Goal: Task Accomplishment & Management: Use online tool/utility

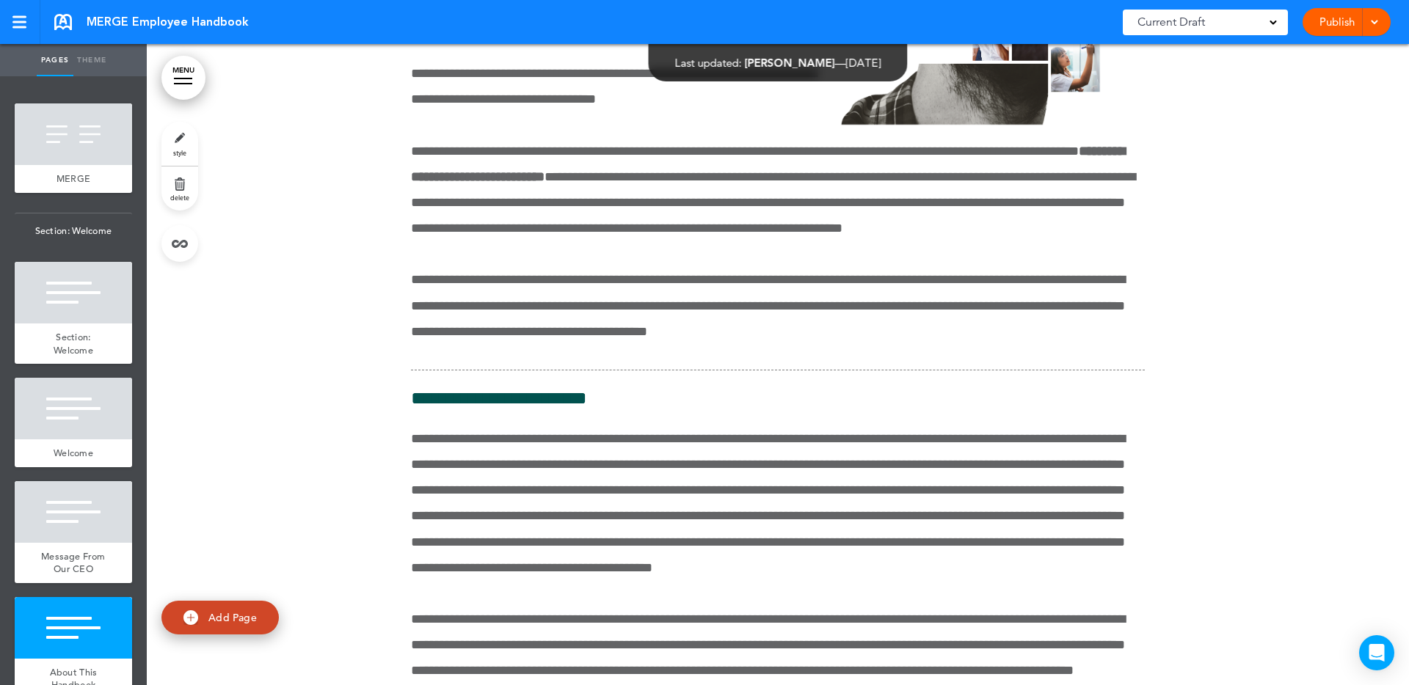
scroll to position [3179, 0]
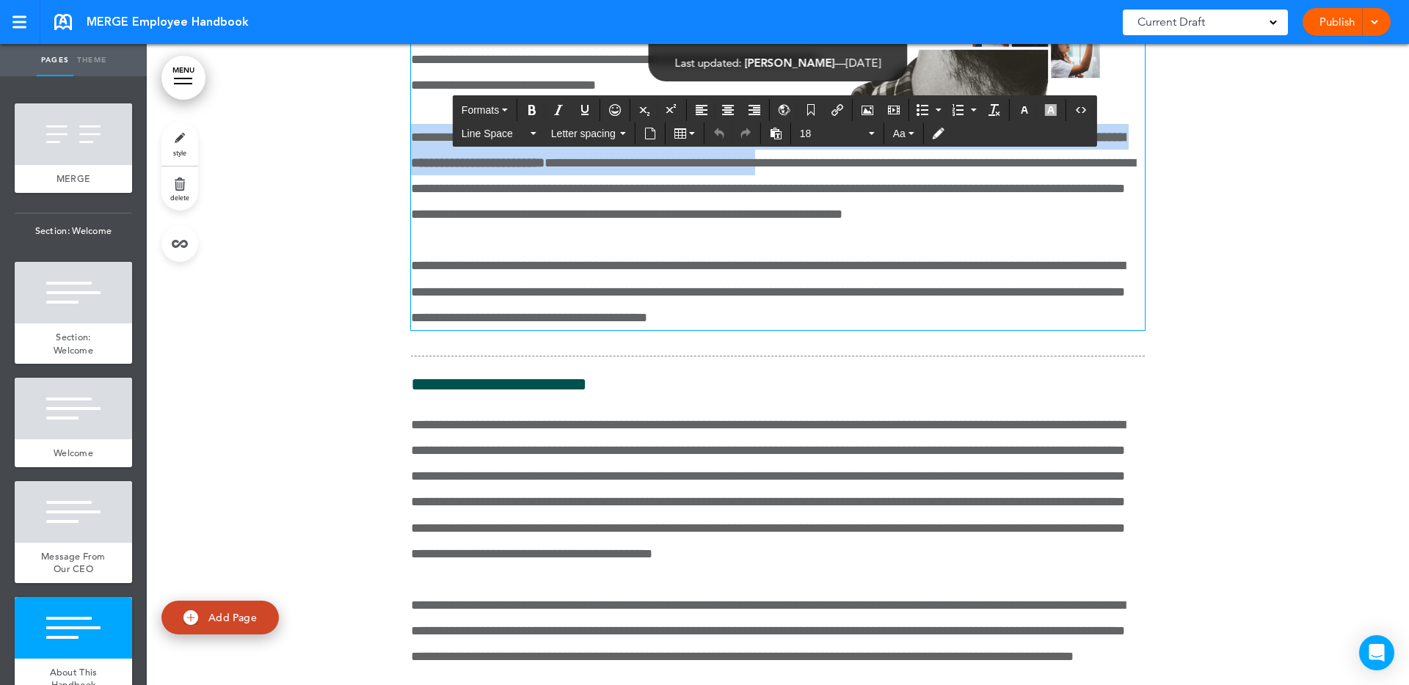
drag, startPoint x: 1053, startPoint y: 343, endPoint x: 398, endPoint y: 315, distance: 655.8
click at [398, 315] on div "**********" at bounding box center [778, 469] width 1262 height 1448
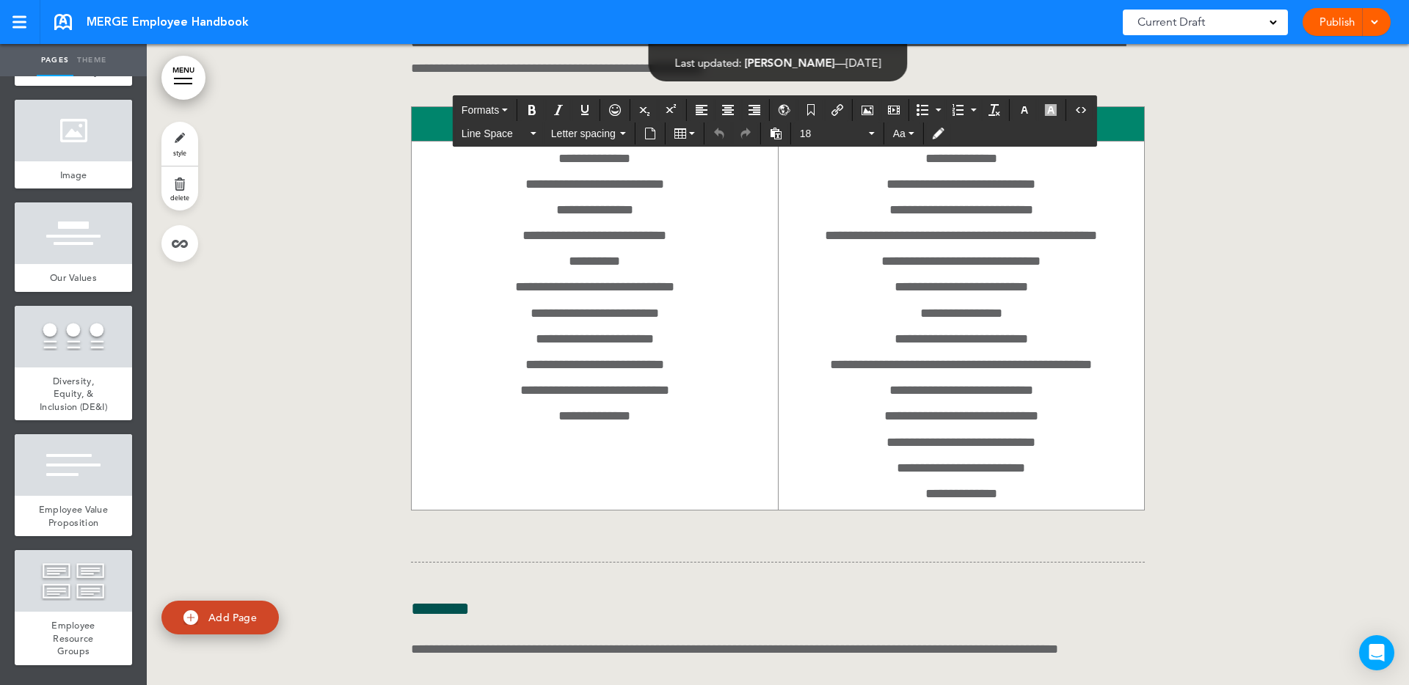
scroll to position [0, 0]
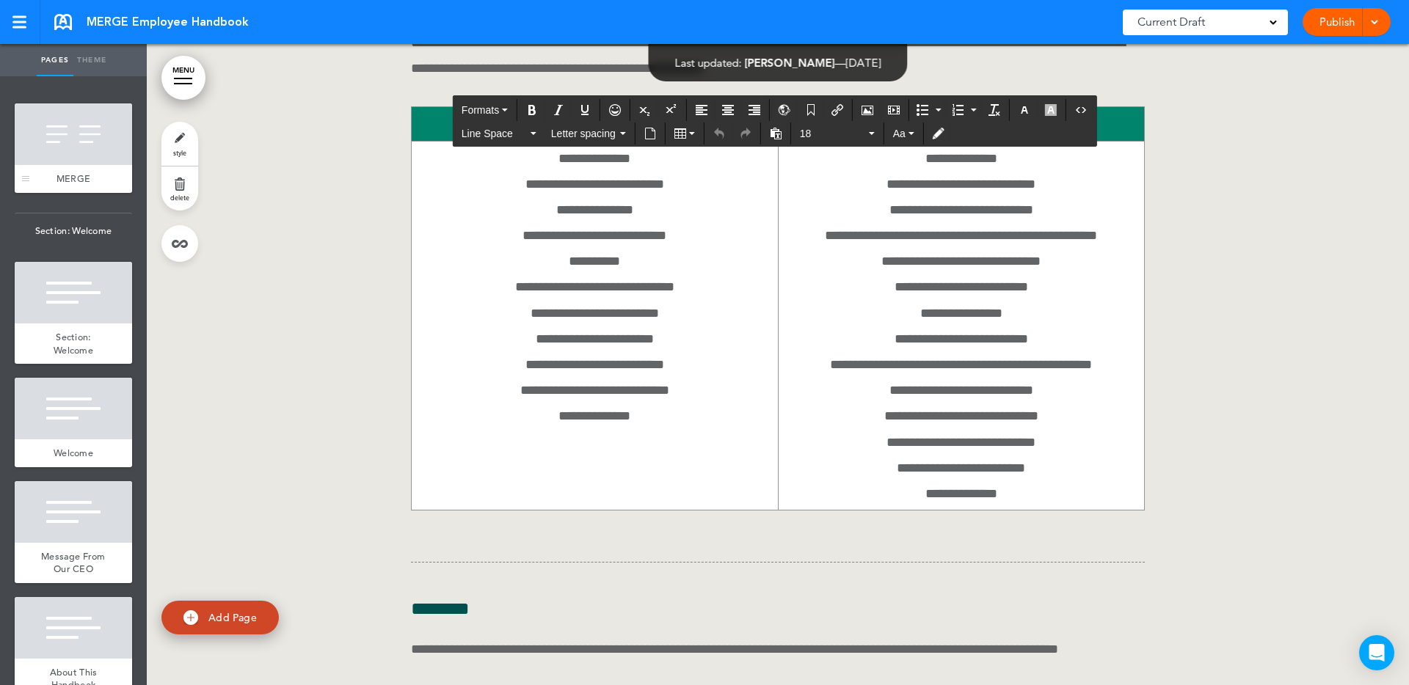
click at [96, 142] on div at bounding box center [73, 134] width 117 height 62
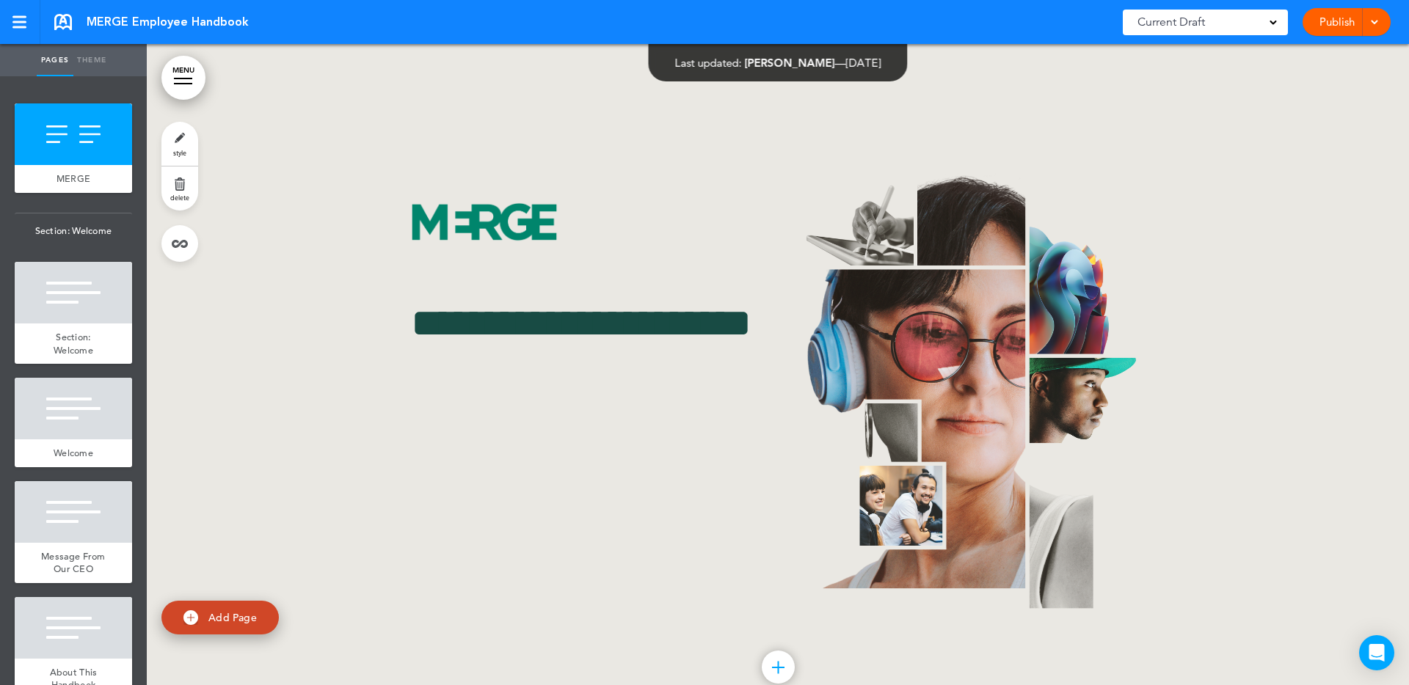
scroll to position [3960, 0]
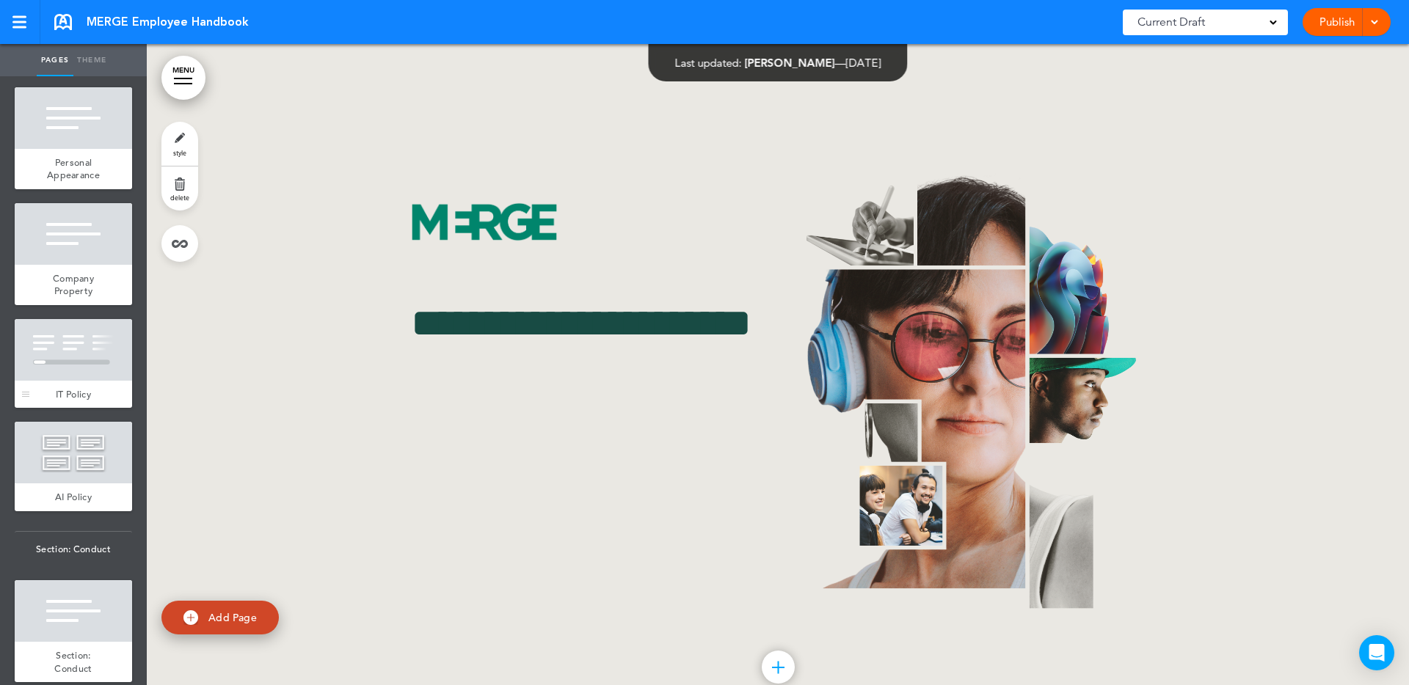
click at [94, 337] on div at bounding box center [73, 350] width 117 height 62
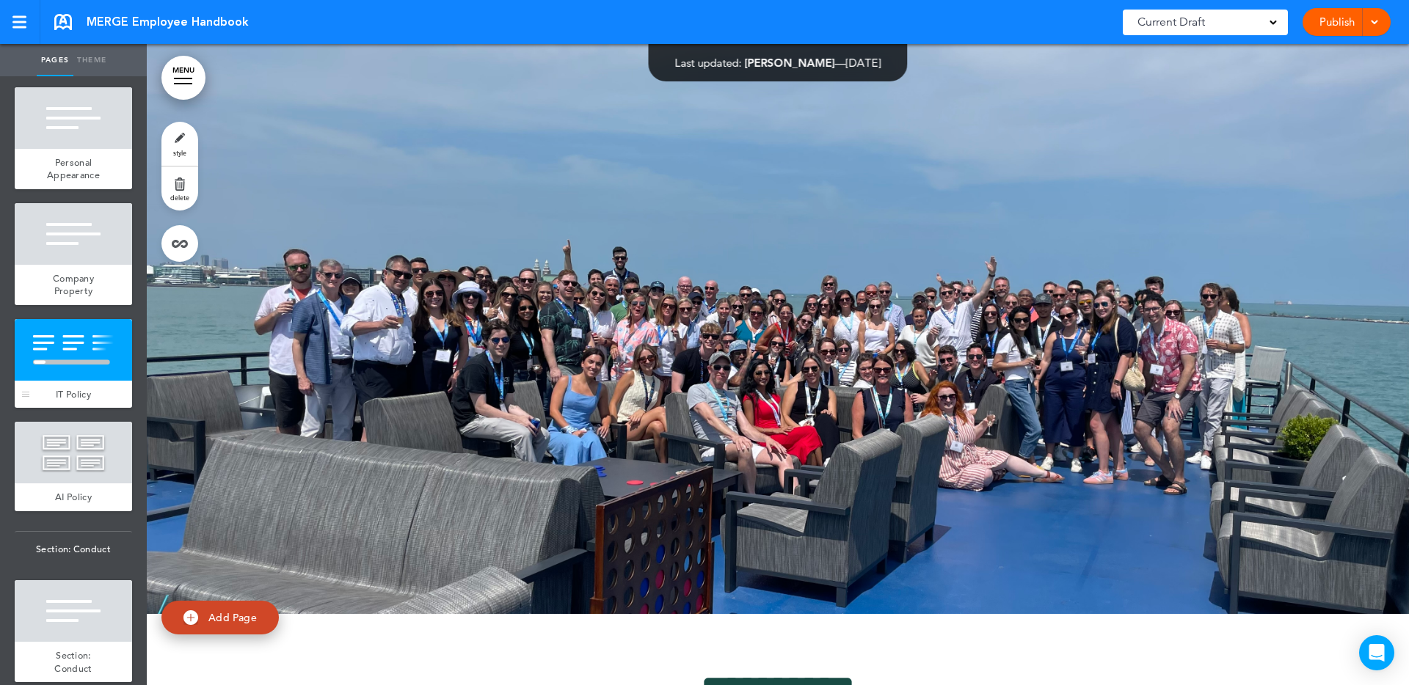
scroll to position [31567, 0]
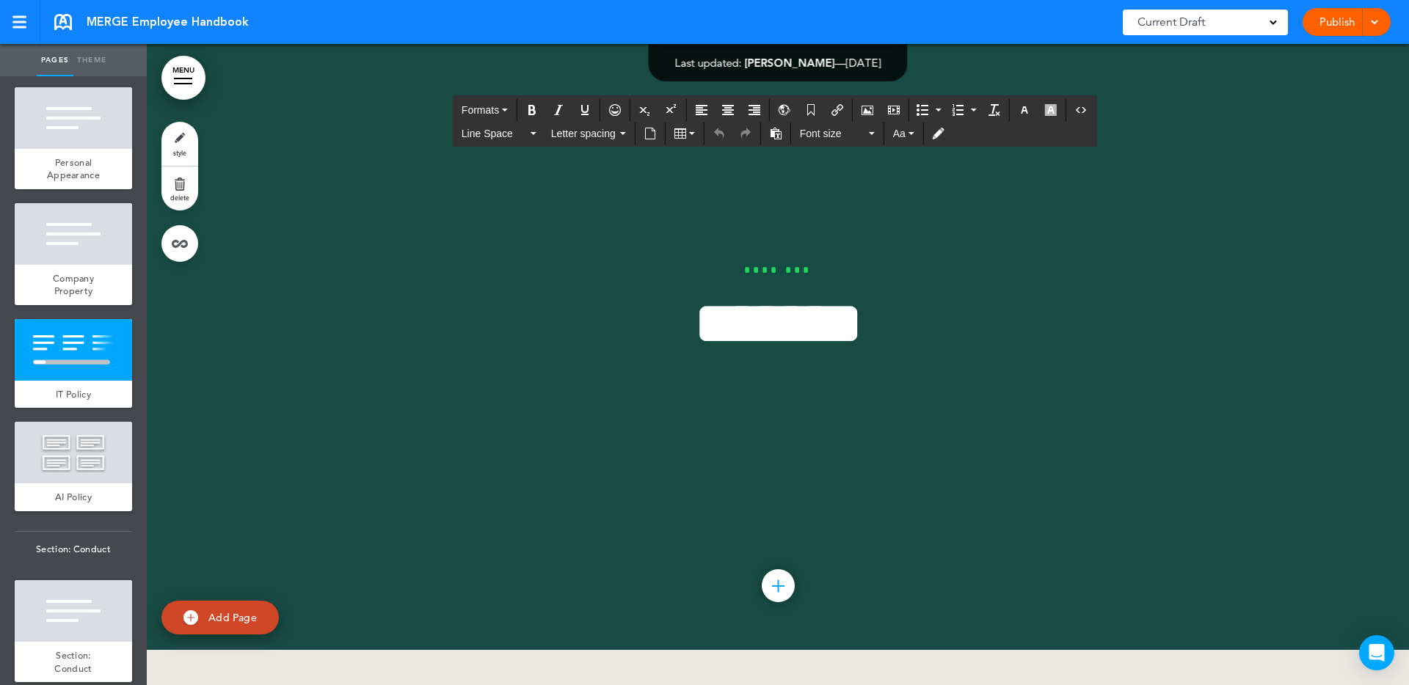
drag, startPoint x: 426, startPoint y: 113, endPoint x: 386, endPoint y: 115, distance: 39.7
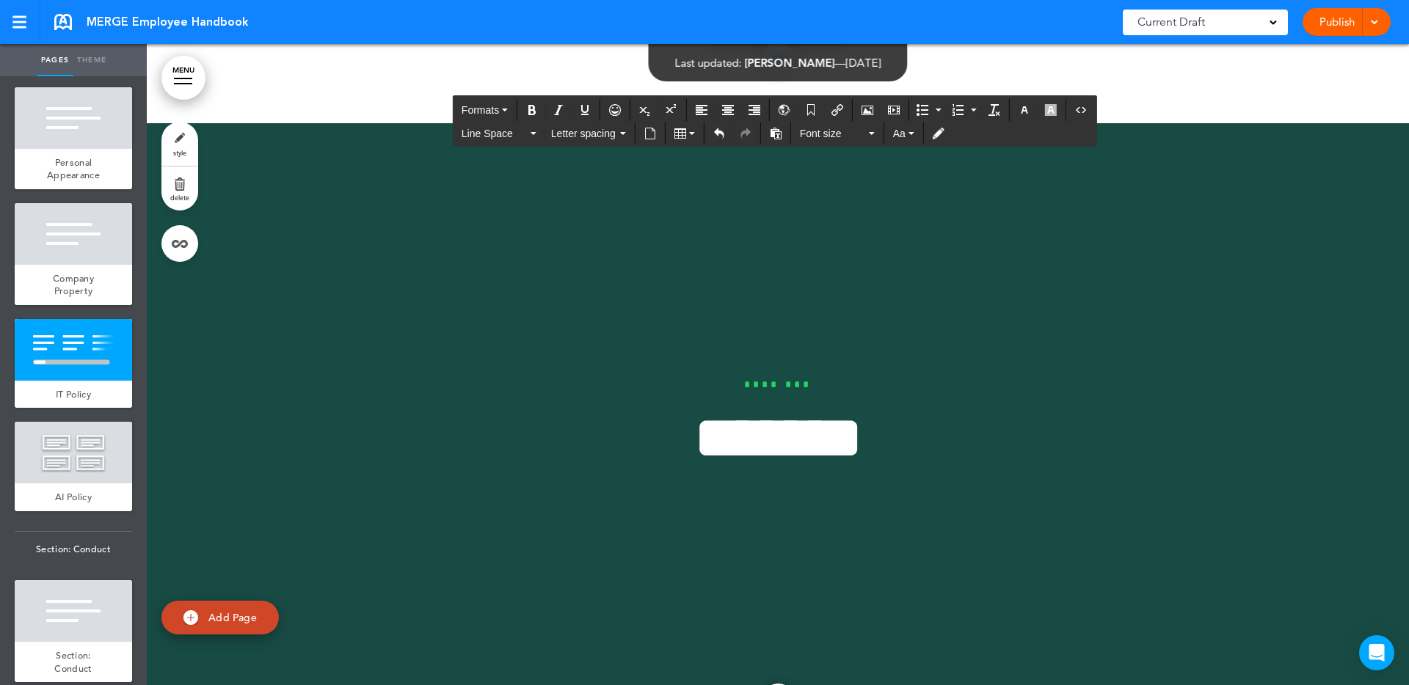
scroll to position [31442, 0]
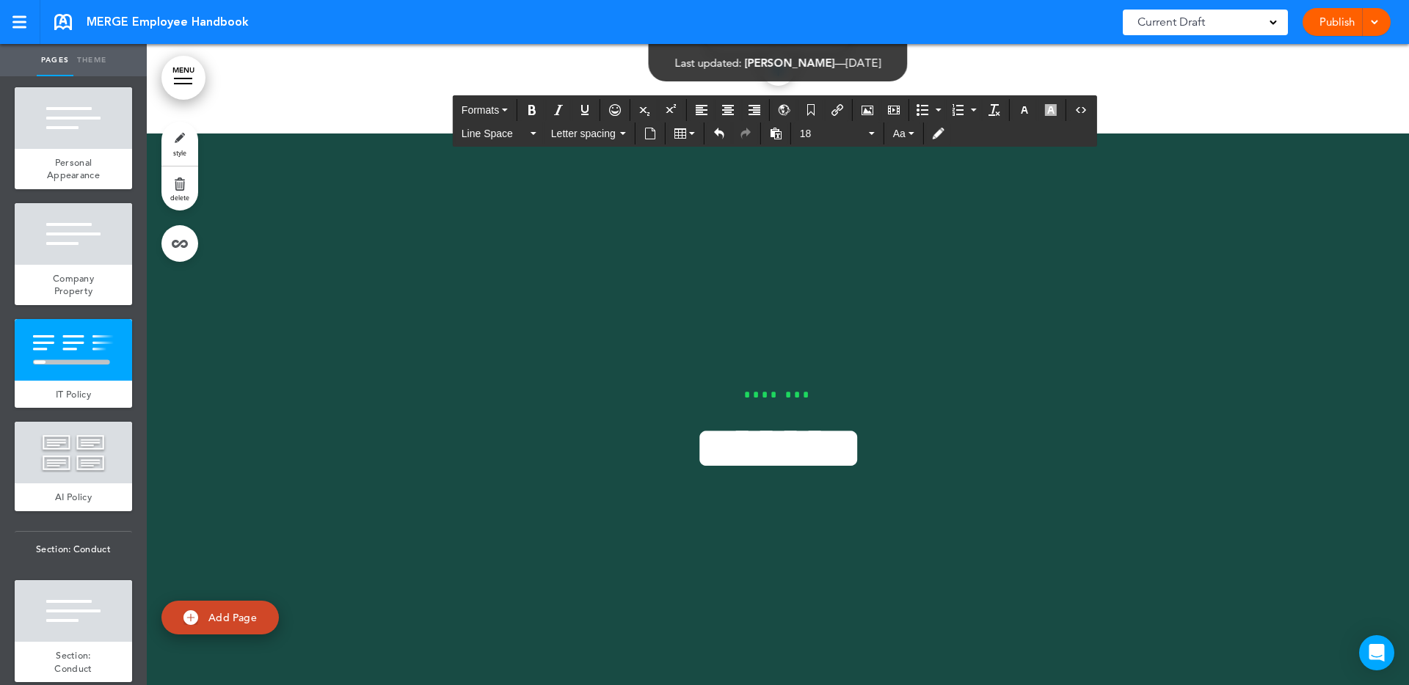
drag, startPoint x: 613, startPoint y: 387, endPoint x: 605, endPoint y: 390, distance: 8.4
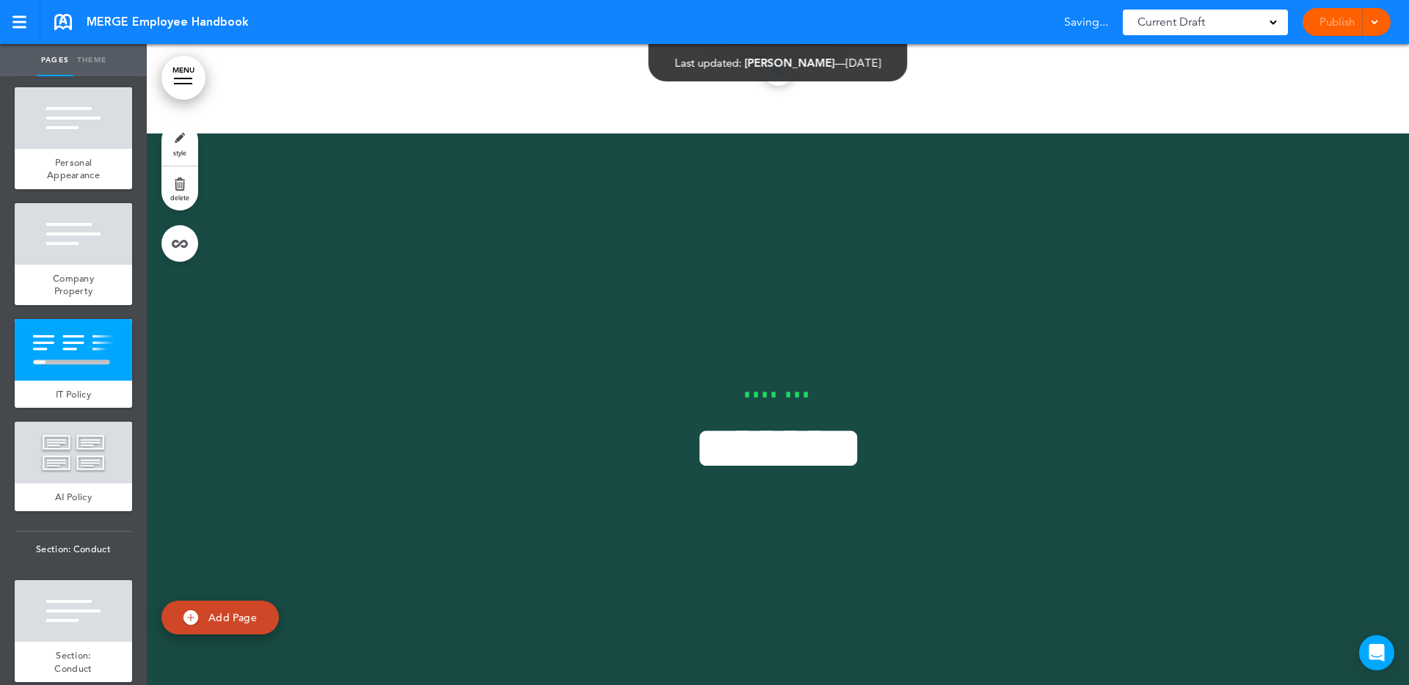
click at [122, 348] on div at bounding box center [73, 350] width 117 height 62
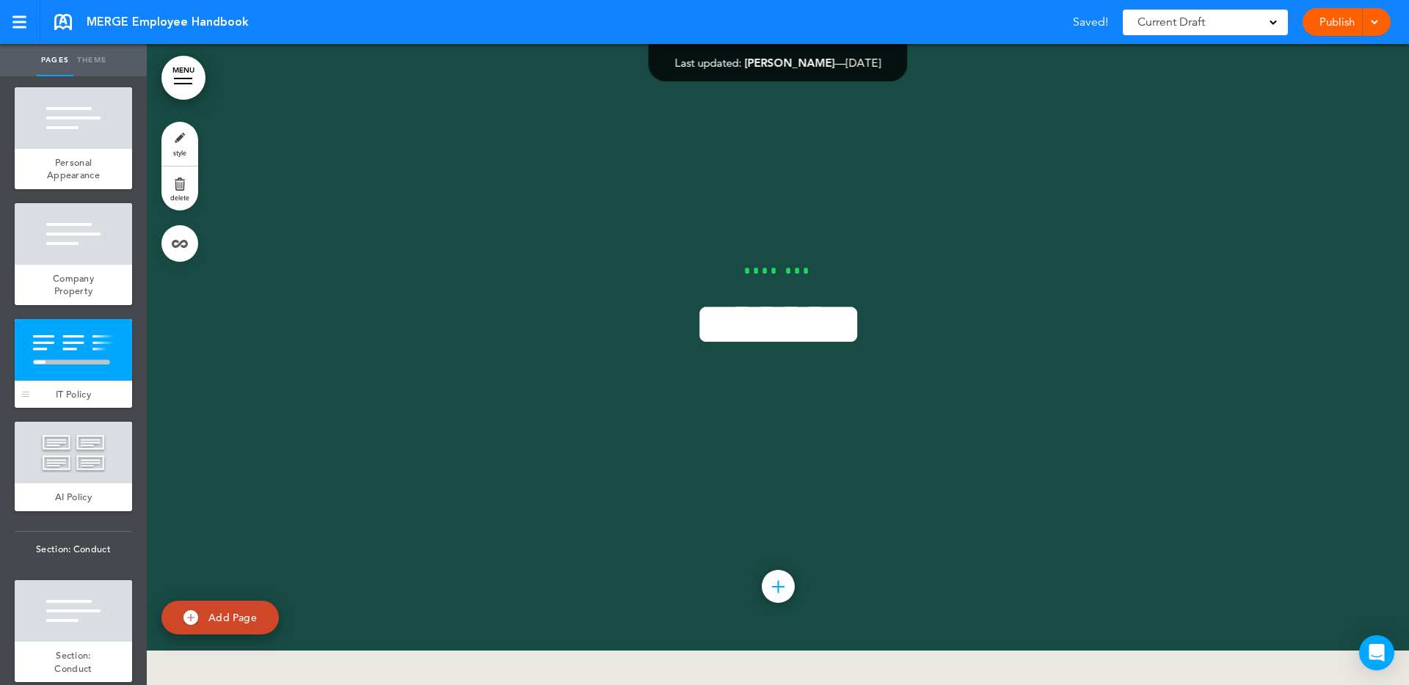
scroll to position [31567, 0]
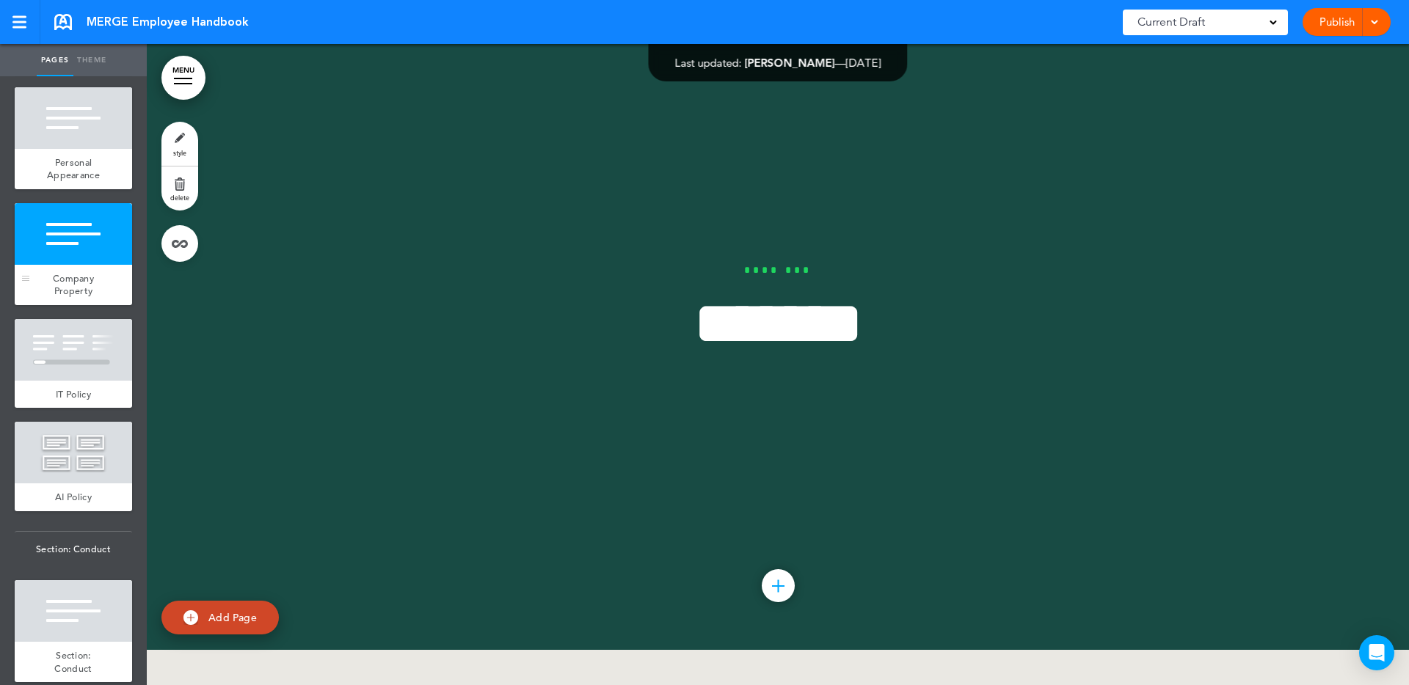
click at [49, 248] on div at bounding box center [73, 234] width 117 height 62
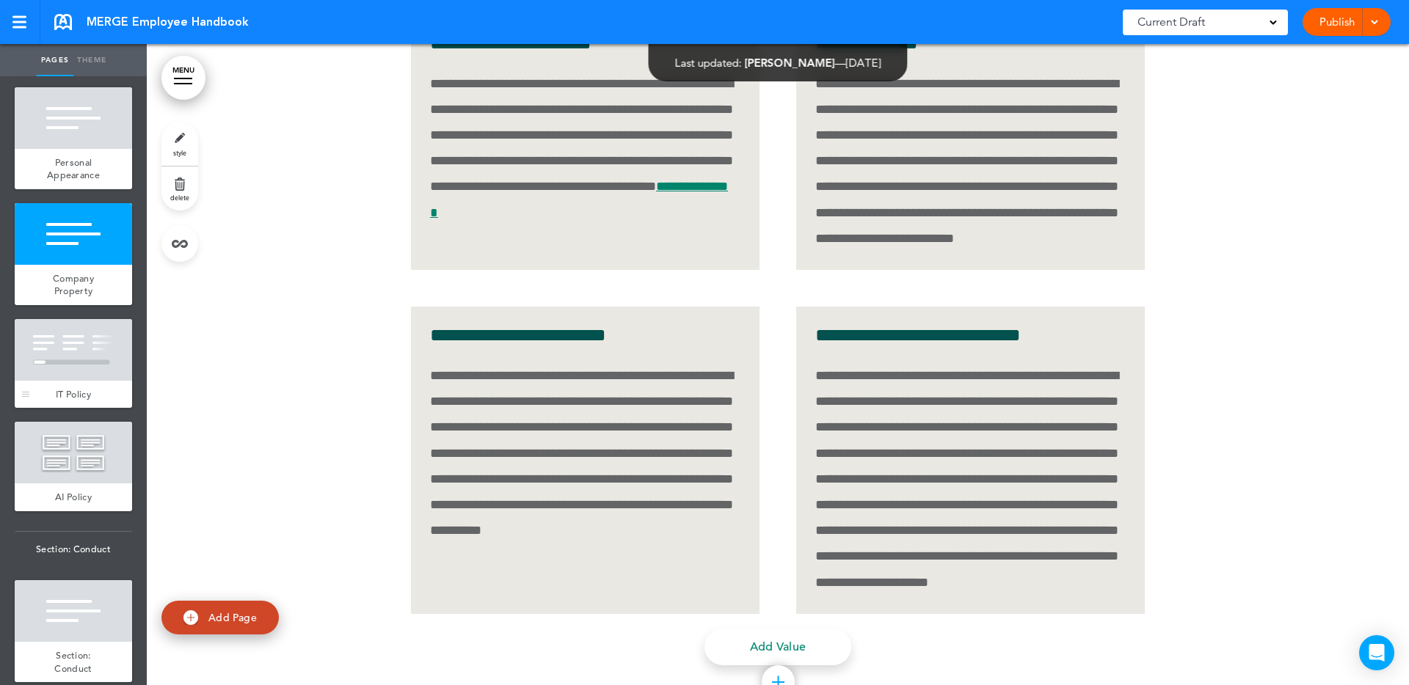
click at [79, 336] on div at bounding box center [73, 350] width 117 height 62
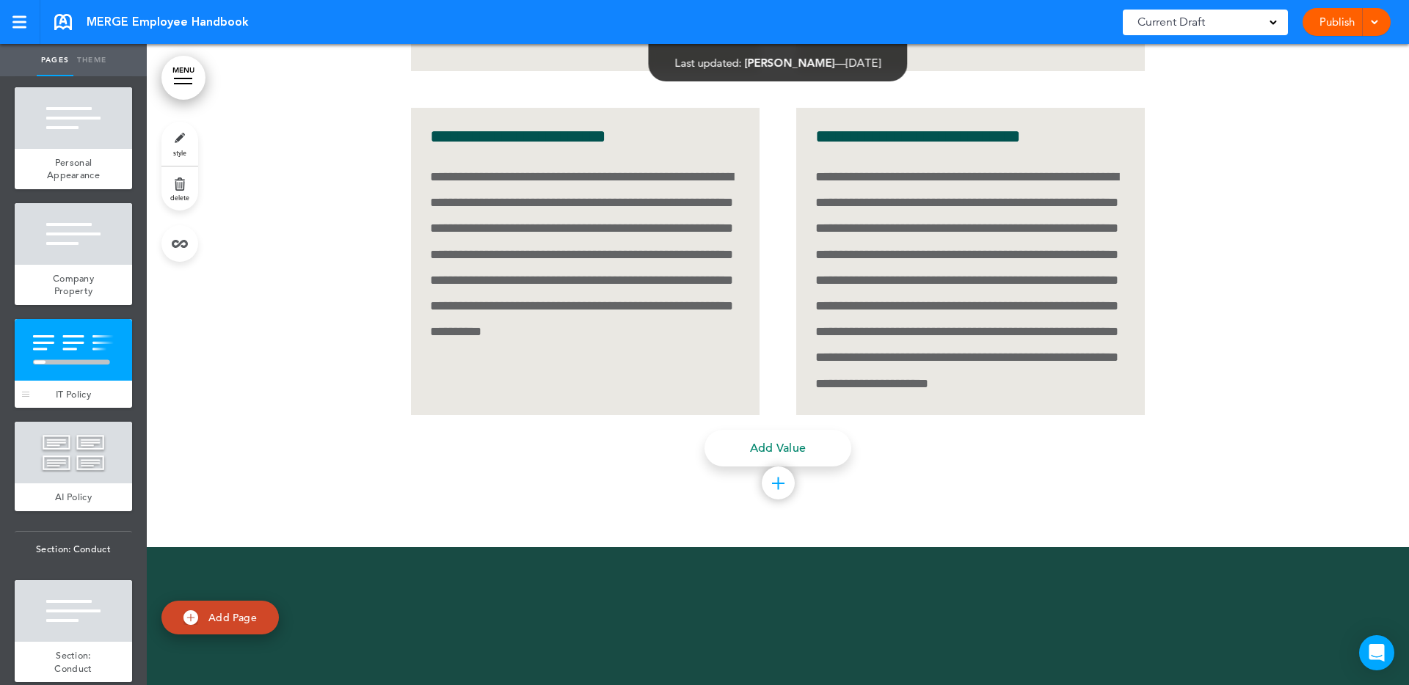
scroll to position [31567, 0]
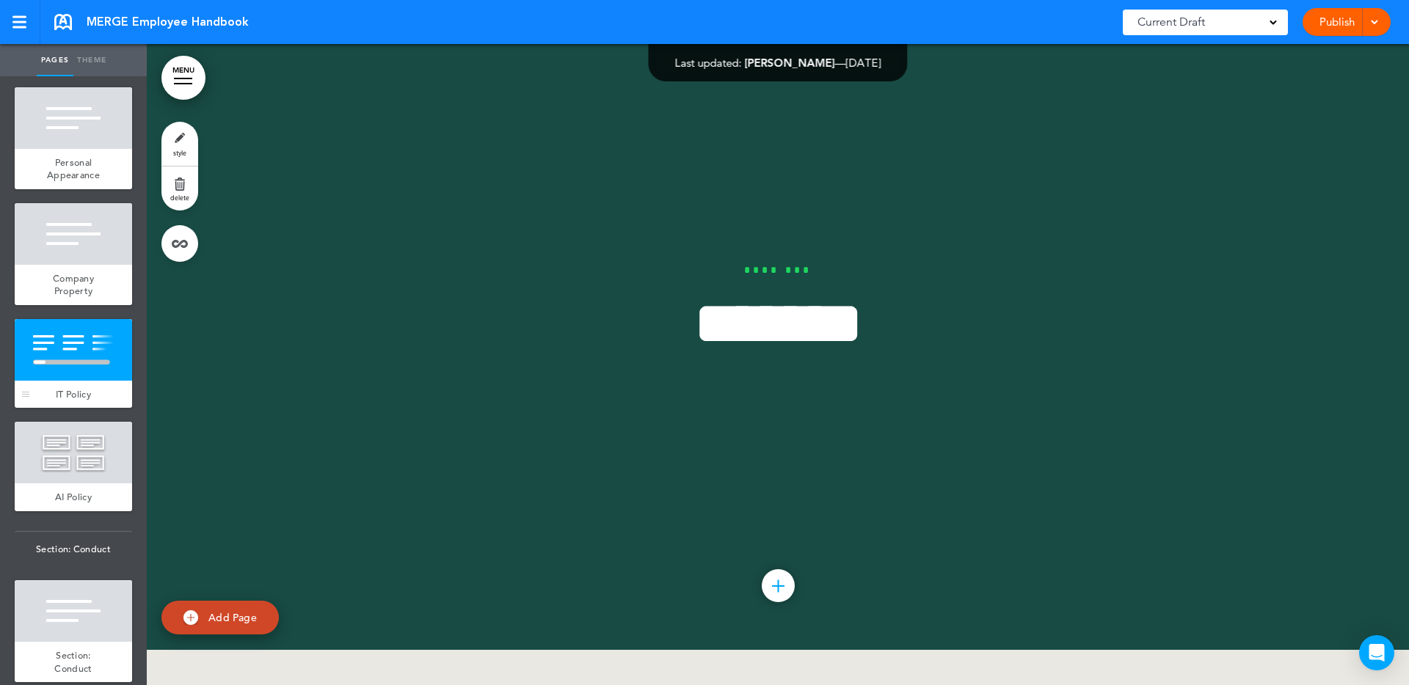
click at [66, 388] on span "IT Policy" at bounding box center [73, 394] width 35 height 12
click at [47, 382] on div "IT Policy" at bounding box center [73, 395] width 117 height 28
click at [26, 396] on div at bounding box center [25, 396] width 7 height 1
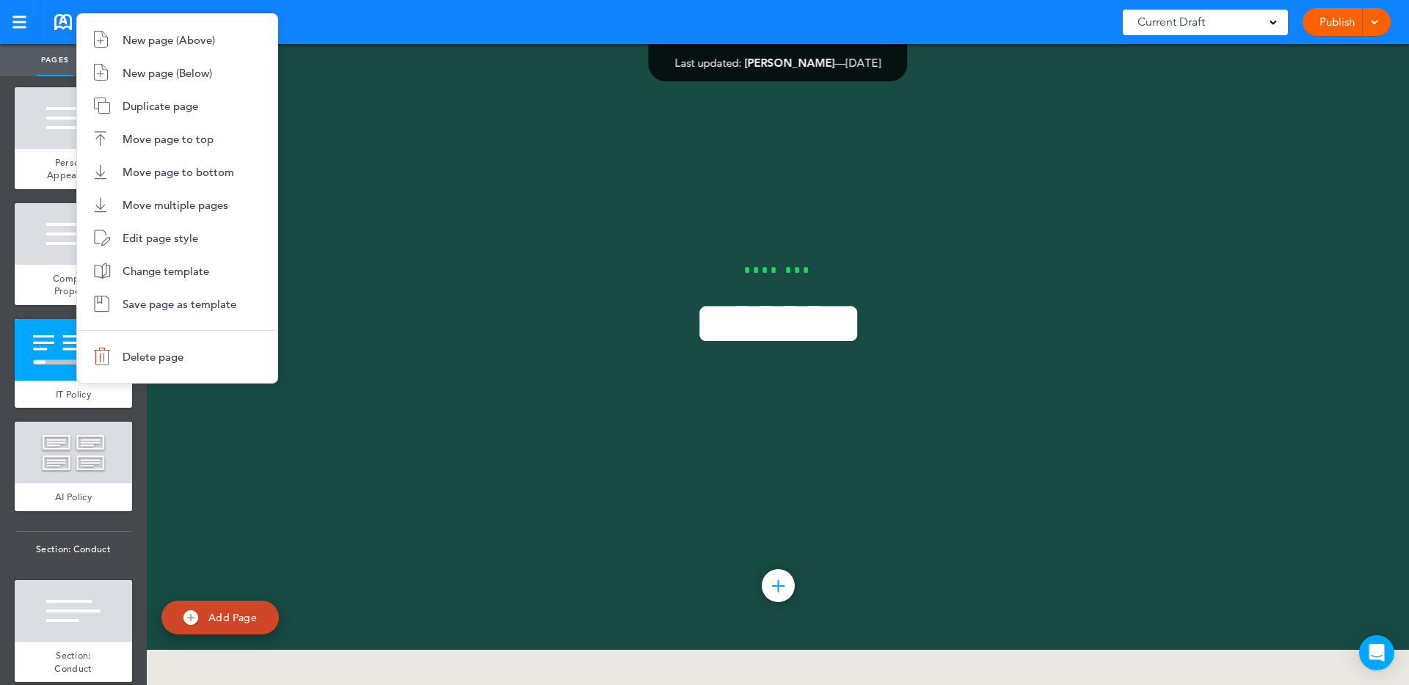
click at [354, 335] on div at bounding box center [704, 342] width 1409 height 685
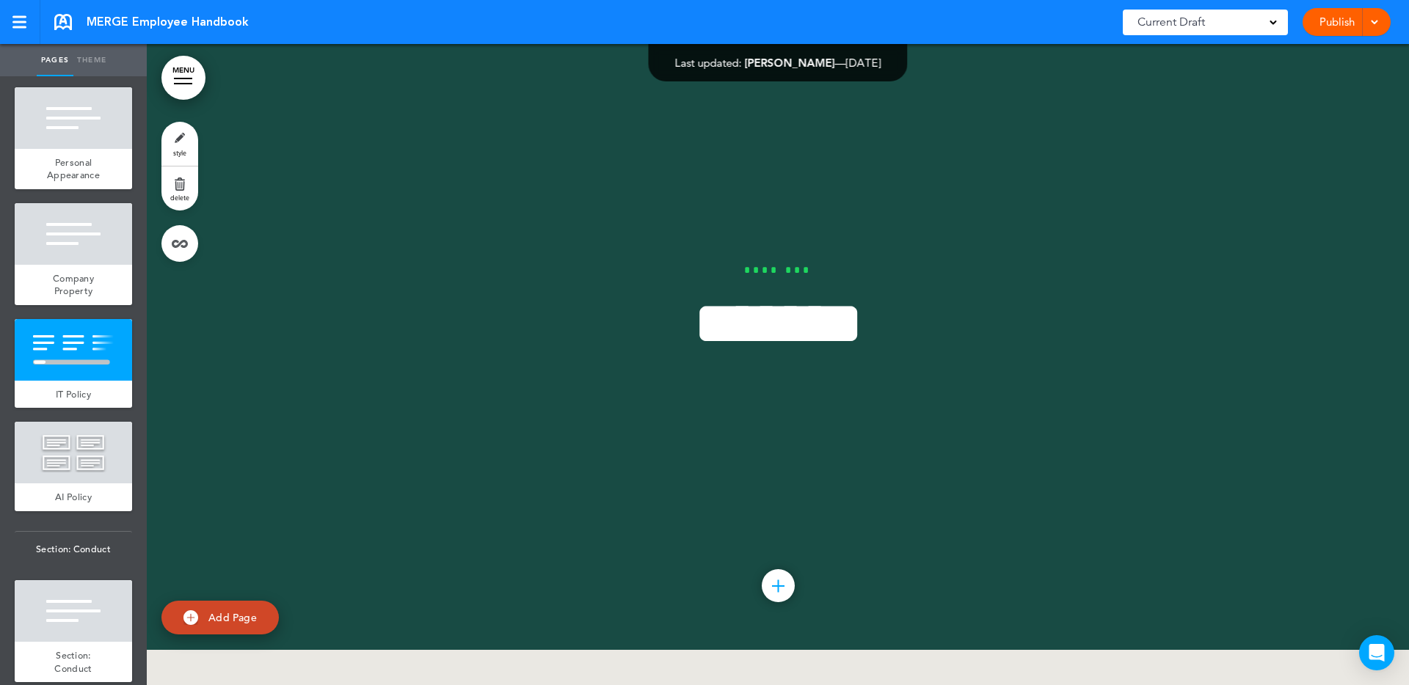
click at [182, 147] on link "style" at bounding box center [179, 144] width 37 height 44
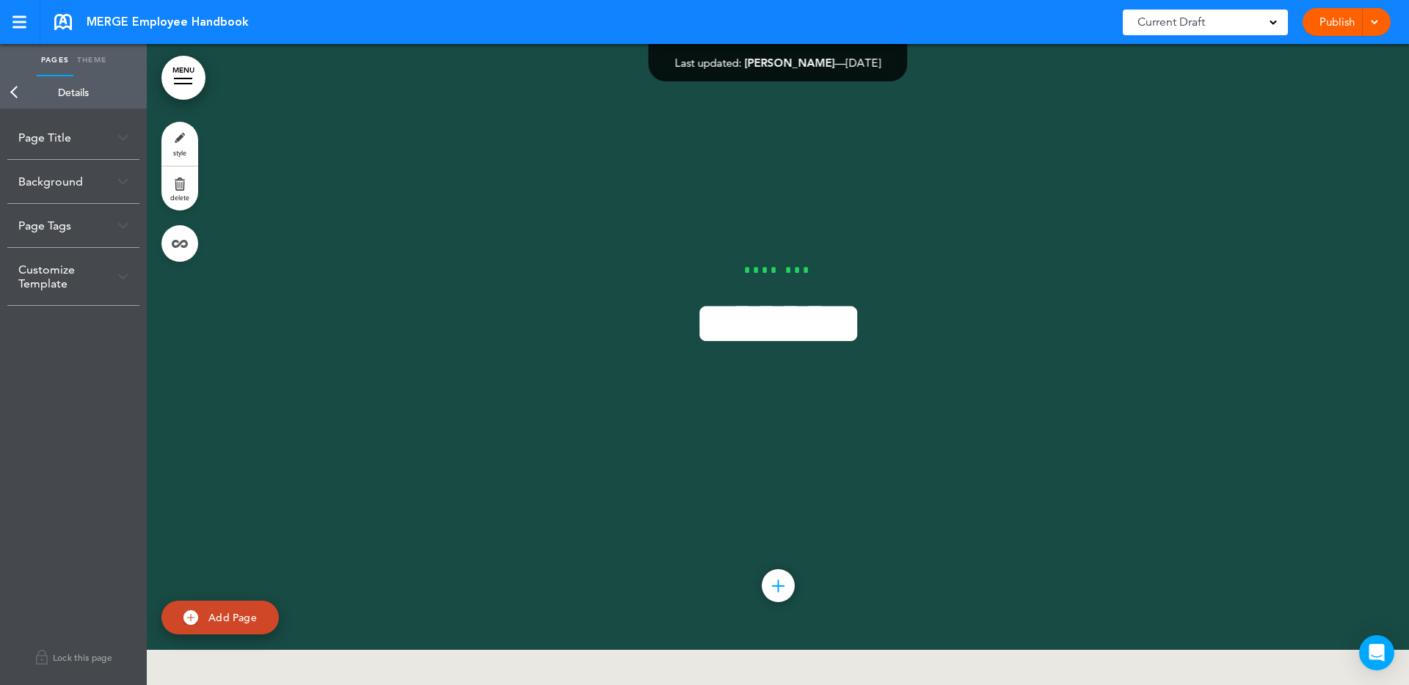
click at [102, 142] on div "Page Title" at bounding box center [73, 137] width 132 height 43
click at [5, 196] on div "Page Title Page Title ********* Background Use a brand color Use a custom color…" at bounding box center [73, 397] width 147 height 577
type input "**********"
click at [295, 256] on body "Make this page common so it is available in other handbooks. This handbook [GEO…" at bounding box center [704, 342] width 1409 height 685
click at [18, 95] on link "Back" at bounding box center [14, 92] width 29 height 32
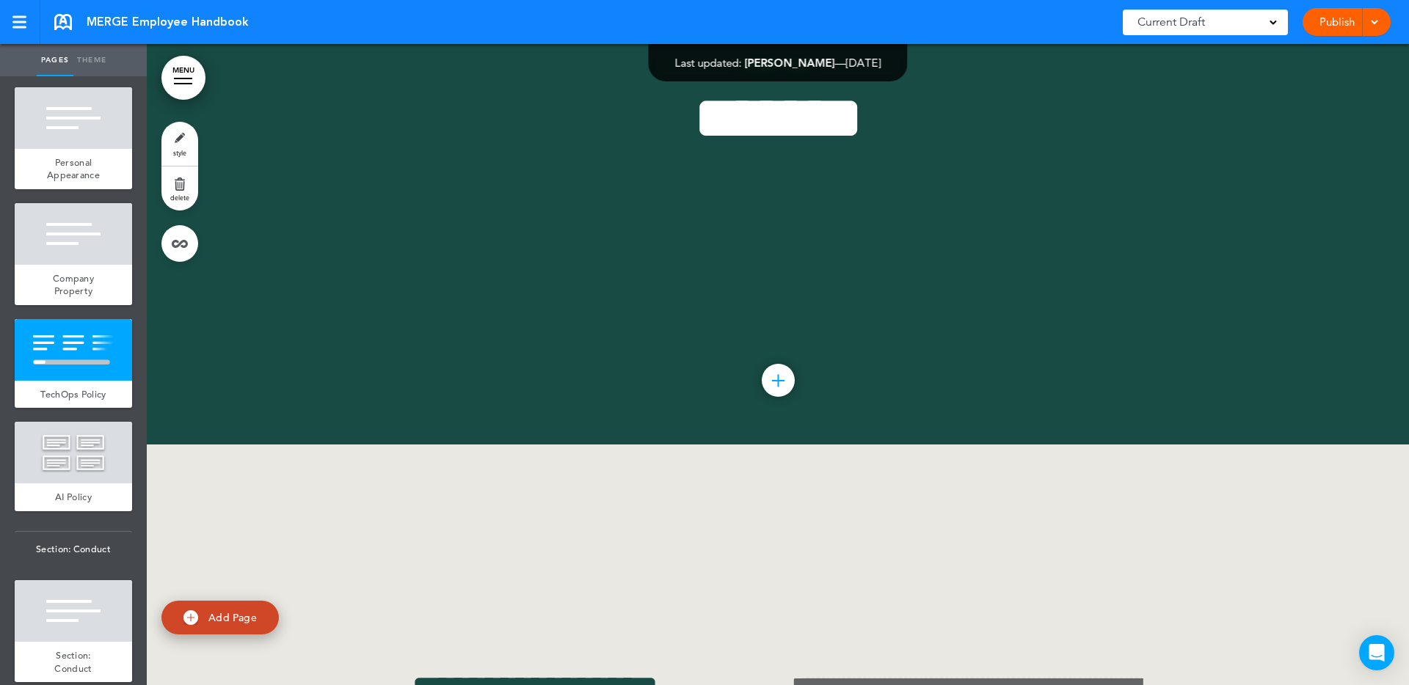
scroll to position [0, 1291]
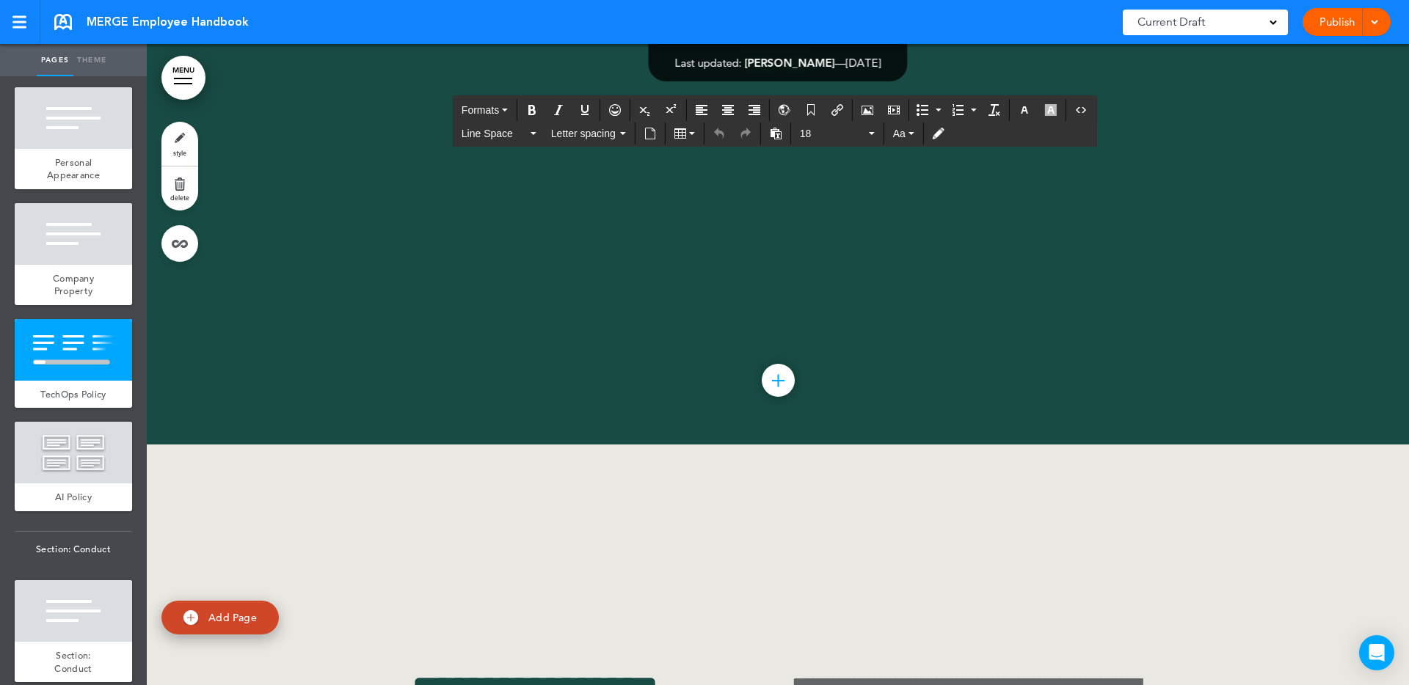
drag, startPoint x: 873, startPoint y: 354, endPoint x: 864, endPoint y: 358, distance: 10.2
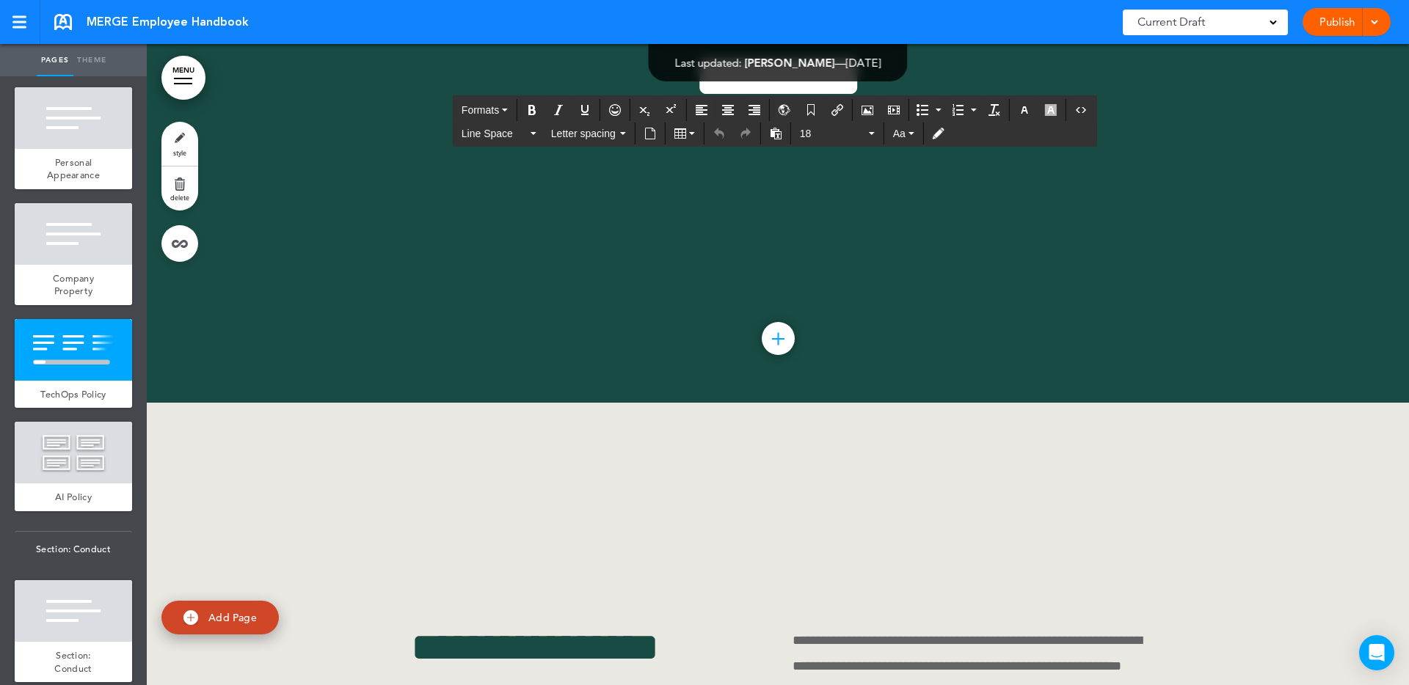
drag, startPoint x: 880, startPoint y: 366, endPoint x: 870, endPoint y: 368, distance: 9.6
drag, startPoint x: 887, startPoint y: 304, endPoint x: 879, endPoint y: 307, distance: 8.4
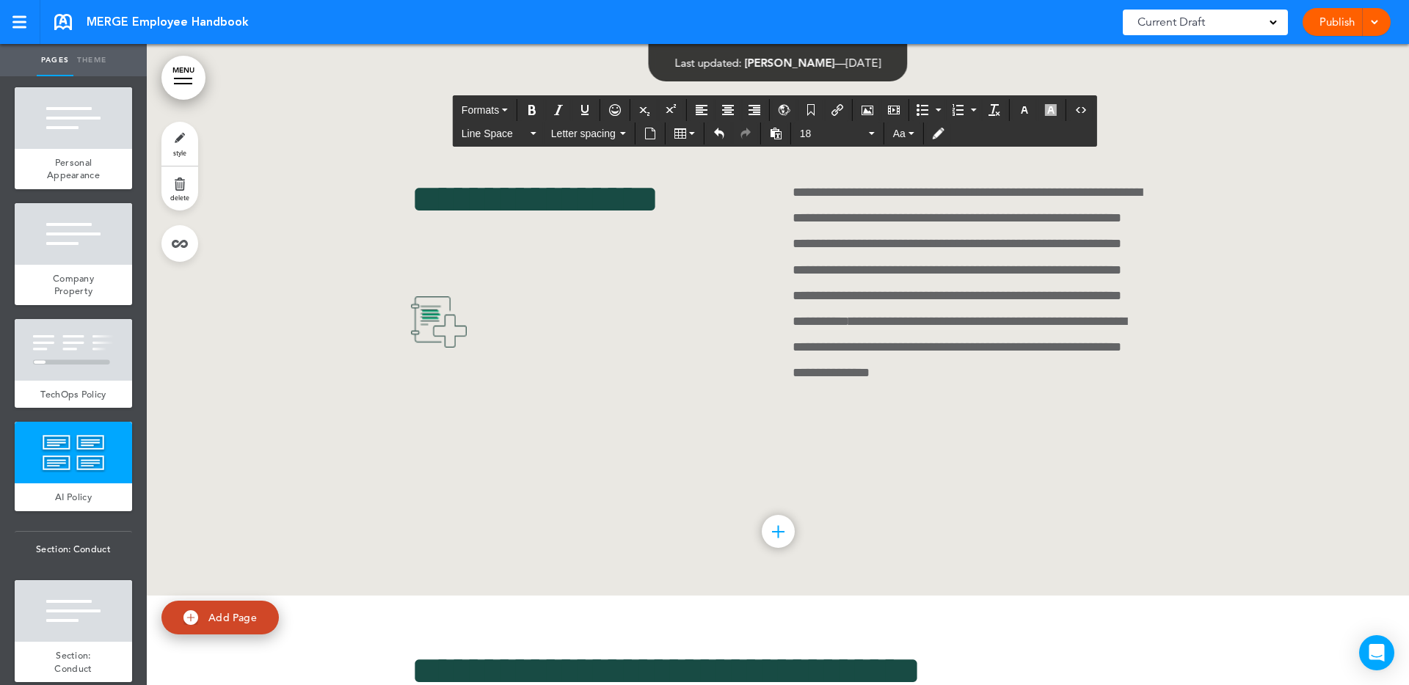
scroll to position [32260, 0]
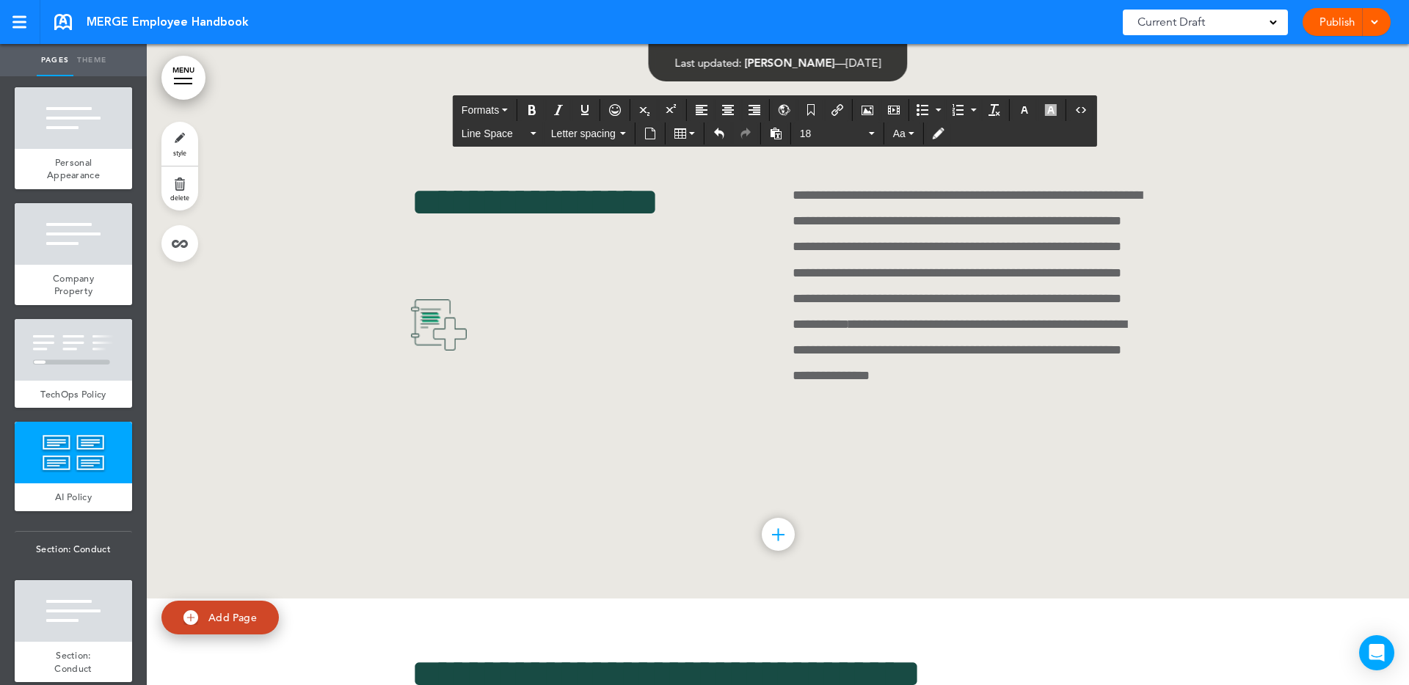
drag, startPoint x: 851, startPoint y: 439, endPoint x: 959, endPoint y: 437, distance: 107.9
drag, startPoint x: 905, startPoint y: 441, endPoint x: 896, endPoint y: 445, distance: 9.5
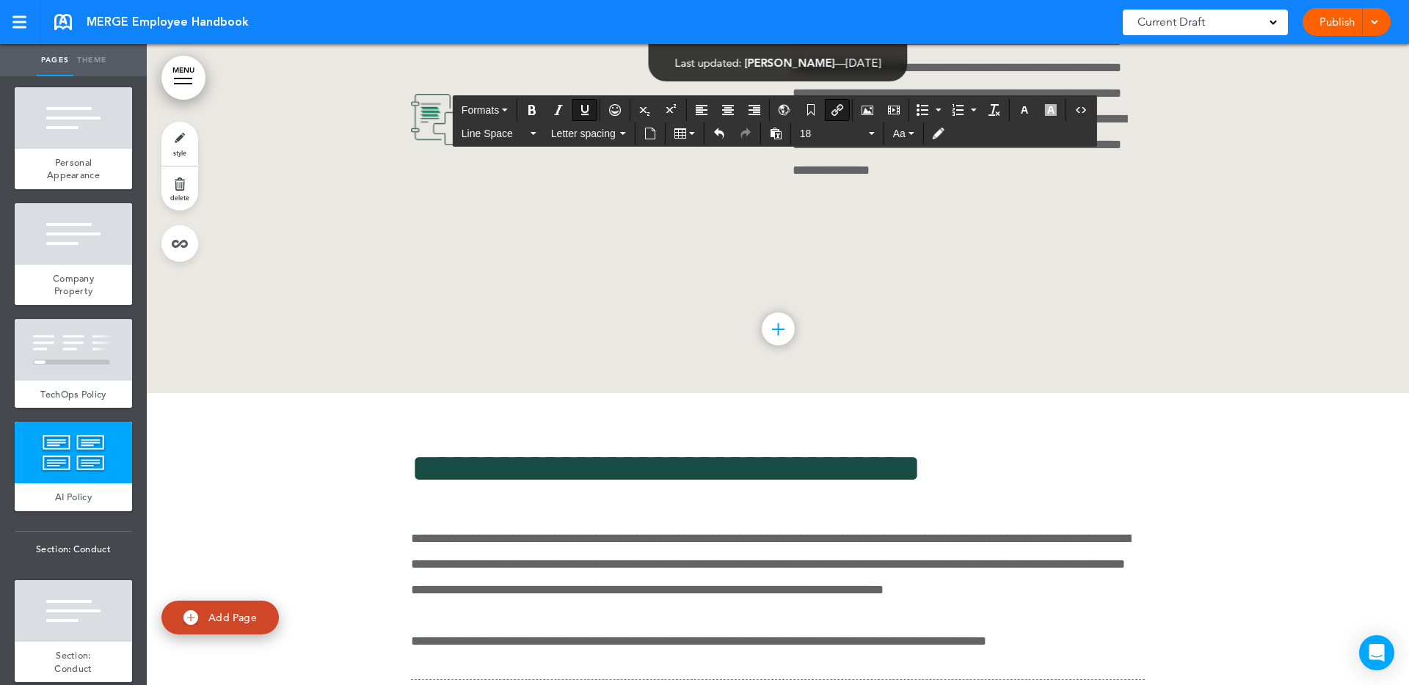
scroll to position [32467, 0]
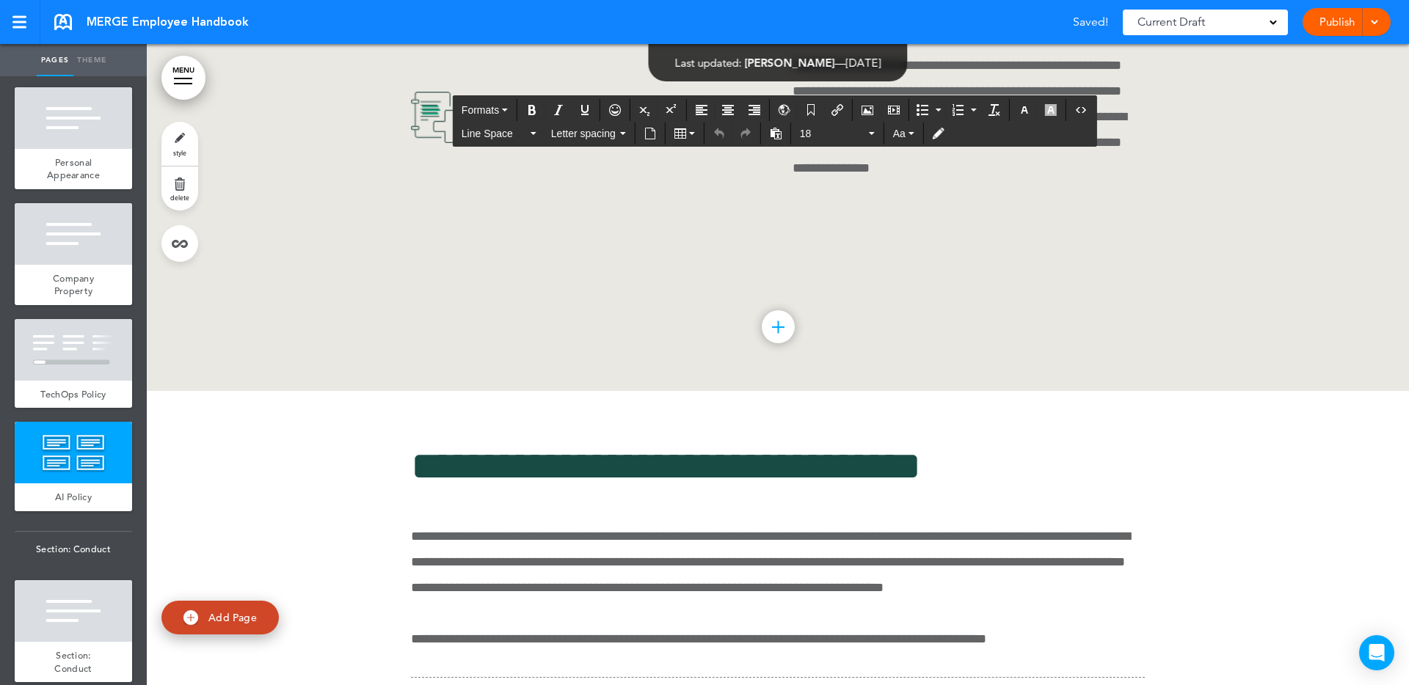
drag, startPoint x: 442, startPoint y: 420, endPoint x: 426, endPoint y: 420, distance: 16.9
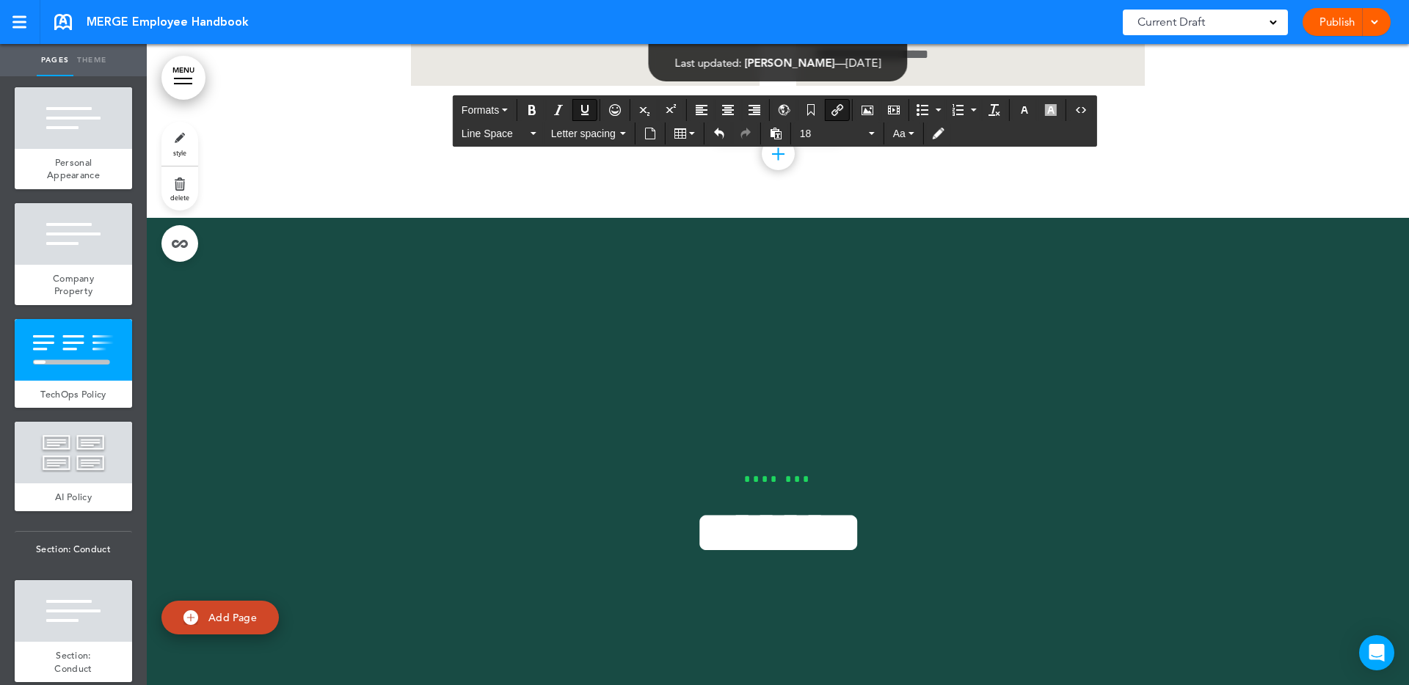
scroll to position [31357, 0]
drag, startPoint x: 1039, startPoint y: 552, endPoint x: 1029, endPoint y: 553, distance: 10.4
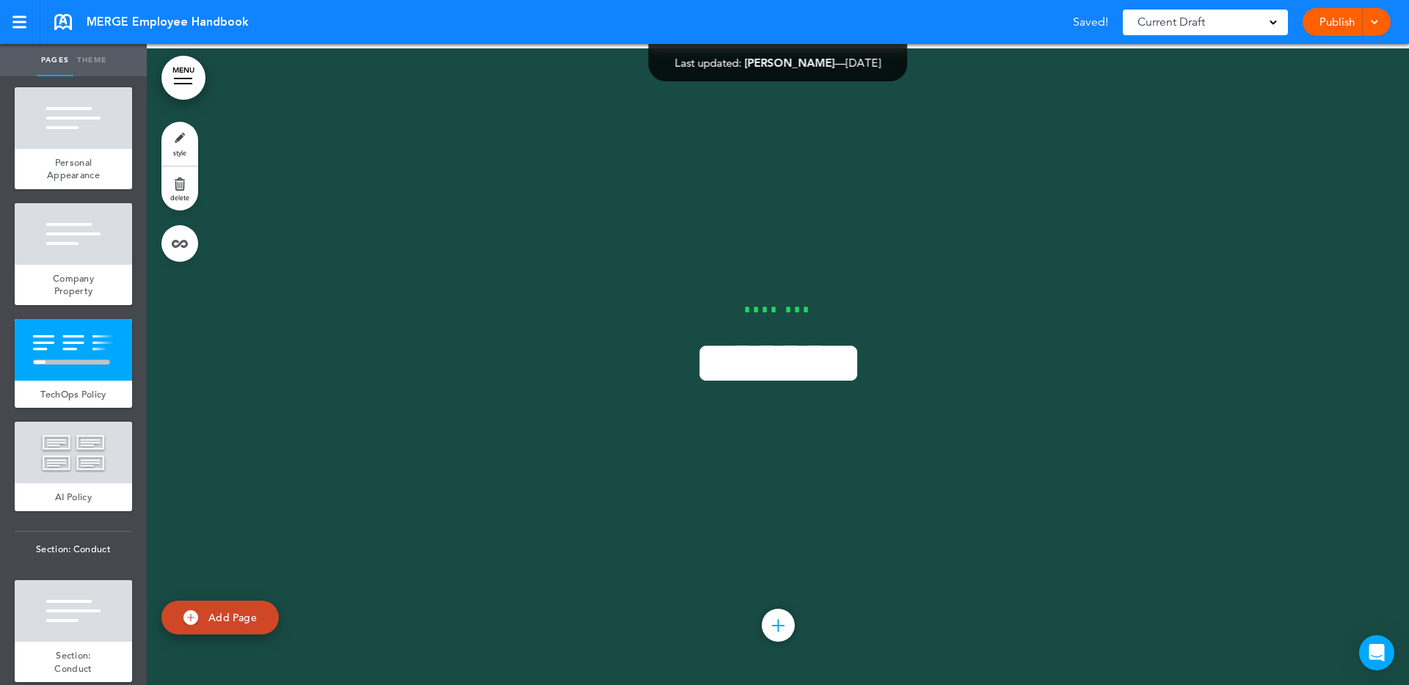
scroll to position [31529, 0]
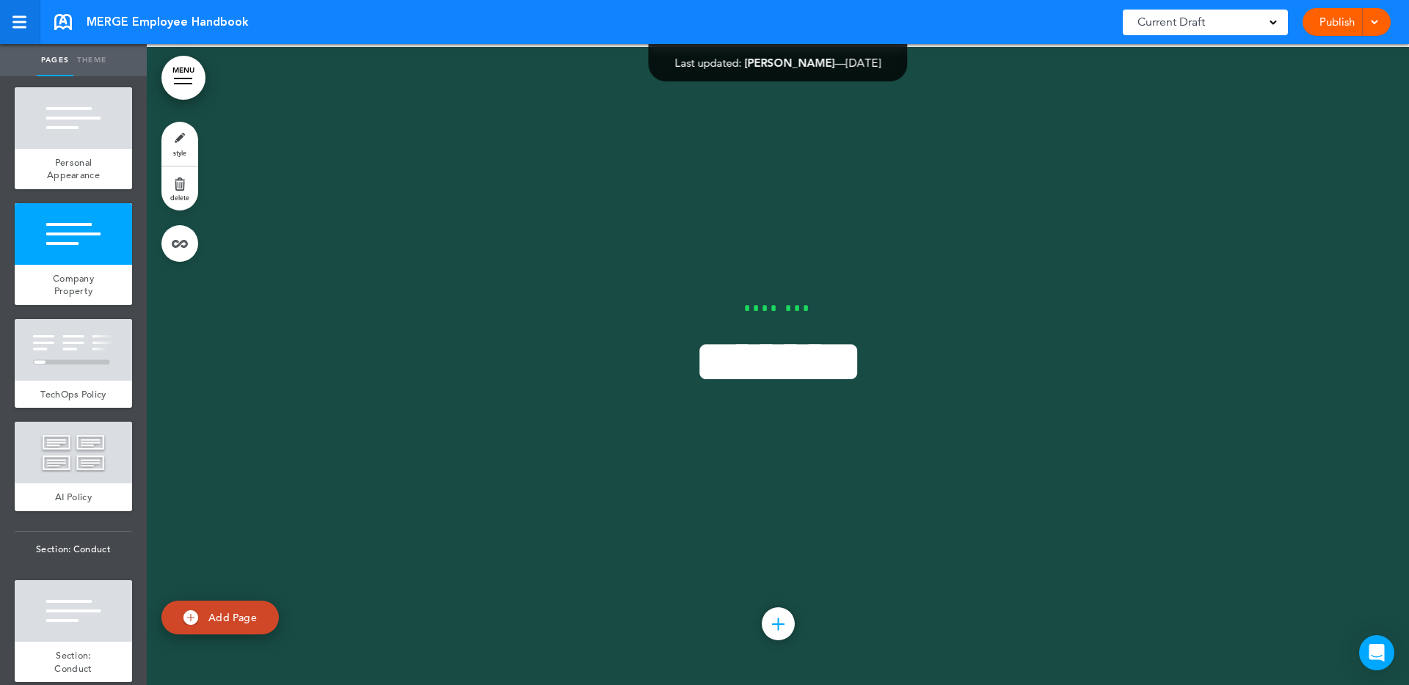
click at [29, 26] on link at bounding box center [20, 22] width 40 height 44
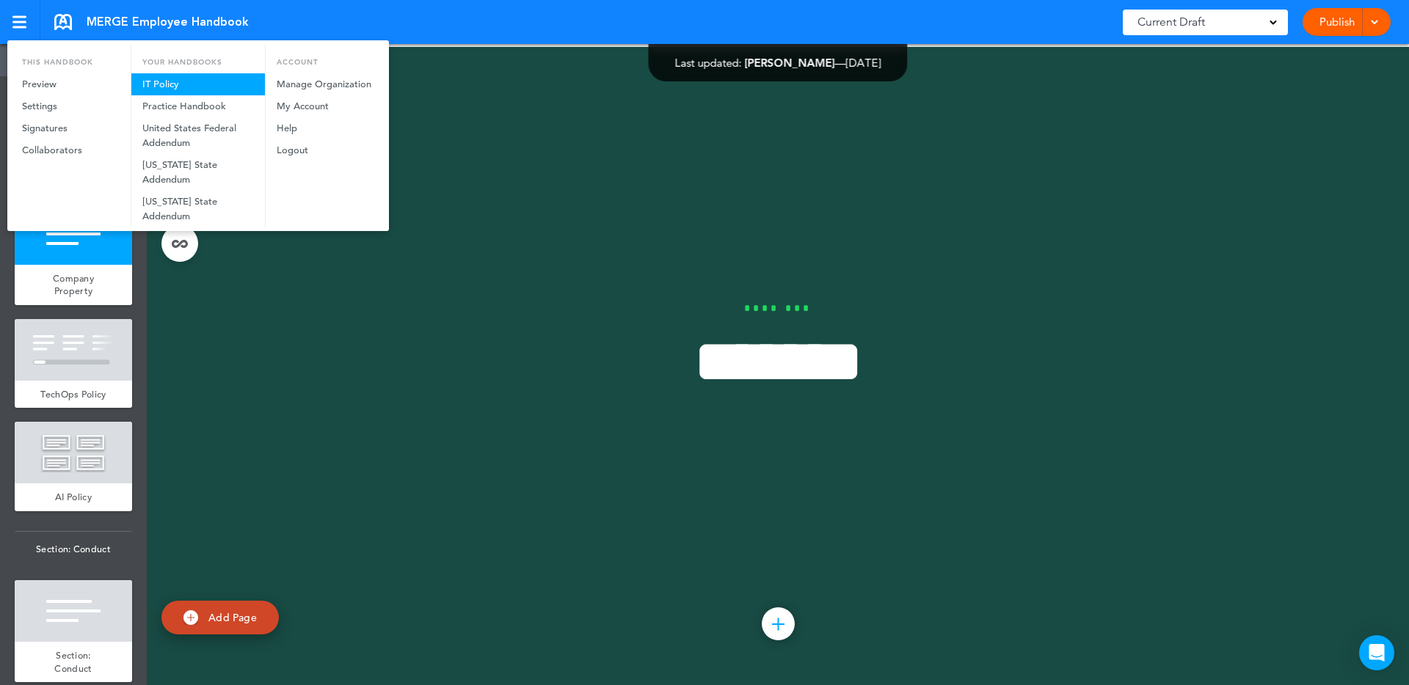
click at [170, 87] on link "IT Policy" at bounding box center [198, 84] width 134 height 22
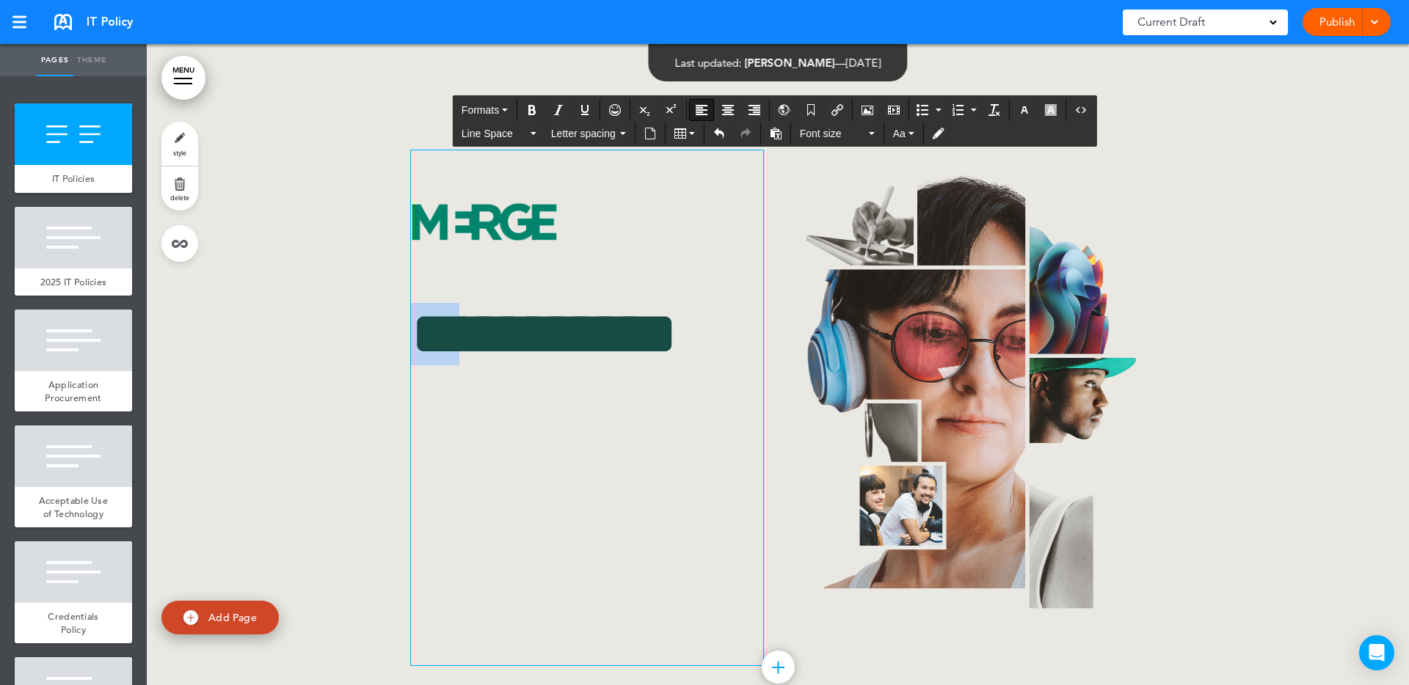
drag, startPoint x: 464, startPoint y: 340, endPoint x: 419, endPoint y: 341, distance: 45.5
click at [419, 341] on h1 "**********" at bounding box center [587, 334] width 352 height 62
click at [90, 170] on div "IT Policies" at bounding box center [73, 179] width 117 height 28
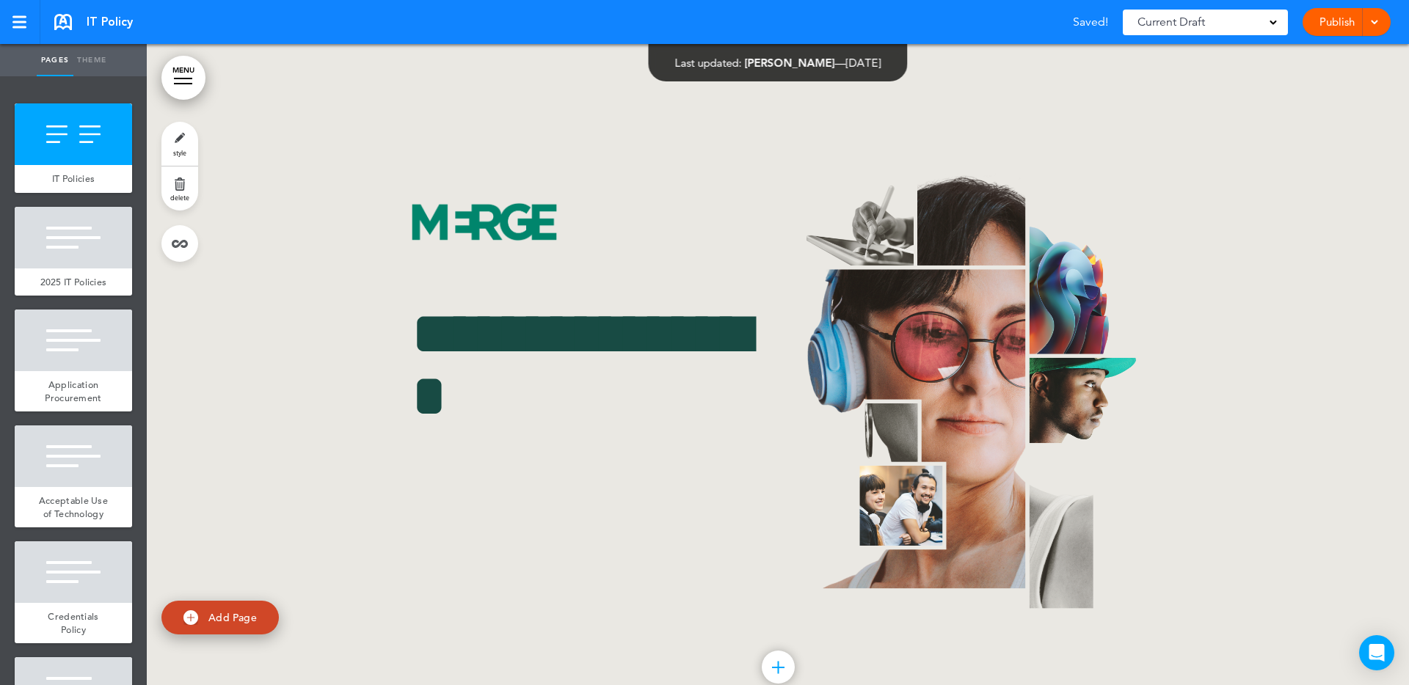
click at [179, 140] on link "style" at bounding box center [179, 144] width 37 height 44
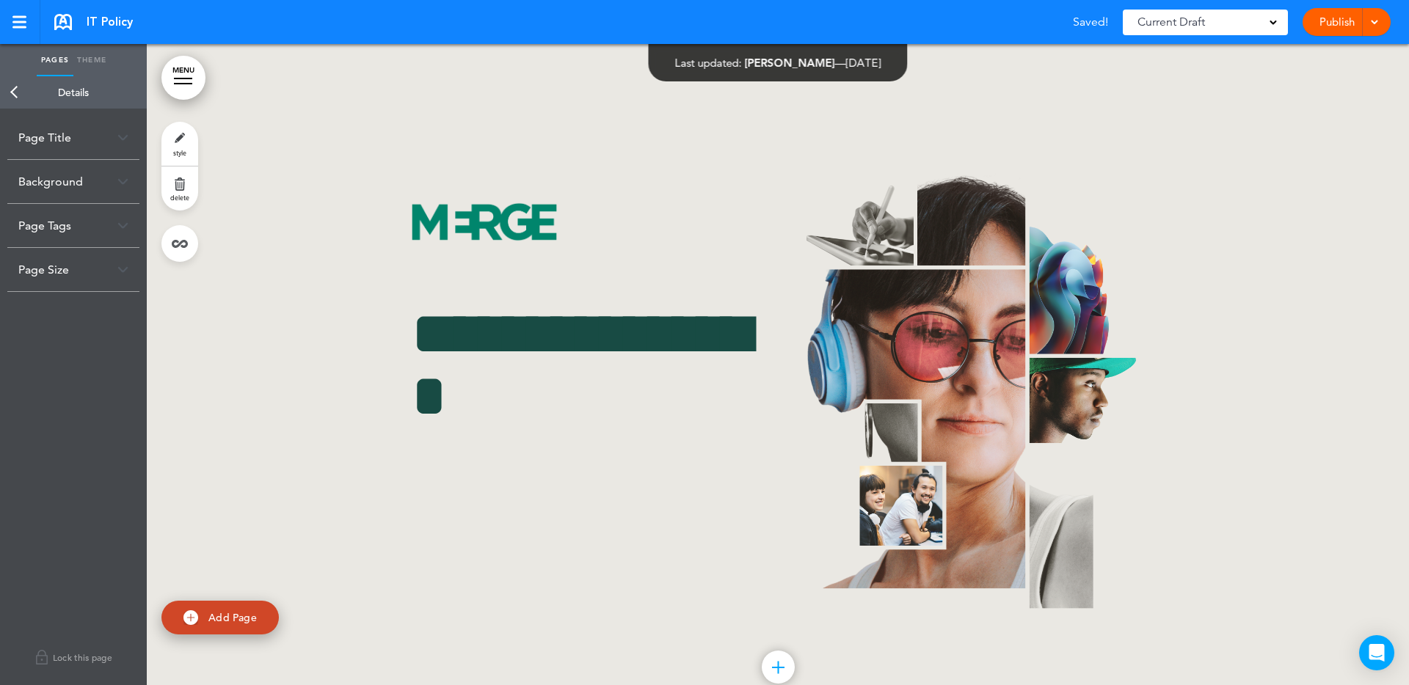
click at [59, 145] on div "Page Title" at bounding box center [73, 137] width 132 height 43
drag, startPoint x: 38, startPoint y: 195, endPoint x: 7, endPoint y: 195, distance: 31.5
click at [7, 195] on div "**********" at bounding box center [73, 194] width 132 height 71
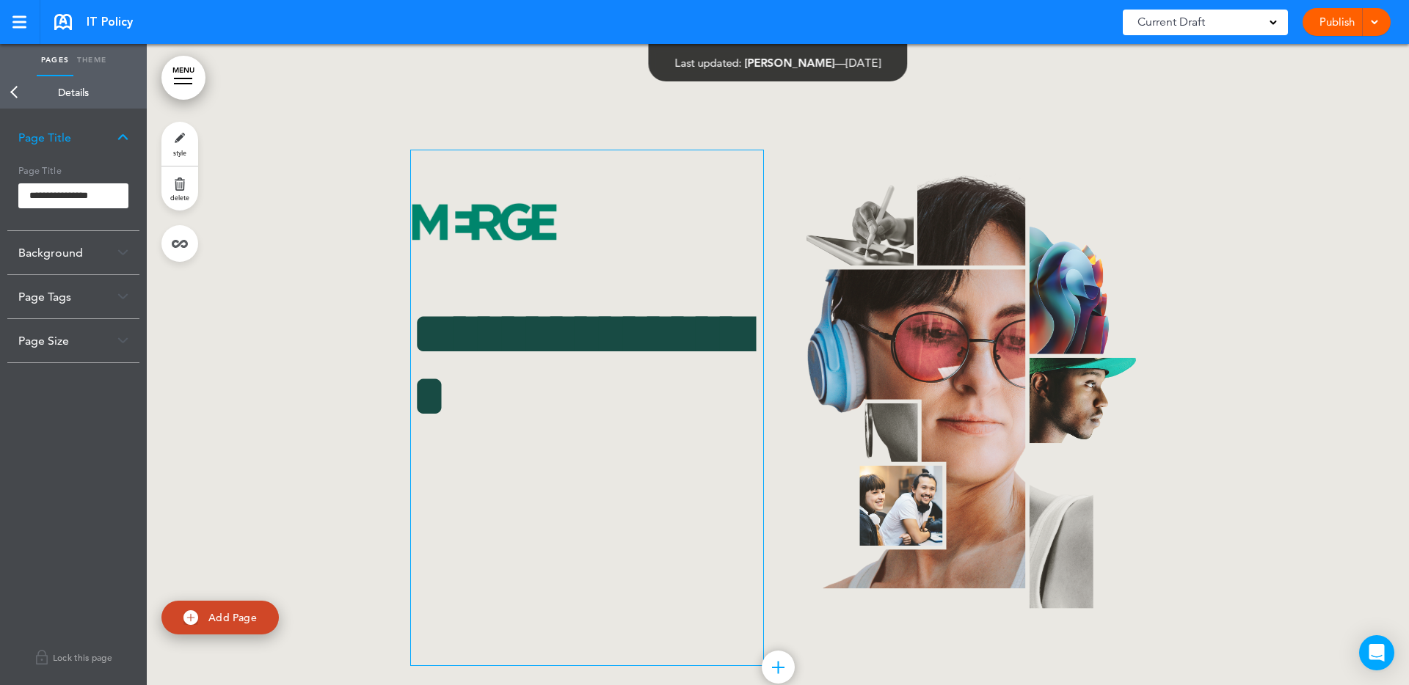
click at [412, 173] on body "Checking url availability This handbook Preview Settings Signatures Collaborato…" at bounding box center [704, 342] width 1409 height 685
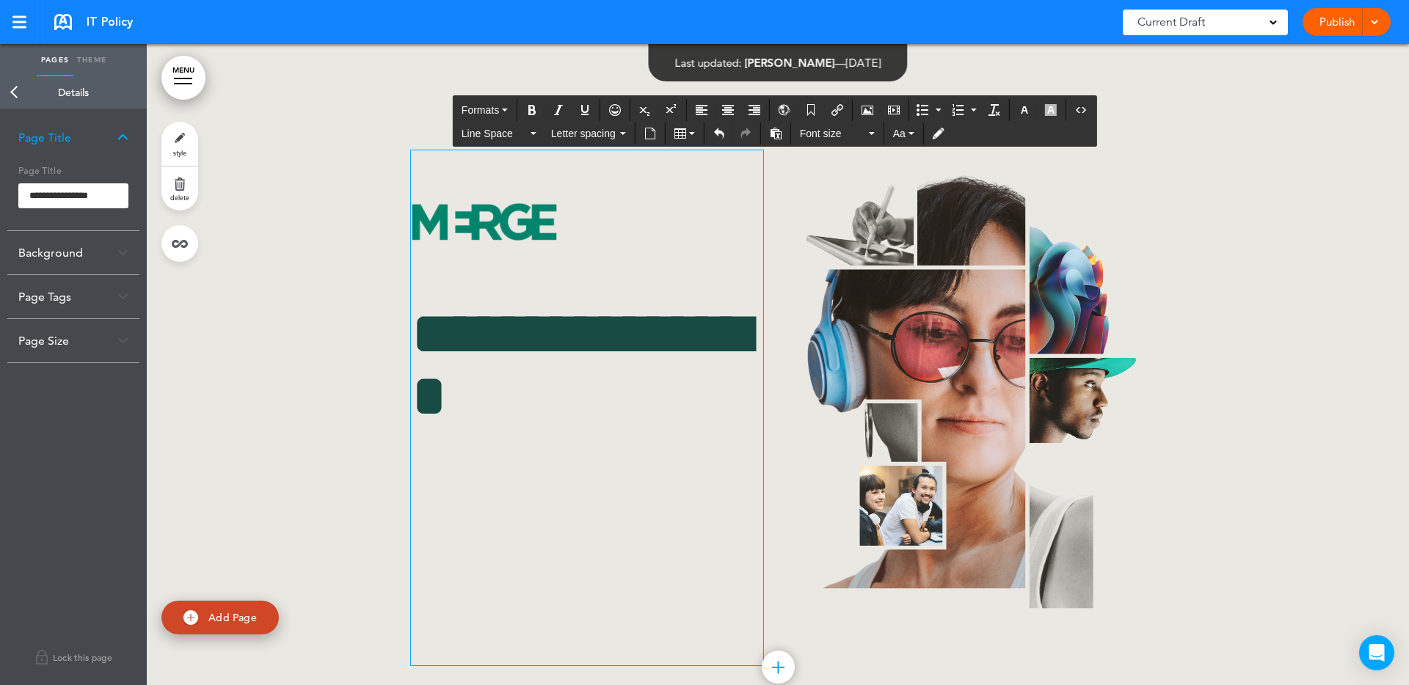
click at [21, 92] on link "Back" at bounding box center [14, 92] width 29 height 32
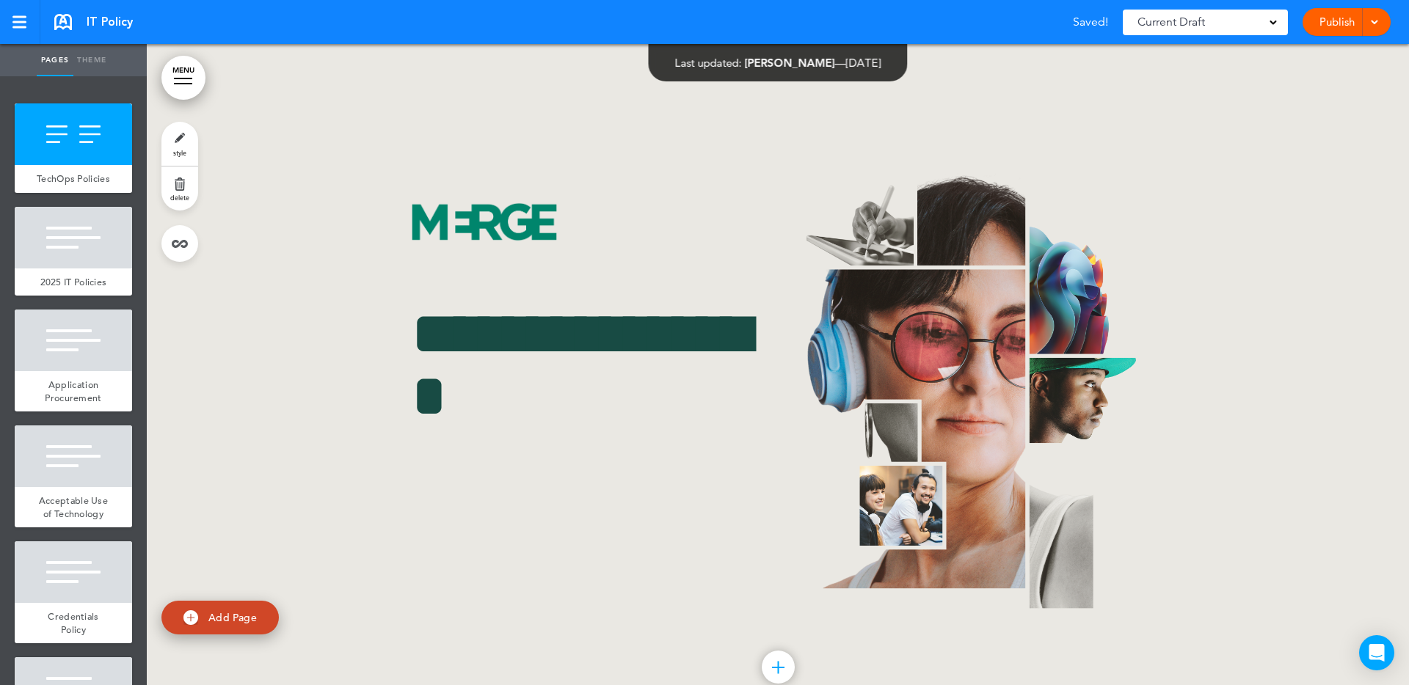
click at [98, 17] on span "IT Policy" at bounding box center [110, 22] width 46 height 16
click at [93, 22] on span "IT Policy" at bounding box center [110, 22] width 46 height 16
click at [67, 253] on div at bounding box center [73, 238] width 117 height 62
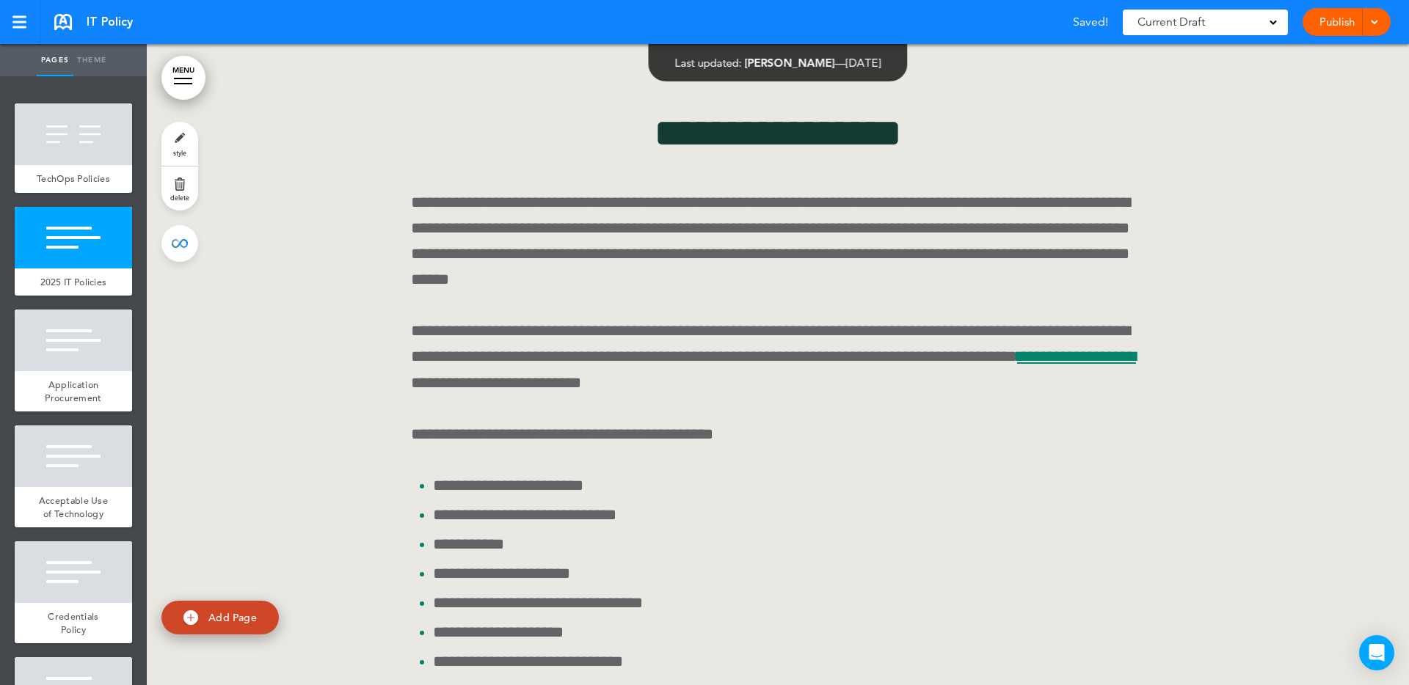
scroll to position [687, 0]
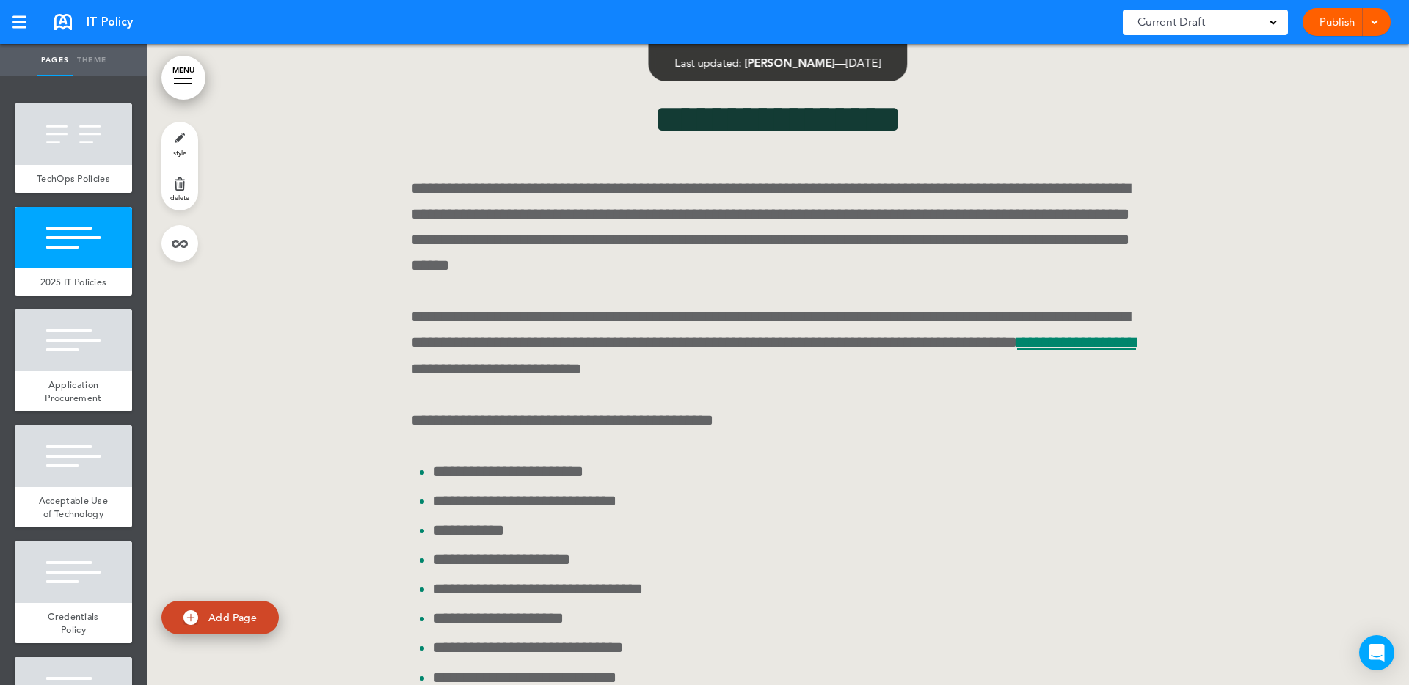
click at [179, 149] on span "style" at bounding box center [179, 152] width 13 height 9
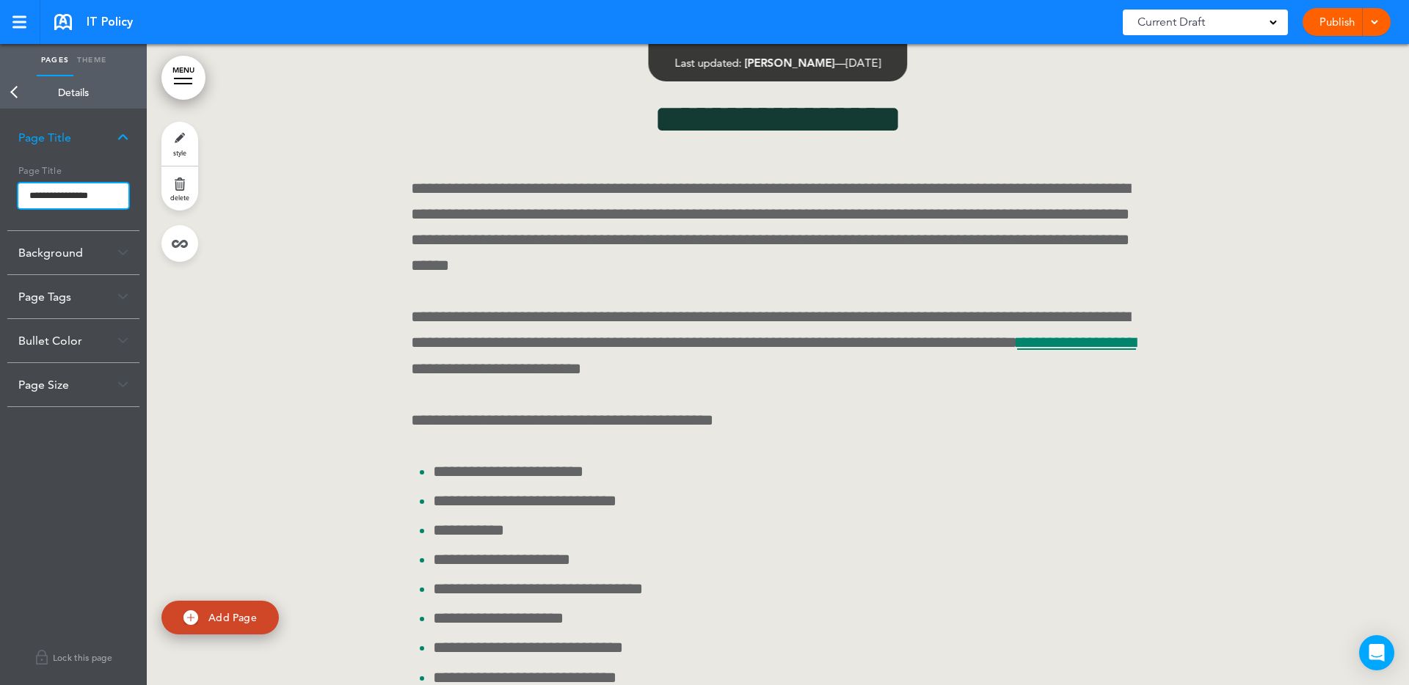
drag, startPoint x: 61, startPoint y: 195, endPoint x: 11, endPoint y: 200, distance: 50.2
click at [10, 201] on div "**********" at bounding box center [73, 194] width 132 height 71
type input "**********"
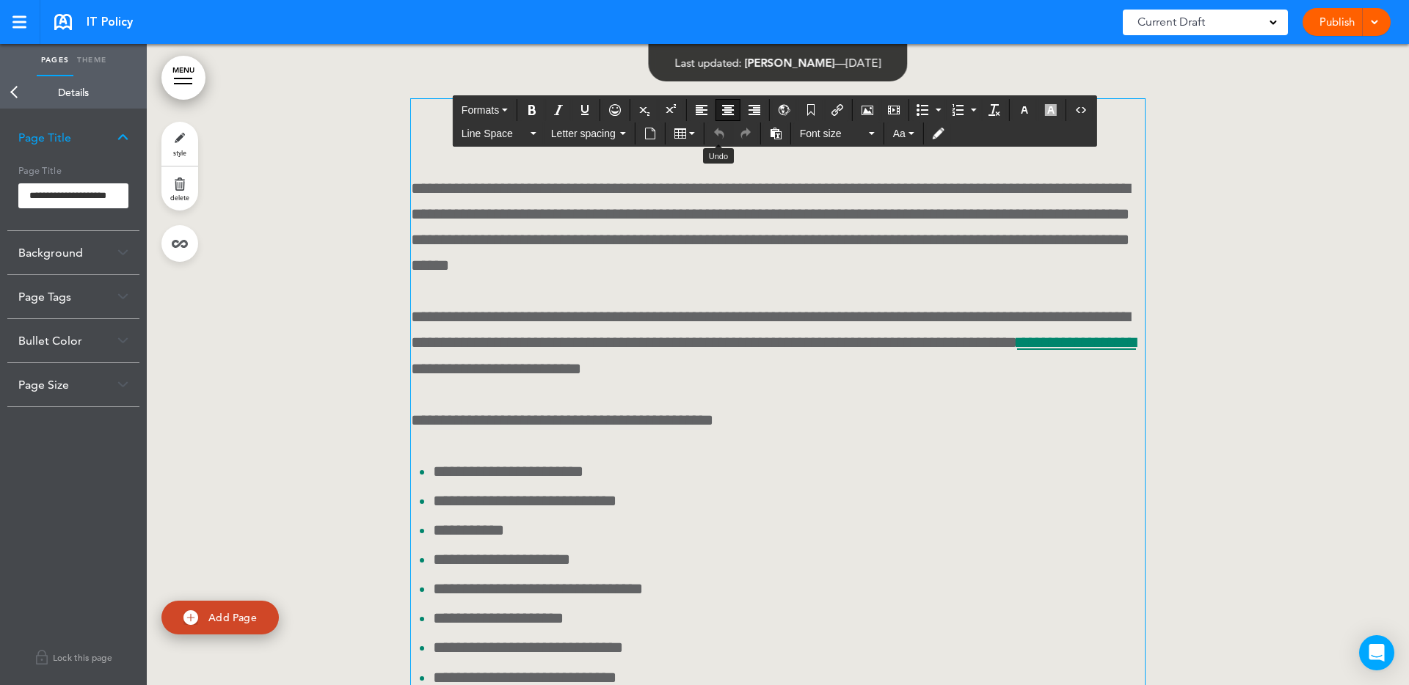
drag, startPoint x: 707, startPoint y: 134, endPoint x: 713, endPoint y: 131, distance: 7.6
click at [673, 174] on div "**********" at bounding box center [778, 527] width 734 height 857
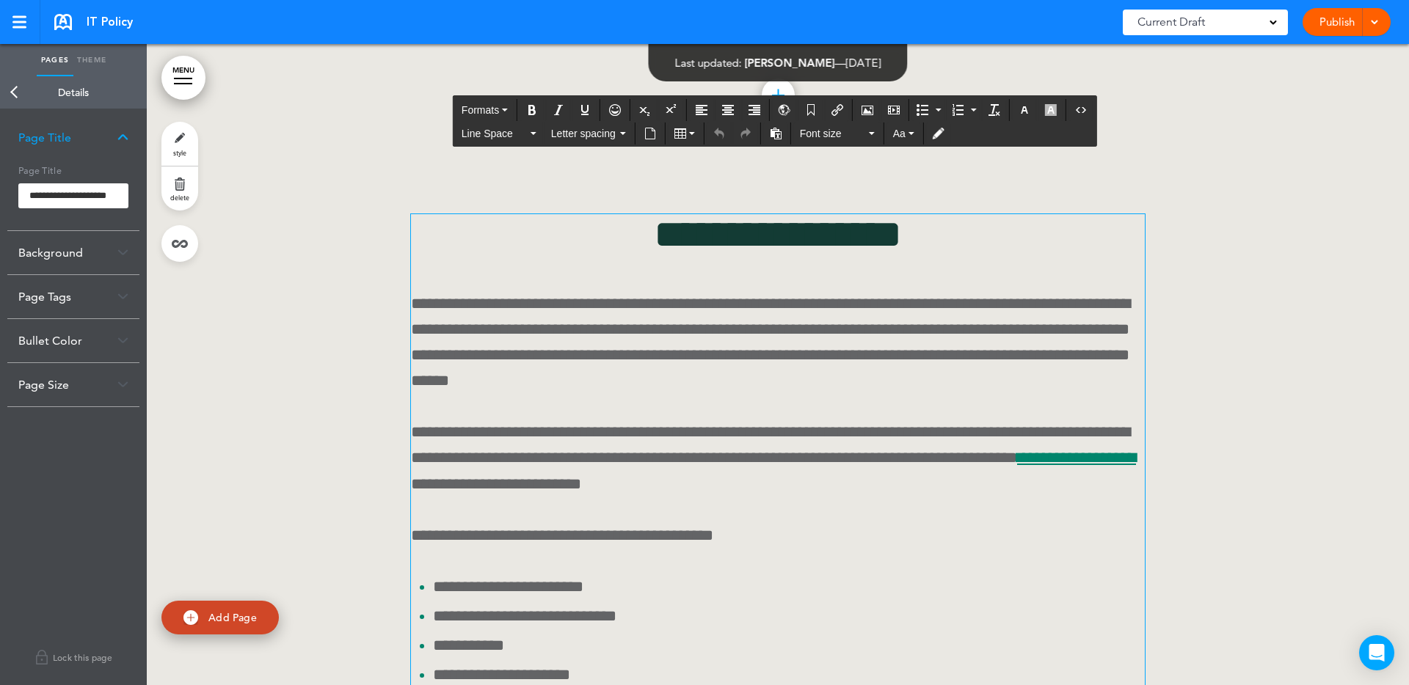
scroll to position [563, 0]
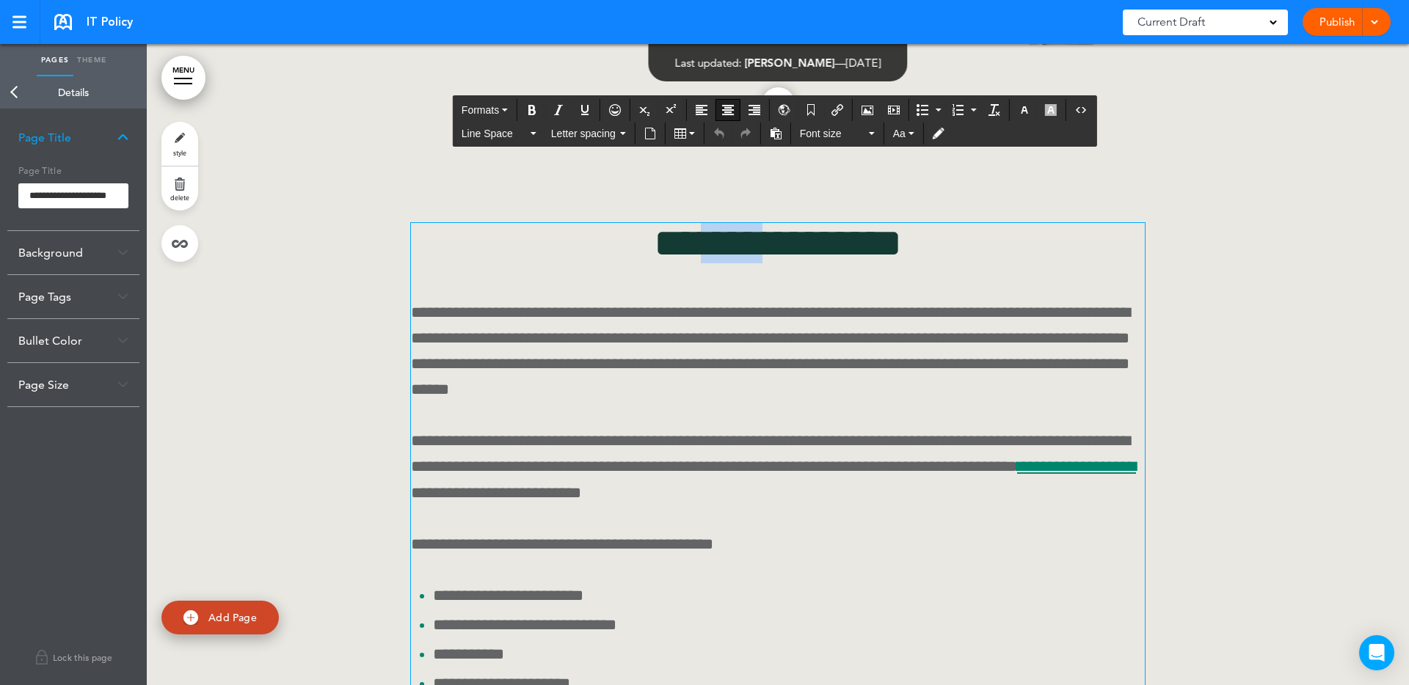
drag, startPoint x: 751, startPoint y: 238, endPoint x: 707, endPoint y: 239, distance: 43.3
click at [707, 239] on span "**********" at bounding box center [778, 243] width 248 height 40
click at [807, 314] on span "**********" at bounding box center [770, 351] width 719 height 94
click at [633, 313] on span "**********" at bounding box center [770, 351] width 719 height 94
click at [1271, 365] on div at bounding box center [778, 659] width 1262 height 982
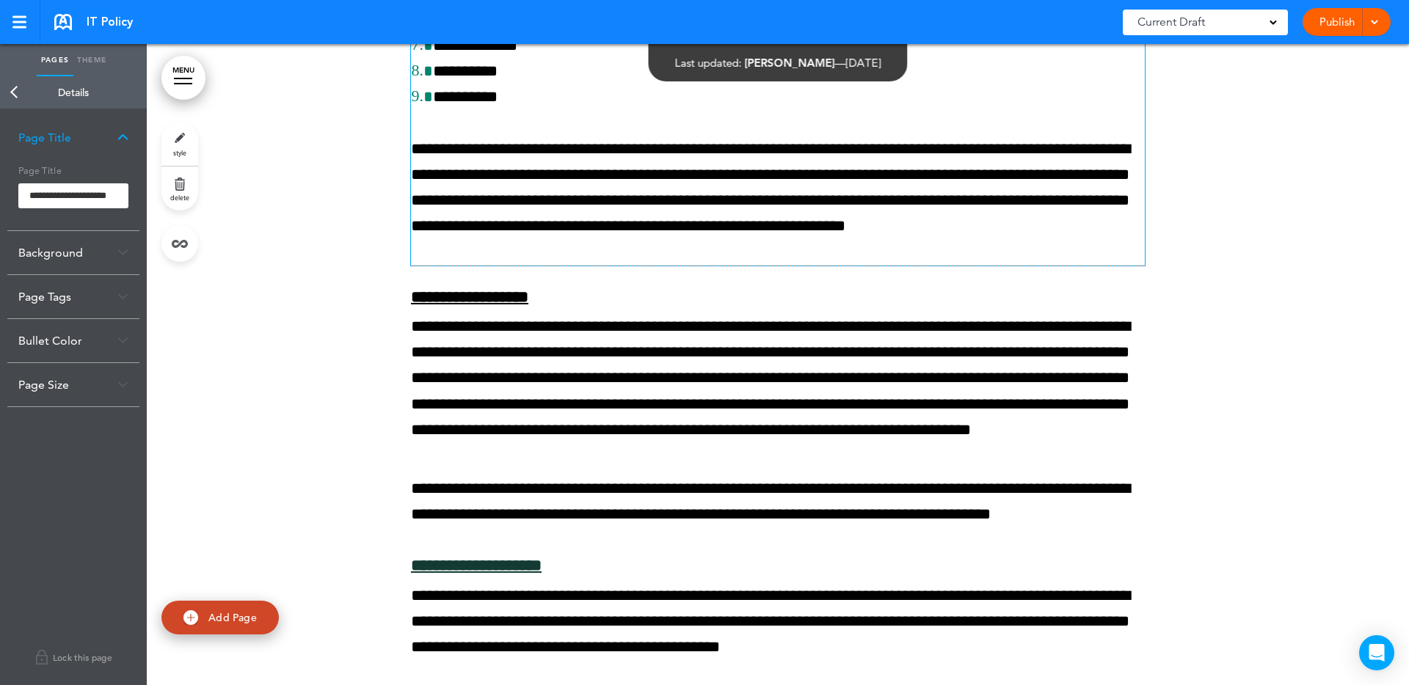
scroll to position [2393, 0]
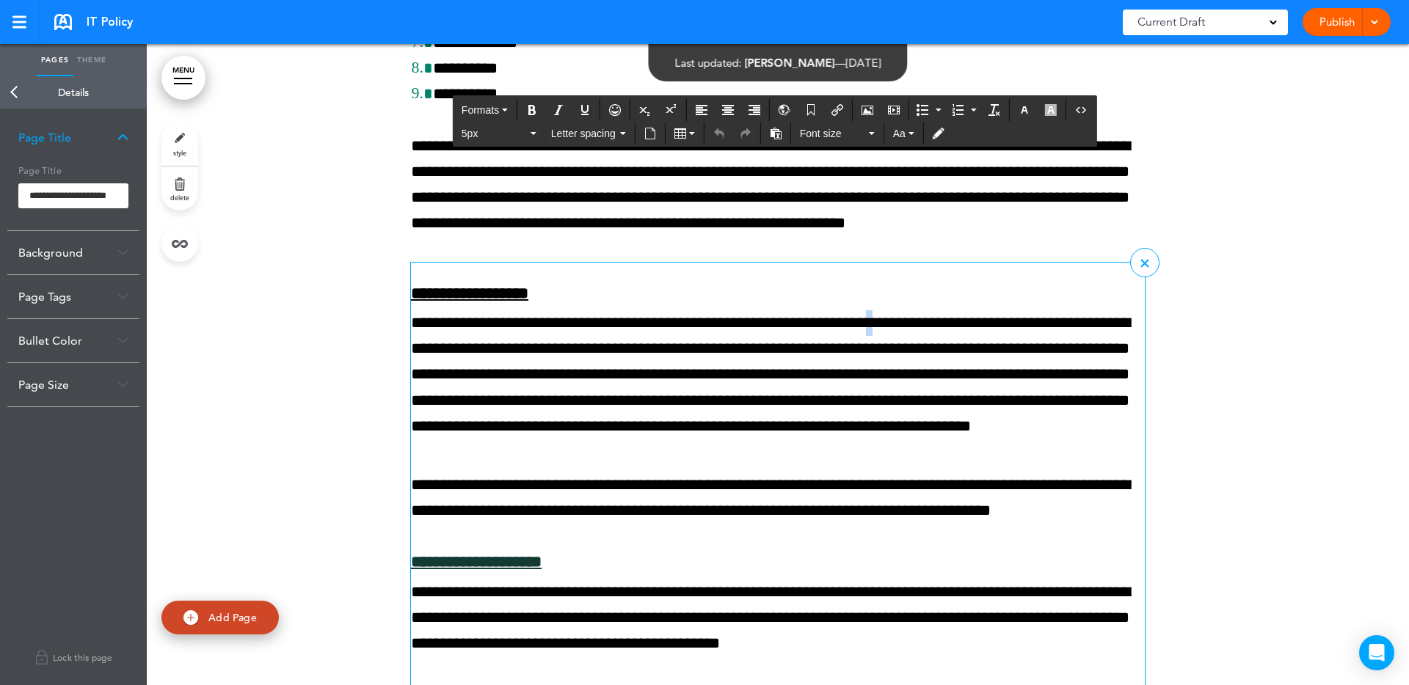
click at [982, 398] on span "**********" at bounding box center [770, 375] width 719 height 120
drag, startPoint x: 1090, startPoint y: 403, endPoint x: 634, endPoint y: 409, distance: 456.4
click at [999, 406] on span "**********" at bounding box center [770, 375] width 719 height 120
drag, startPoint x: 408, startPoint y: 426, endPoint x: 996, endPoint y: 403, distance: 588.1
click at [996, 403] on span "**********" at bounding box center [770, 375] width 719 height 120
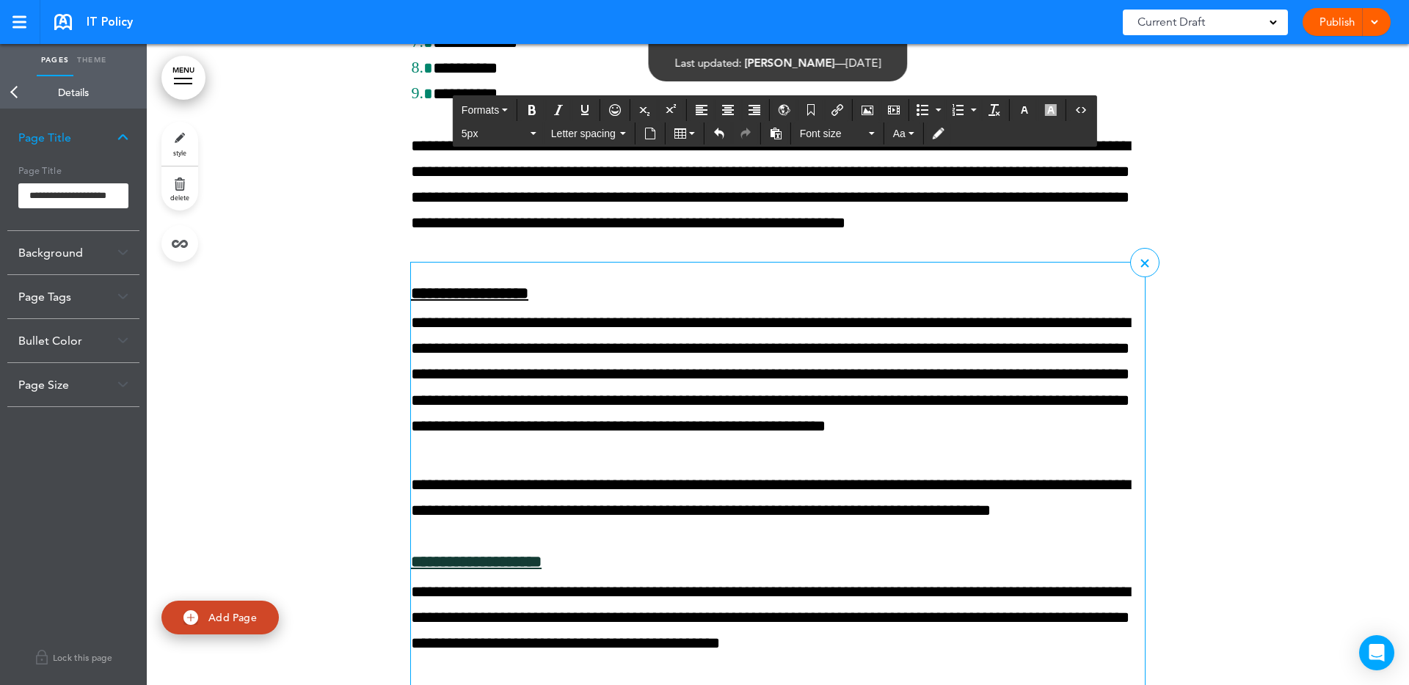
click at [928, 415] on p "**********" at bounding box center [778, 374] width 734 height 129
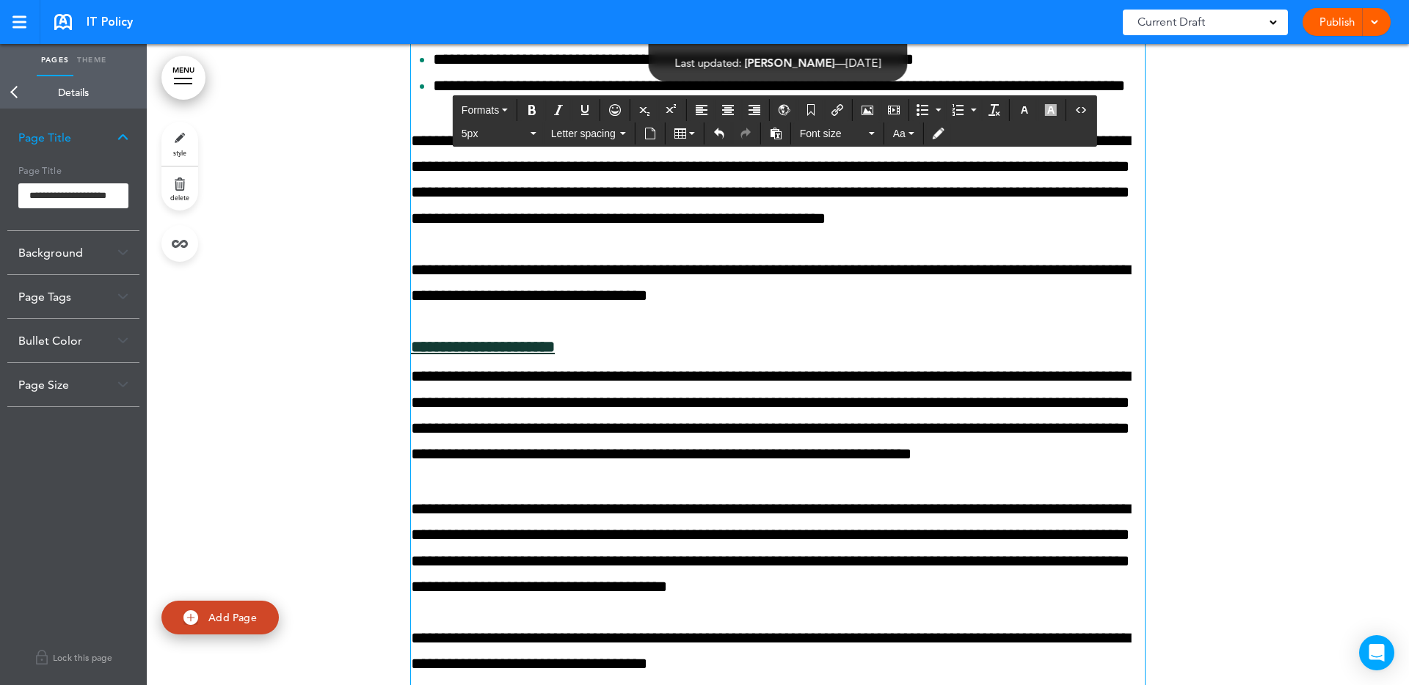
scroll to position [3344, 0]
drag, startPoint x: 608, startPoint y: 373, endPoint x: 512, endPoint y: 376, distance: 96.2
click at [512, 227] on span "**********" at bounding box center [770, 181] width 719 height 94
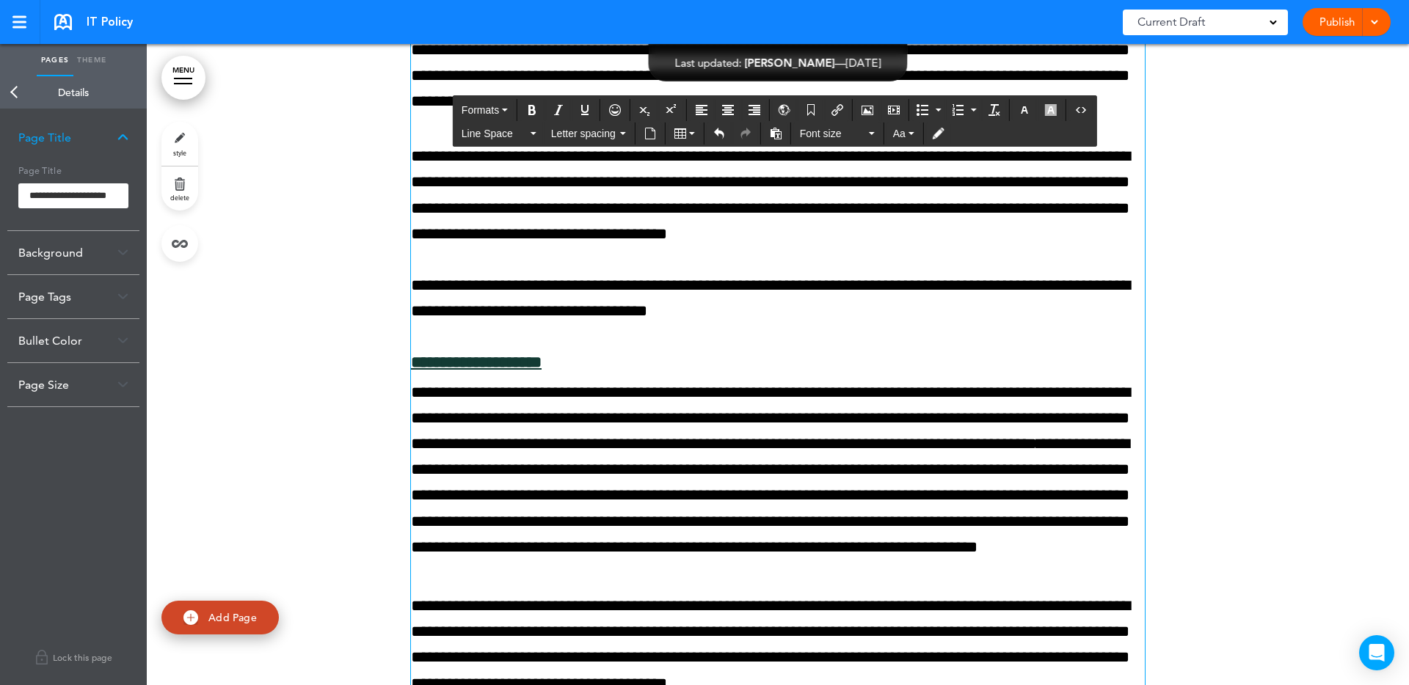
scroll to position [3700, 0]
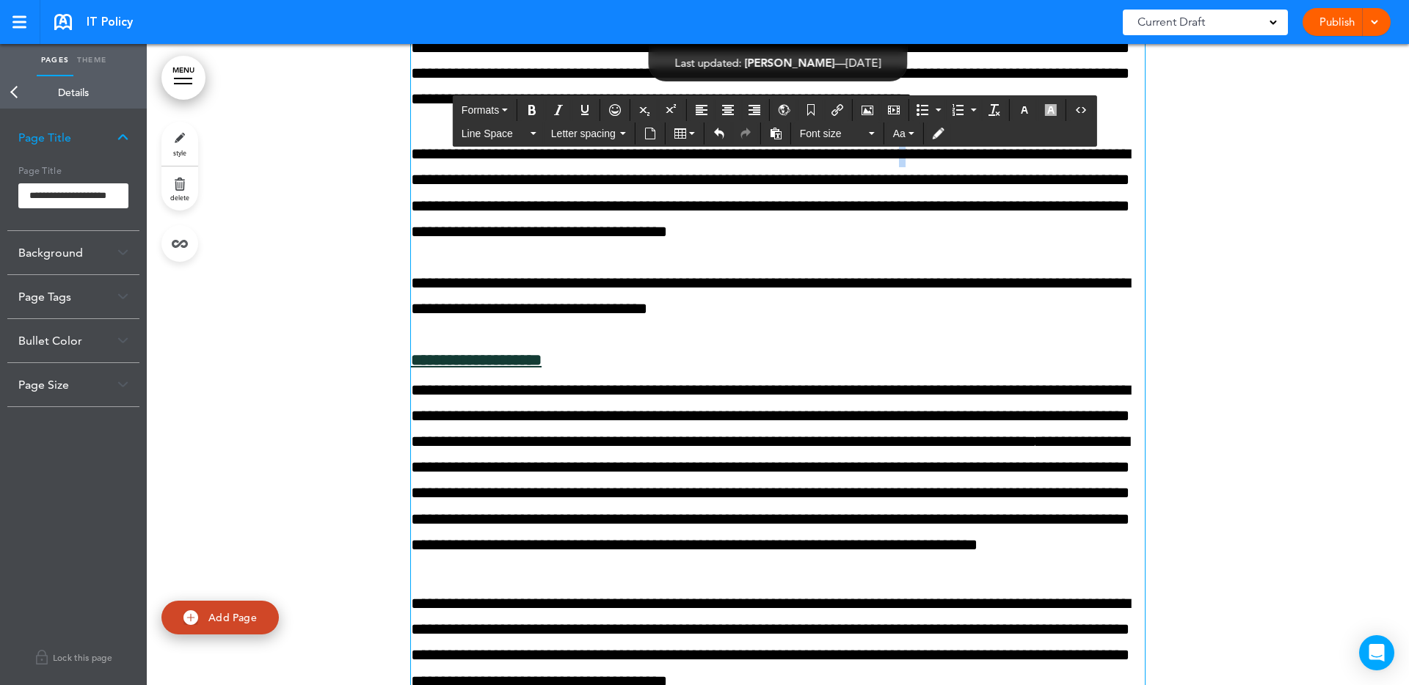
click at [998, 240] on span "**********" at bounding box center [770, 193] width 719 height 94
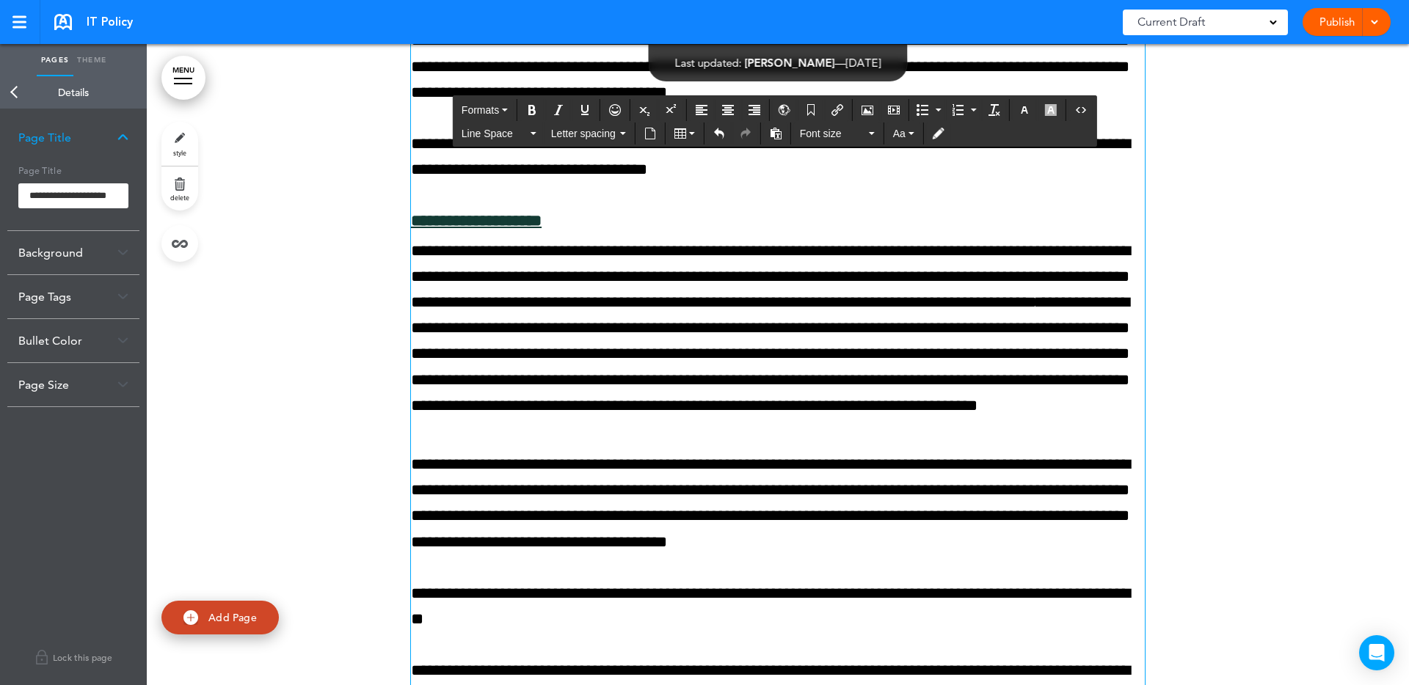
scroll to position [3840, 0]
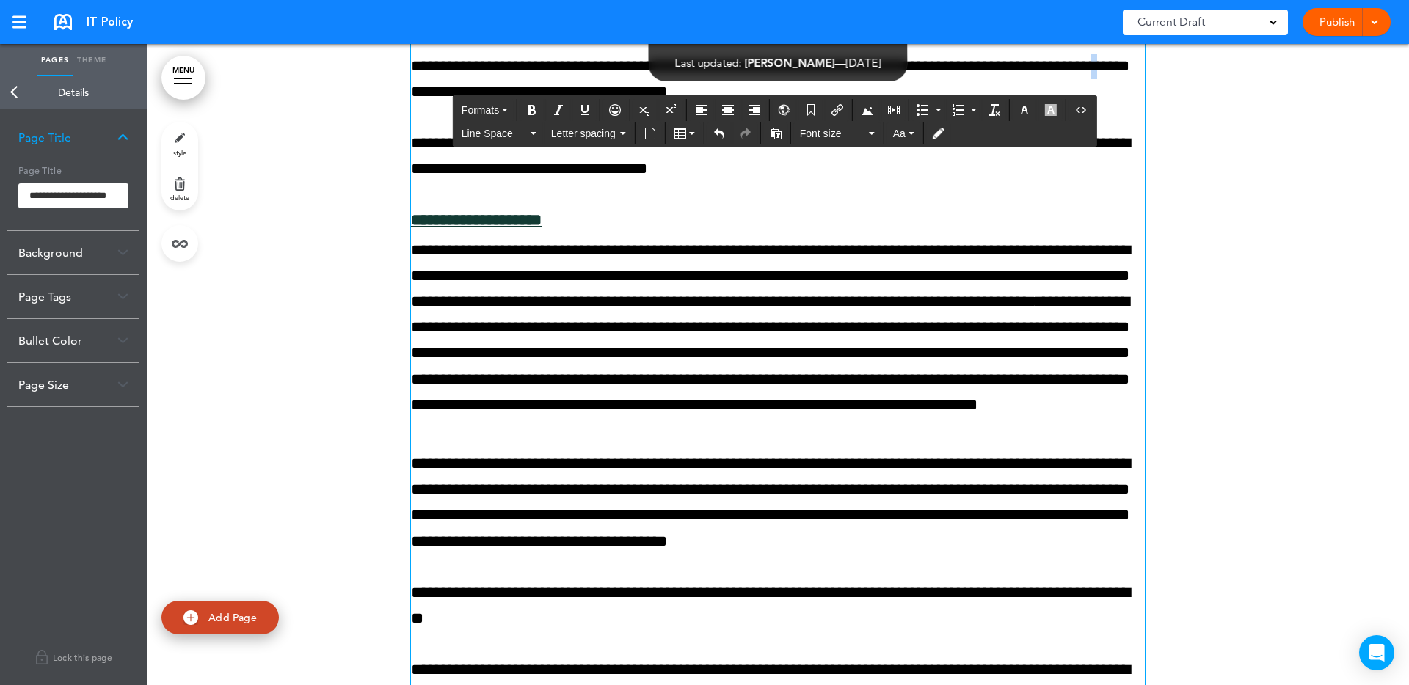
click at [888, 100] on span "**********" at bounding box center [770, 53] width 719 height 94
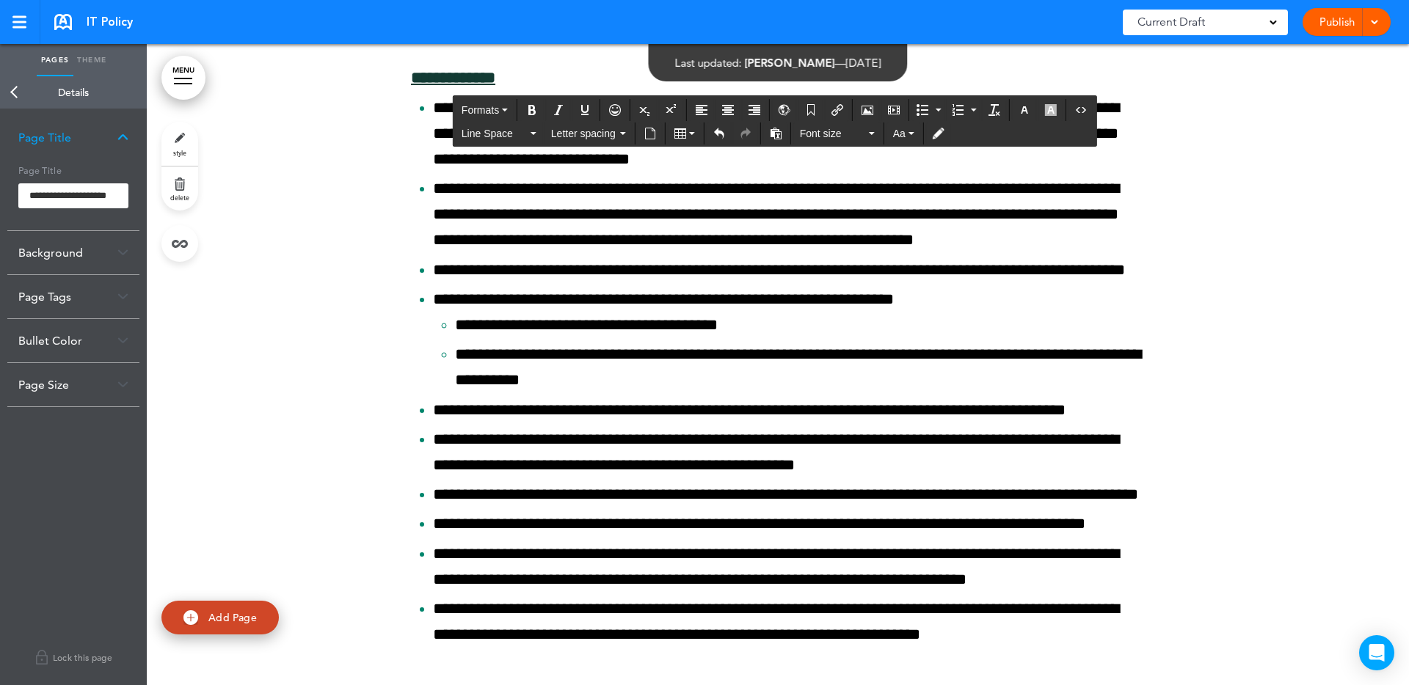
scroll to position [12929, 0]
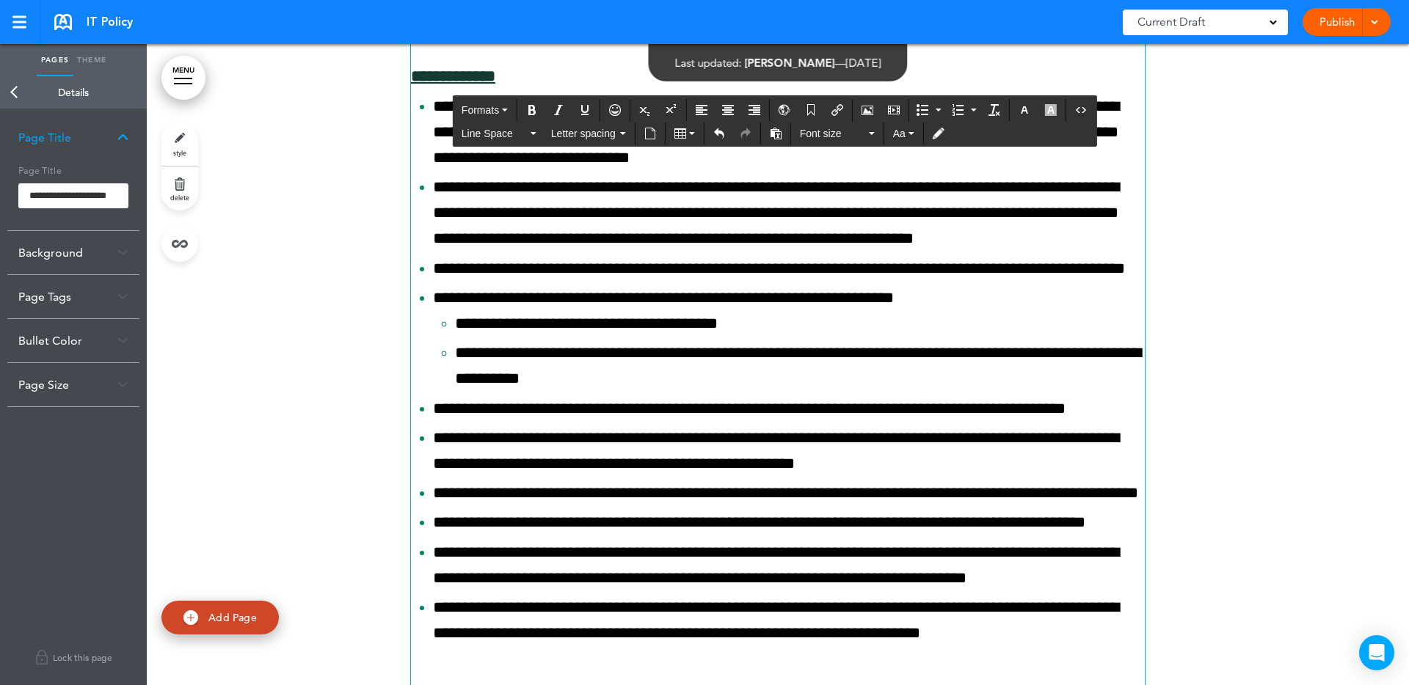
drag, startPoint x: 651, startPoint y: 539, endPoint x: 642, endPoint y: 541, distance: 9.1
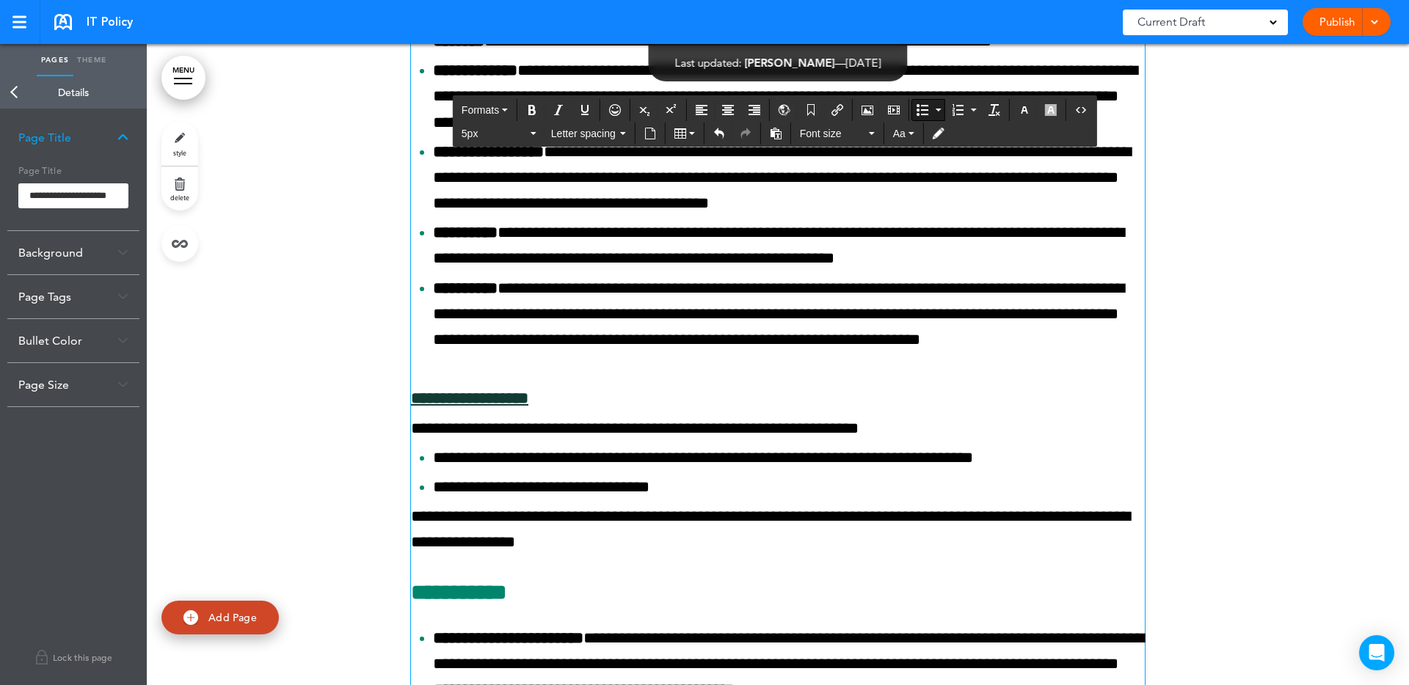
scroll to position [13827, 0]
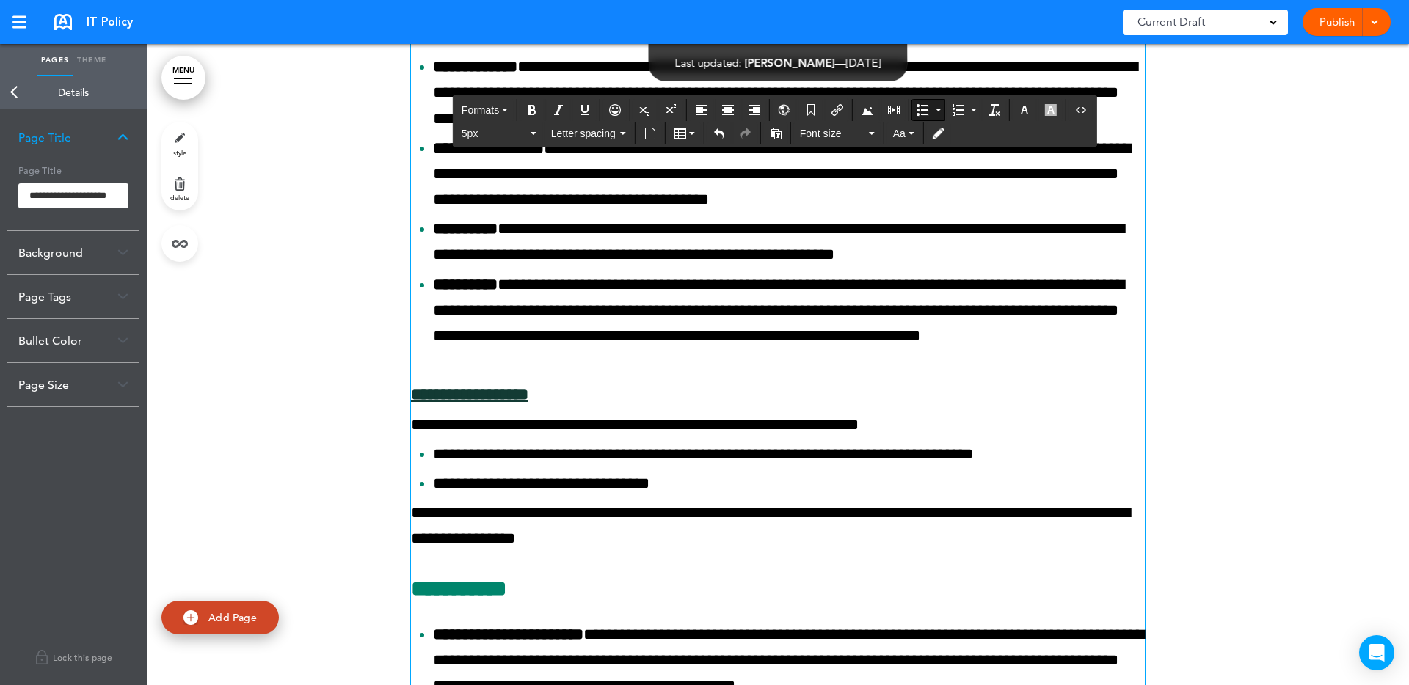
drag, startPoint x: 478, startPoint y: 387, endPoint x: 467, endPoint y: 387, distance: 11.0
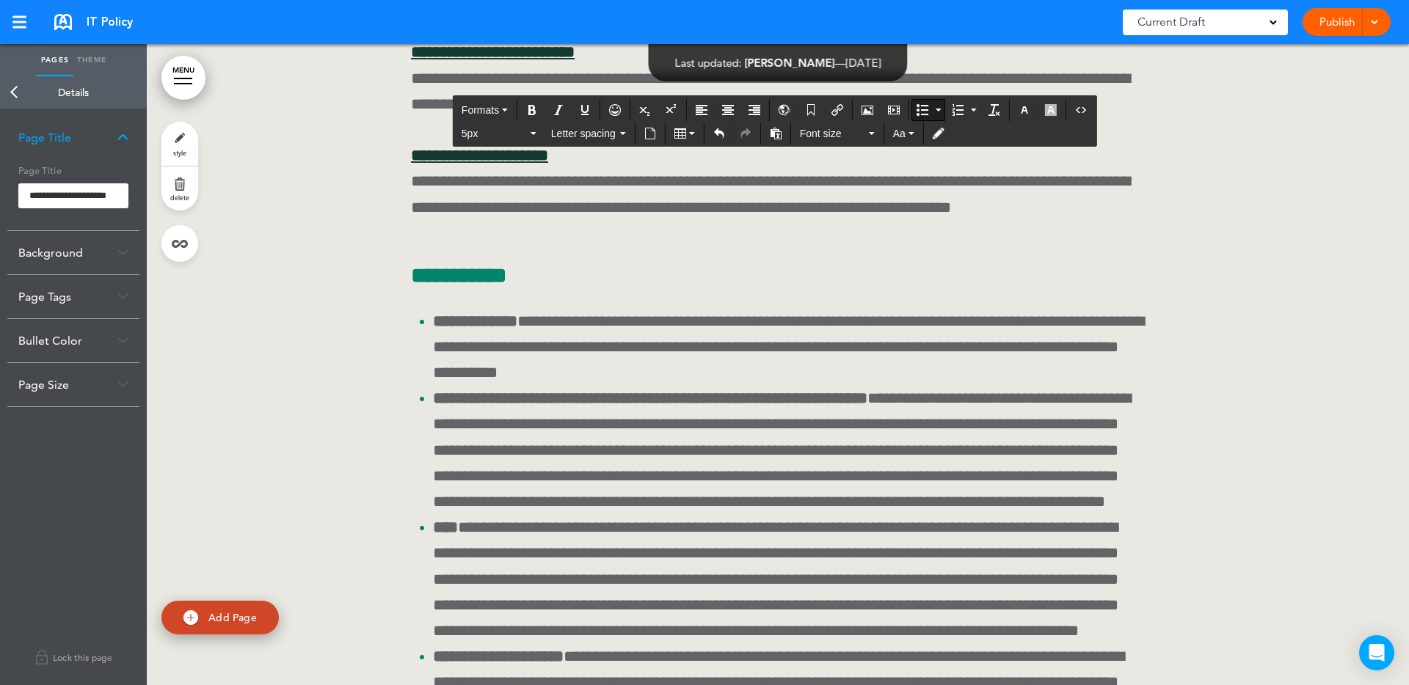
scroll to position [16169, 0]
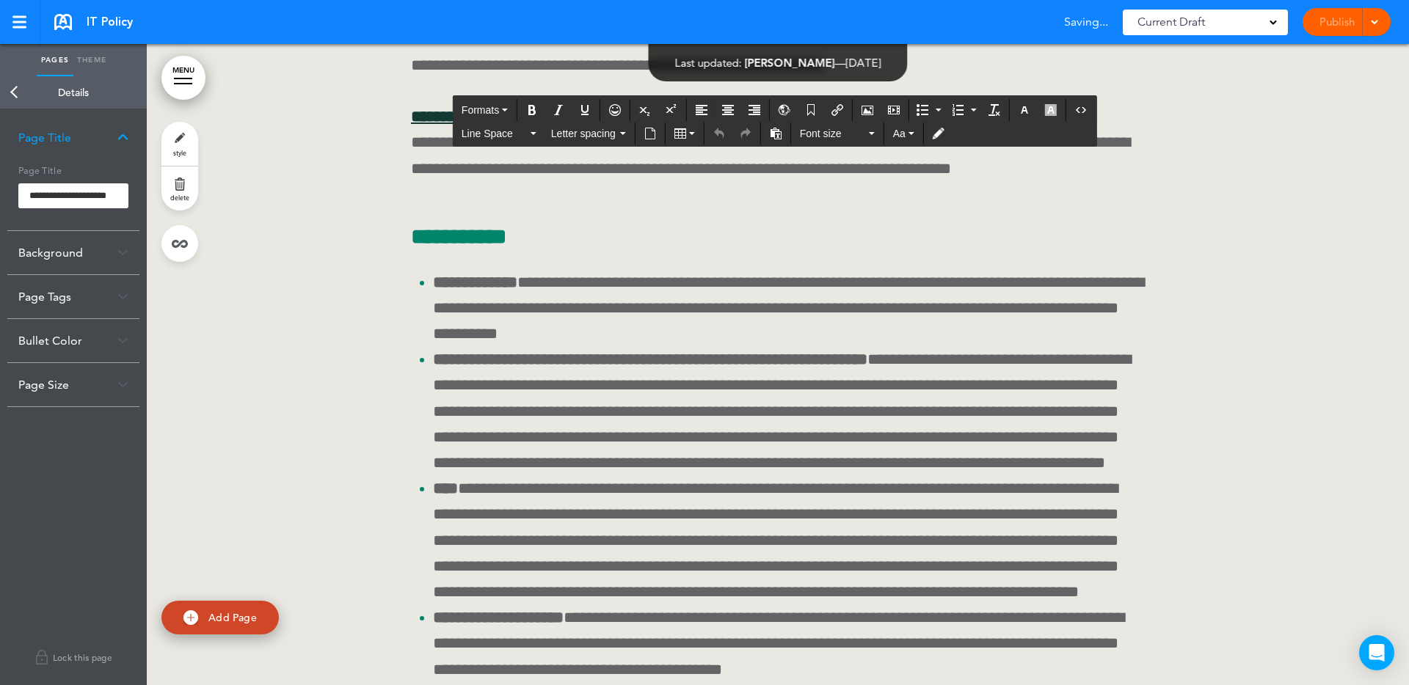
drag, startPoint x: 423, startPoint y: 464, endPoint x: 401, endPoint y: 464, distance: 22.7
click at [402, 465] on div "**********" at bounding box center [778, 236] width 1262 height 3356
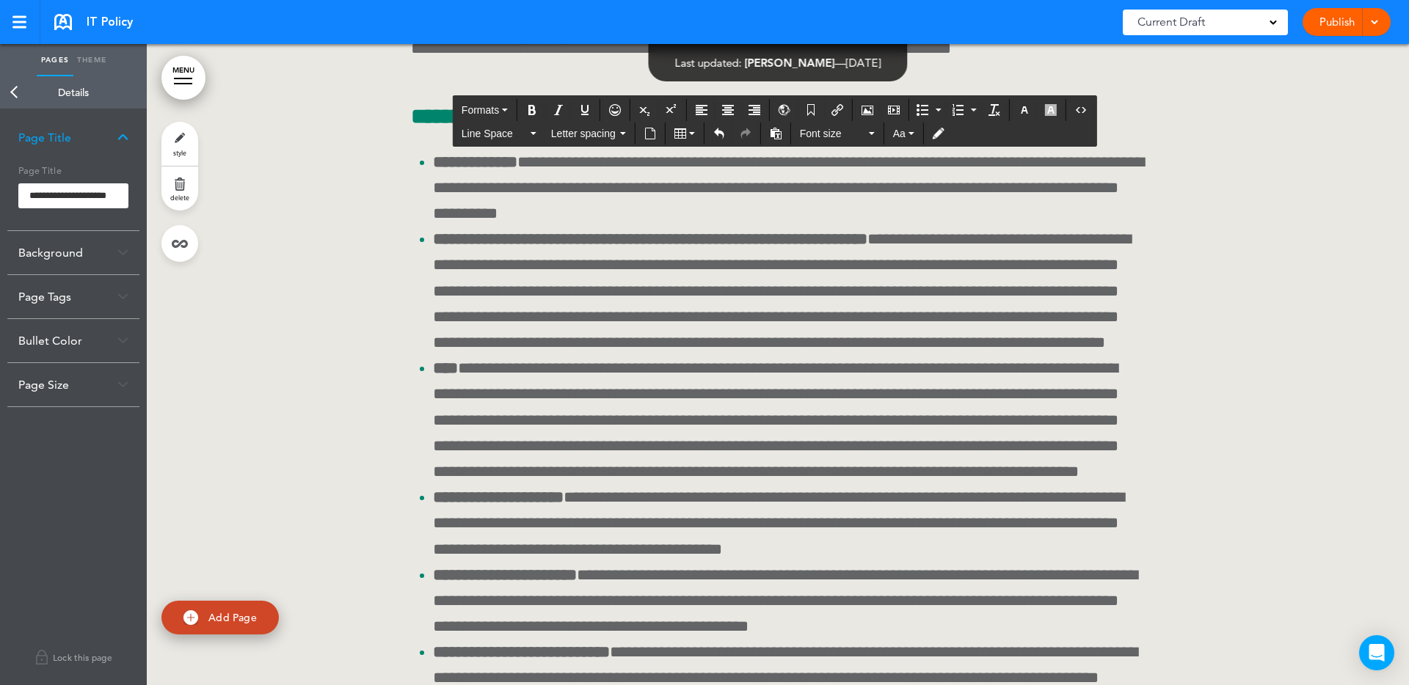
scroll to position [16306, 0]
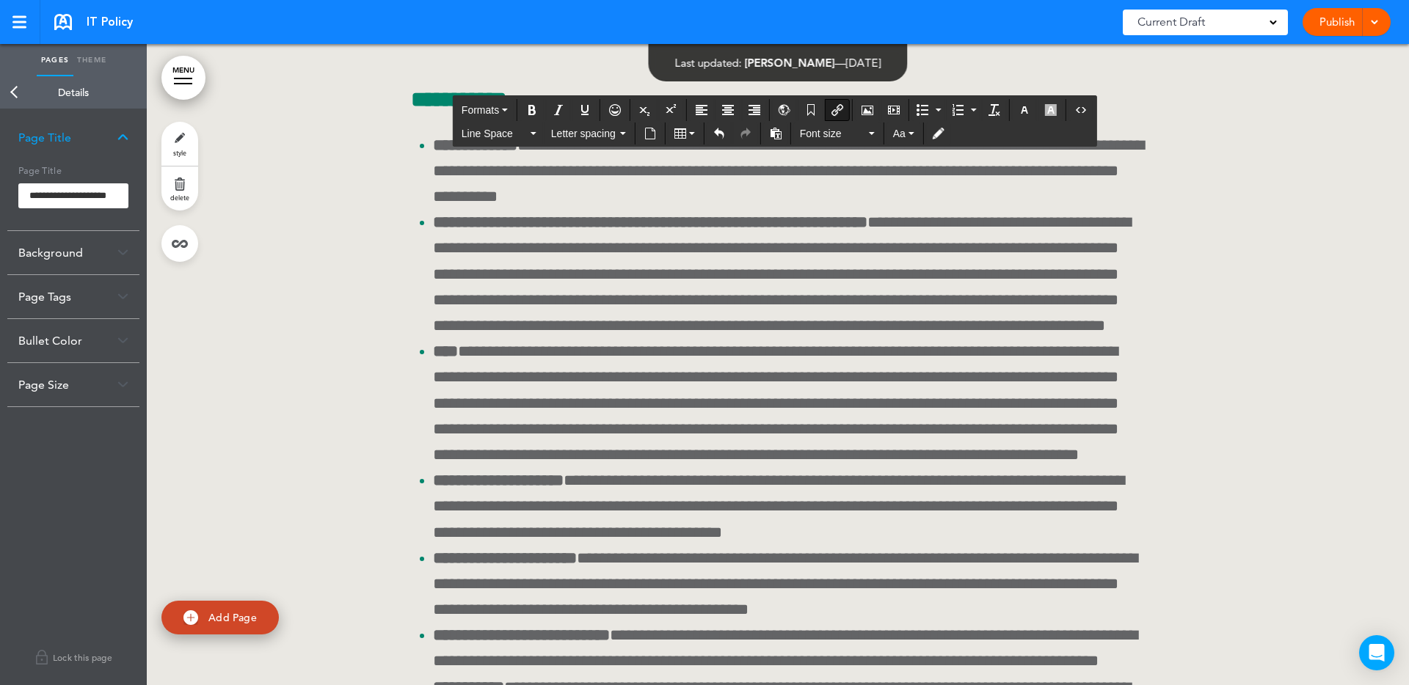
drag, startPoint x: 734, startPoint y: 406, endPoint x: 725, endPoint y: 408, distance: 8.9
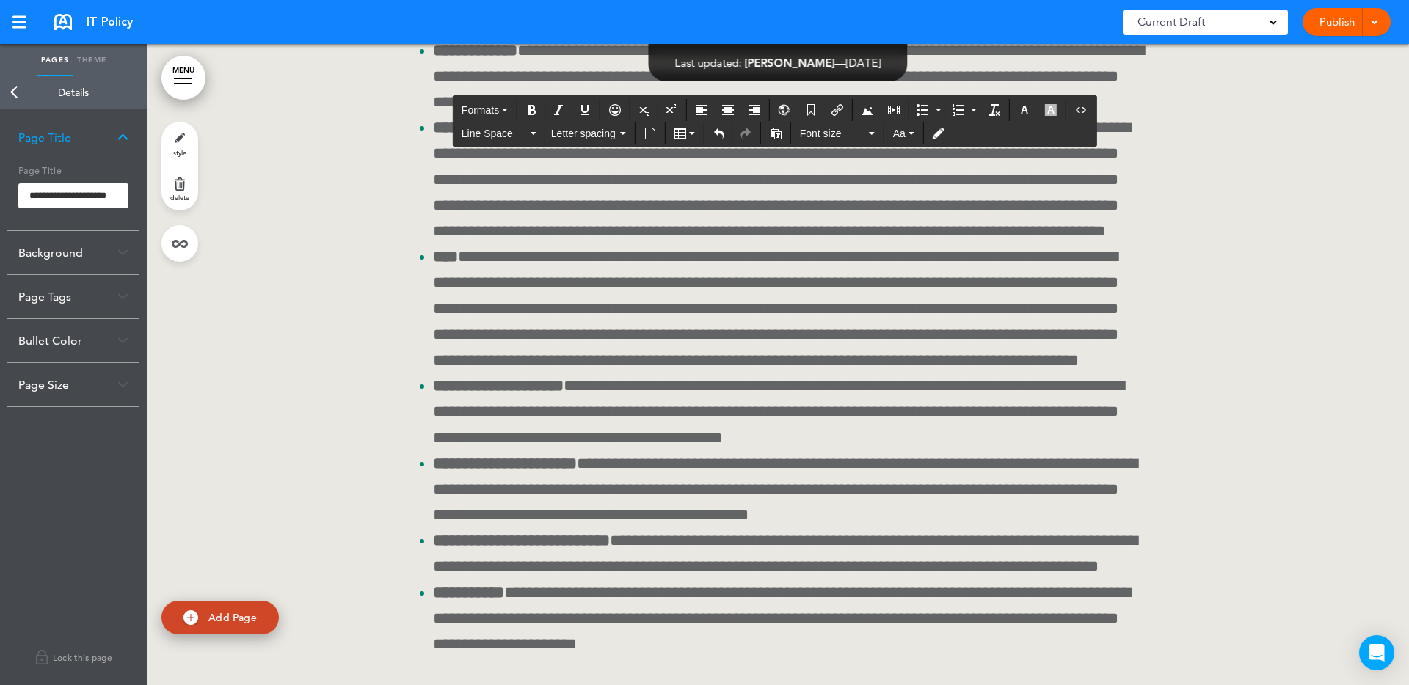
scroll to position [16401, 0]
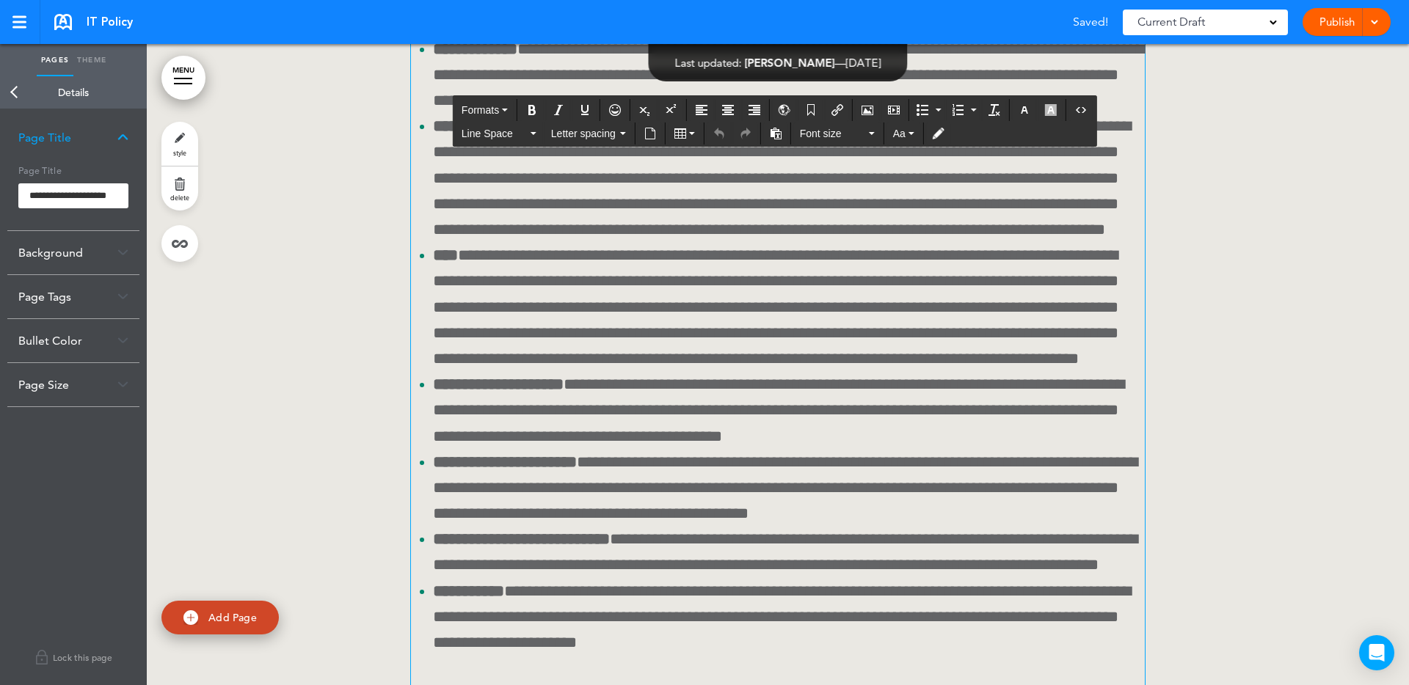
drag, startPoint x: 983, startPoint y: 434, endPoint x: 974, endPoint y: 434, distance: 8.8
drag, startPoint x: 1032, startPoint y: 434, endPoint x: 976, endPoint y: 434, distance: 56.5
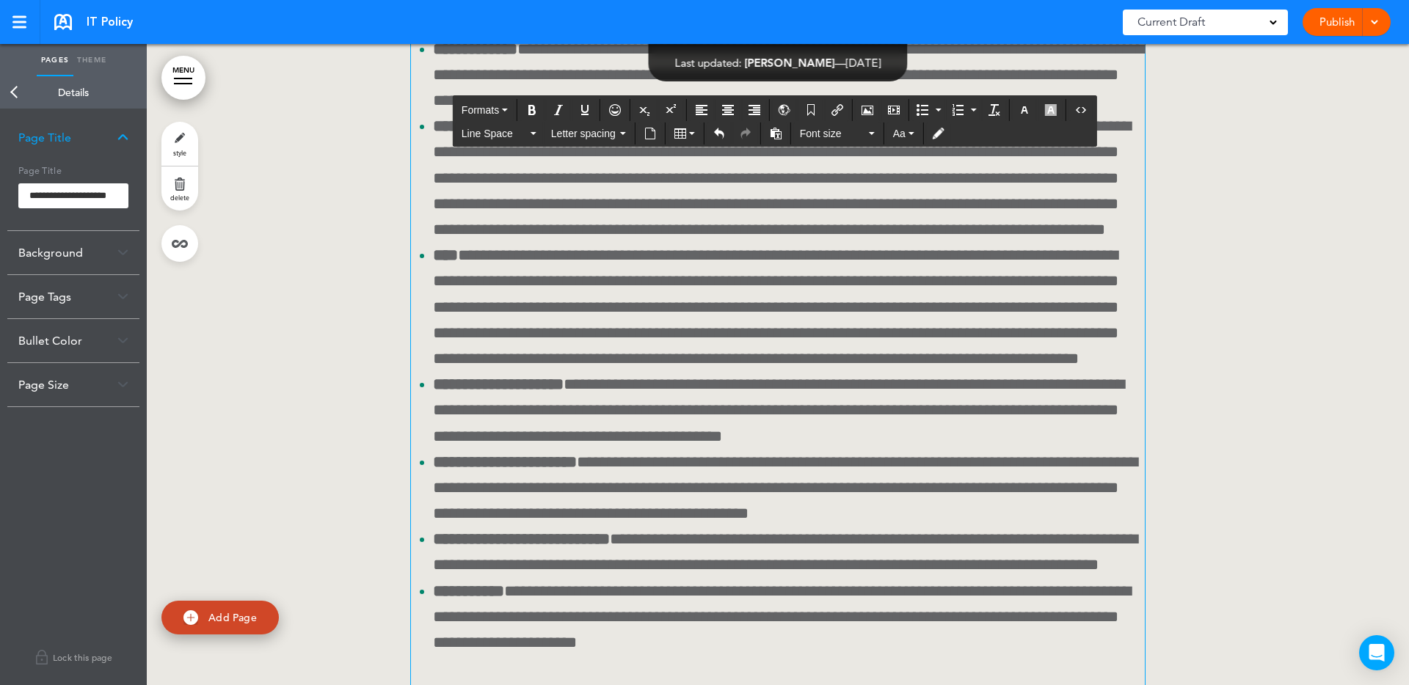
copy span "*******"
drag, startPoint x: 1130, startPoint y: 459, endPoint x: 1140, endPoint y: 456, distance: 10.9
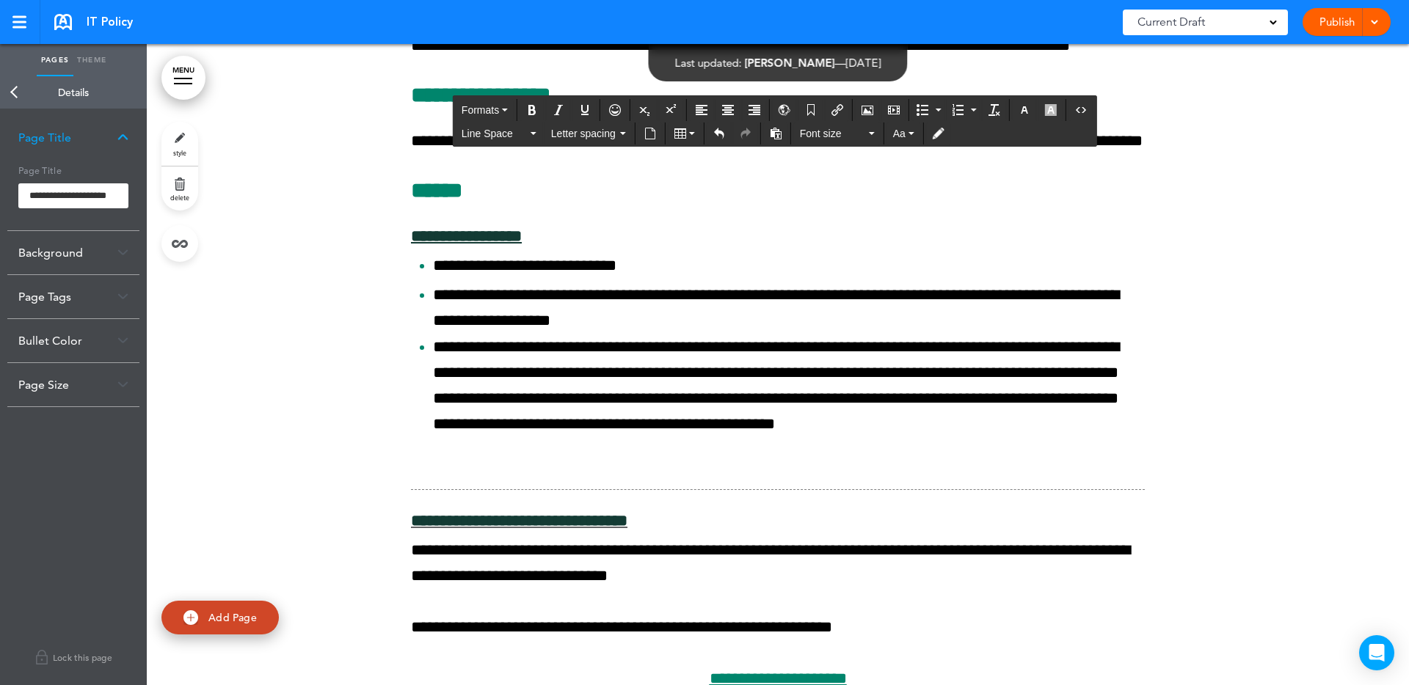
scroll to position [18277, 0]
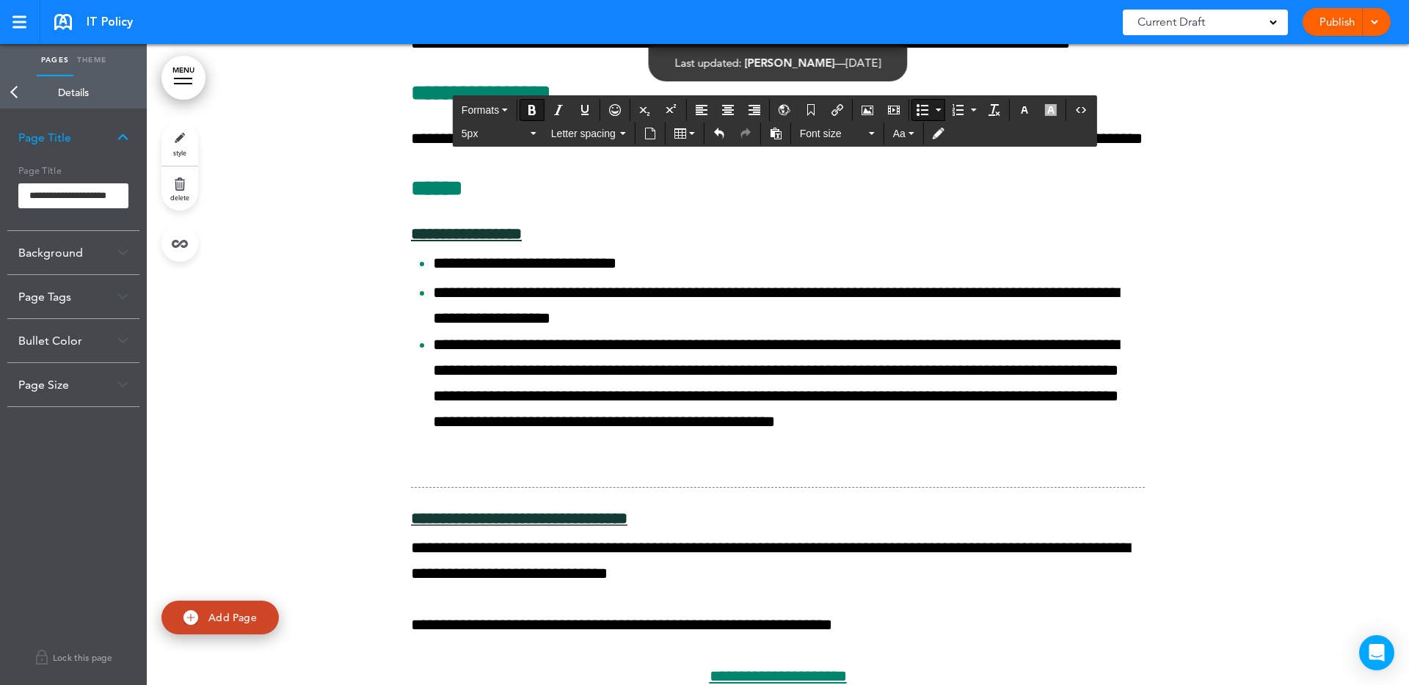
drag, startPoint x: 444, startPoint y: 426, endPoint x: 430, endPoint y: 425, distance: 14.0
drag, startPoint x: 653, startPoint y: 419, endPoint x: 643, endPoint y: 421, distance: 10.5
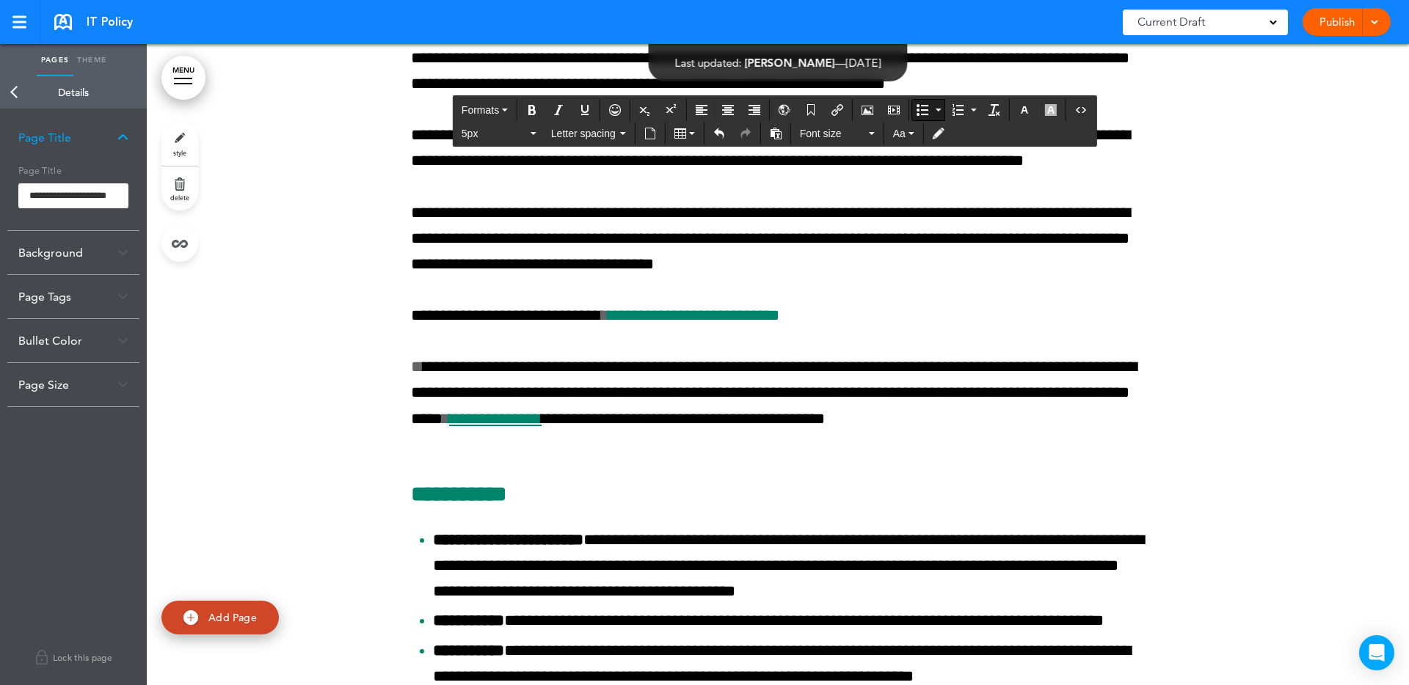
scroll to position [19189, 0]
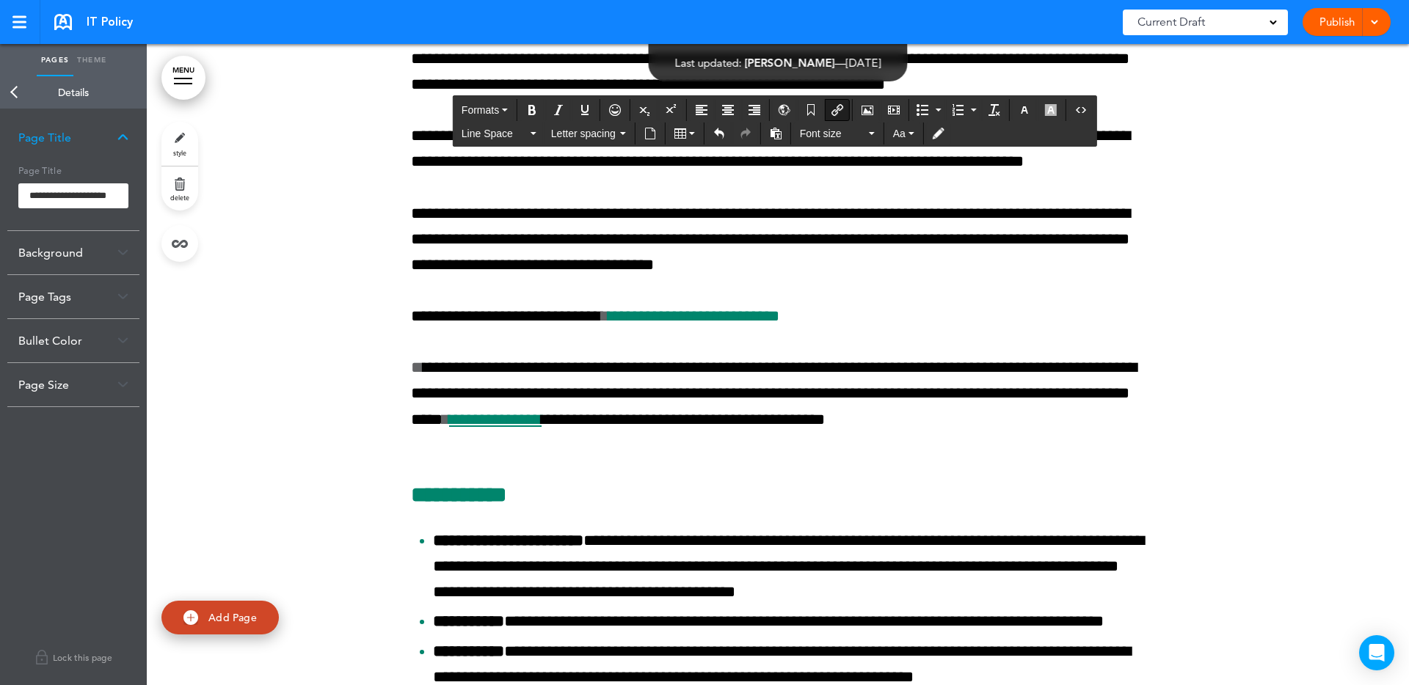
drag, startPoint x: 421, startPoint y: 324, endPoint x: 410, endPoint y: 324, distance: 11.0
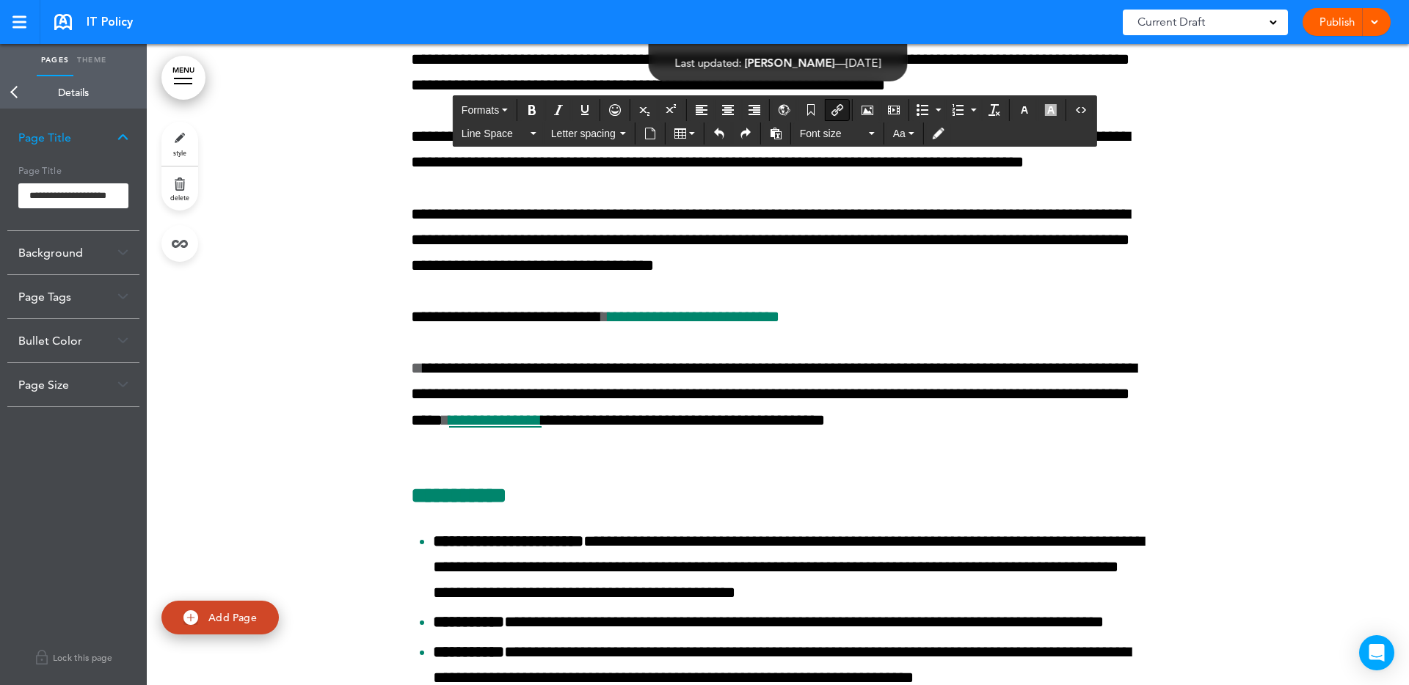
drag, startPoint x: 423, startPoint y: 323, endPoint x: 414, endPoint y: 324, distance: 9.6
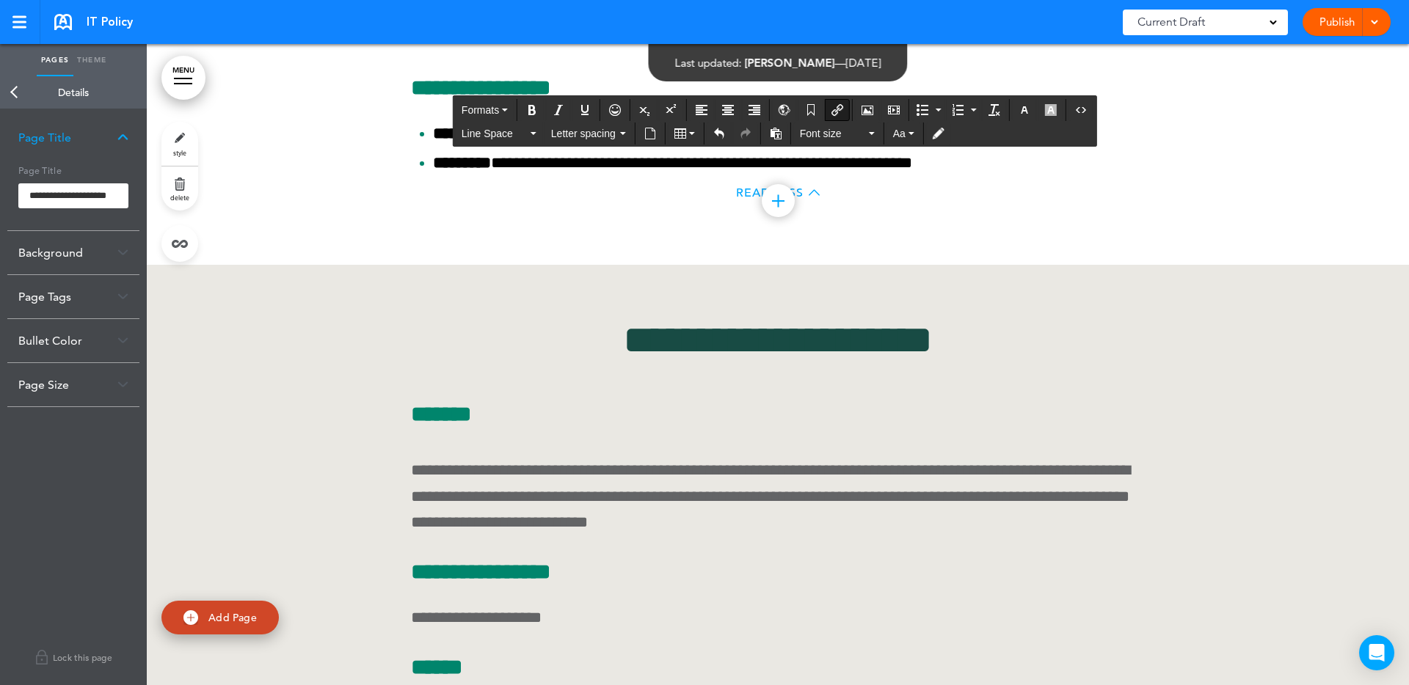
scroll to position [19831, 0]
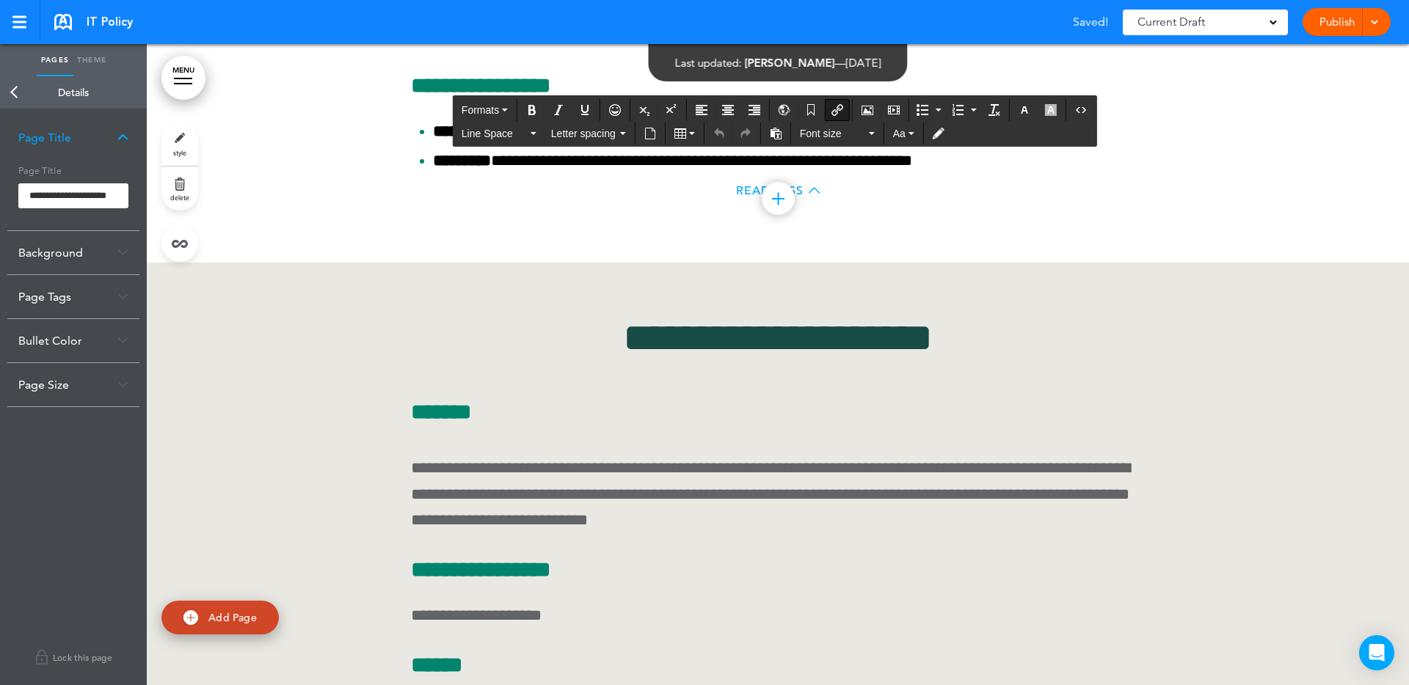
paste div
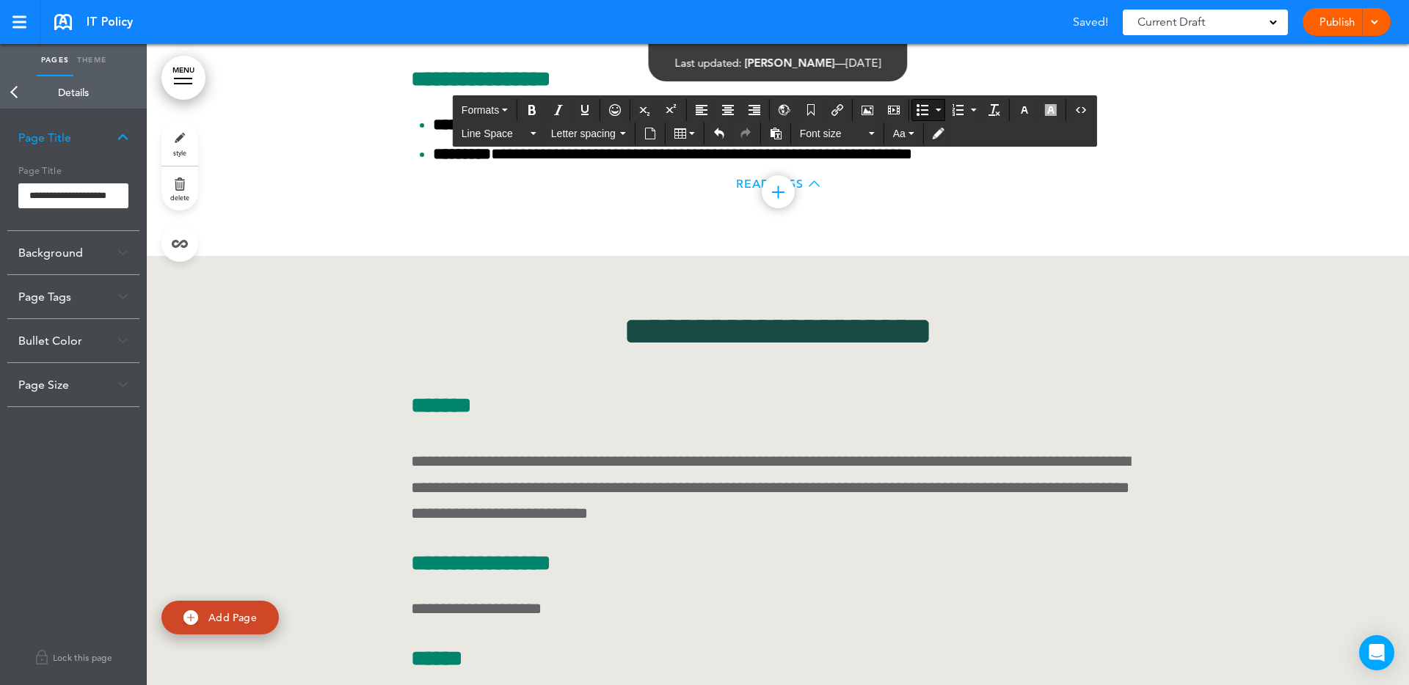
scroll to position [19836, 0]
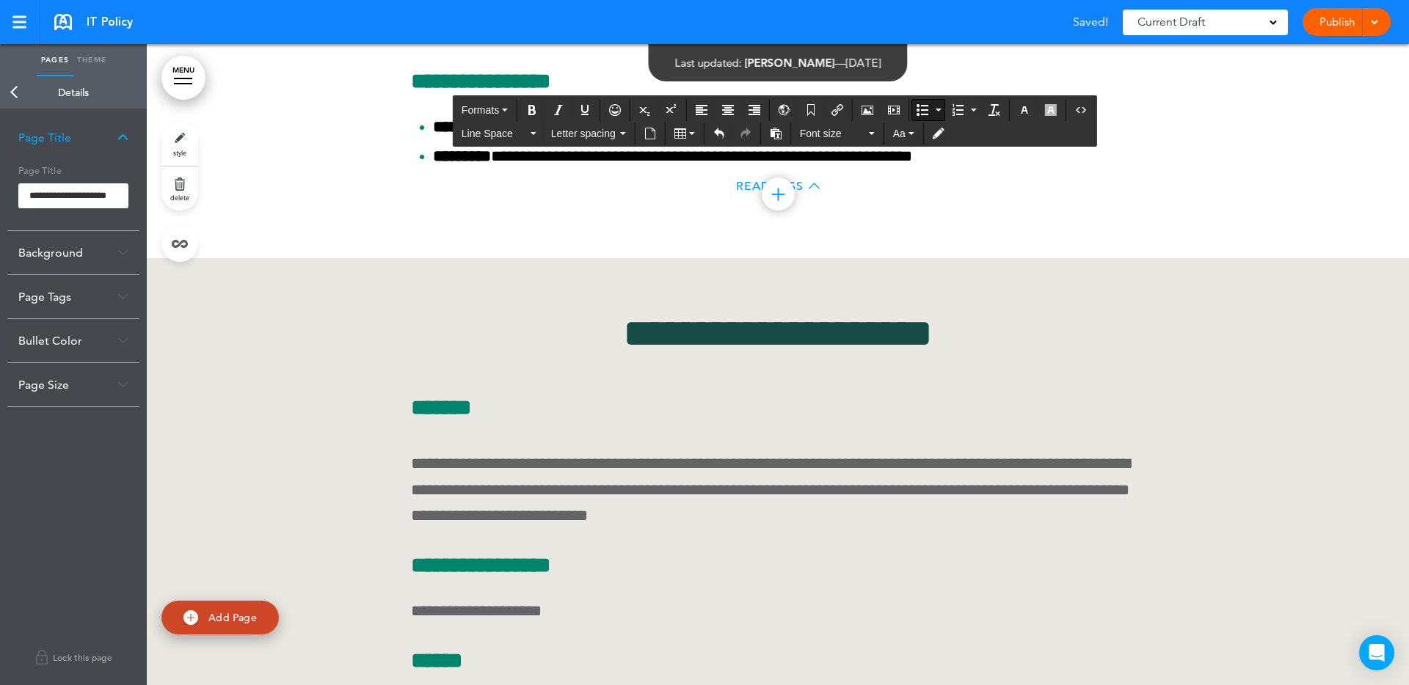
drag, startPoint x: 721, startPoint y: 441, endPoint x: 679, endPoint y: 443, distance: 41.9
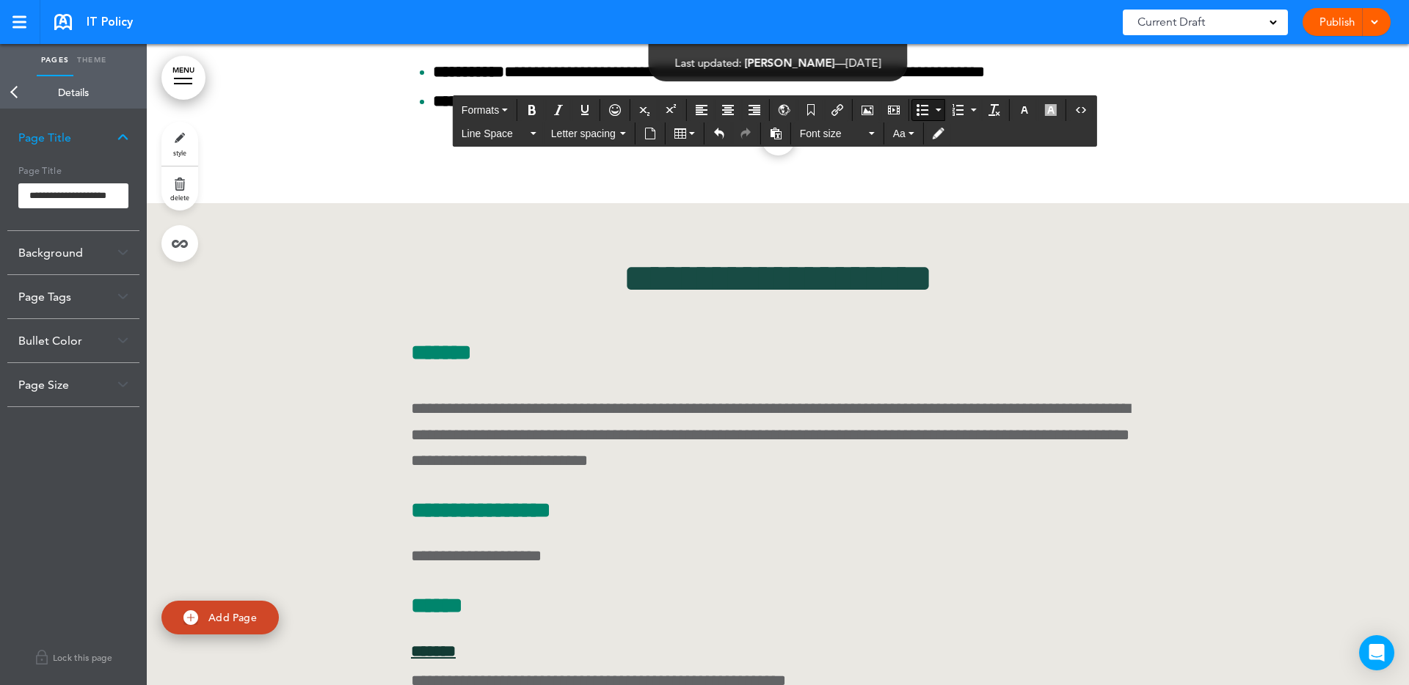
scroll to position [19925, 0]
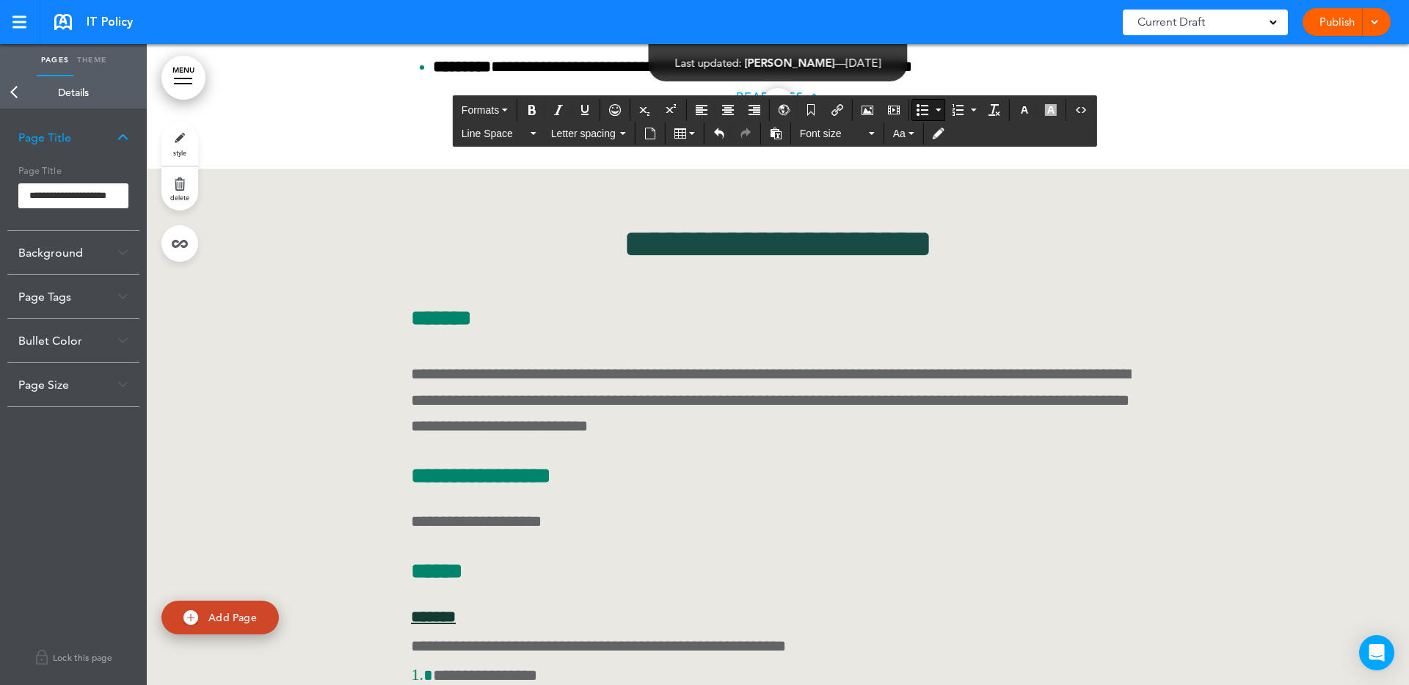
drag, startPoint x: 698, startPoint y: 457, endPoint x: 687, endPoint y: 459, distance: 11.1
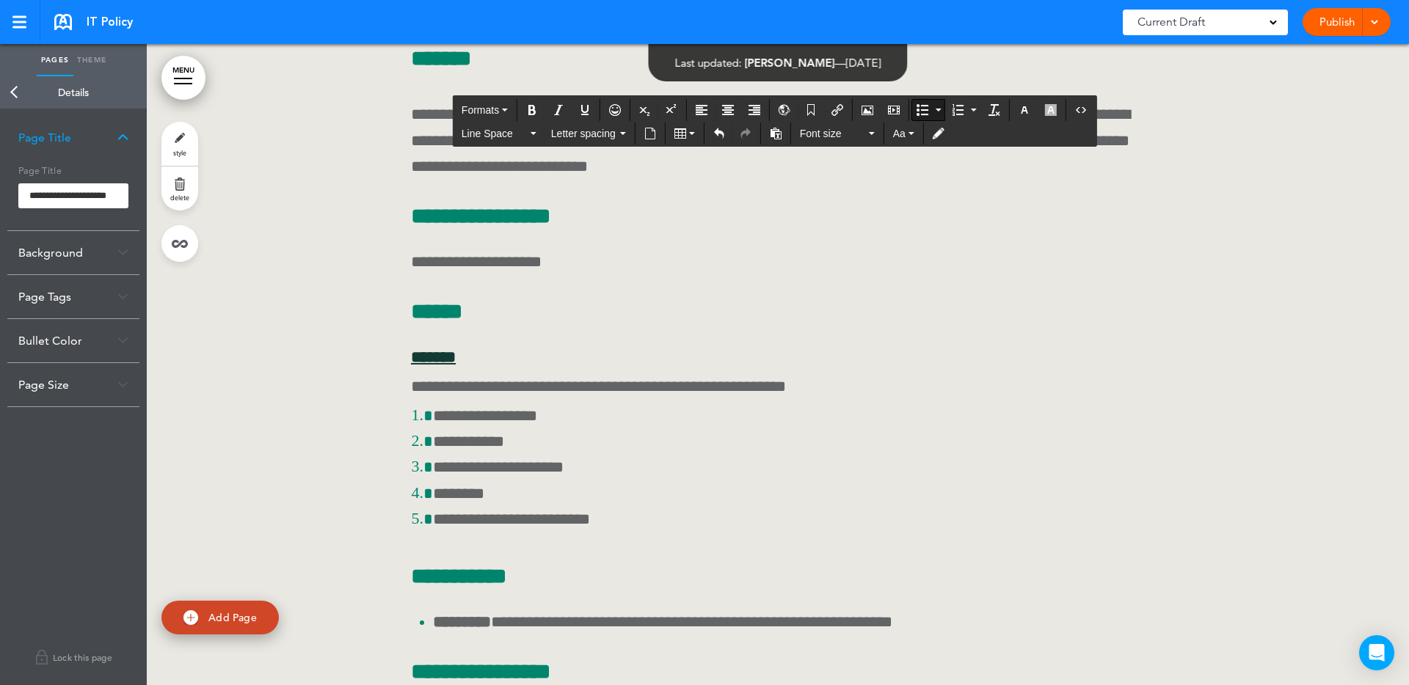
scroll to position [20197, 0]
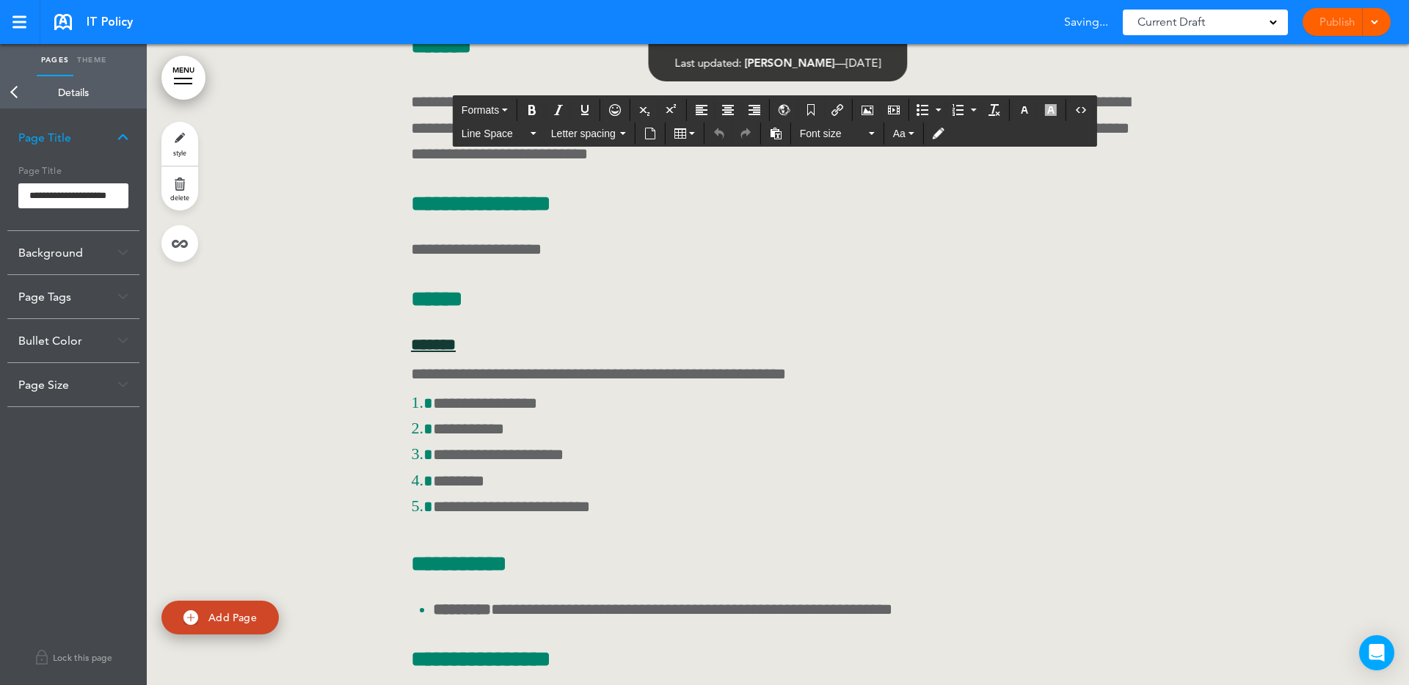
drag, startPoint x: 524, startPoint y: 313, endPoint x: 511, endPoint y: 313, distance: 12.5
paste div
drag, startPoint x: 605, startPoint y: 387, endPoint x: 593, endPoint y: 391, distance: 13.2
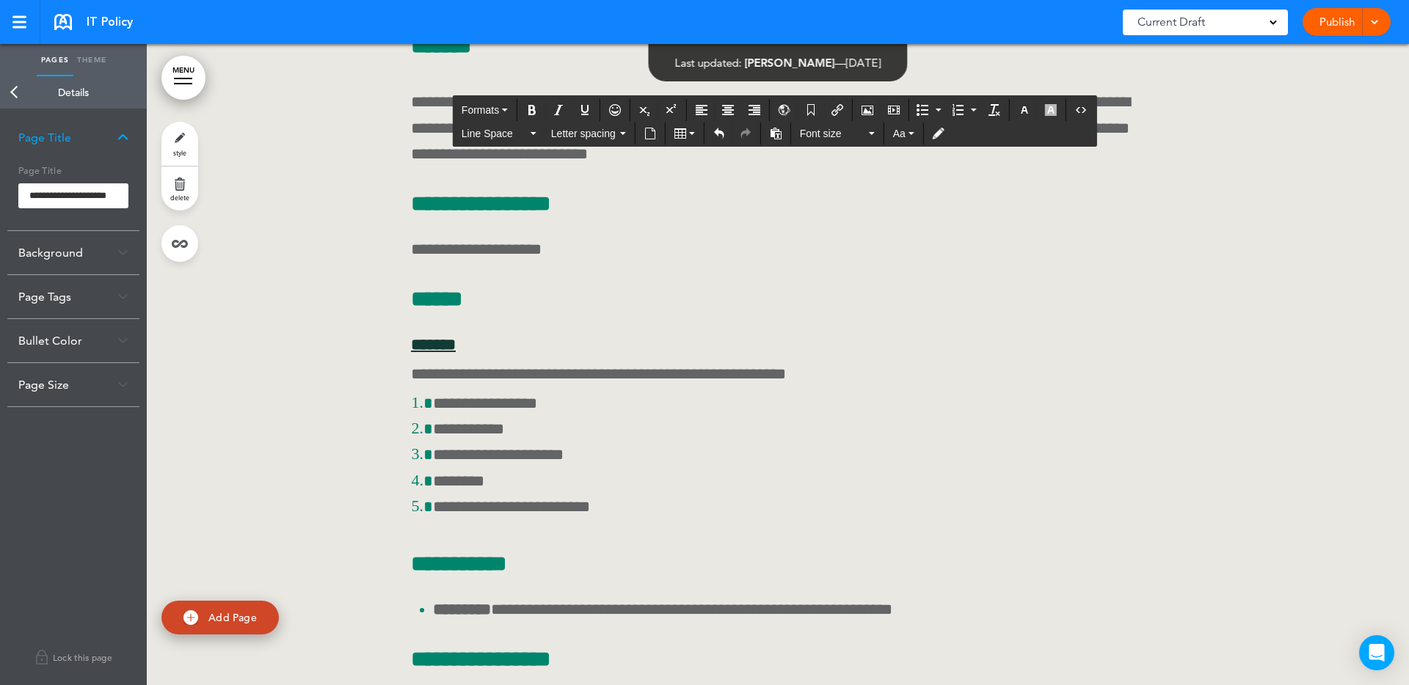
drag, startPoint x: 693, startPoint y: 442, endPoint x: 683, endPoint y: 440, distance: 10.4
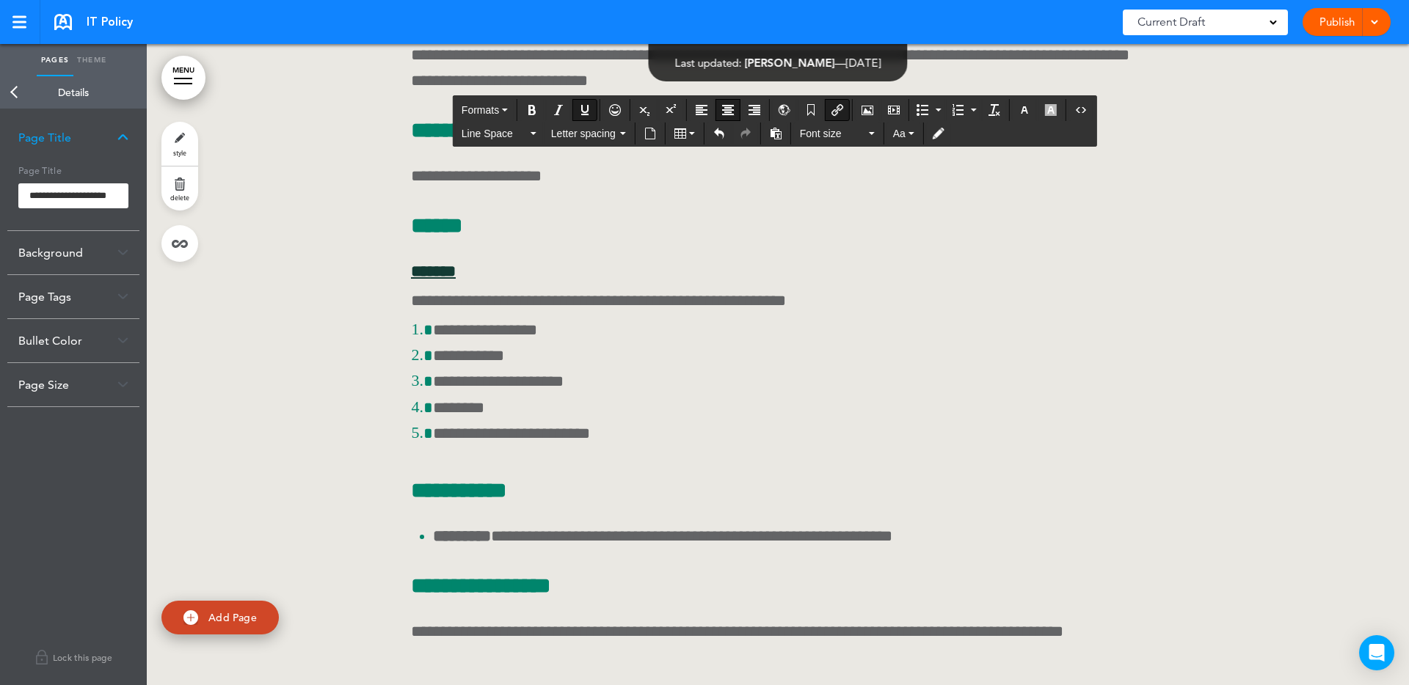
scroll to position [20291, 0]
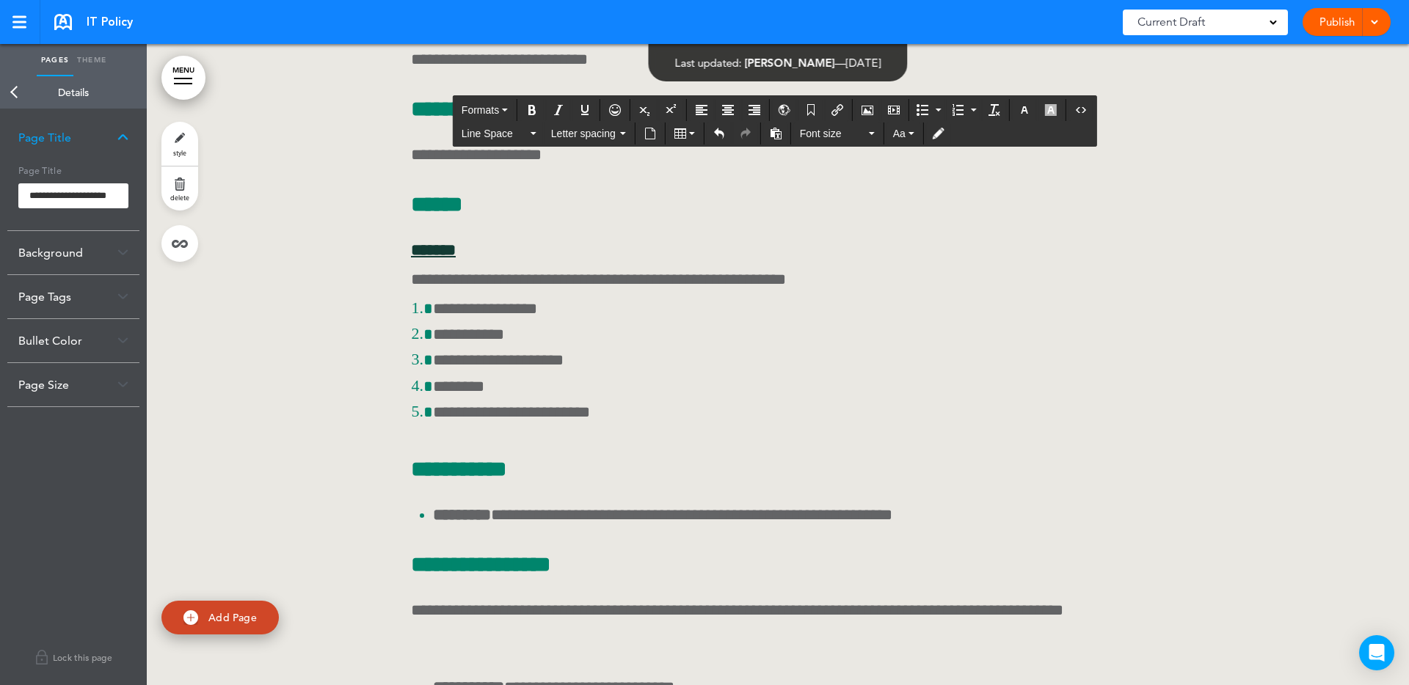
drag, startPoint x: 869, startPoint y: 476, endPoint x: 858, endPoint y: 478, distance: 10.5
drag, startPoint x: 549, startPoint y: 499, endPoint x: 540, endPoint y: 503, distance: 9.5
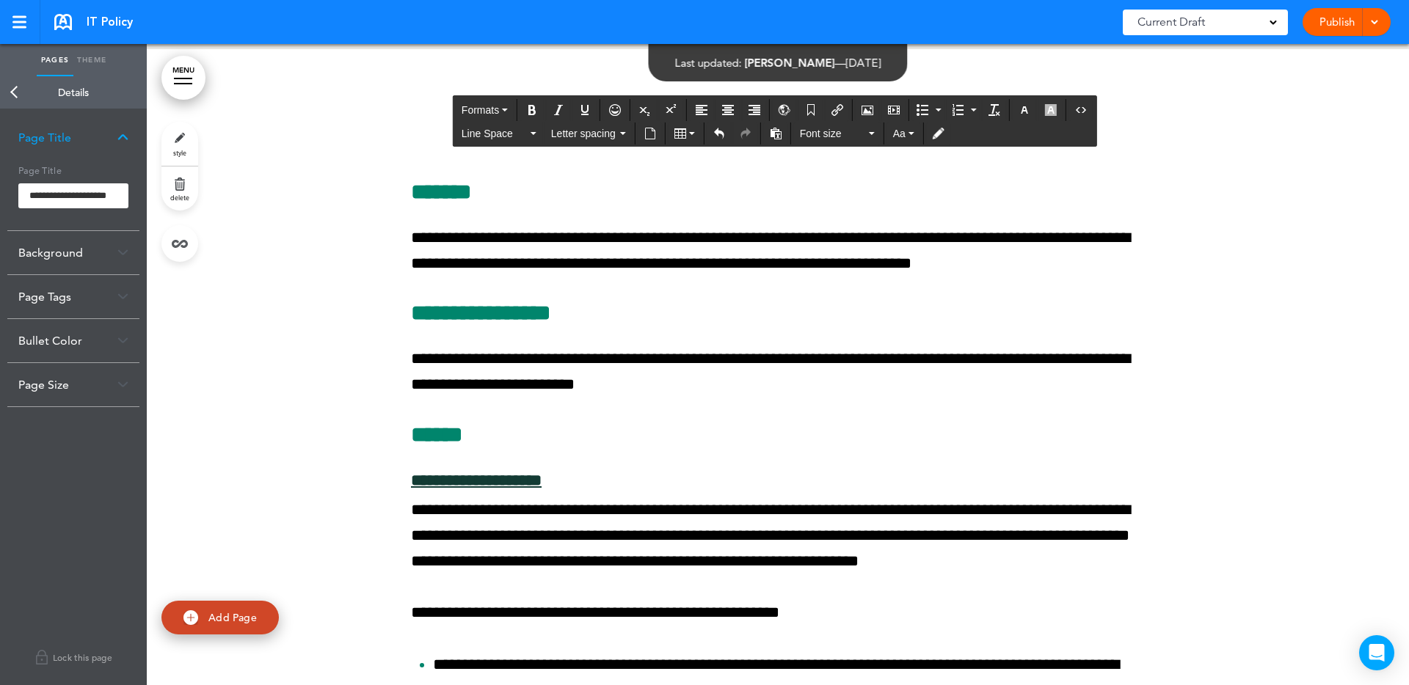
scroll to position [21366, 0]
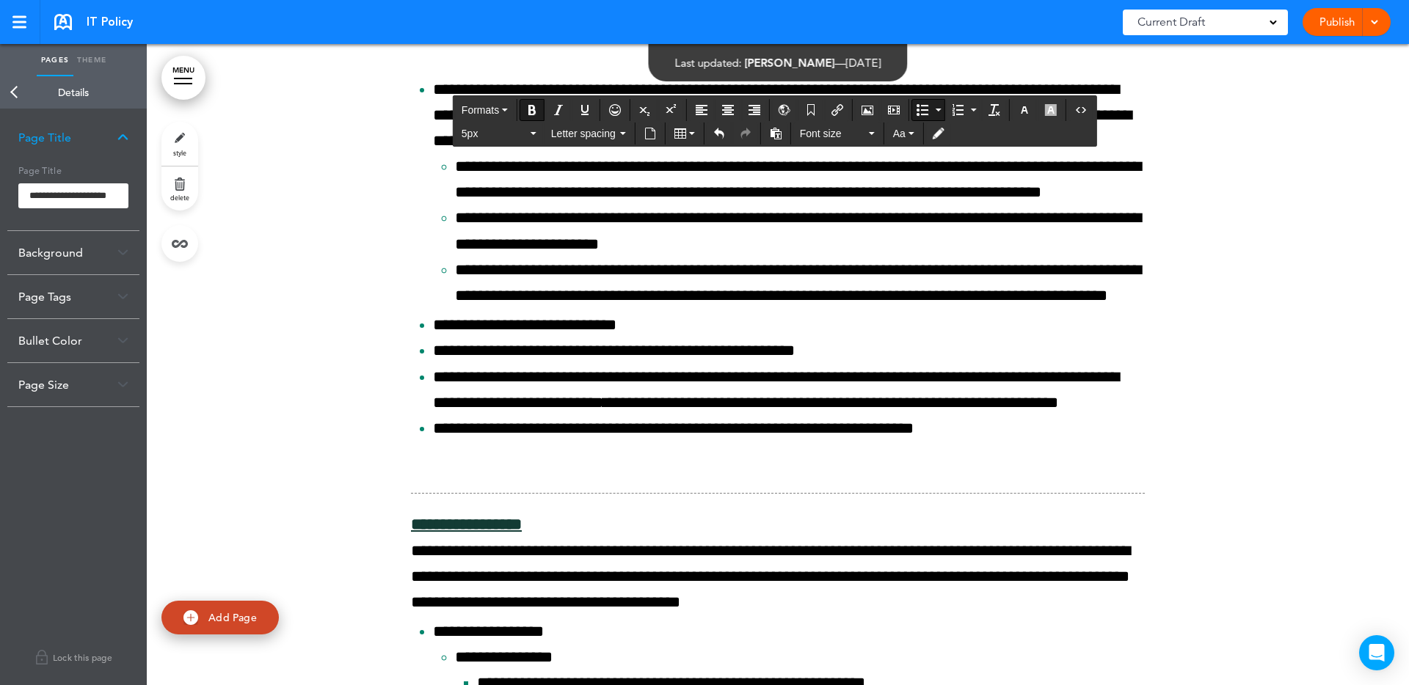
scroll to position [21943, 0]
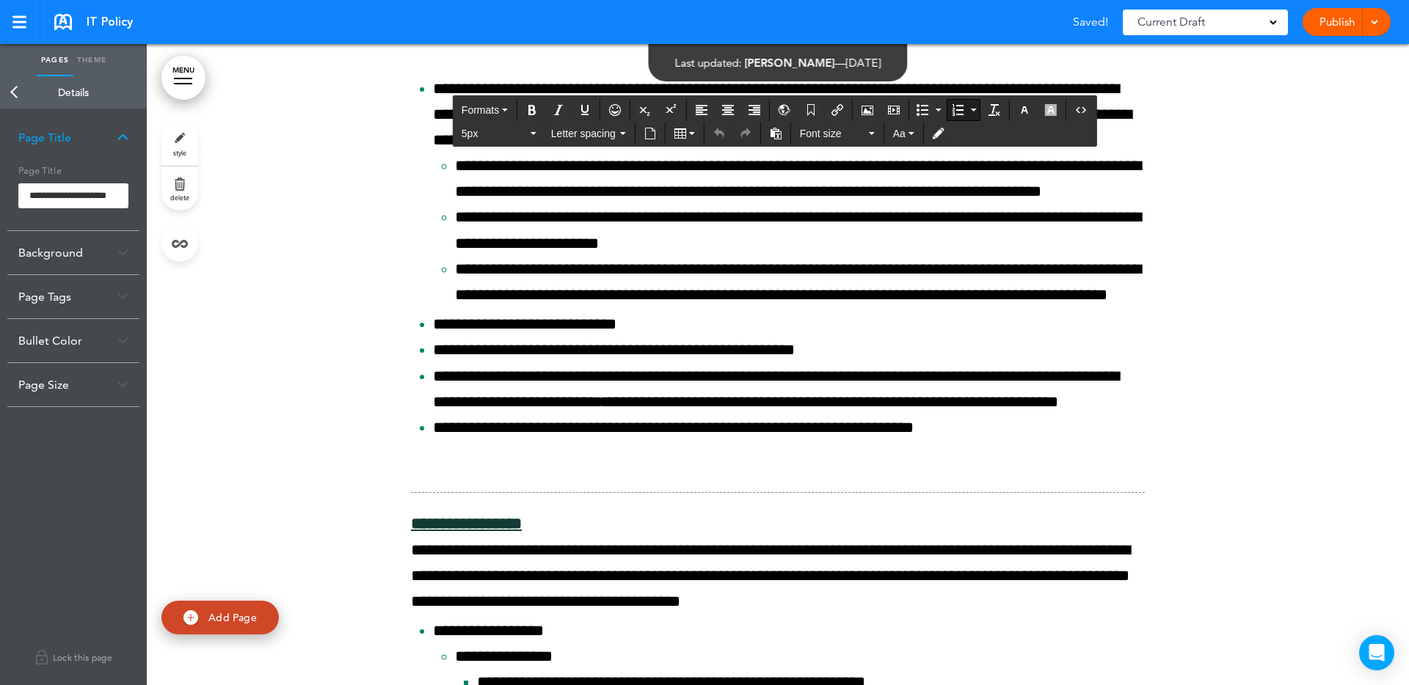
drag, startPoint x: 445, startPoint y: 475, endPoint x: 434, endPoint y: 475, distance: 11.0
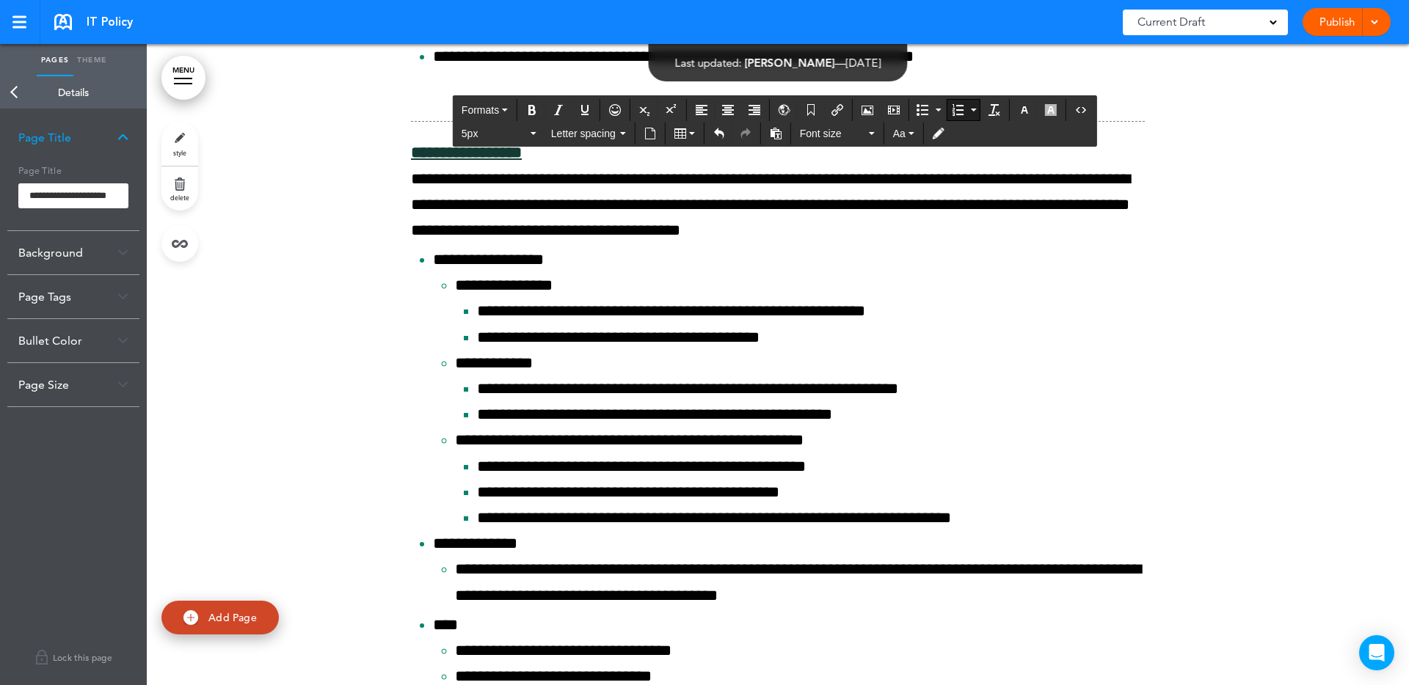
scroll to position [22349, 0]
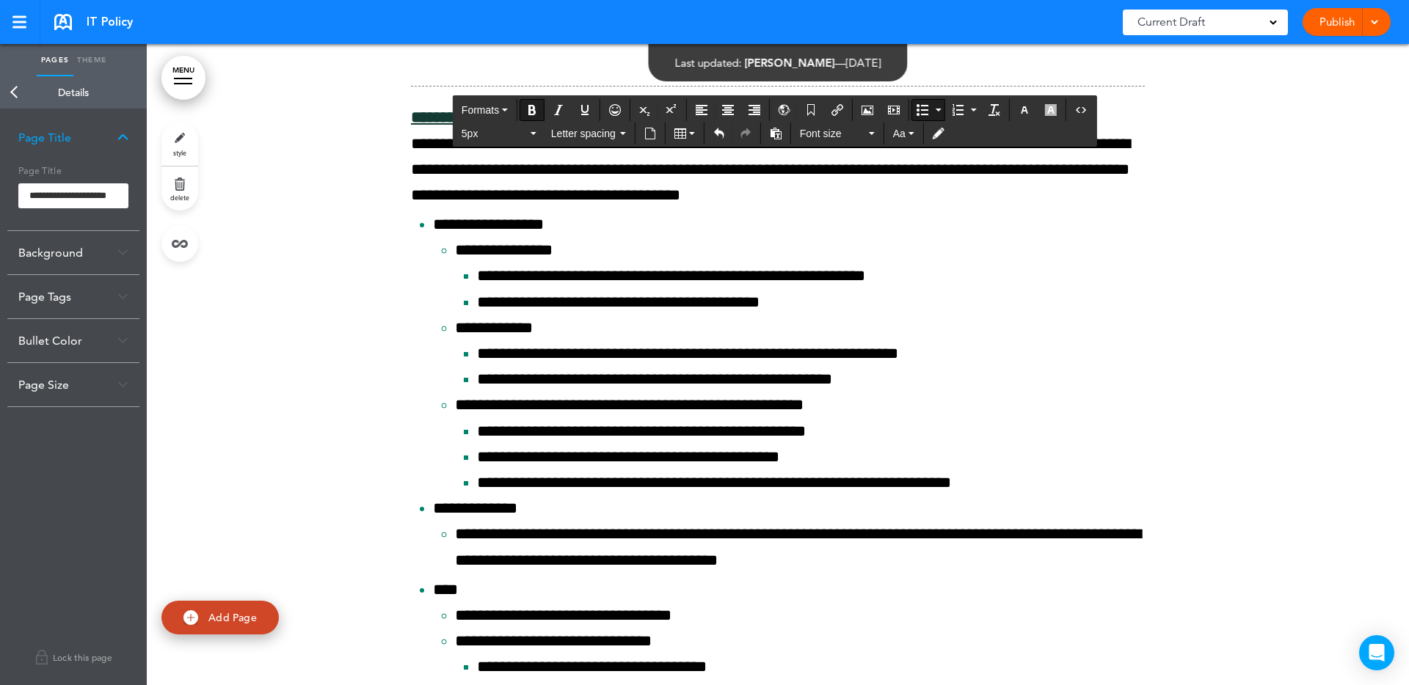
drag, startPoint x: 445, startPoint y: 454, endPoint x: 434, endPoint y: 453, distance: 11.0
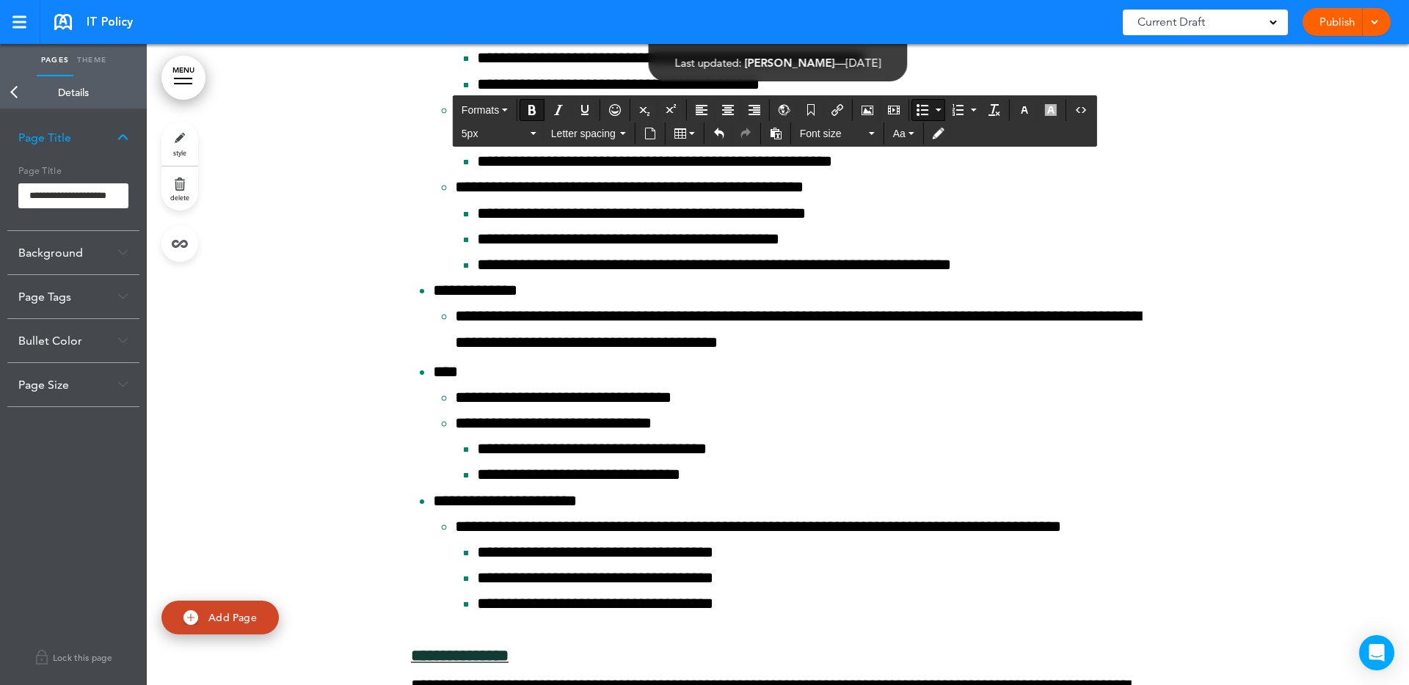
scroll to position [22608, 0]
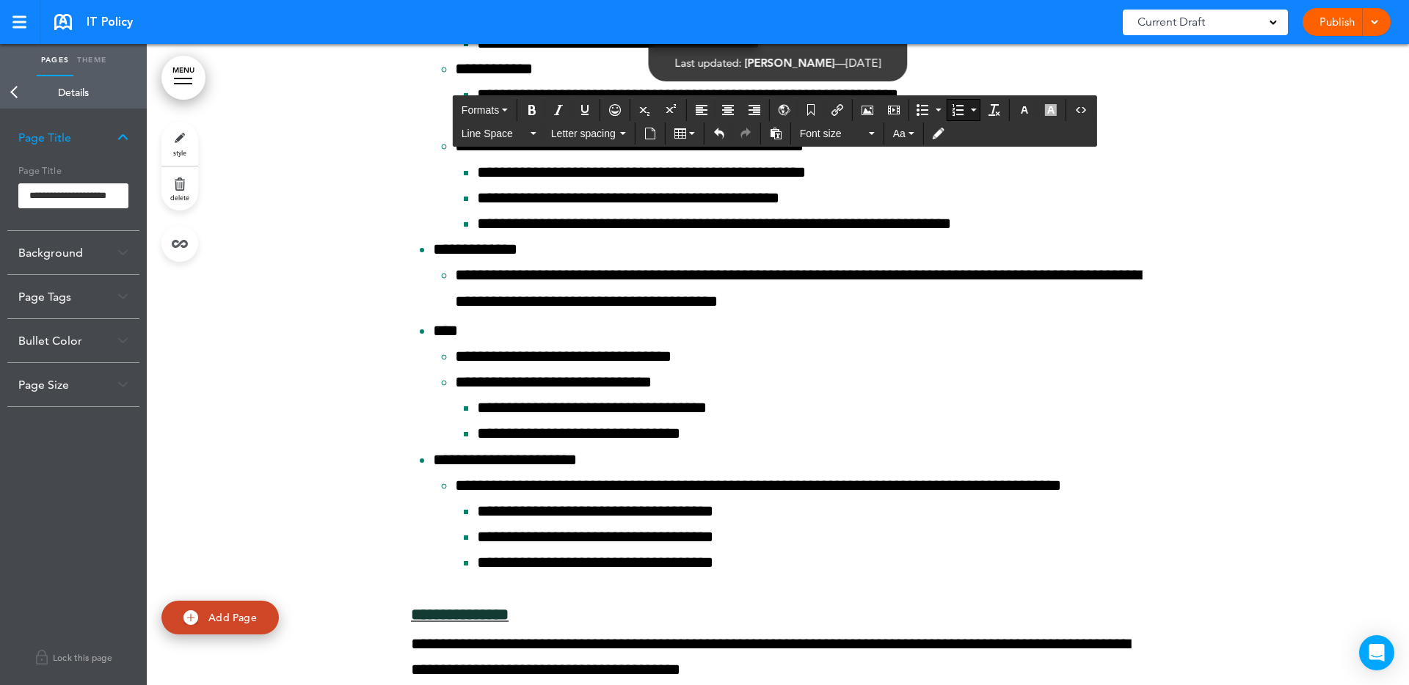
drag, startPoint x: 447, startPoint y: 417, endPoint x: 431, endPoint y: 417, distance: 15.4
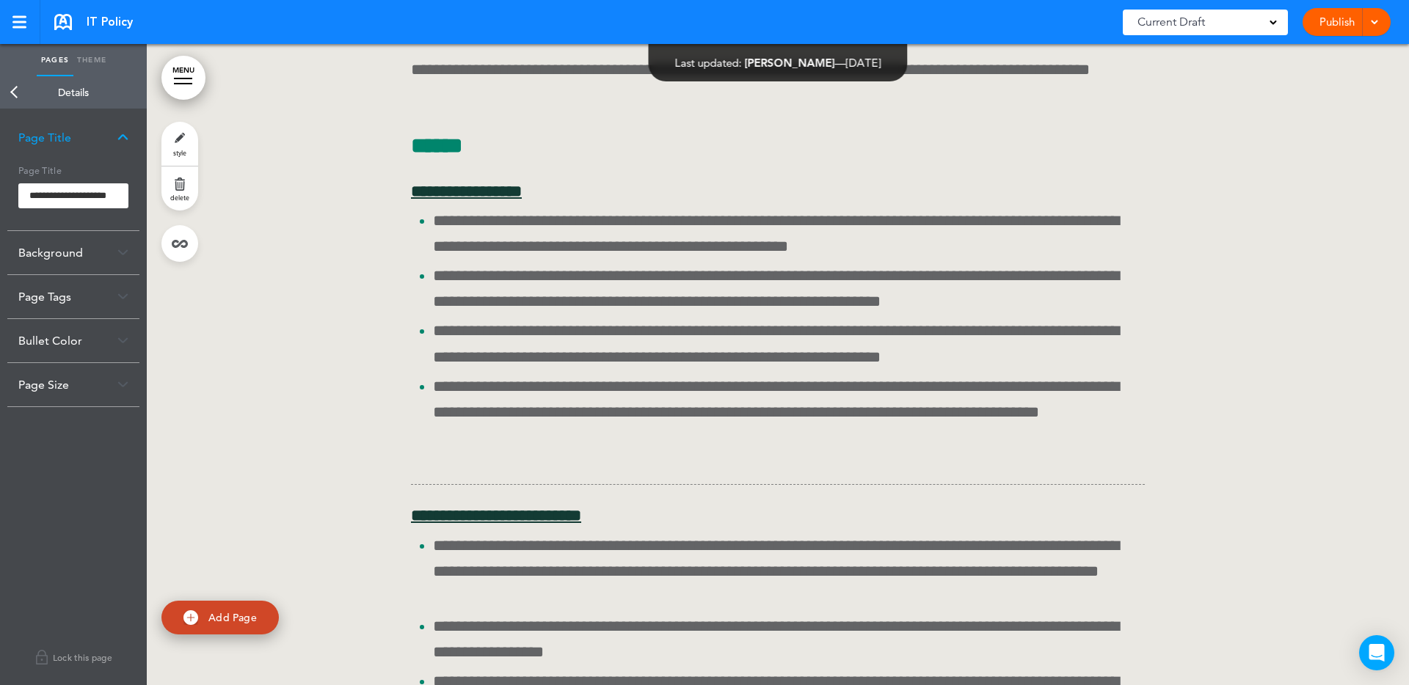
scroll to position [24372, 0]
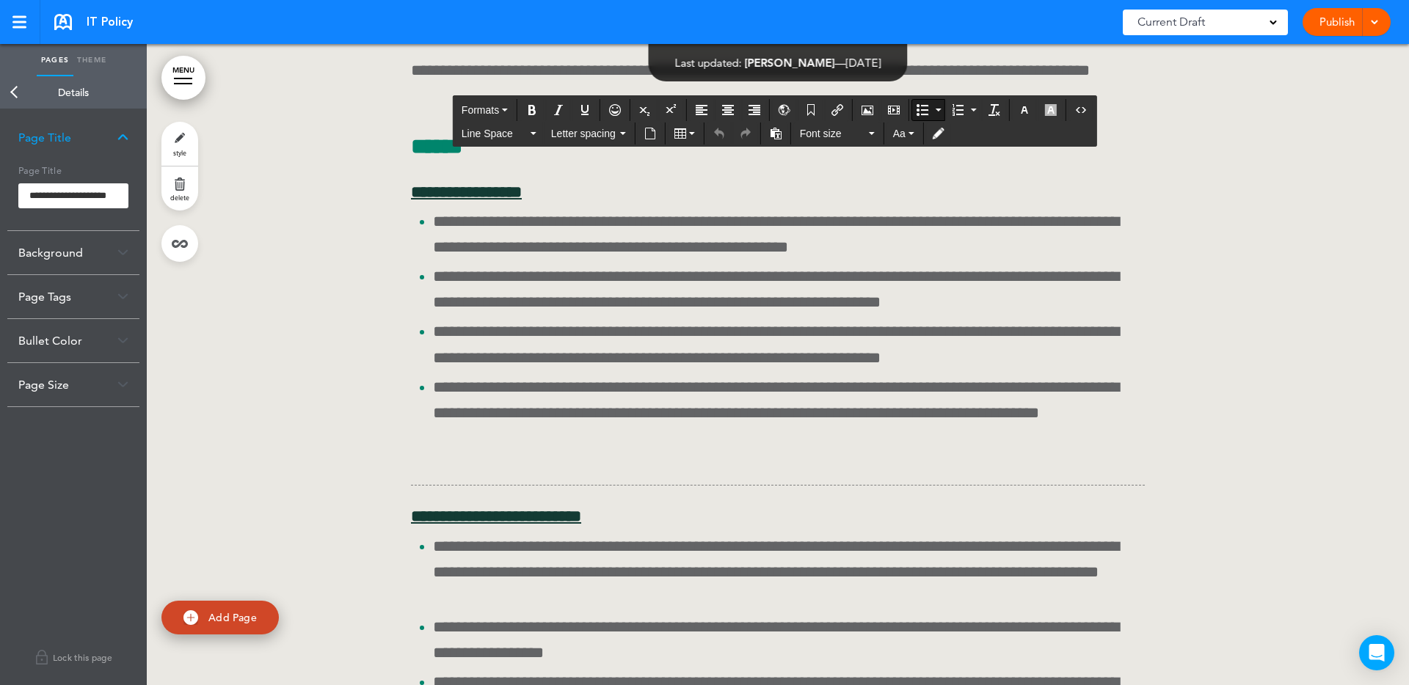
drag, startPoint x: 825, startPoint y: 327, endPoint x: 814, endPoint y: 330, distance: 11.4
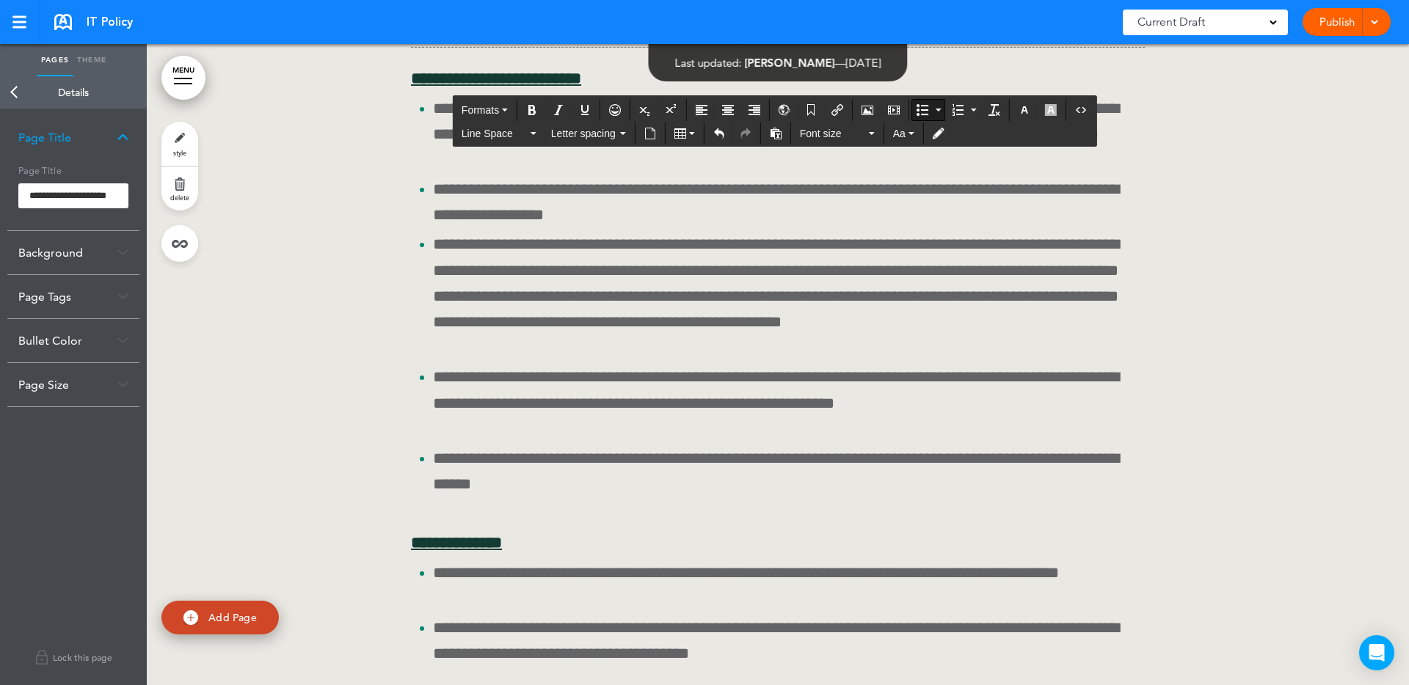
scroll to position [24809, 0]
drag, startPoint x: 1131, startPoint y: 231, endPoint x: 1141, endPoint y: 227, distance: 11.2
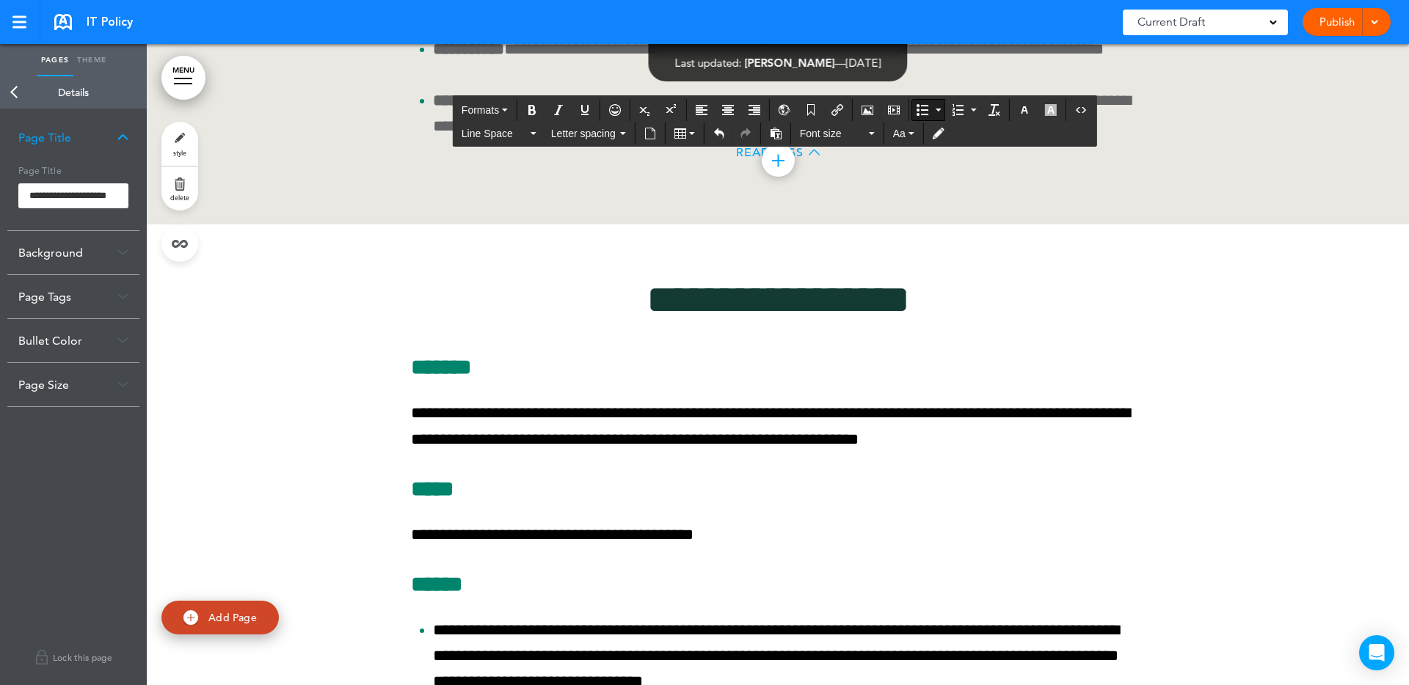
scroll to position [25616, 0]
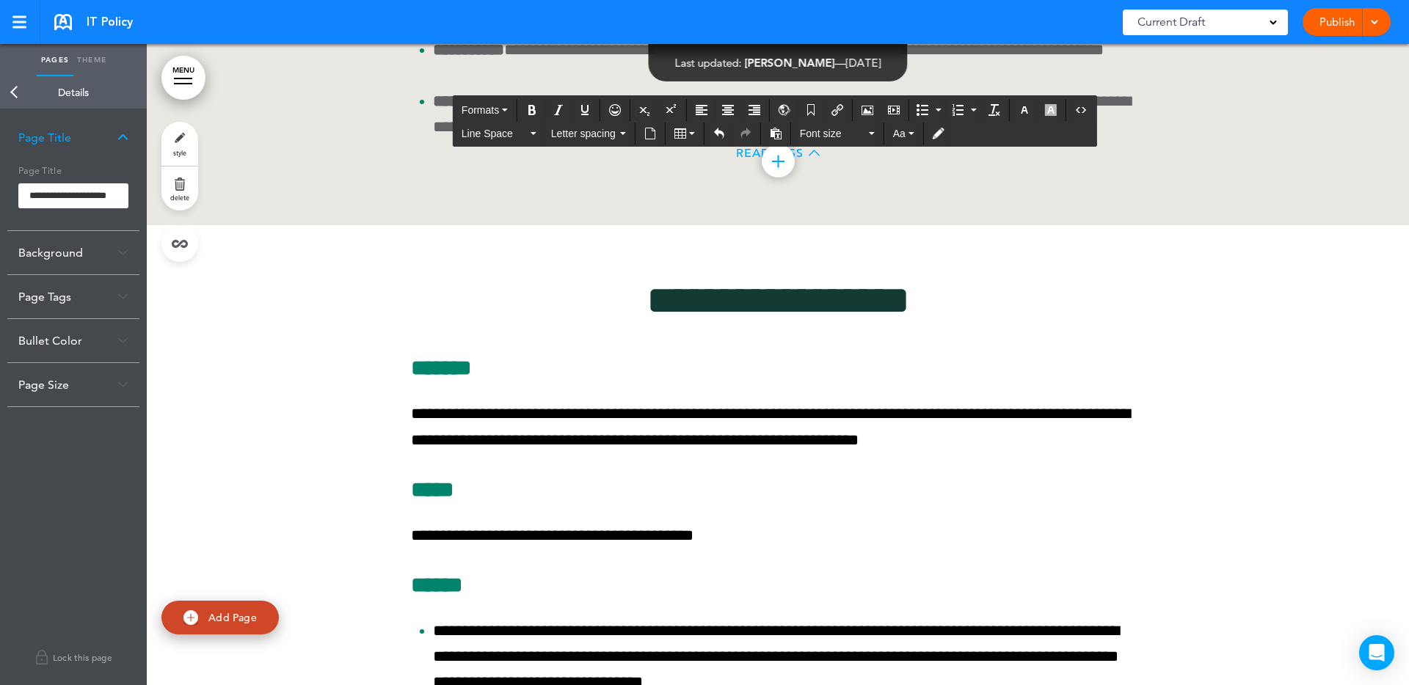
drag, startPoint x: 564, startPoint y: 271, endPoint x: 551, endPoint y: 274, distance: 13.5
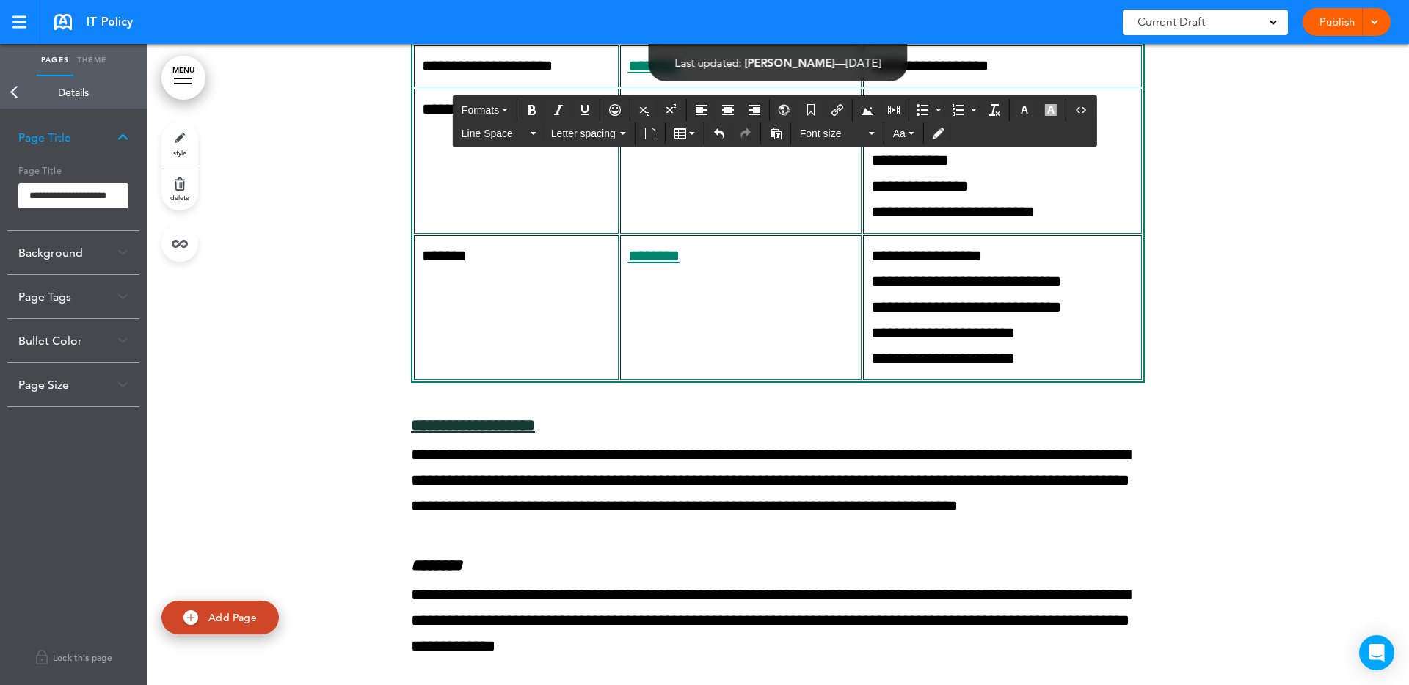
scroll to position [30030, 0]
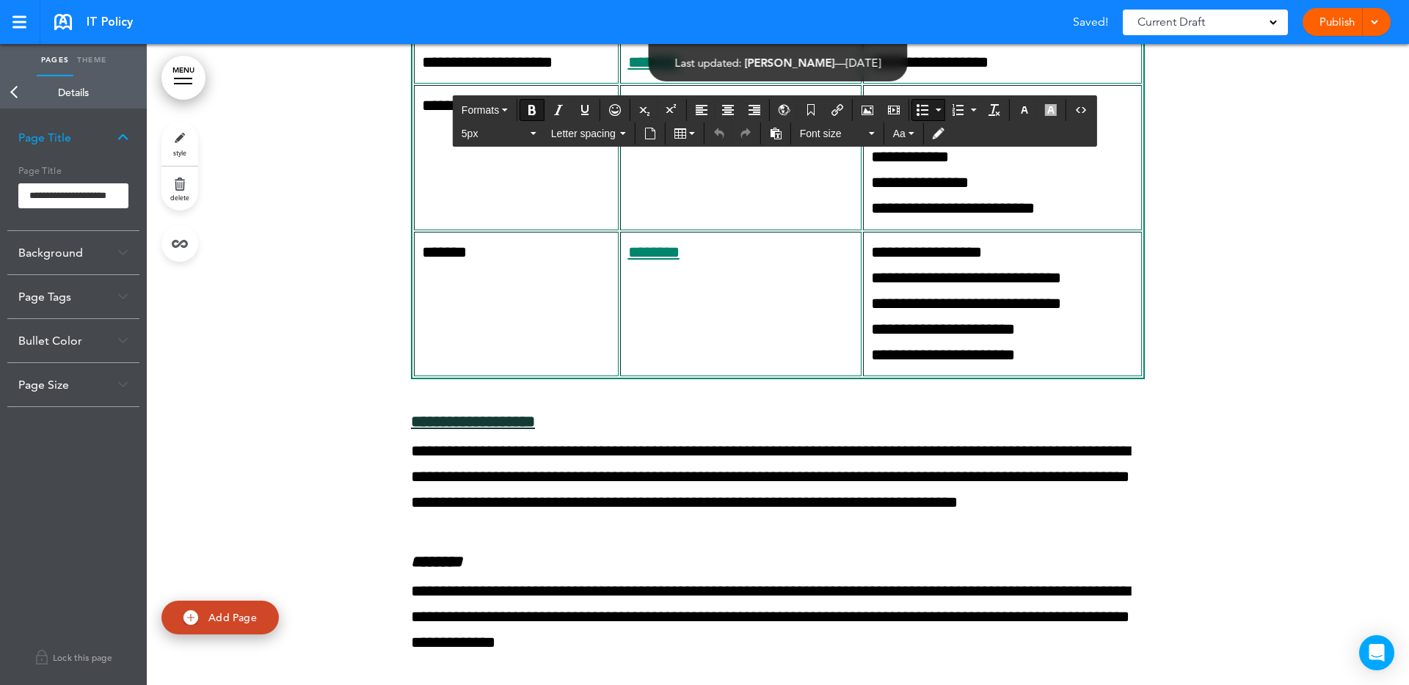
drag, startPoint x: 442, startPoint y: 456, endPoint x: 432, endPoint y: 458, distance: 9.6
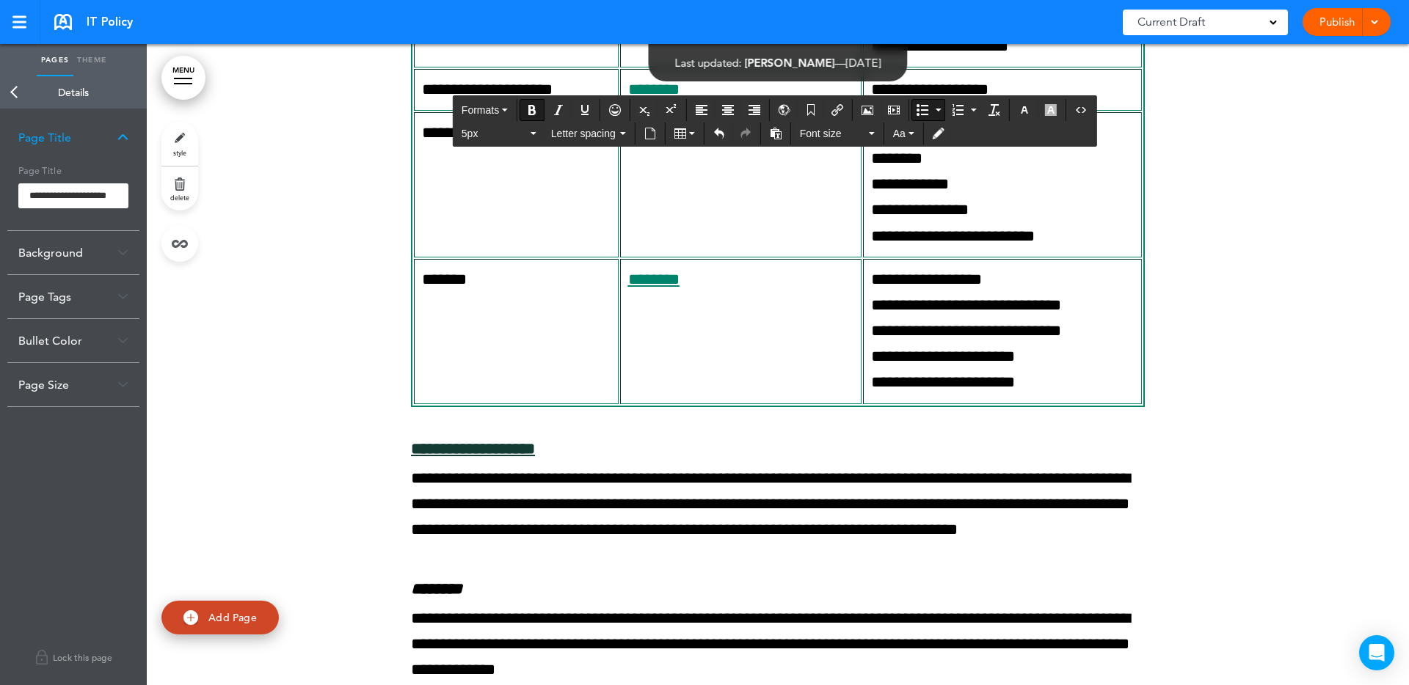
drag, startPoint x: 469, startPoint y: 464, endPoint x: 479, endPoint y: 461, distance: 10.7
drag, startPoint x: 1048, startPoint y: 486, endPoint x: 1037, endPoint y: 489, distance: 12.1
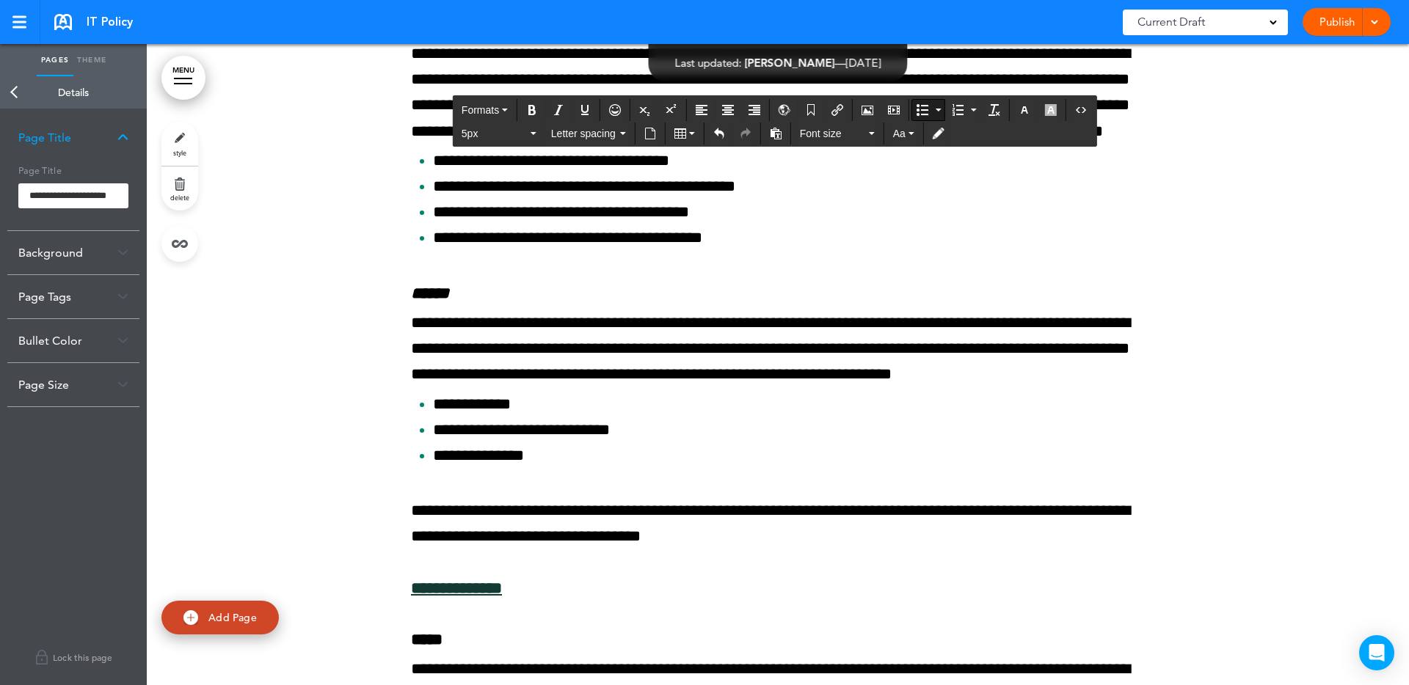
scroll to position [31242, 0]
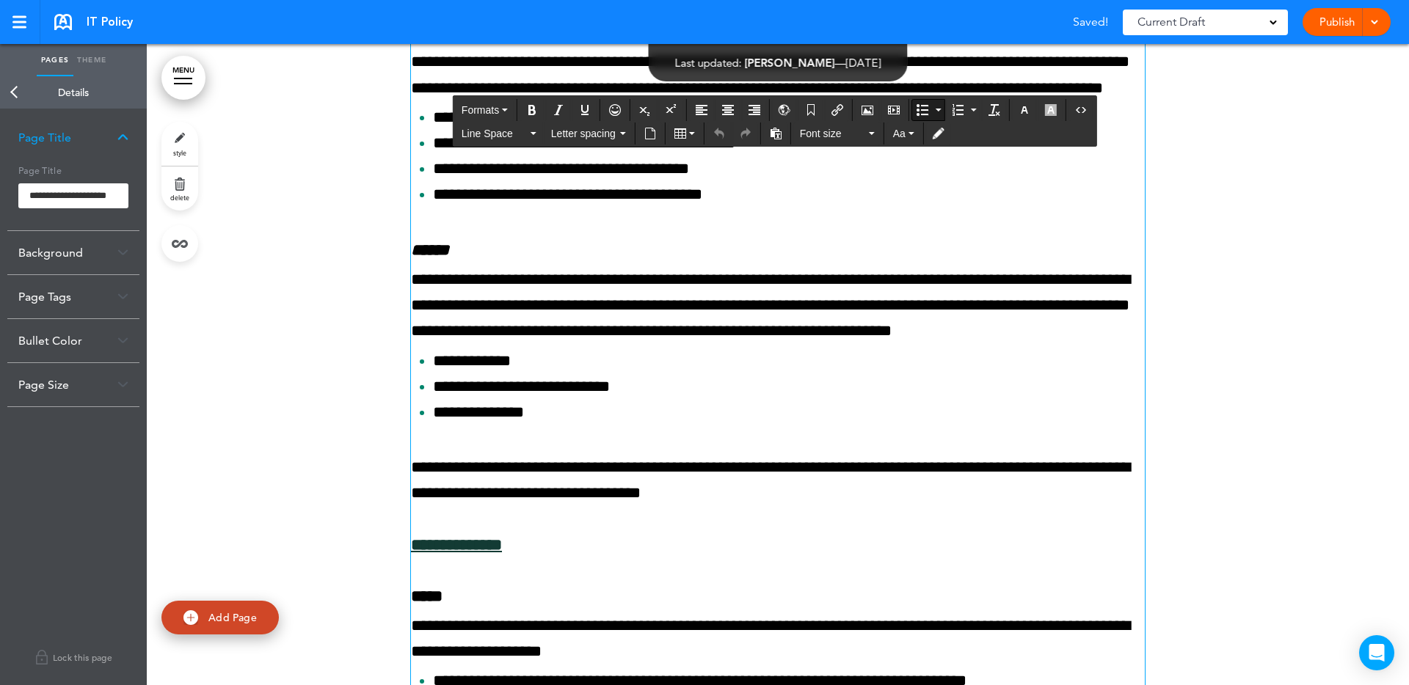
drag, startPoint x: 685, startPoint y: 354, endPoint x: 674, endPoint y: 358, distance: 12.5
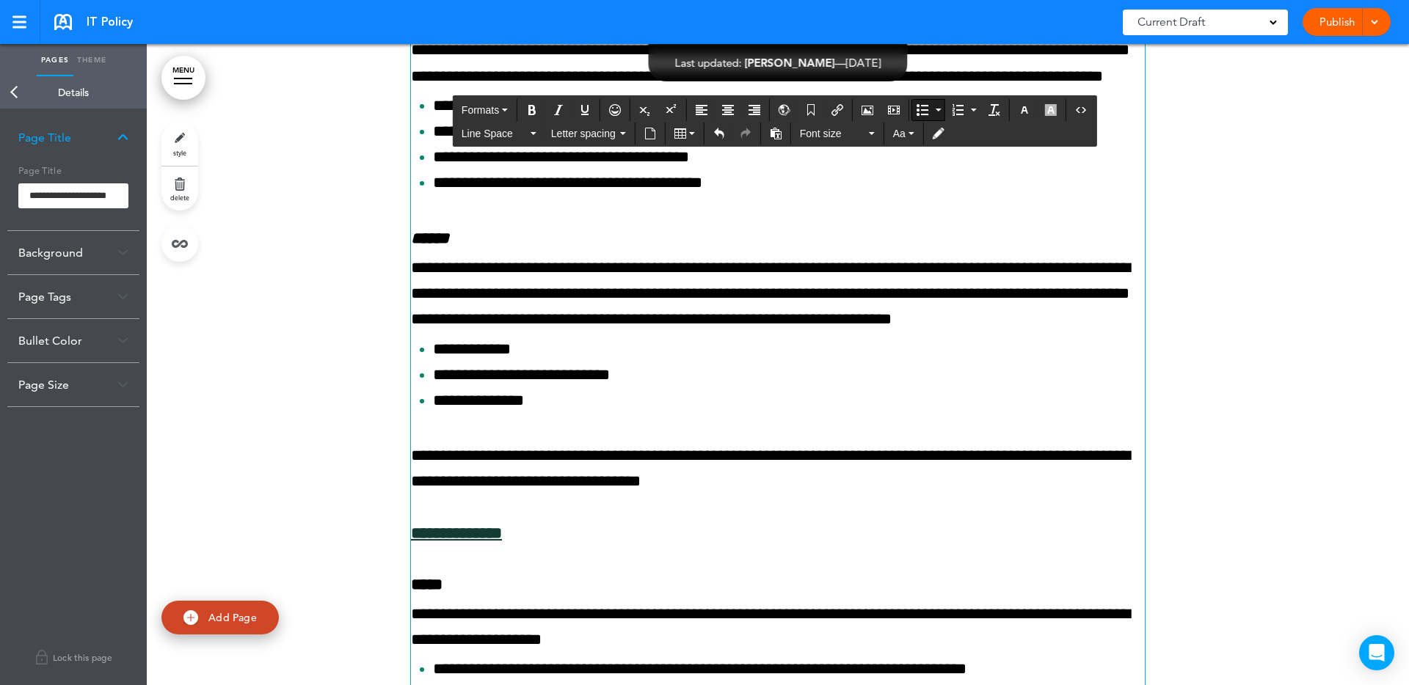
scroll to position [31252, 0]
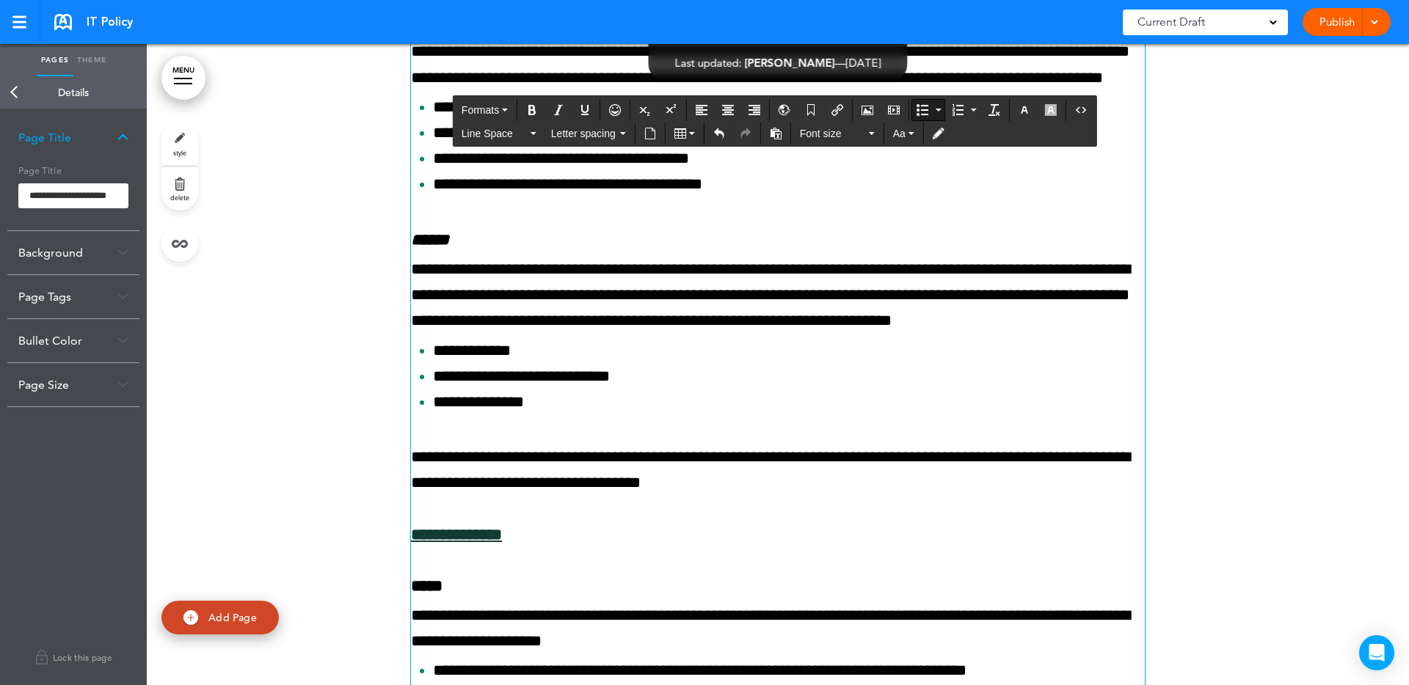
drag, startPoint x: 444, startPoint y: 265, endPoint x: 428, endPoint y: 266, distance: 16.2
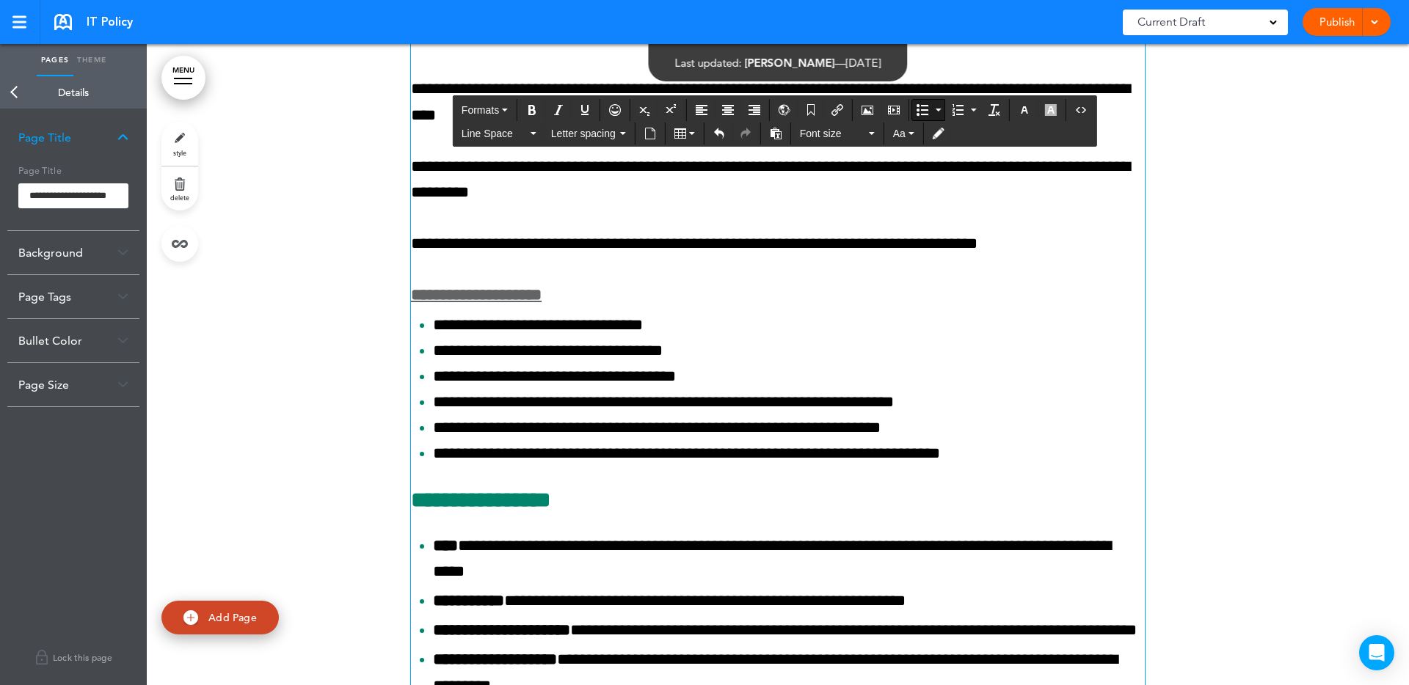
scroll to position [33858, 0]
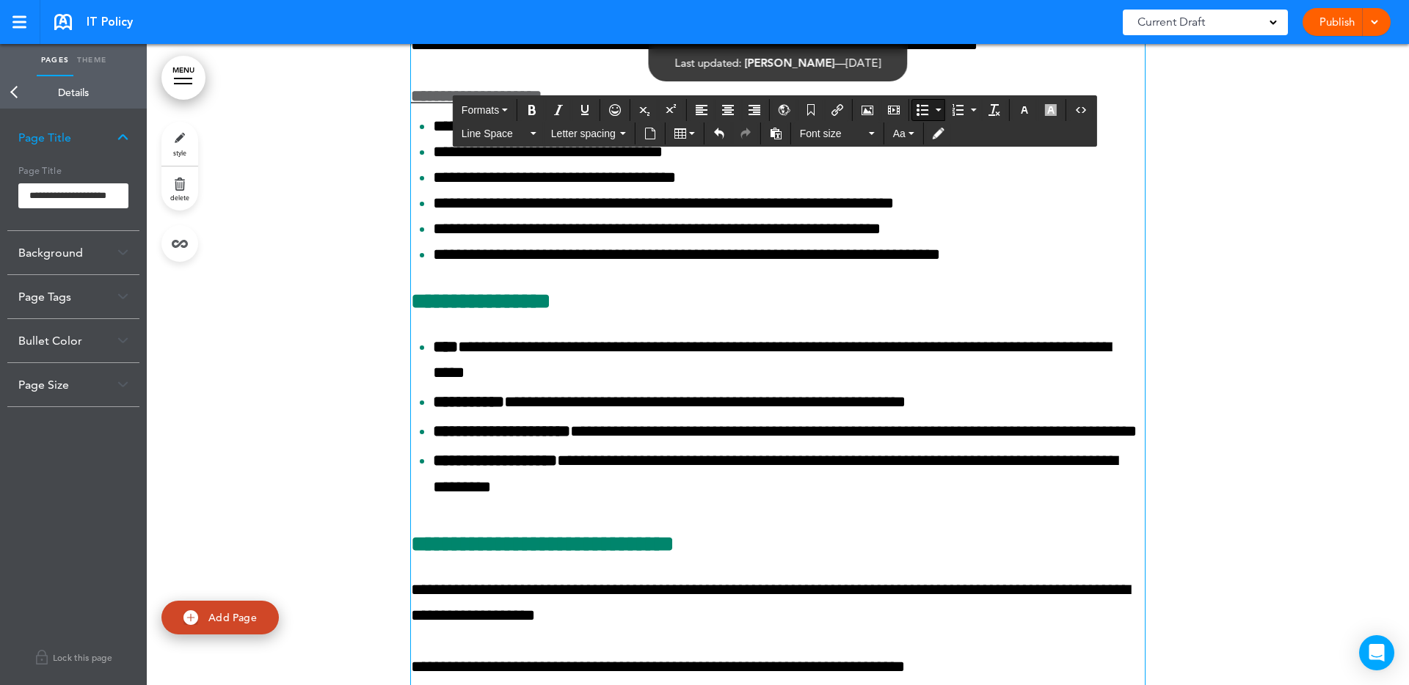
drag, startPoint x: 442, startPoint y: 324, endPoint x: 433, endPoint y: 326, distance: 9.8
drag, startPoint x: 443, startPoint y: 461, endPoint x: 432, endPoint y: 466, distance: 12.1
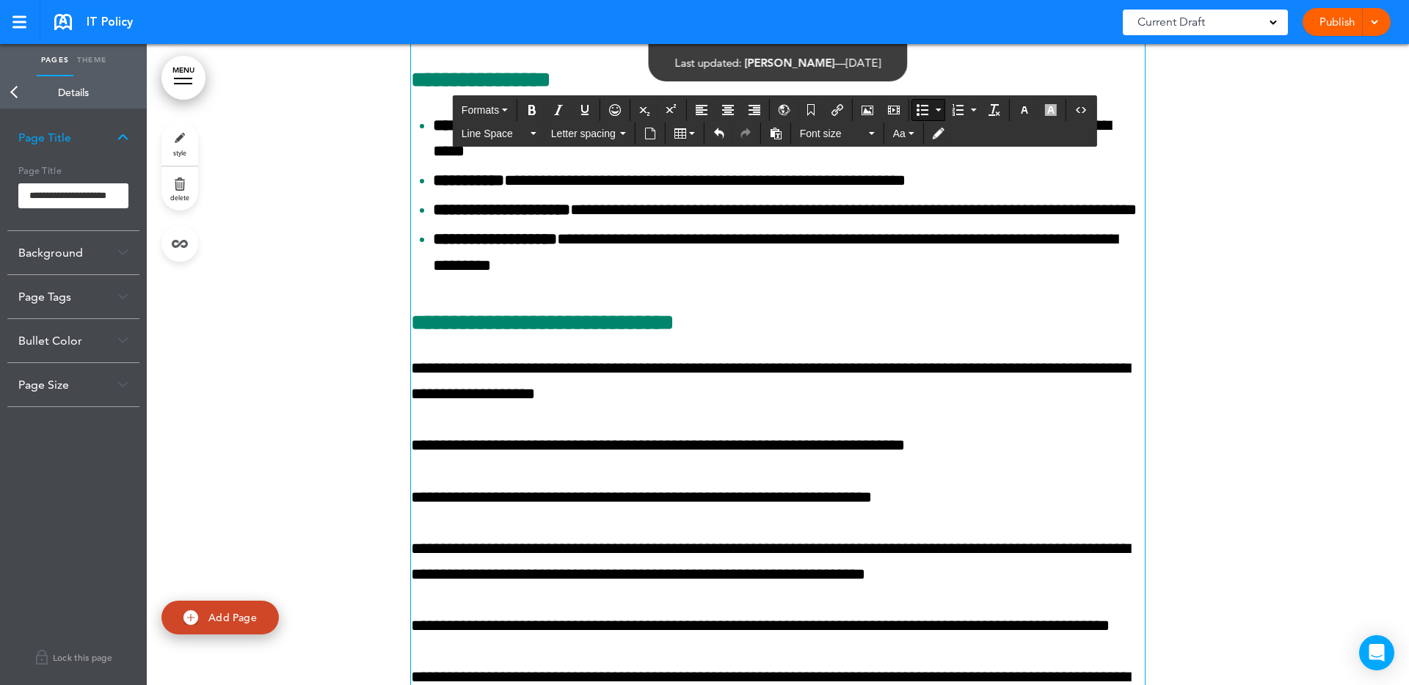
scroll to position [34082, 0]
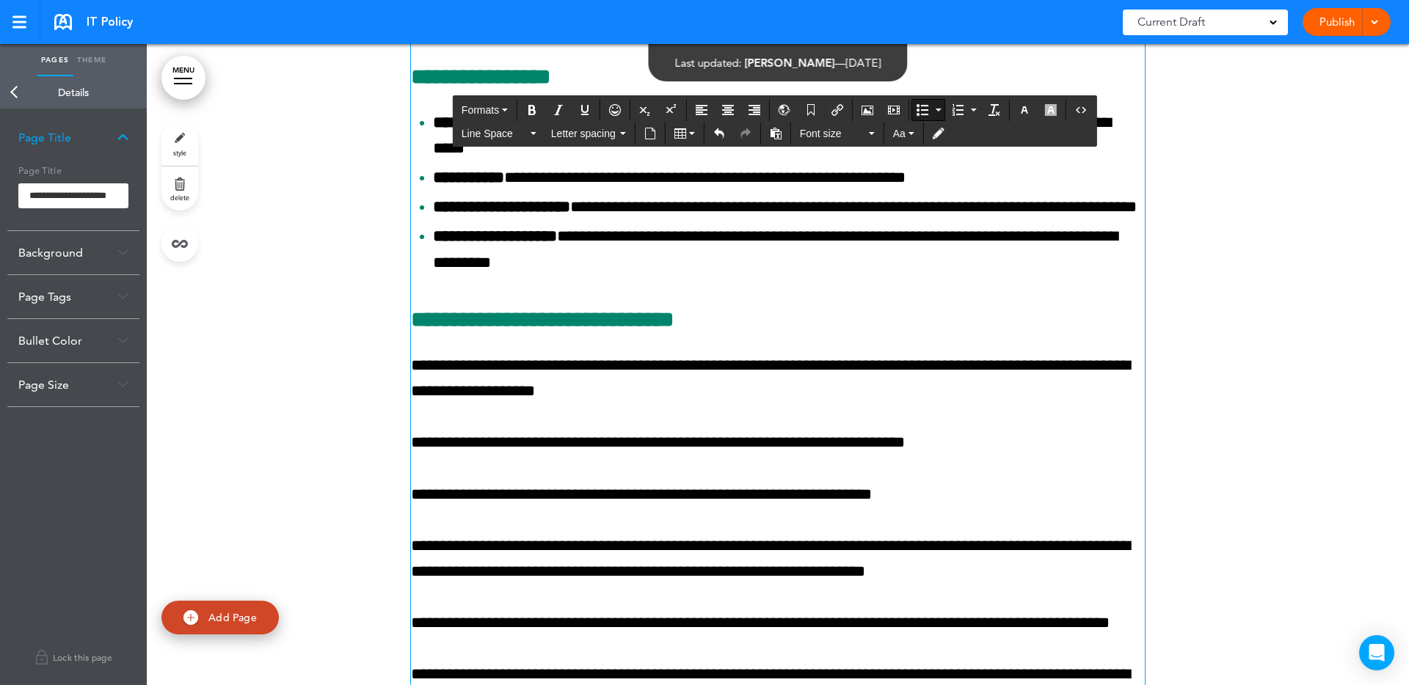
drag, startPoint x: 445, startPoint y: 428, endPoint x: 438, endPoint y: 427, distance: 7.5
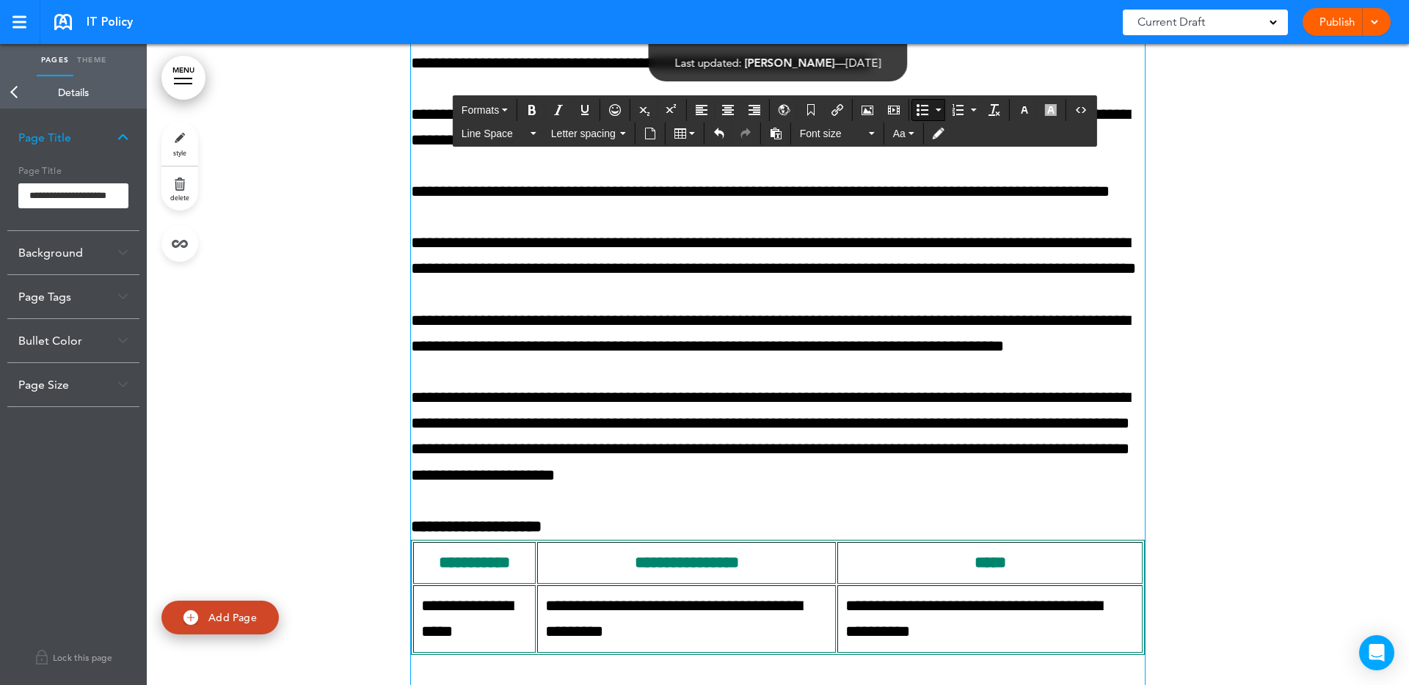
scroll to position [34528, 0]
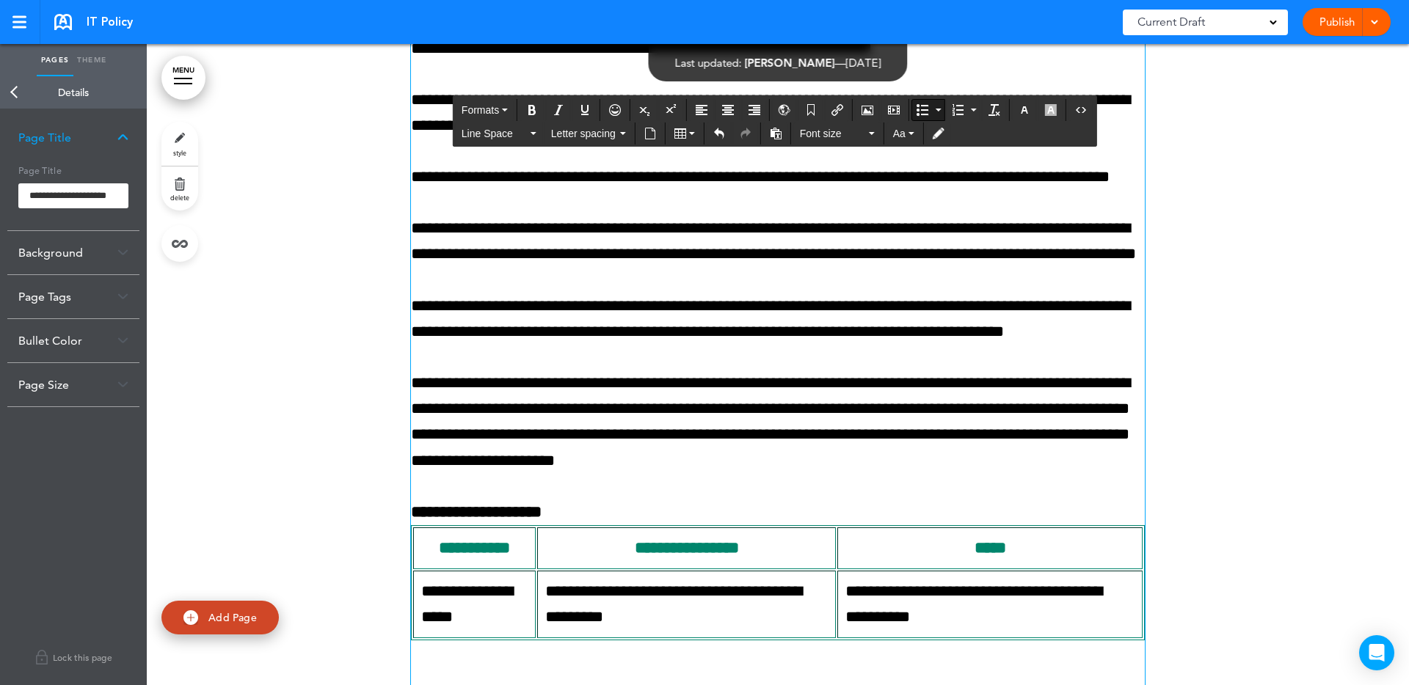
drag, startPoint x: 444, startPoint y: 550, endPoint x: 426, endPoint y: 554, distance: 18.2
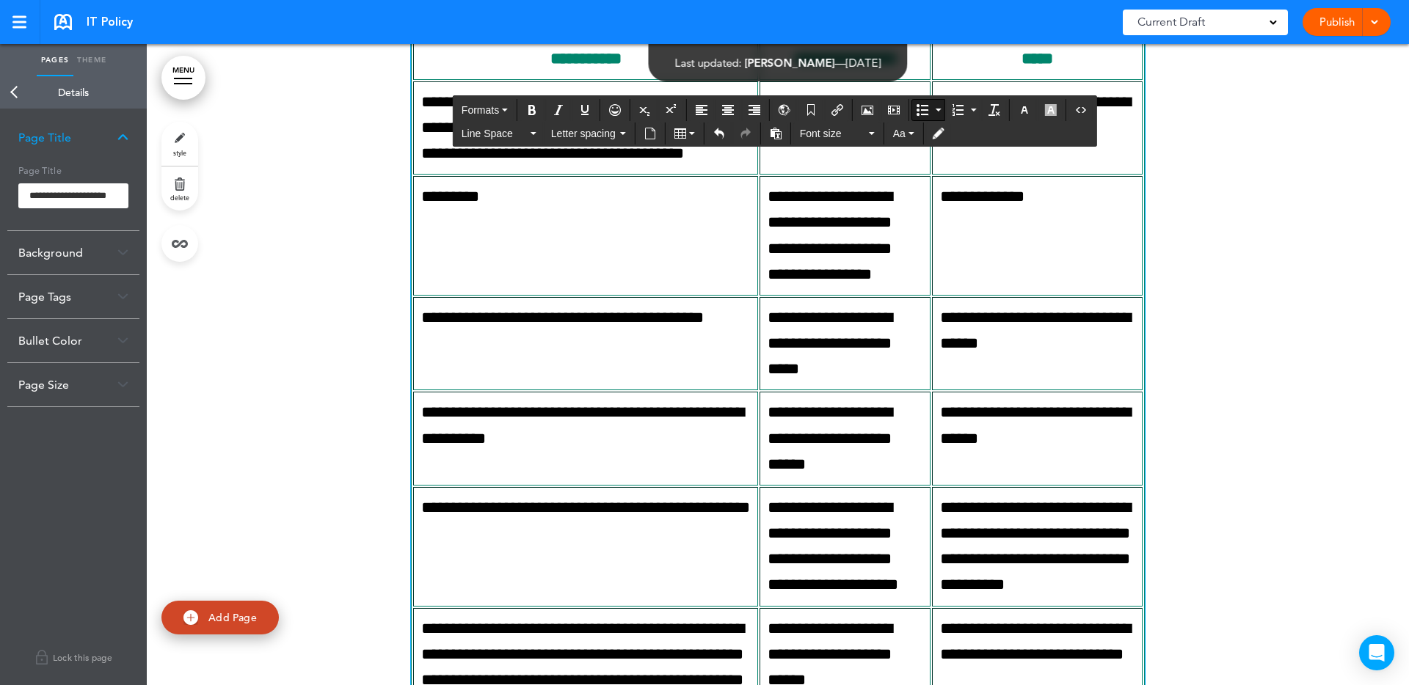
scroll to position [35232, 0]
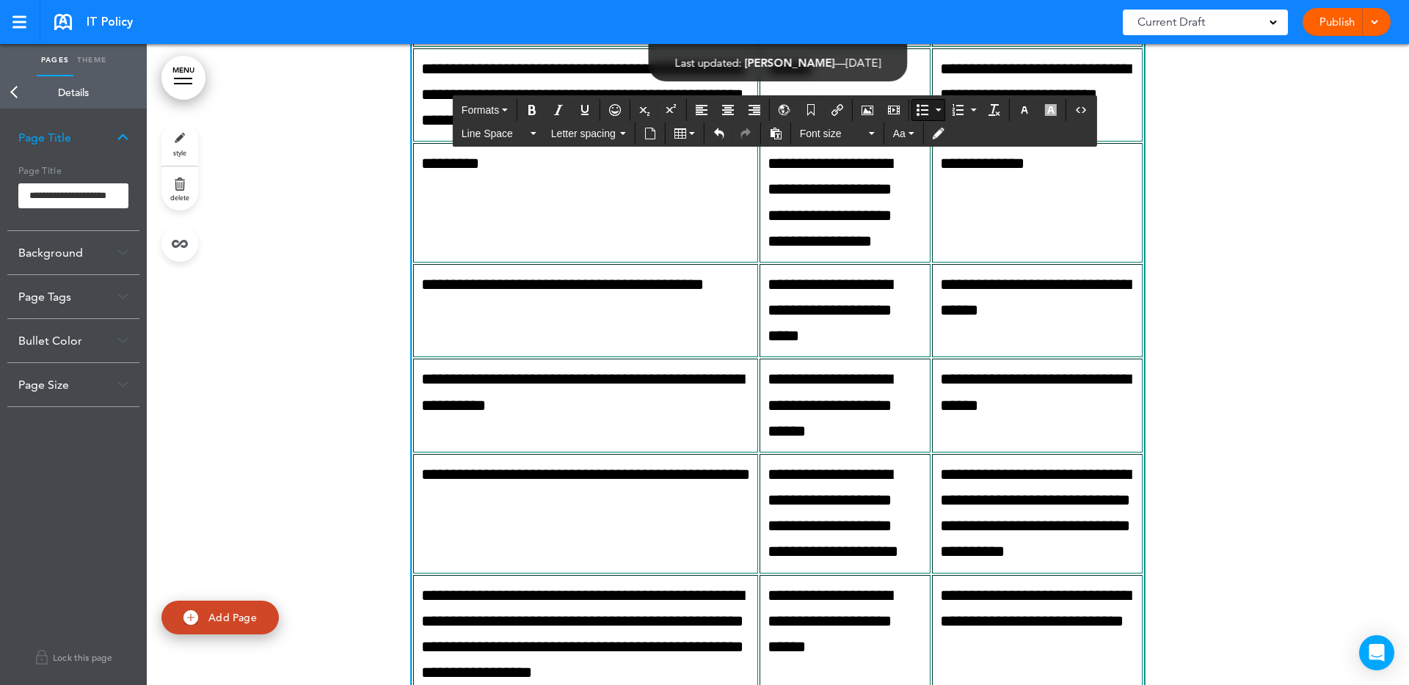
drag, startPoint x: 442, startPoint y: 500, endPoint x: 433, endPoint y: 503, distance: 10.0
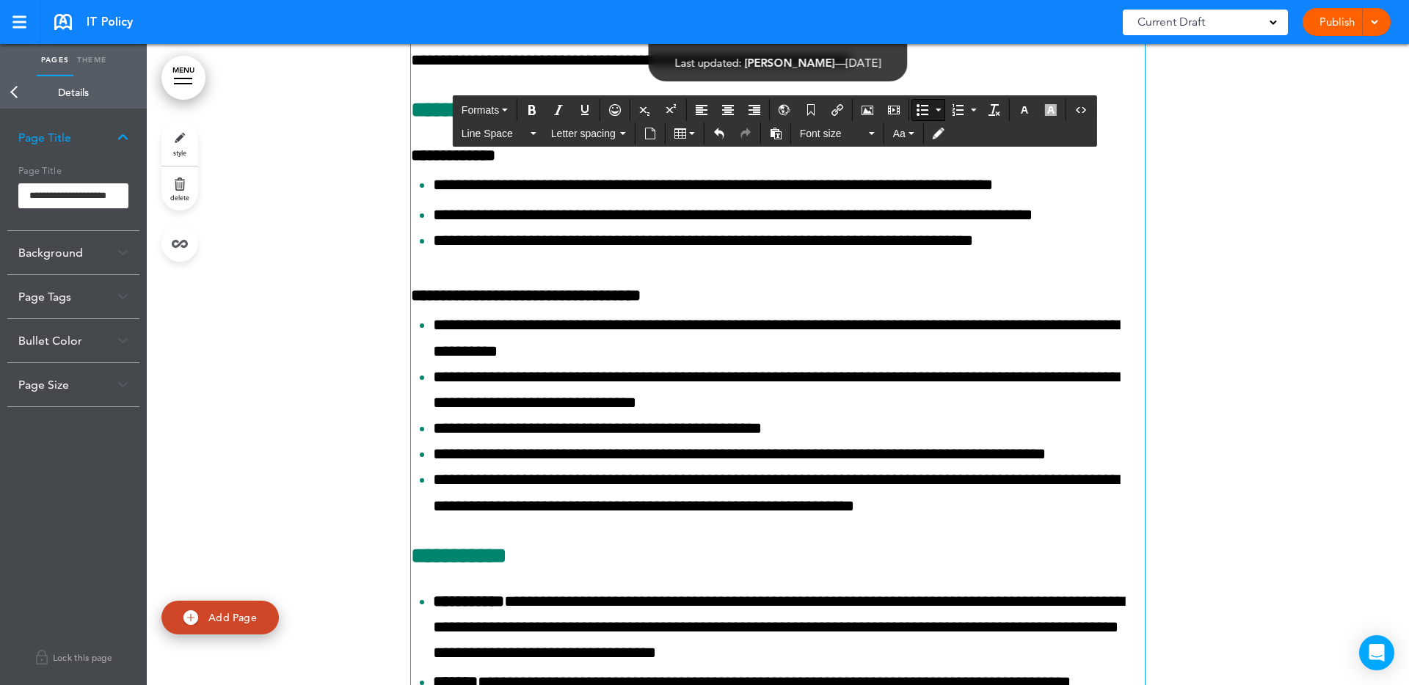
scroll to position [36216, 0]
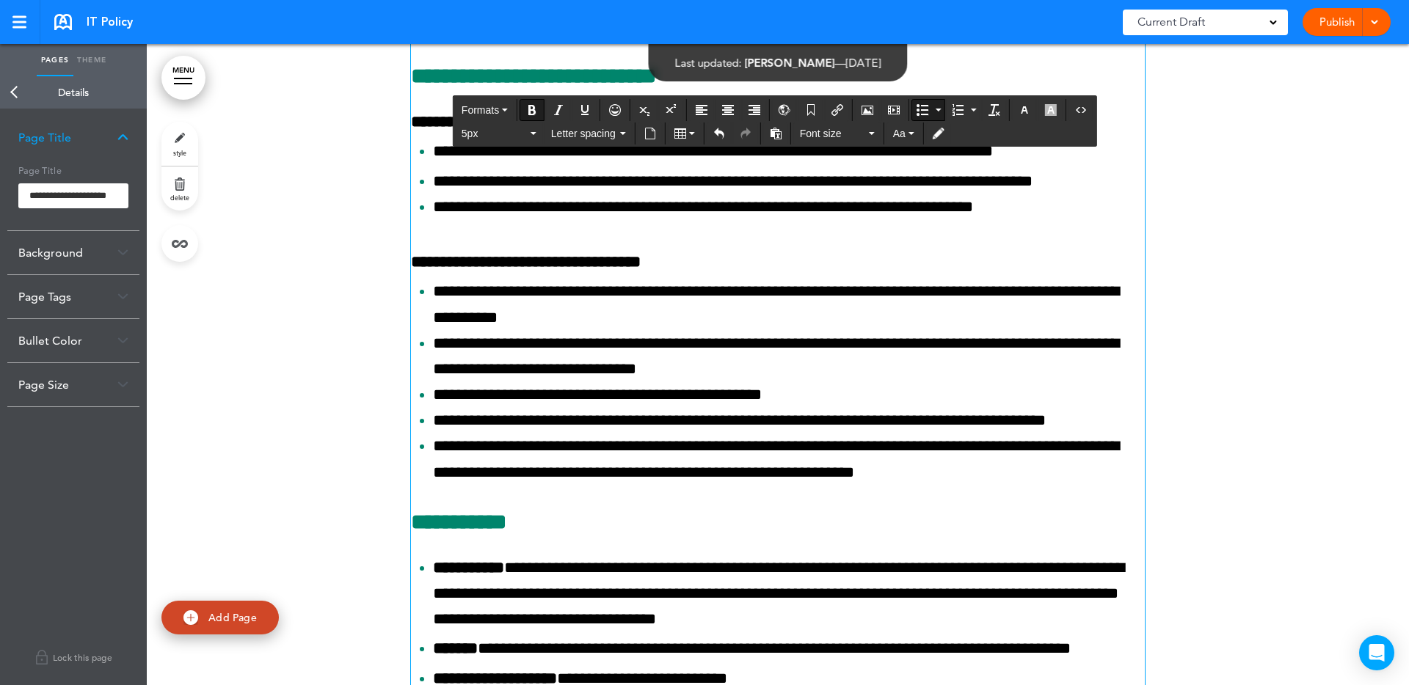
drag, startPoint x: 441, startPoint y: 299, endPoint x: 423, endPoint y: 300, distance: 18.4
drag, startPoint x: 1114, startPoint y: 300, endPoint x: 1123, endPoint y: 298, distance: 9.1
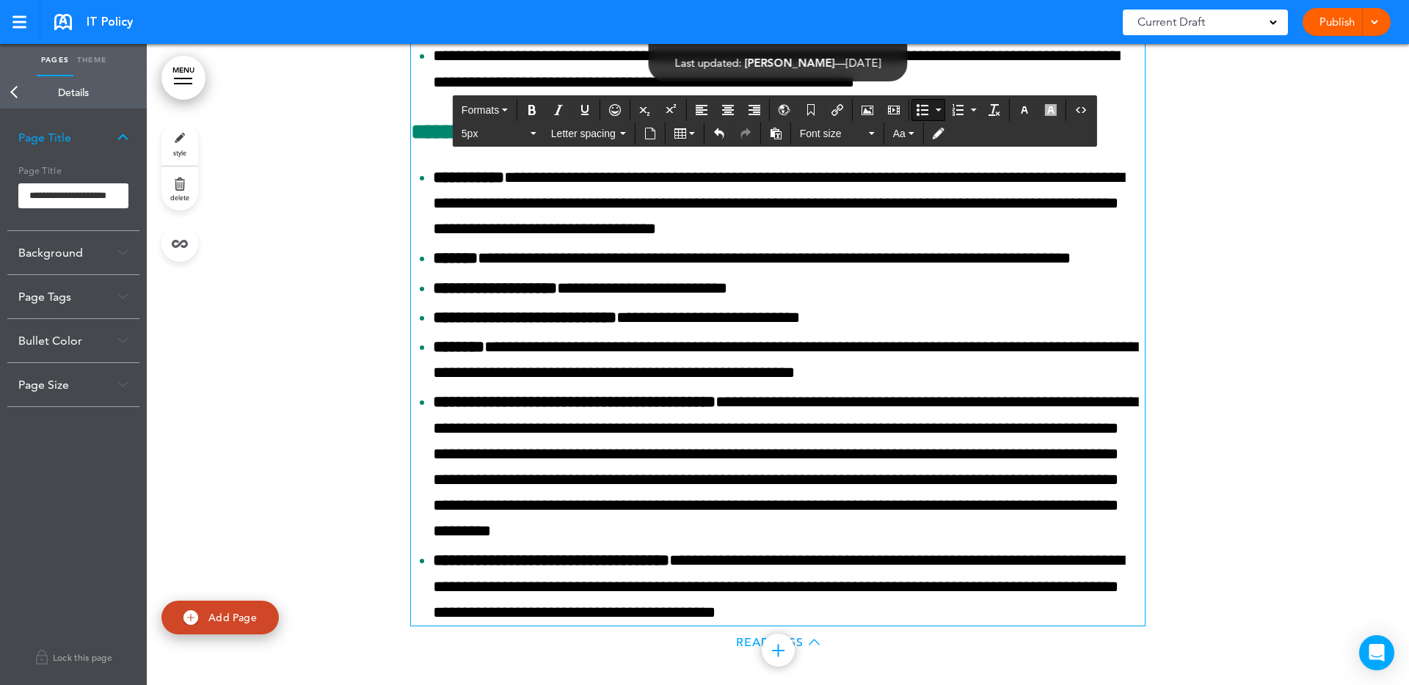
scroll to position [36607, 0]
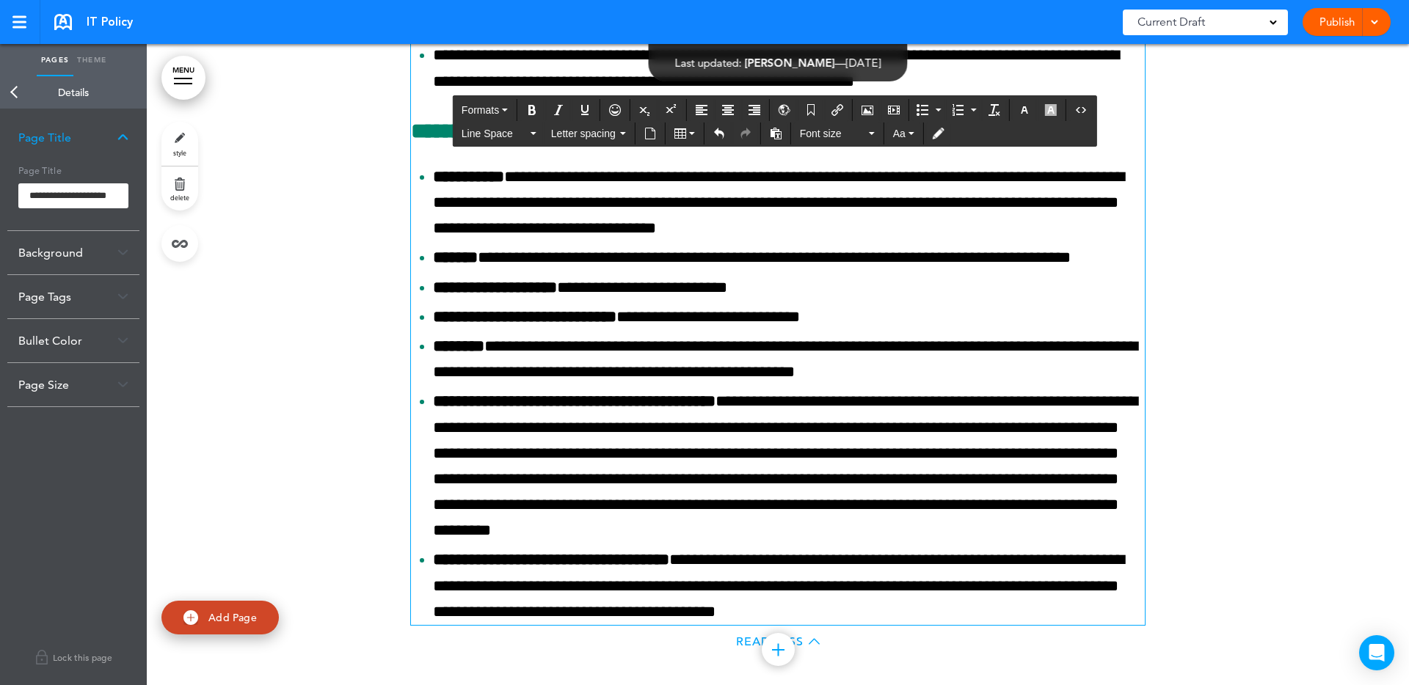
drag, startPoint x: 608, startPoint y: 387, endPoint x: 596, endPoint y: 389, distance: 11.9
drag, startPoint x: 665, startPoint y: 387, endPoint x: 600, endPoint y: 389, distance: 65.3
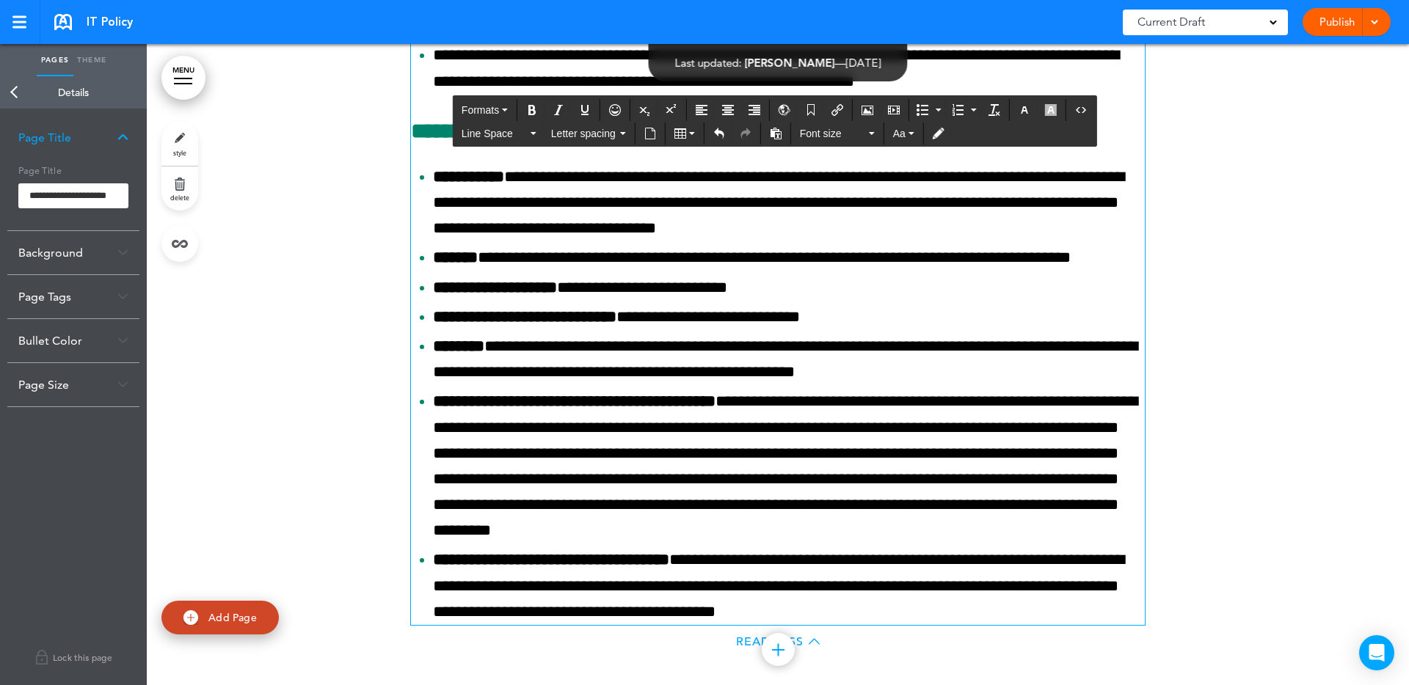
copy span "*******"
drag, startPoint x: 649, startPoint y: 463, endPoint x: 638, endPoint y: 464, distance: 11.1
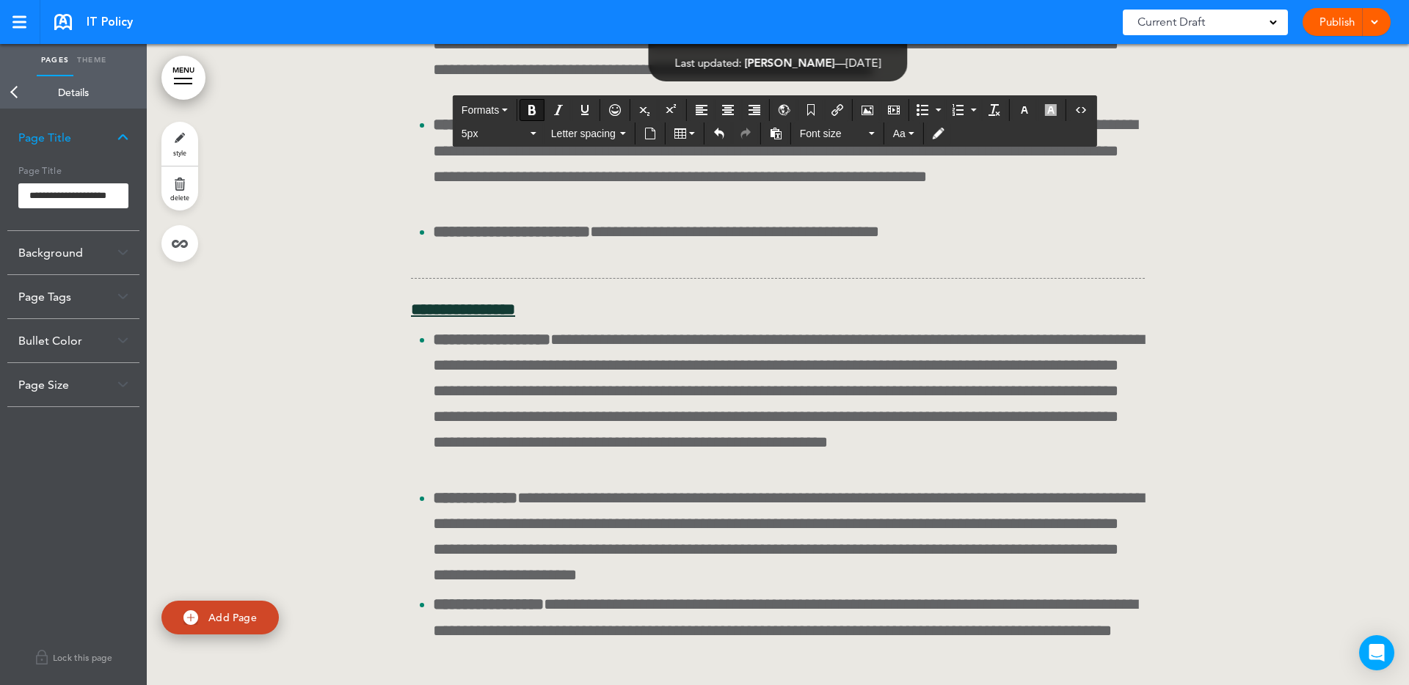
scroll to position [38476, 0]
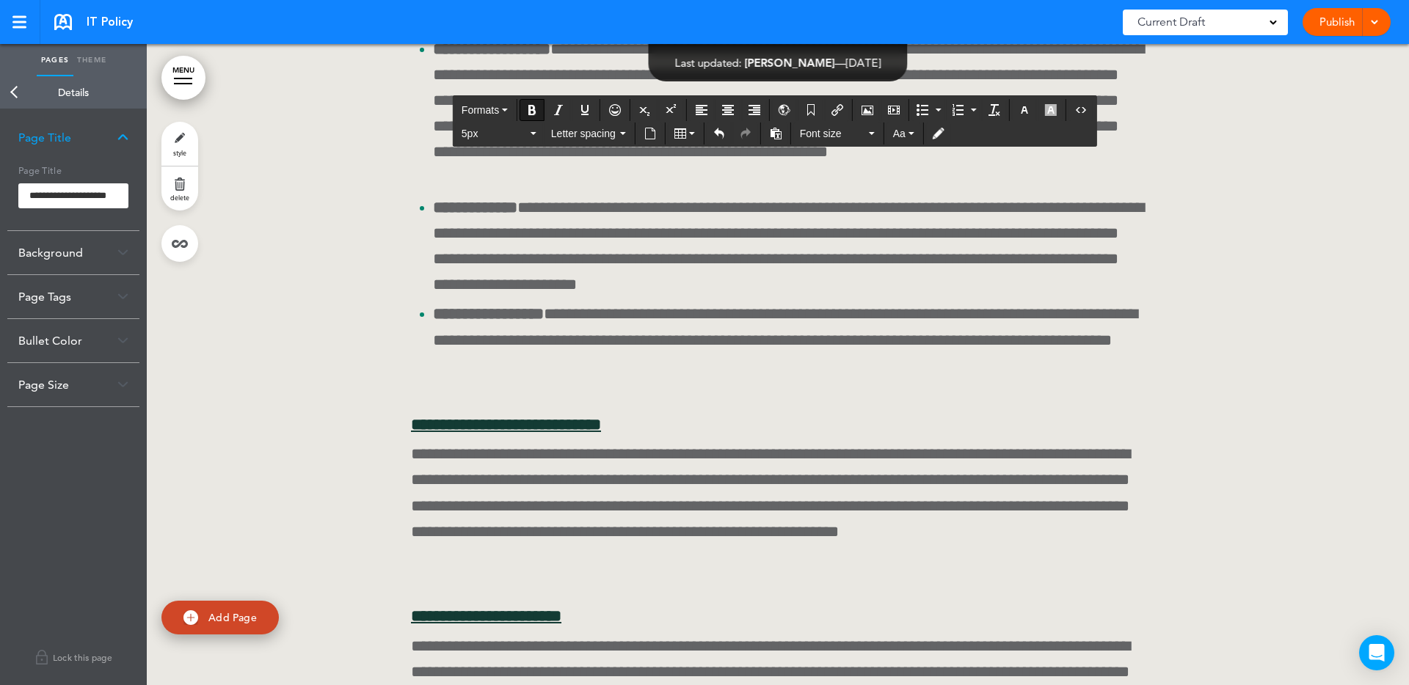
scroll to position [38767, 0]
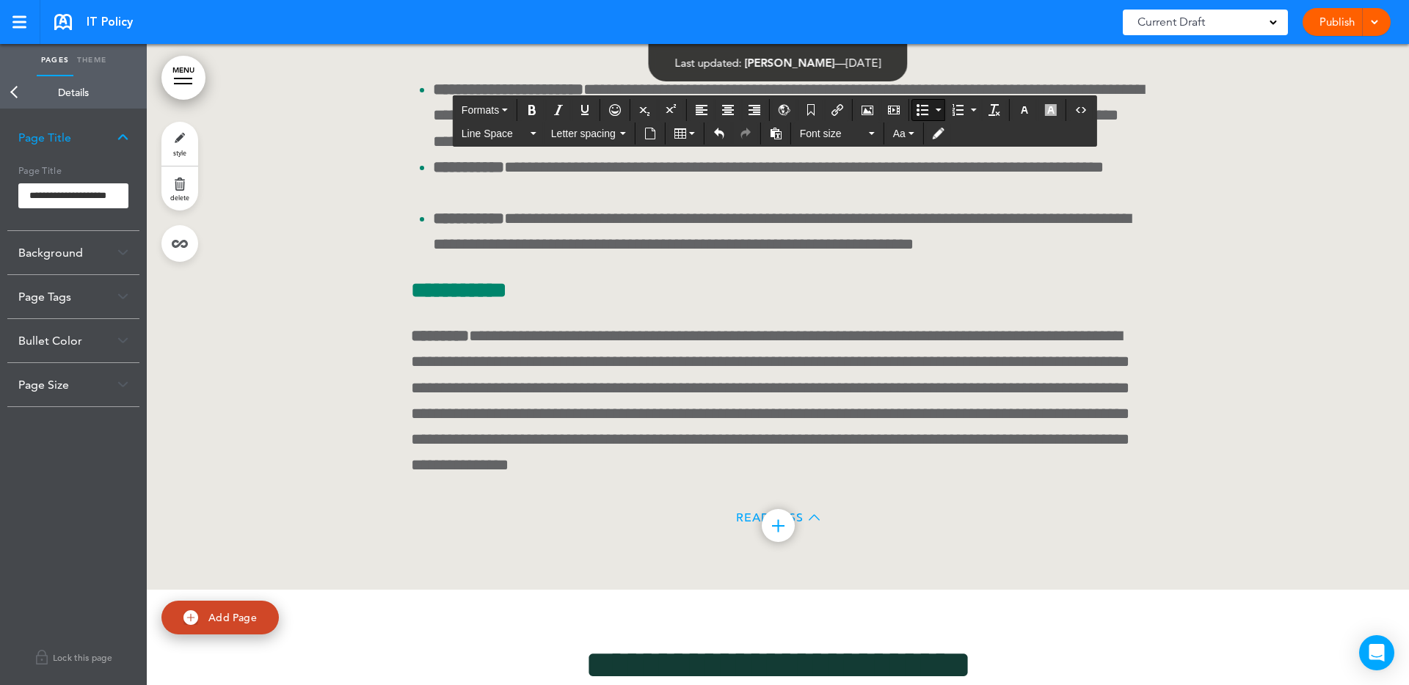
scroll to position [40224, 0]
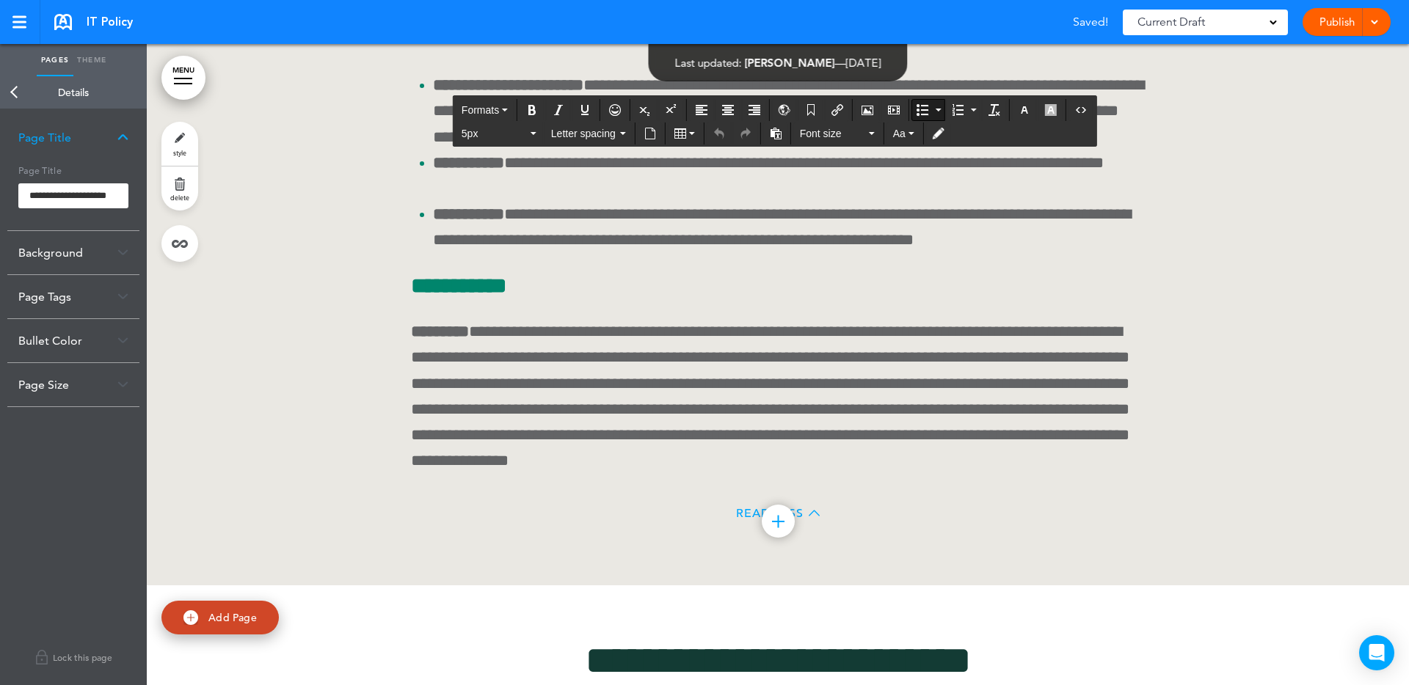
drag, startPoint x: 602, startPoint y: 416, endPoint x: 590, endPoint y: 421, distance: 13.5
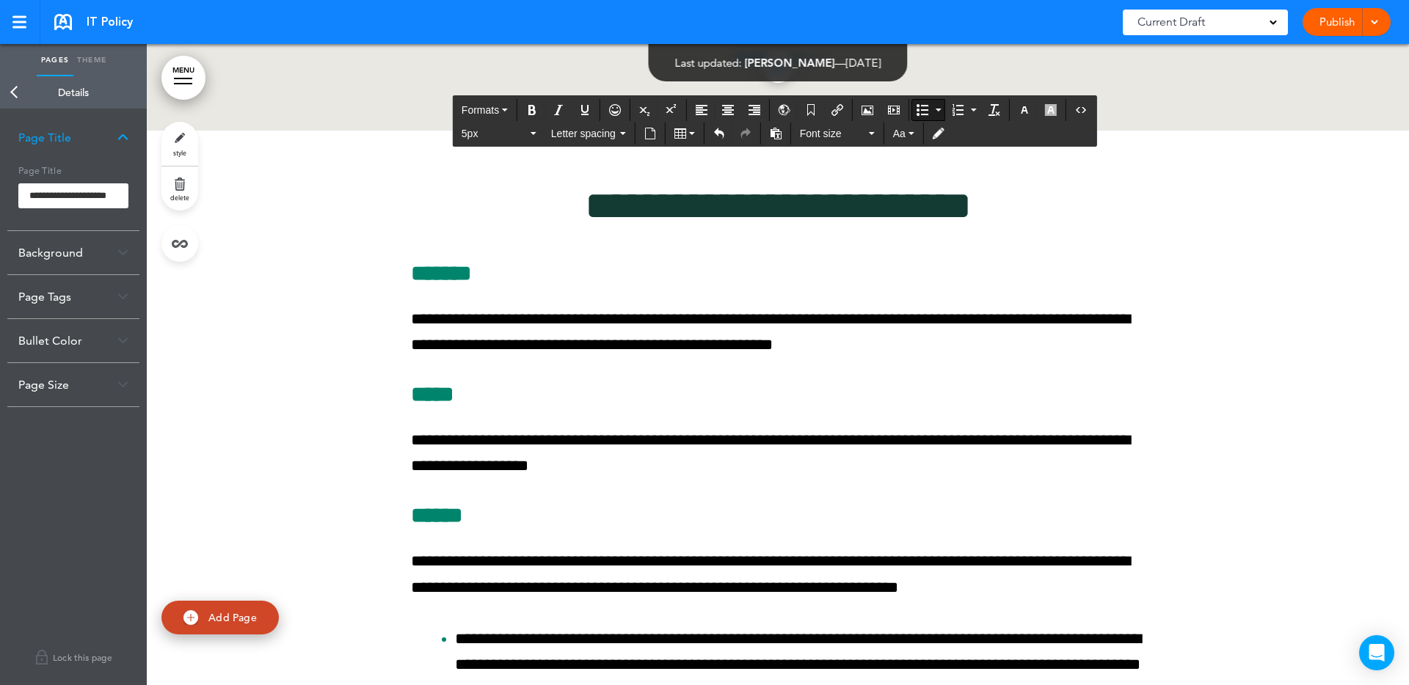
scroll to position [40677, 0]
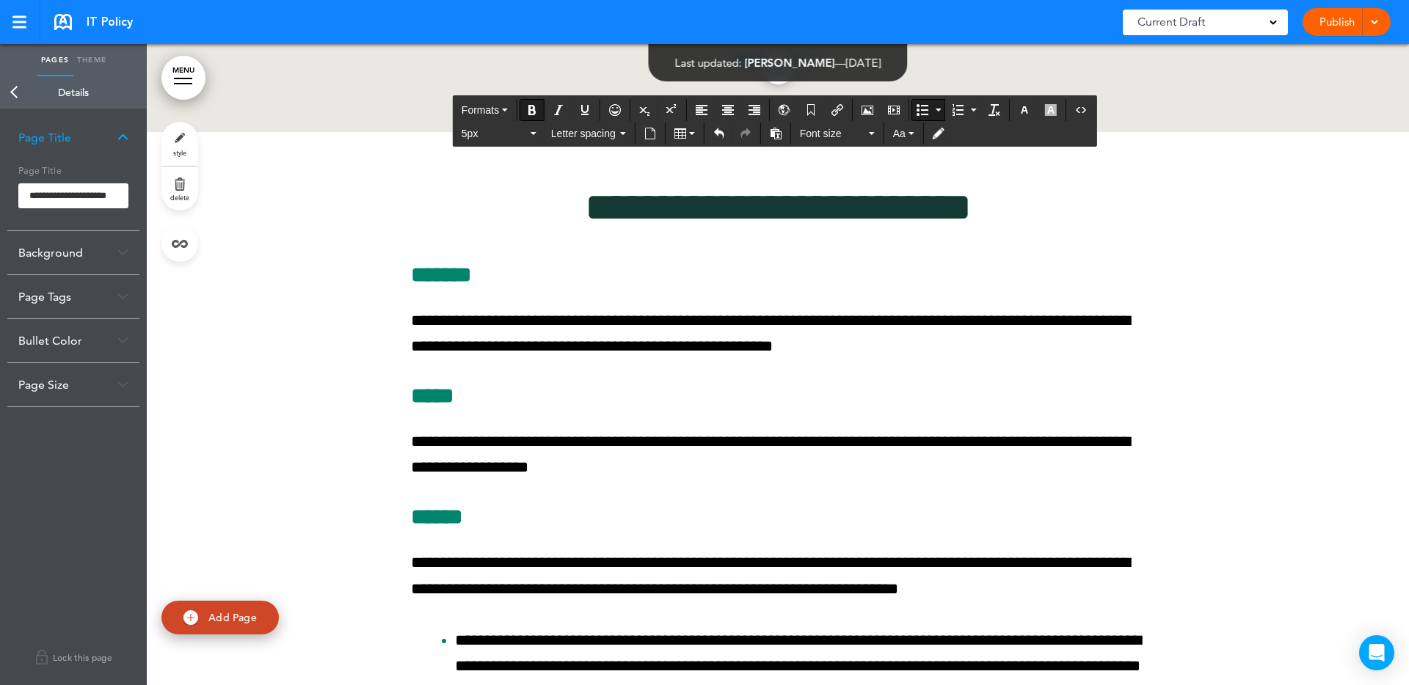
drag, startPoint x: 442, startPoint y: 439, endPoint x: 421, endPoint y: 442, distance: 21.5
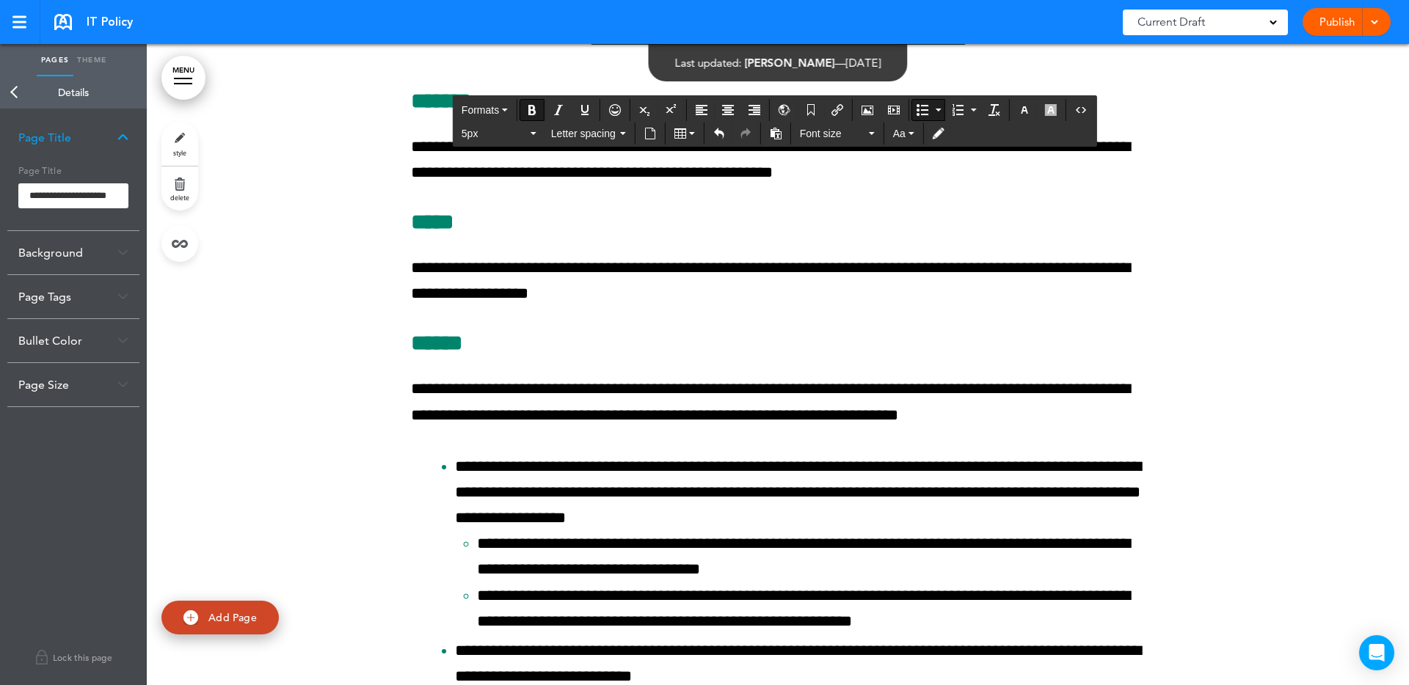
scroll to position [40859, 0]
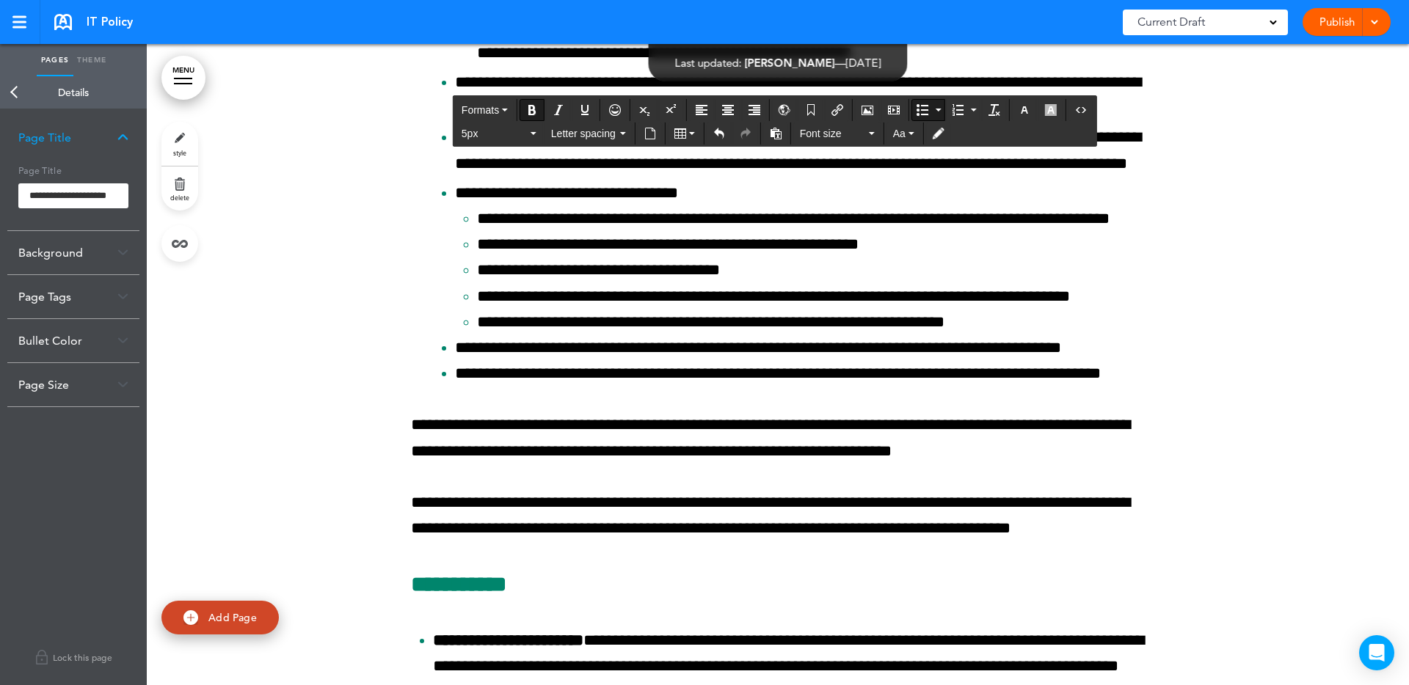
scroll to position [41504, 0]
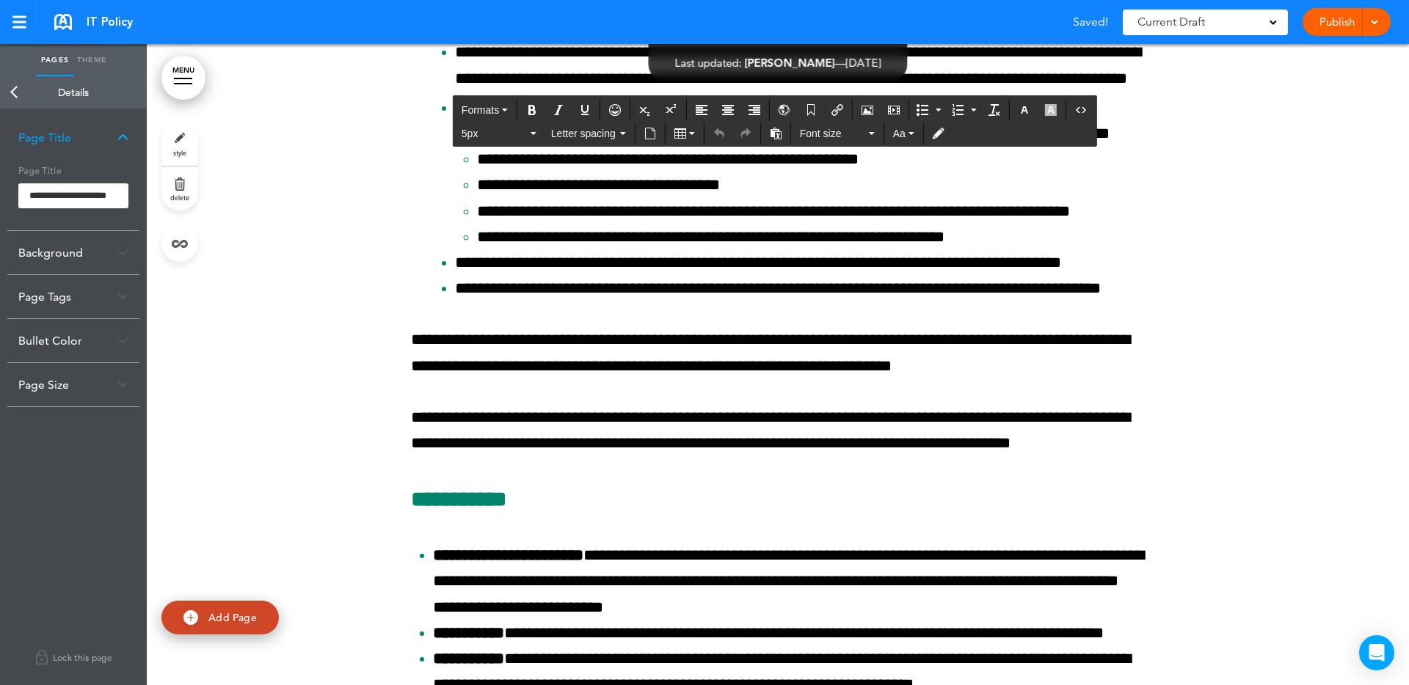
drag, startPoint x: 717, startPoint y: 421, endPoint x: 706, endPoint y: 422, distance: 11.0
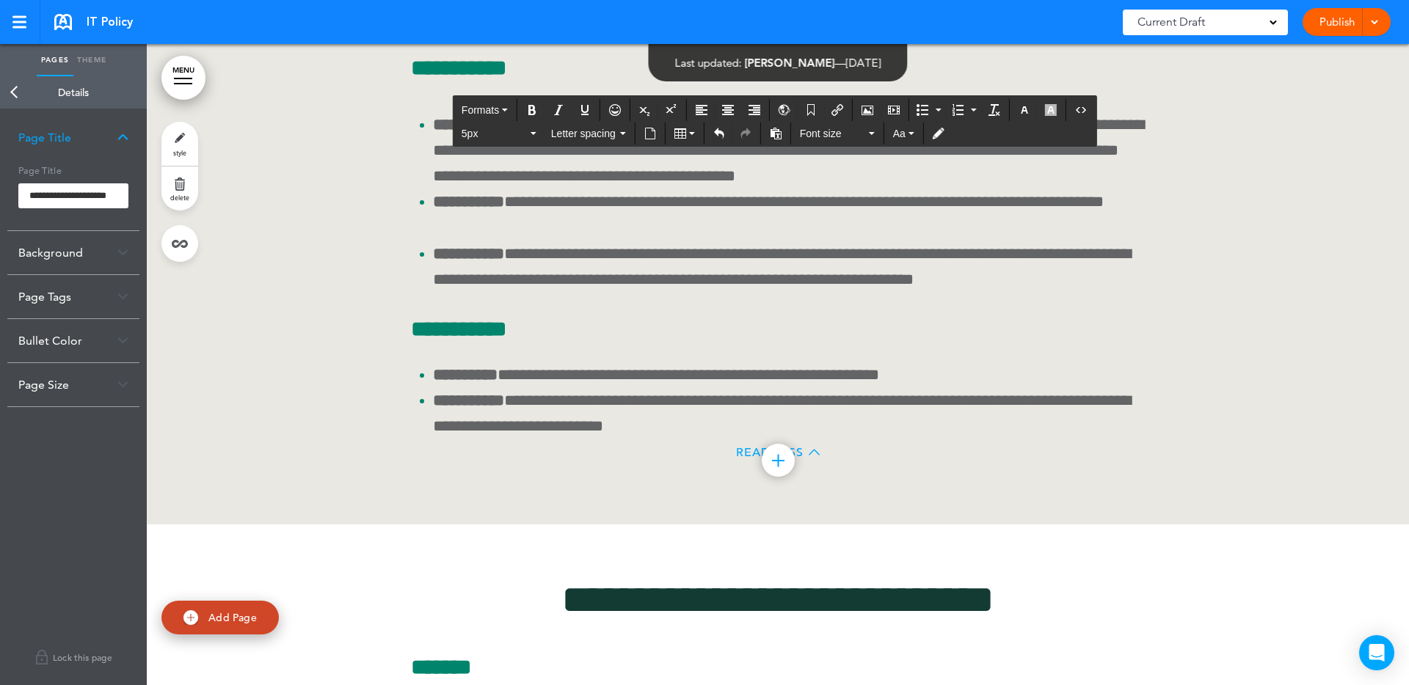
scroll to position [43722, 0]
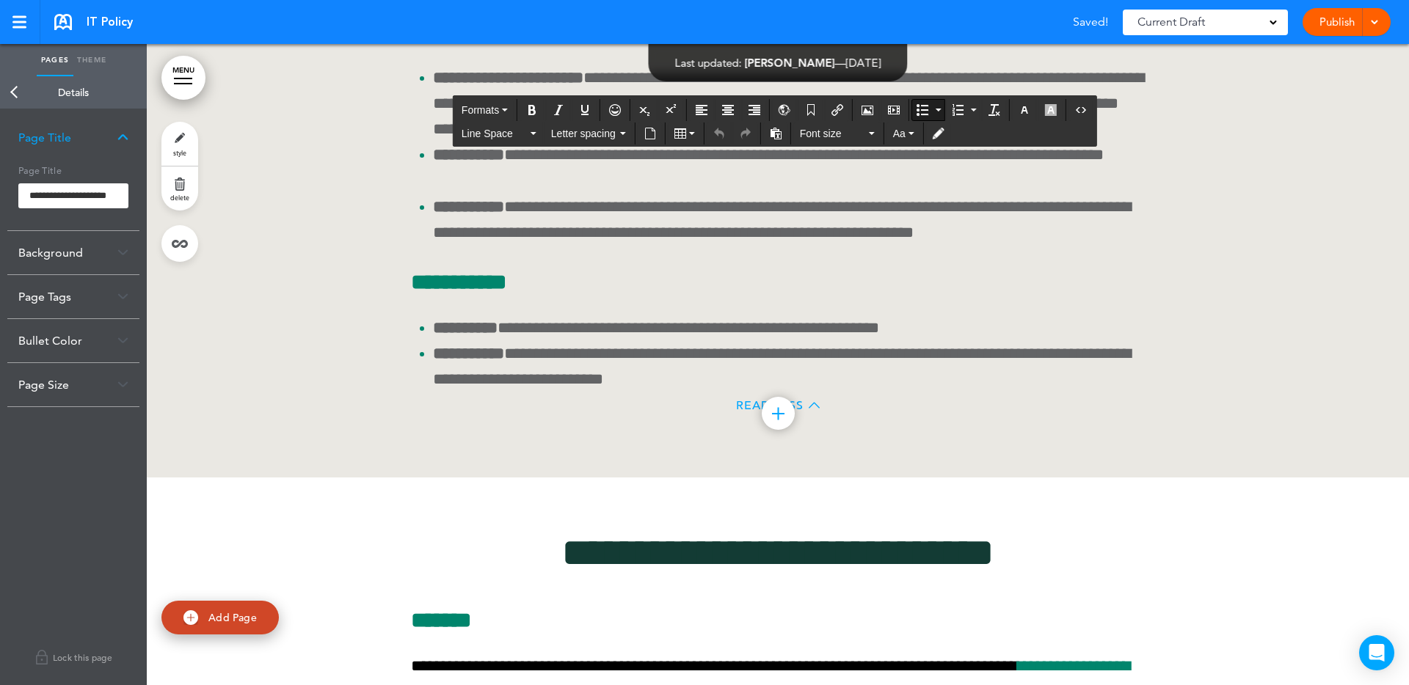
drag, startPoint x: 742, startPoint y: 401, endPoint x: 730, endPoint y: 405, distance: 12.3
drag, startPoint x: 971, startPoint y: 451, endPoint x: 964, endPoint y: 455, distance: 8.2
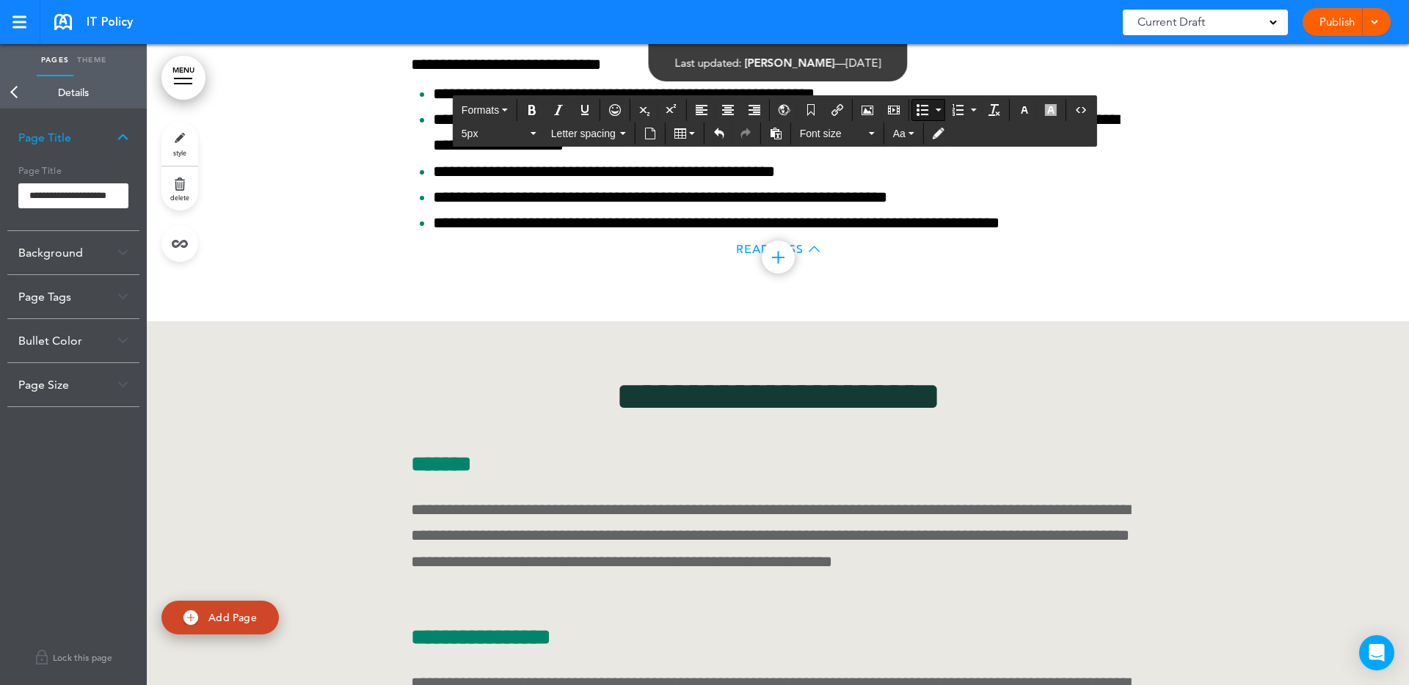
scroll to position [48309, 0]
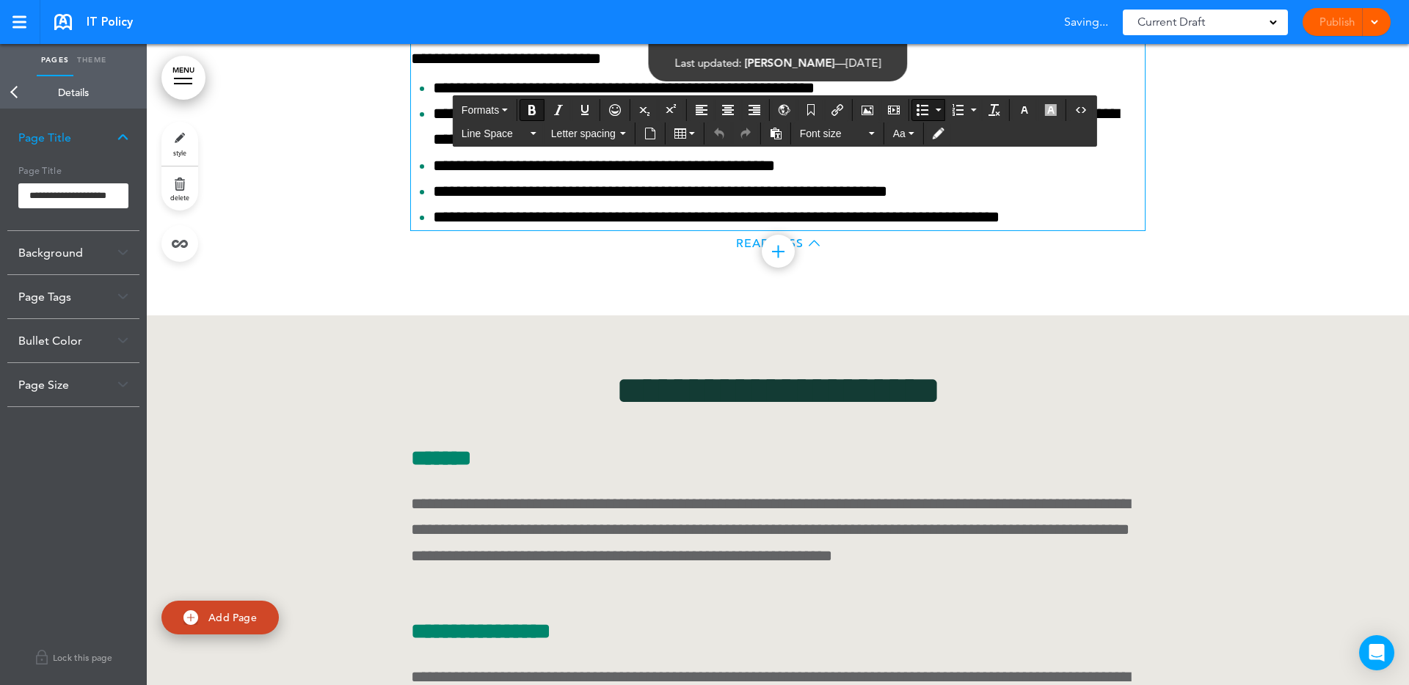
drag, startPoint x: 443, startPoint y: 293, endPoint x: 434, endPoint y: 293, distance: 9.5
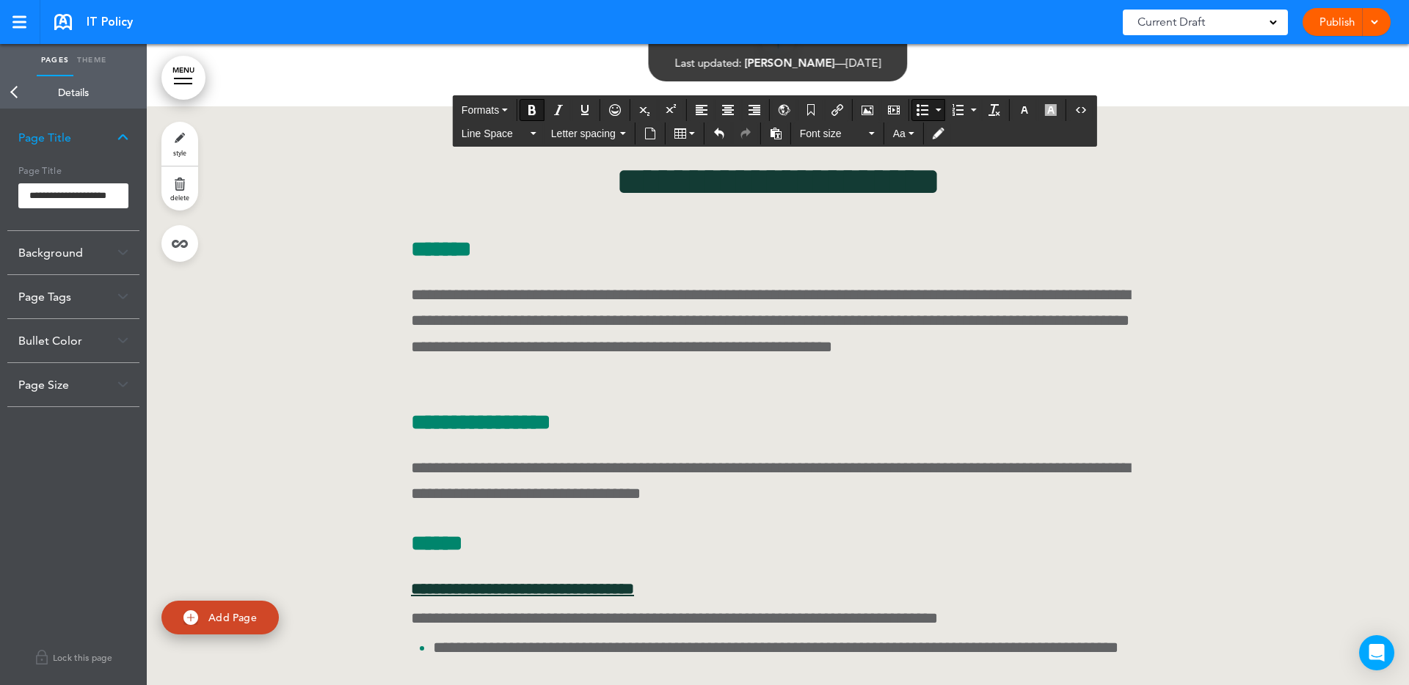
scroll to position [48530, 0]
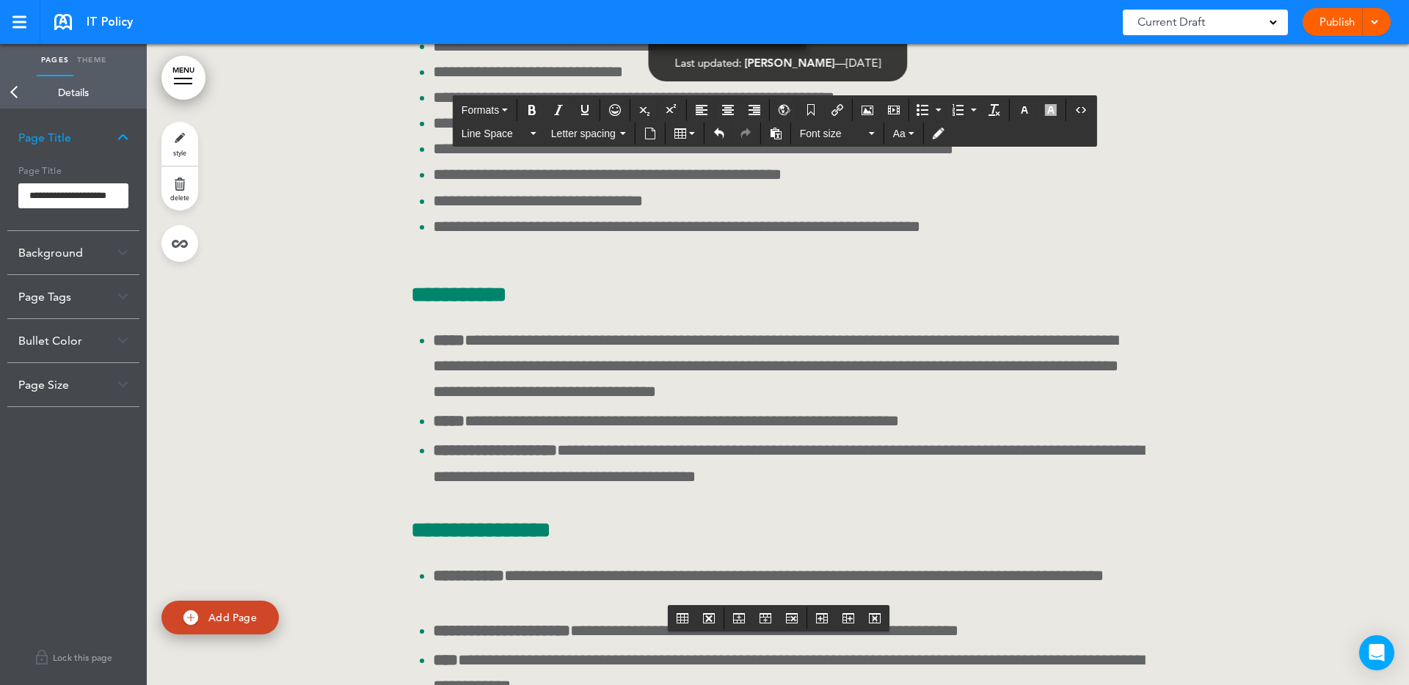
scroll to position [49646, 0]
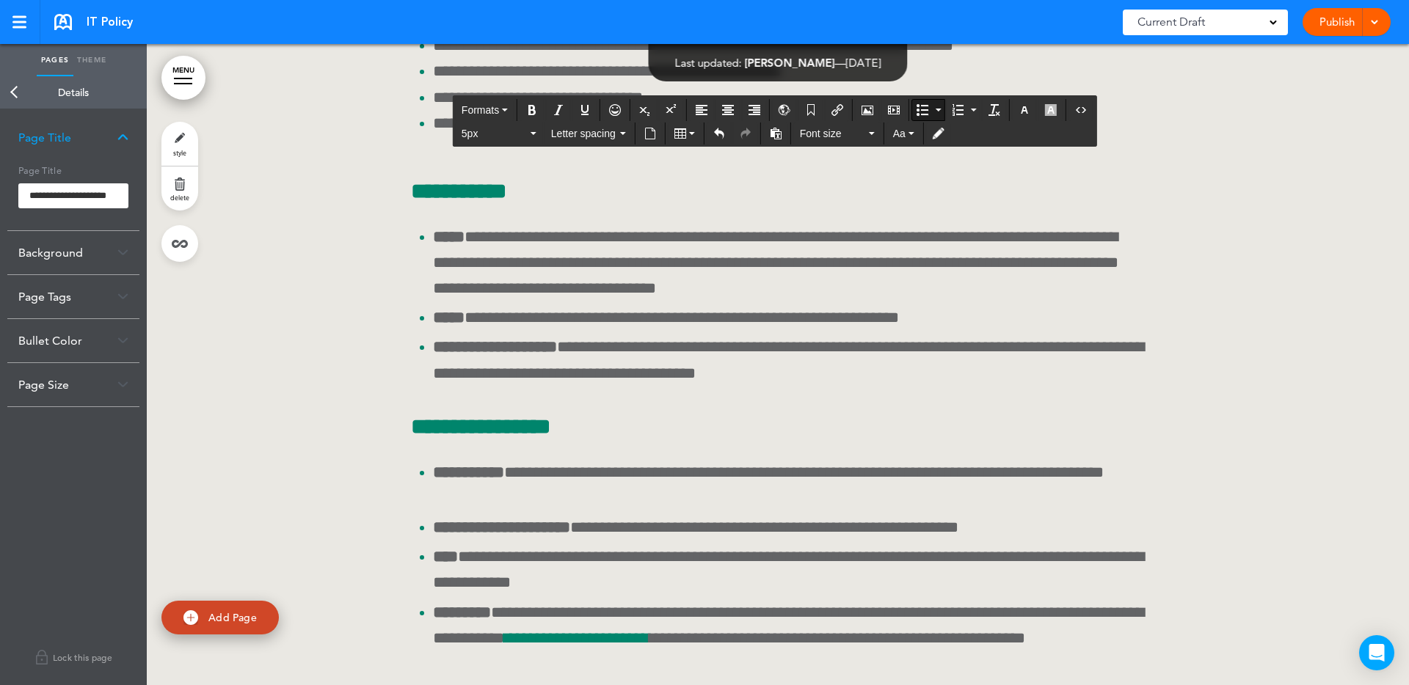
scroll to position [49748, 0]
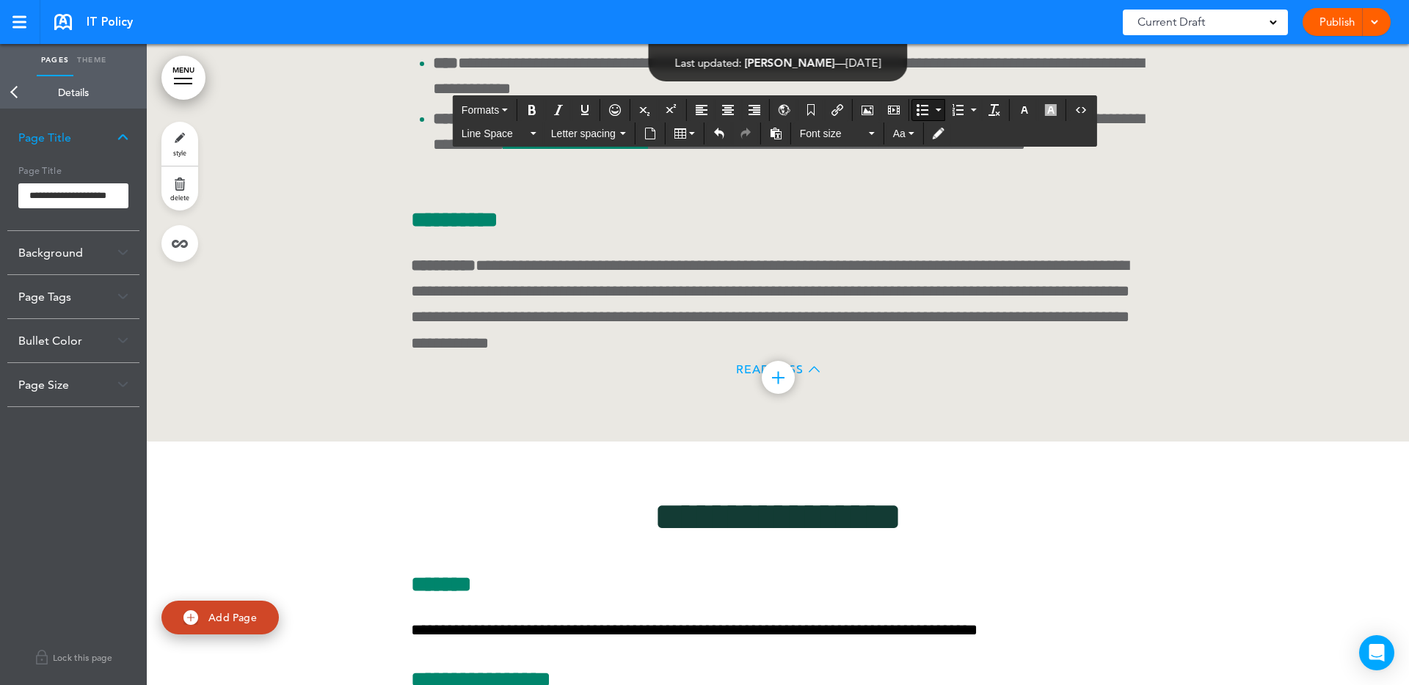
scroll to position [50263, 0]
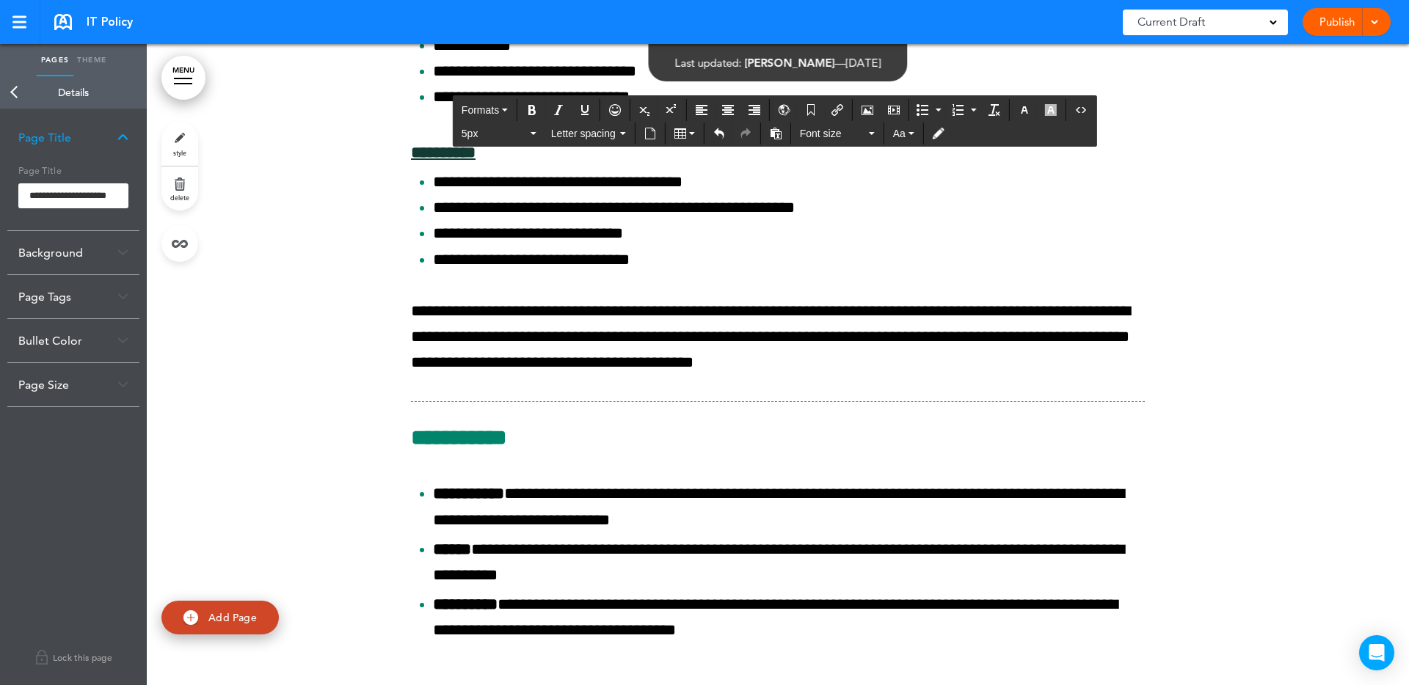
scroll to position [51179, 0]
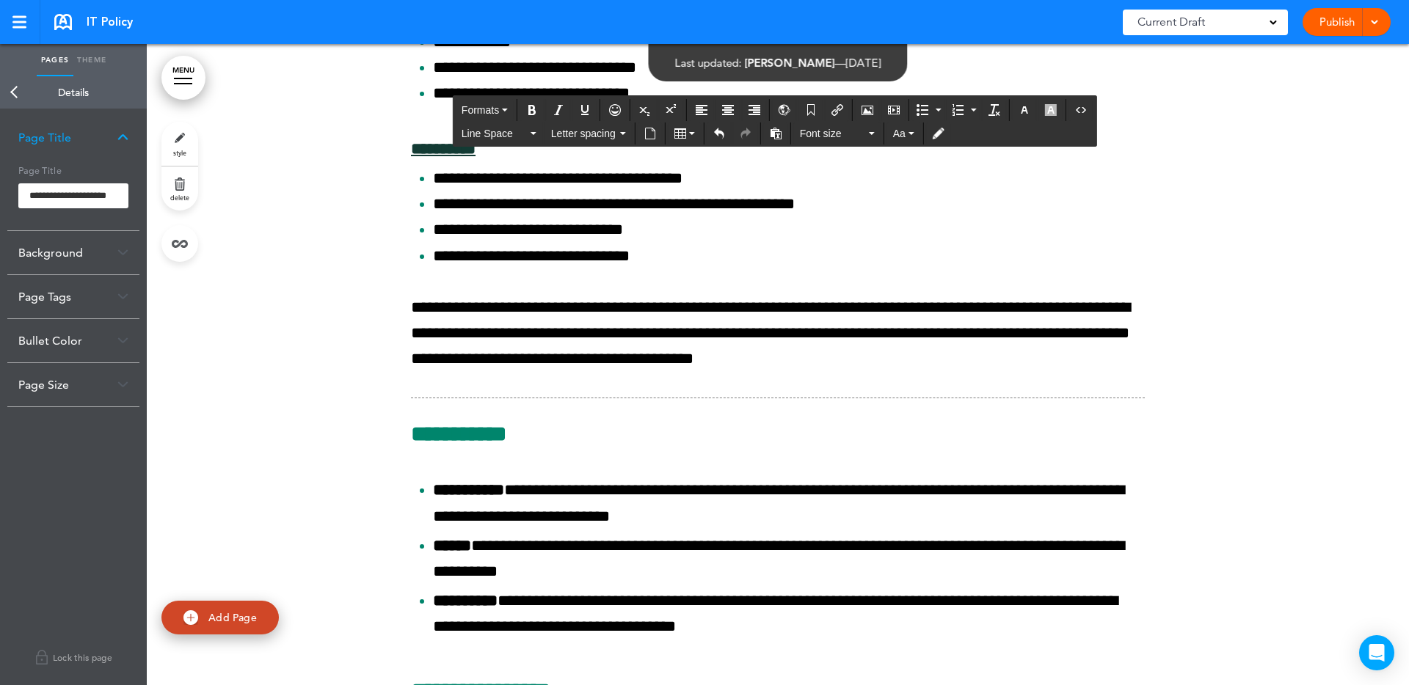
drag, startPoint x: 869, startPoint y: 370, endPoint x: 861, endPoint y: 374, distance: 9.8
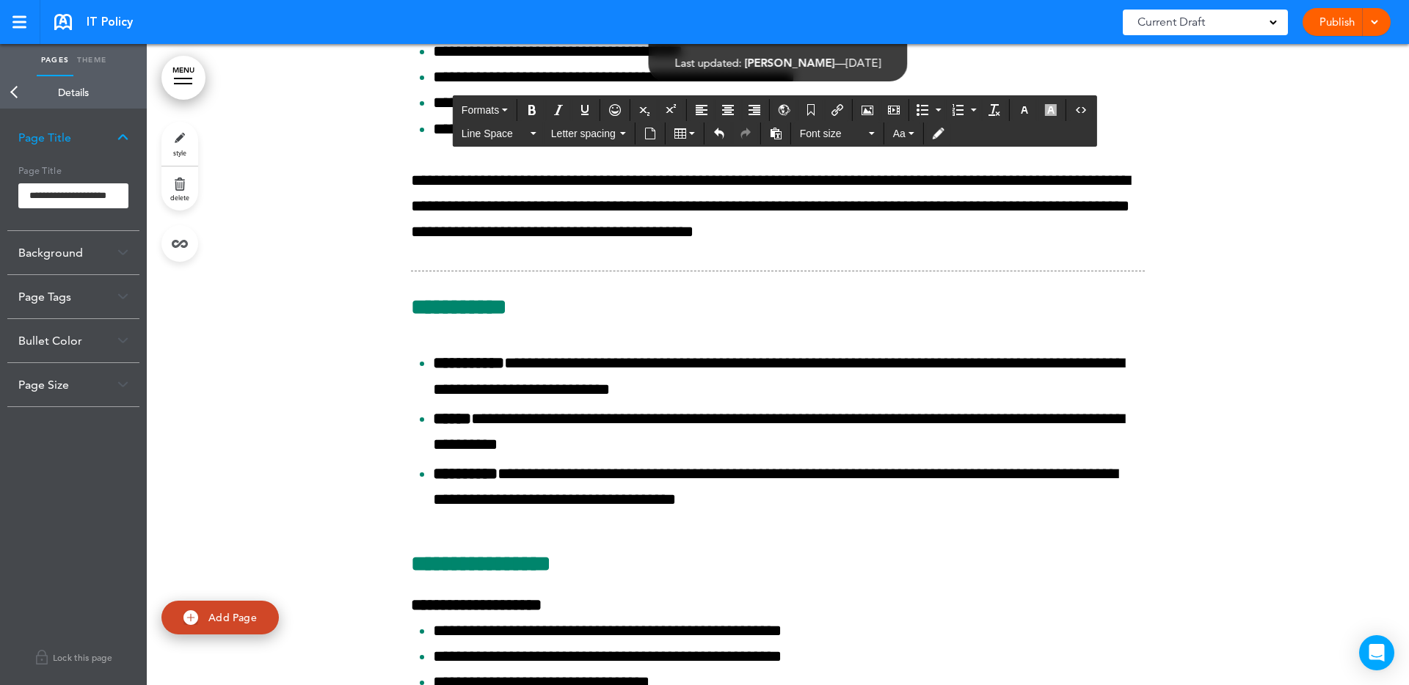
scroll to position [51311, 0]
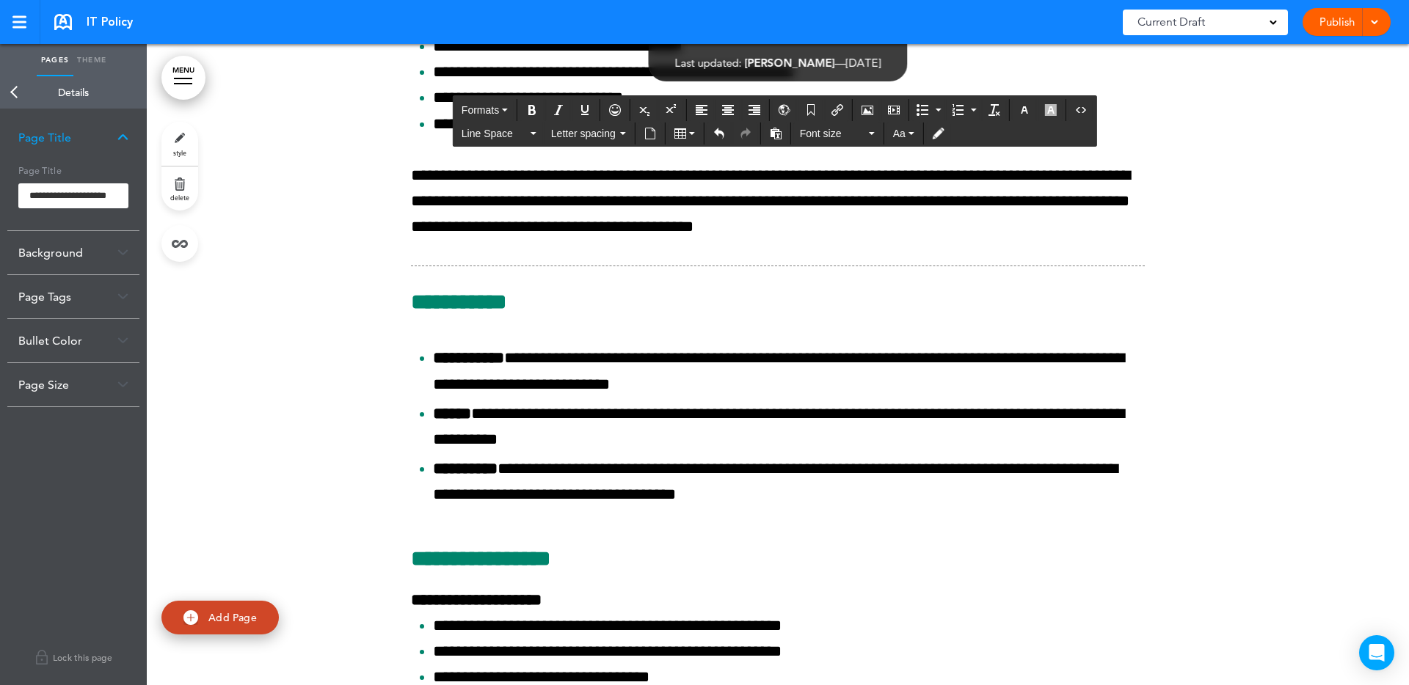
drag, startPoint x: 598, startPoint y: 261, endPoint x: 586, endPoint y: 266, distance: 12.5
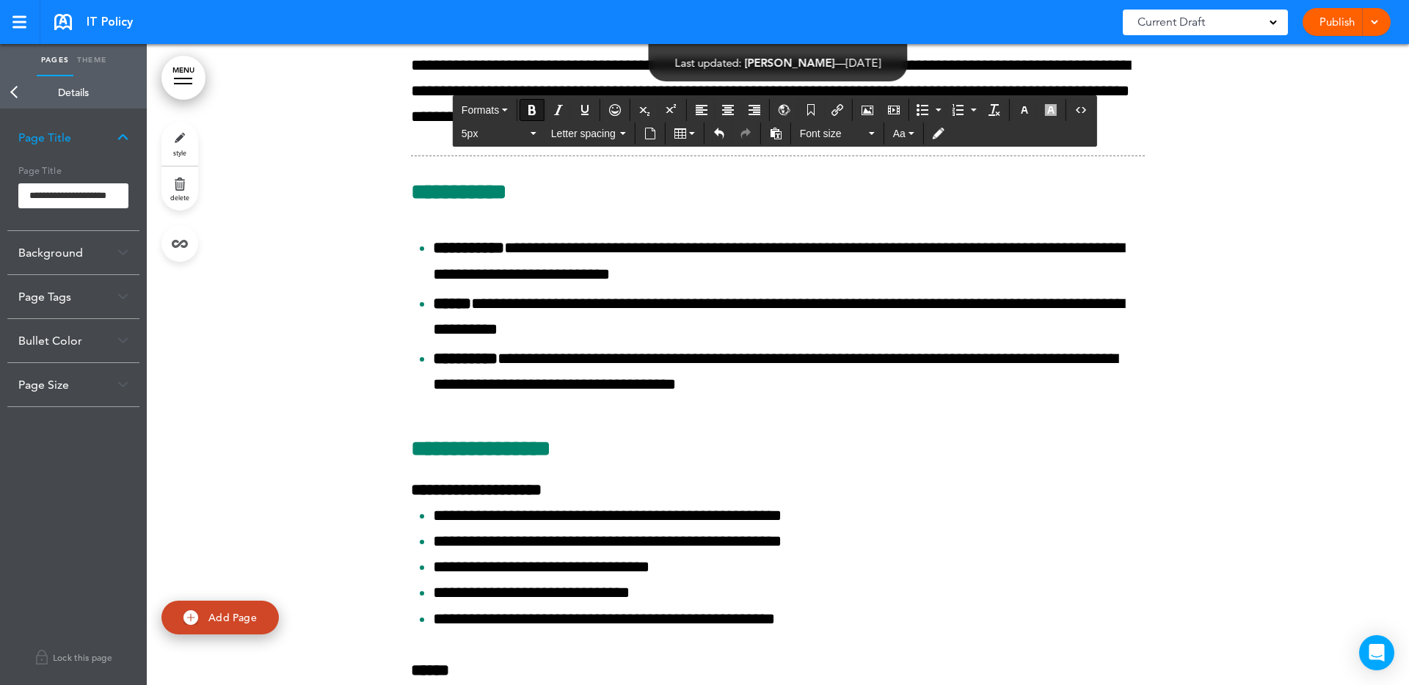
scroll to position [51420, 0]
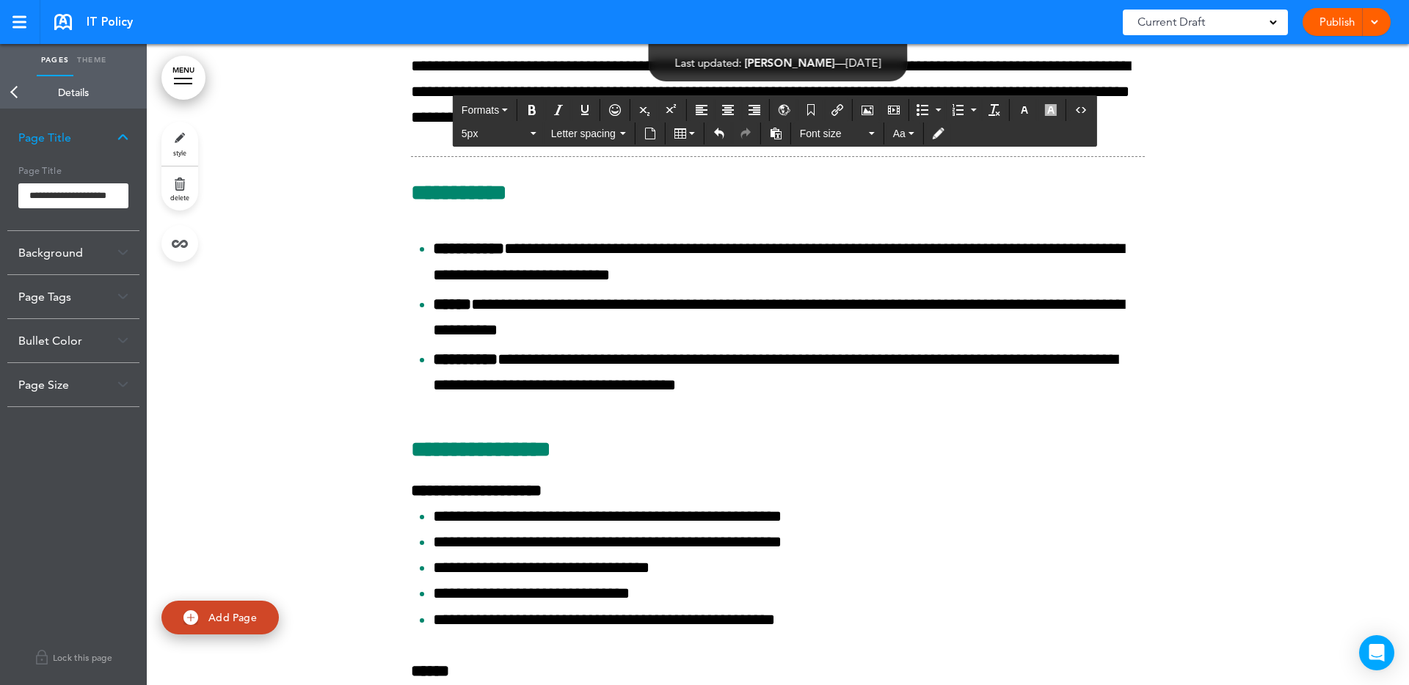
drag, startPoint x: 1112, startPoint y: 234, endPoint x: 1098, endPoint y: 237, distance: 14.2
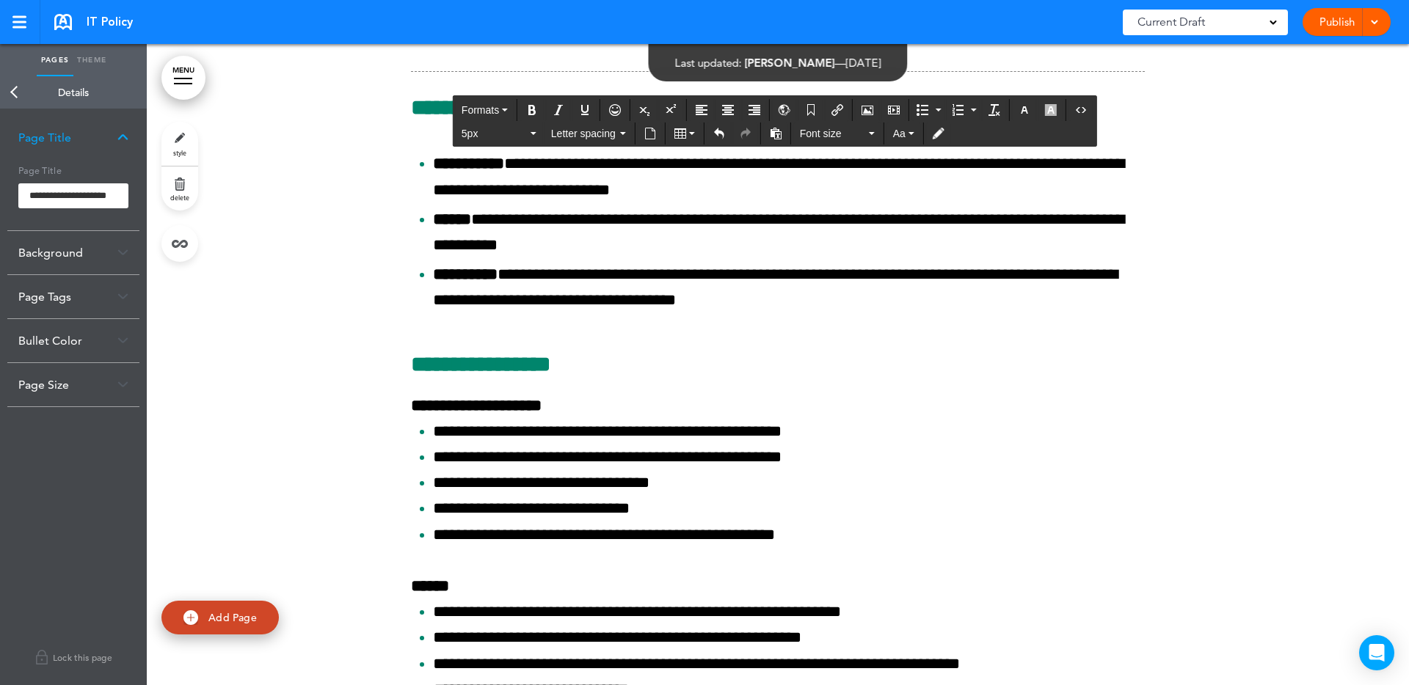
scroll to position [51516, 0]
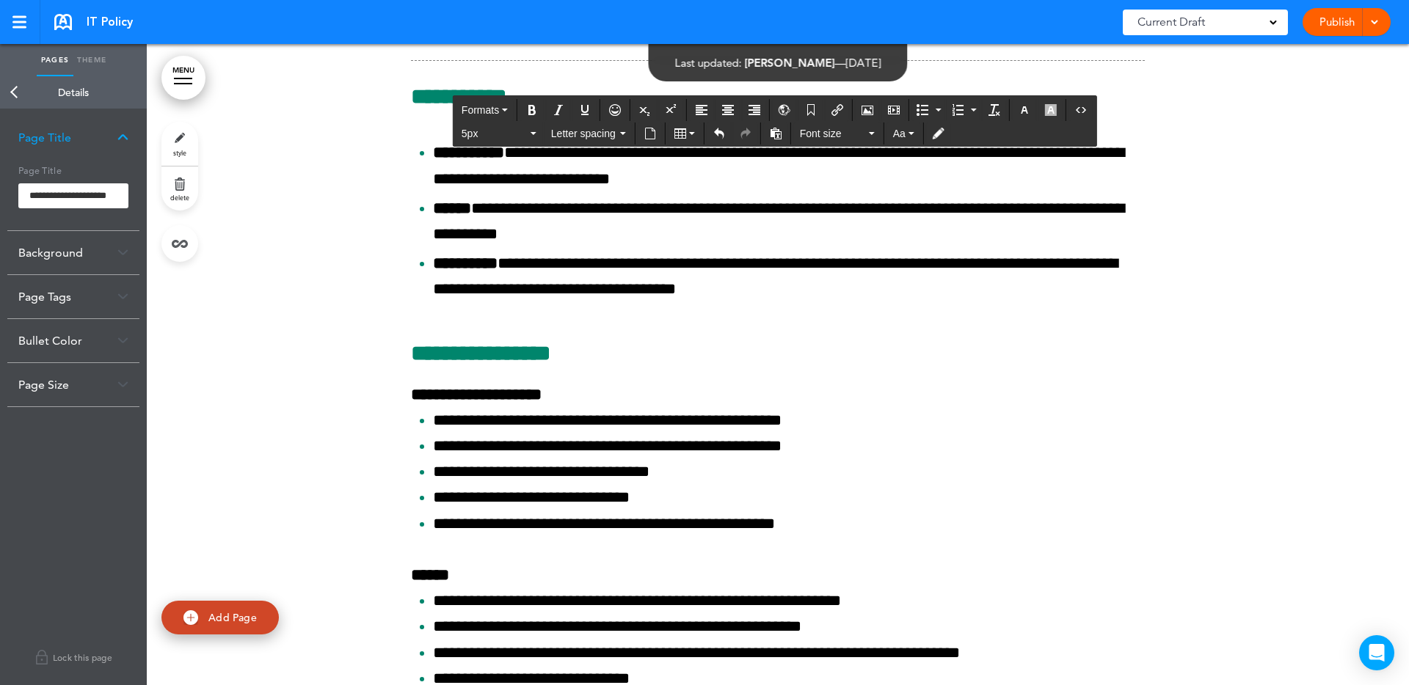
drag, startPoint x: 761, startPoint y: 282, endPoint x: 751, endPoint y: 284, distance: 9.8
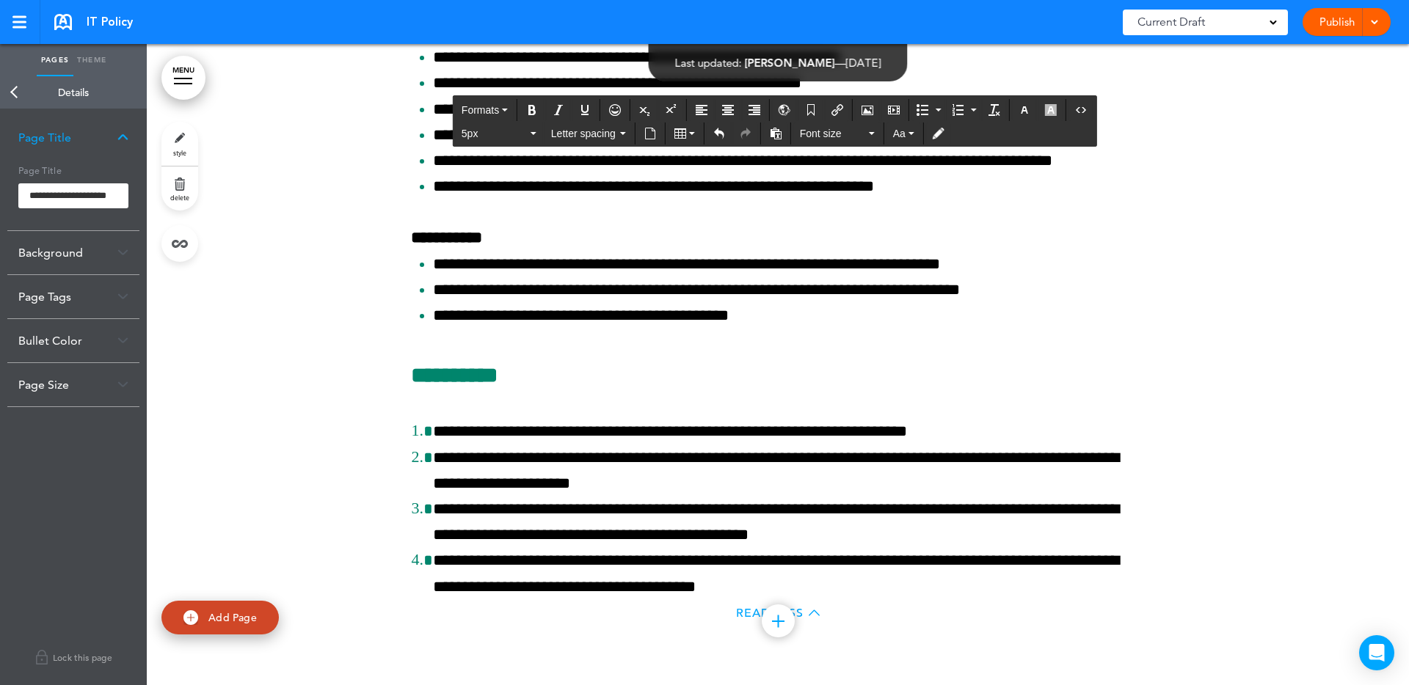
scroll to position [52442, 0]
drag, startPoint x: 444, startPoint y: 373, endPoint x: 433, endPoint y: 374, distance: 11.1
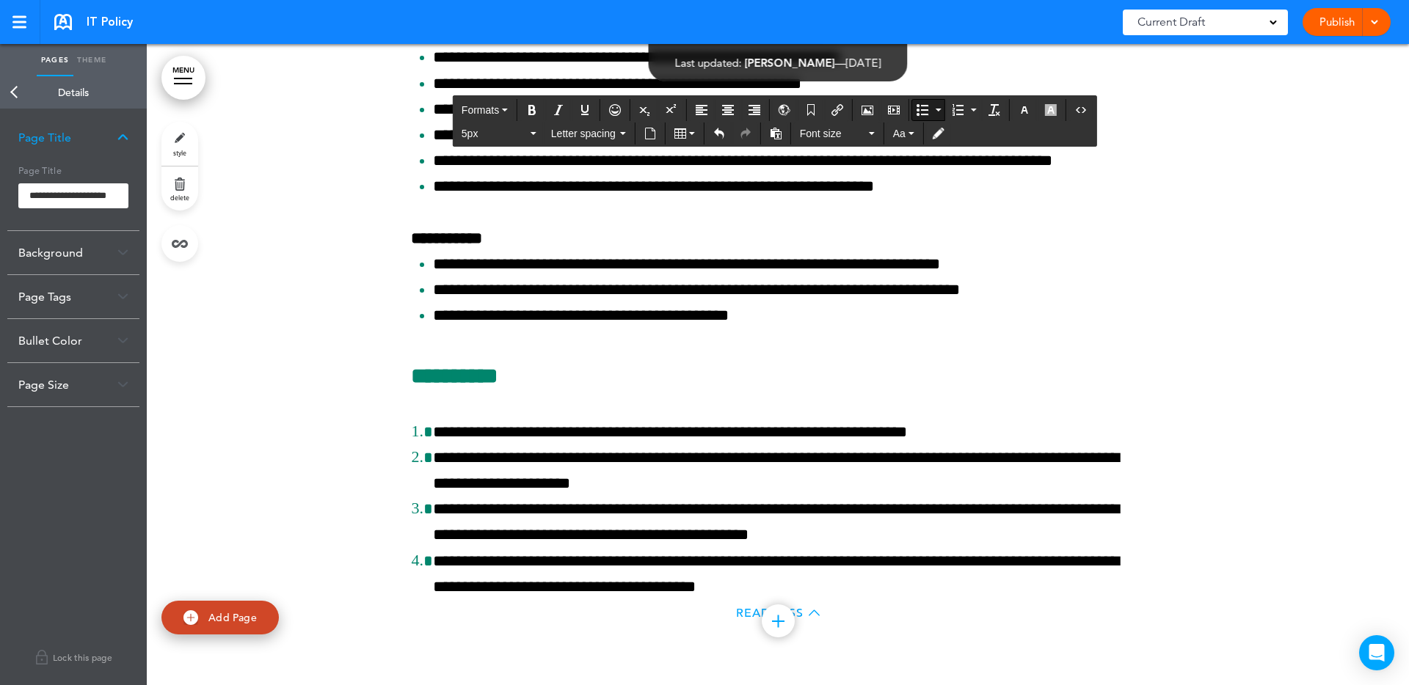
drag, startPoint x: 1021, startPoint y: 373, endPoint x: 1010, endPoint y: 373, distance: 11.8
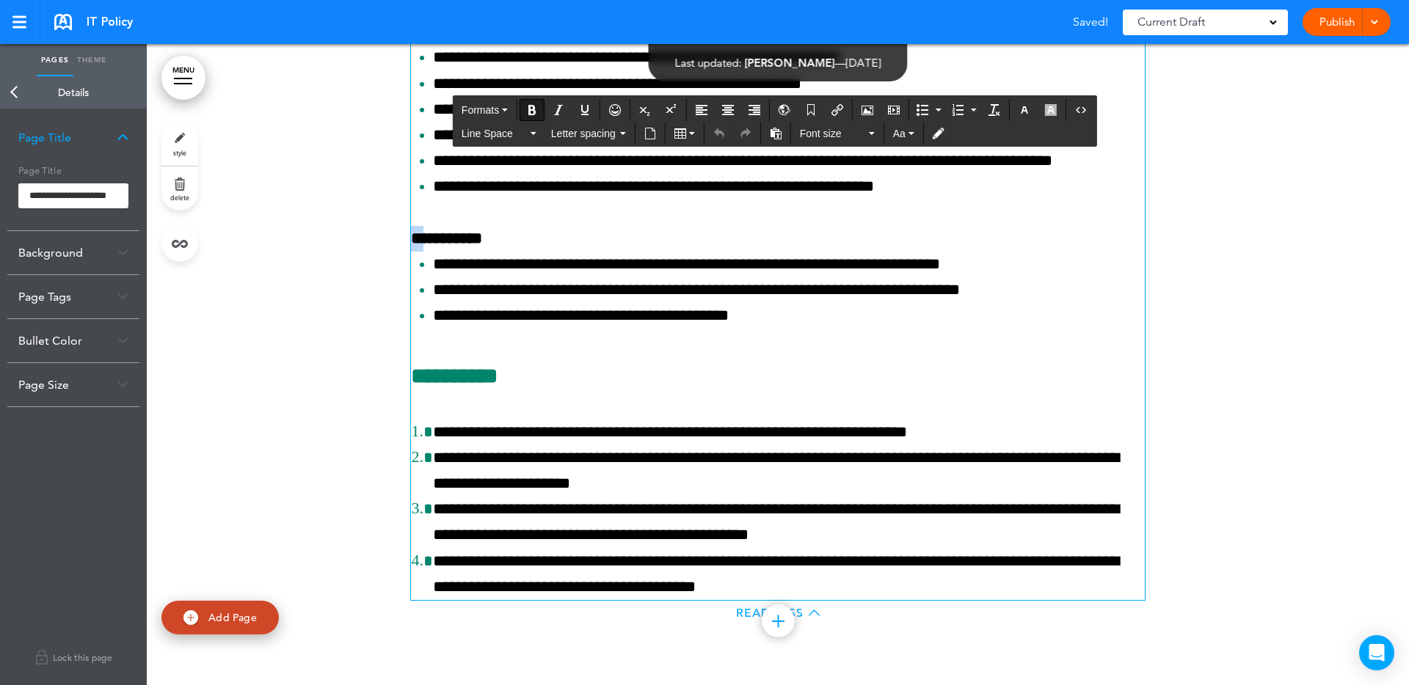
drag, startPoint x: 420, startPoint y: 522, endPoint x: 412, endPoint y: 522, distance: 8.1
click at [412, 247] on strong "**********" at bounding box center [446, 238] width 71 height 16
drag, startPoint x: 701, startPoint y: 463, endPoint x: 692, endPoint y: 467, distance: 9.8
click at [692, 467] on span "**********" at bounding box center [776, 471] width 686 height 42
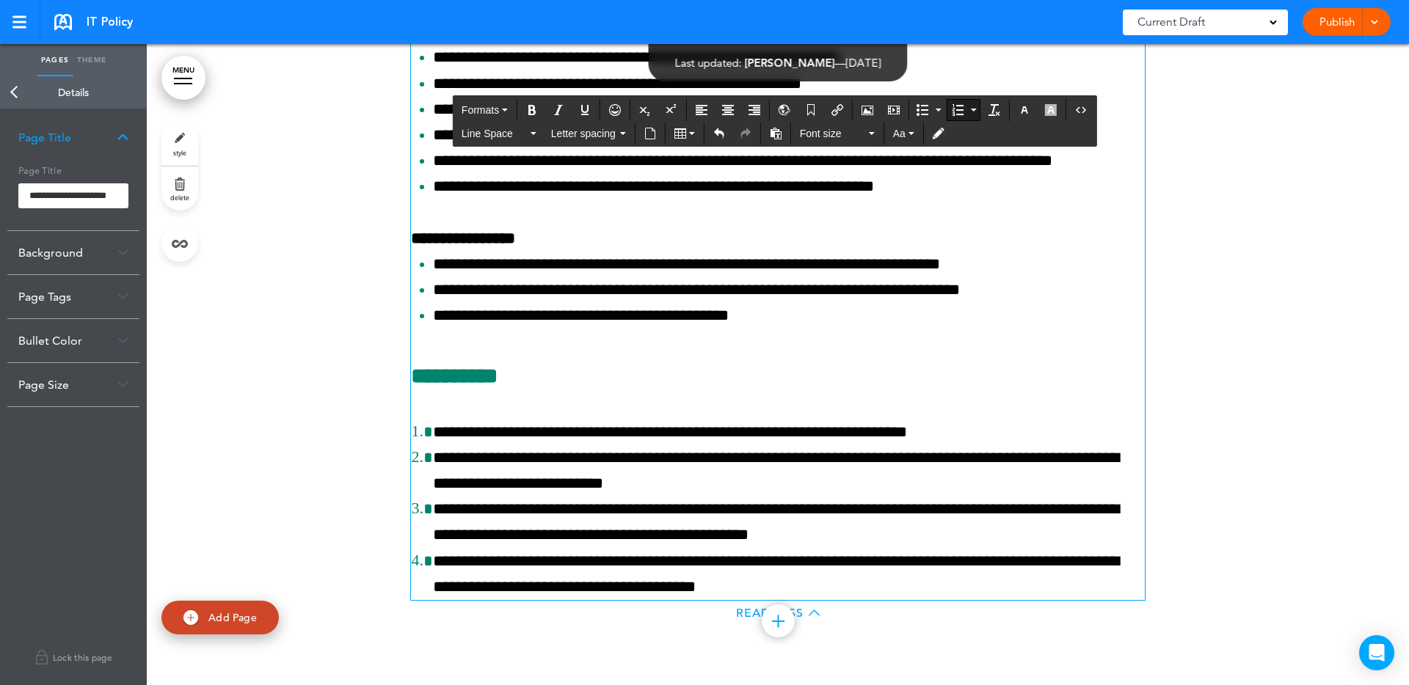
scroll to position [55601, 0]
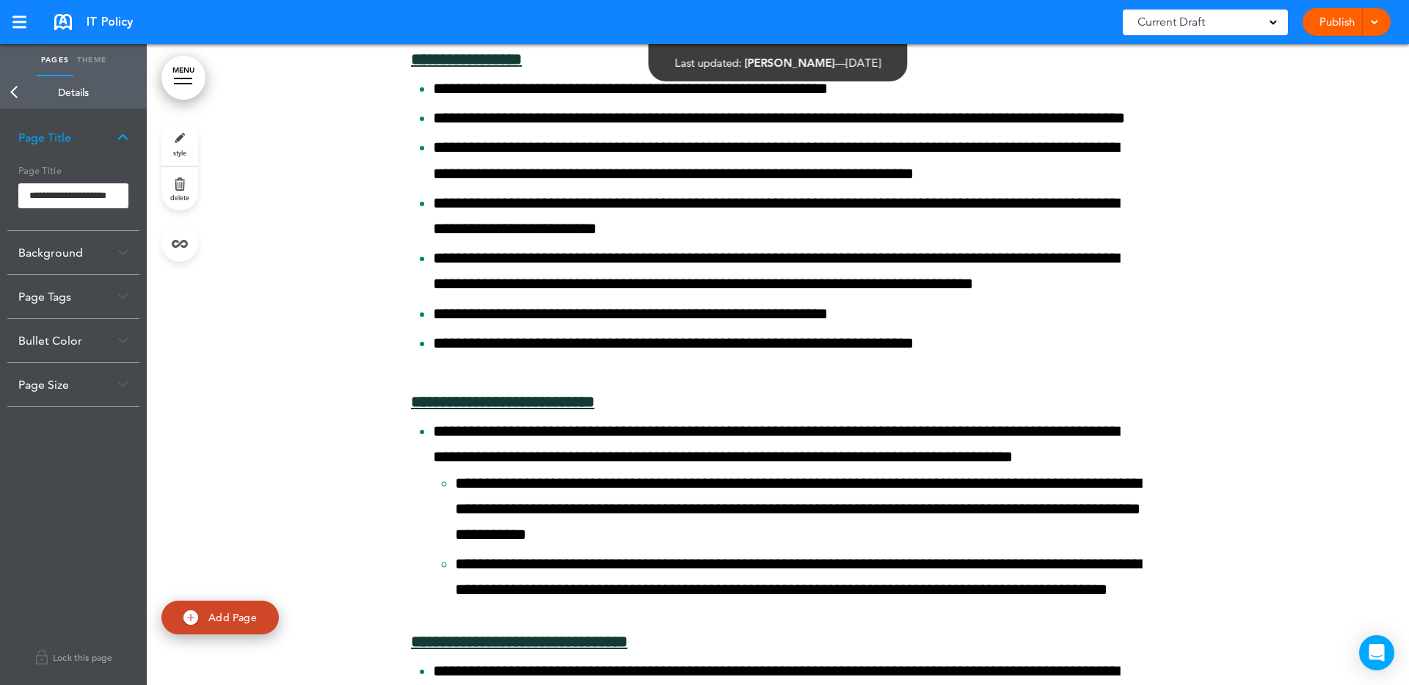
scroll to position [13043, 0]
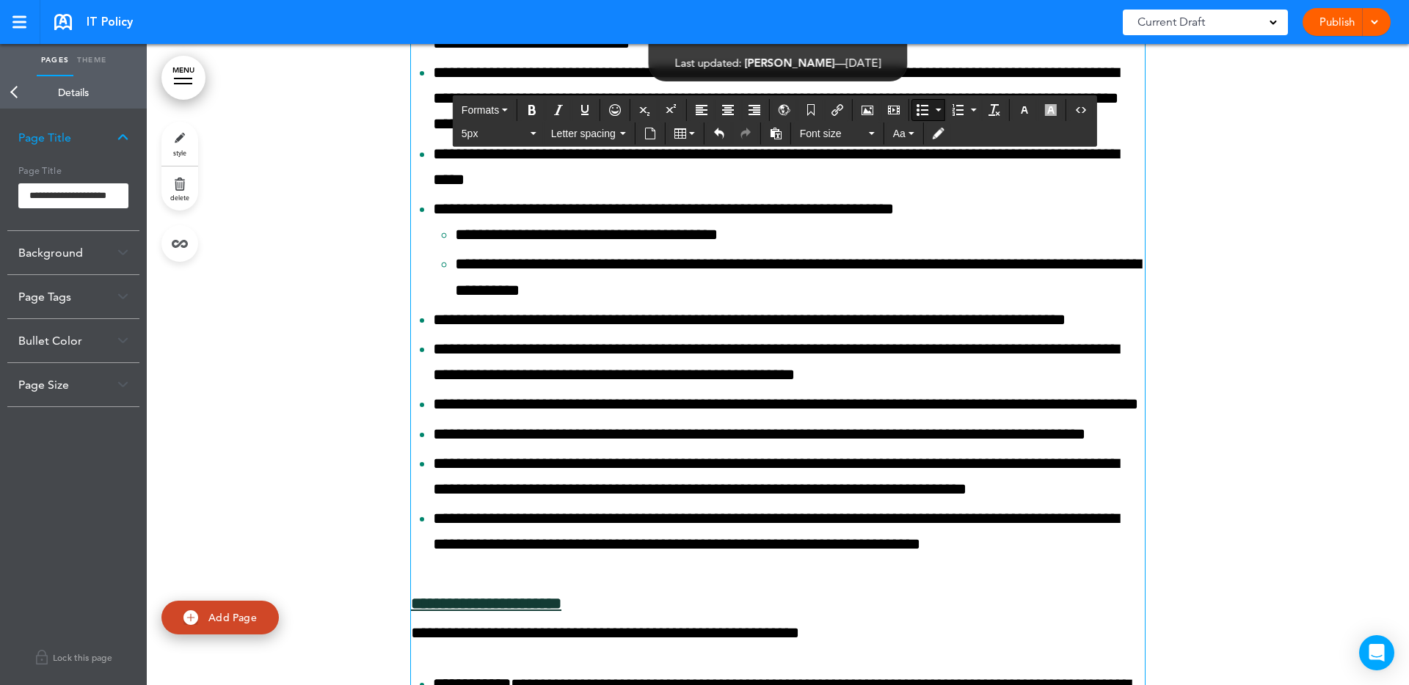
drag, startPoint x: 657, startPoint y: 360, endPoint x: 640, endPoint y: 365, distance: 17.6
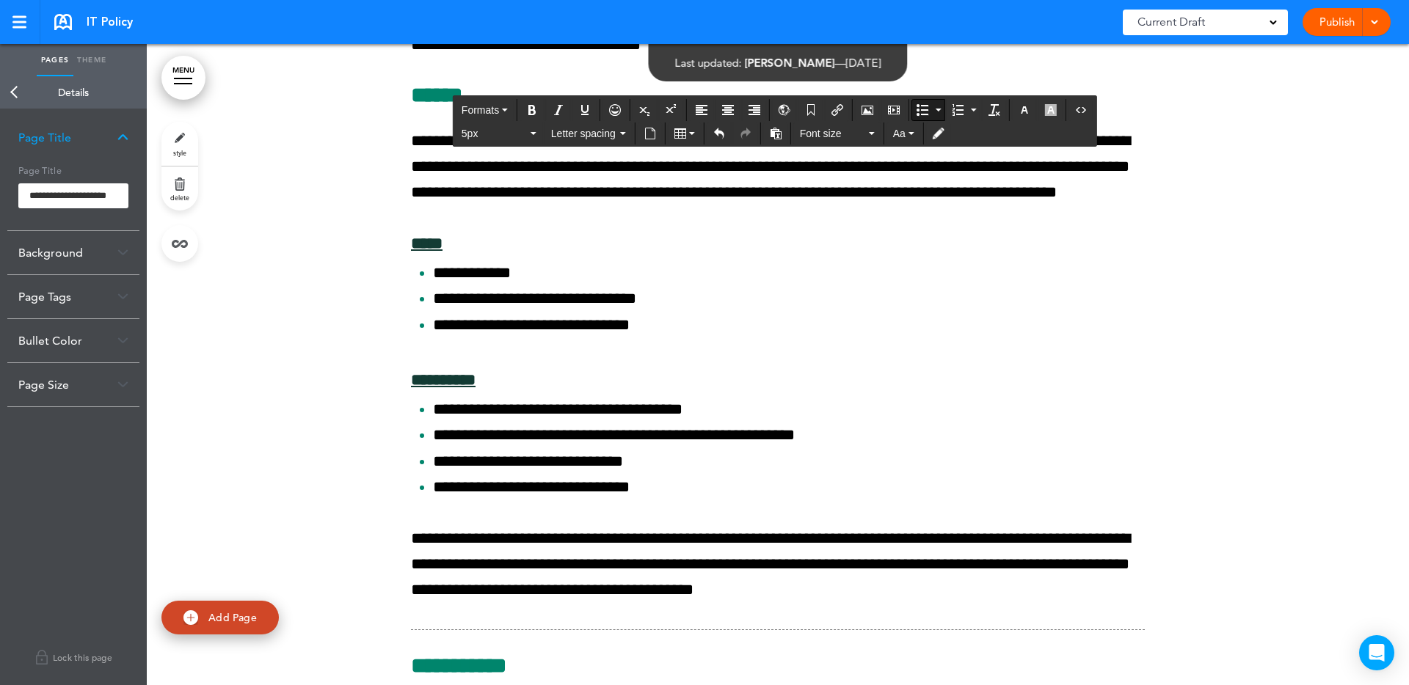
scroll to position [53241, 0]
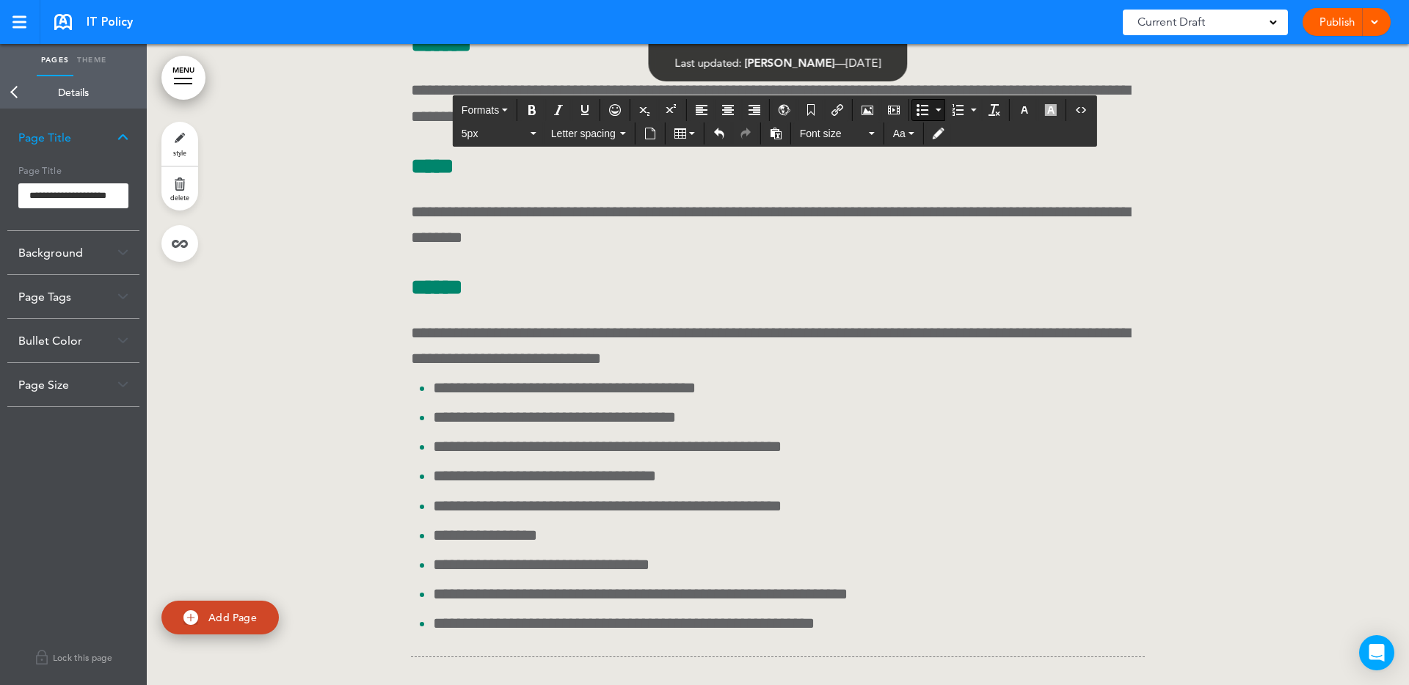
scroll to position [42381, 0]
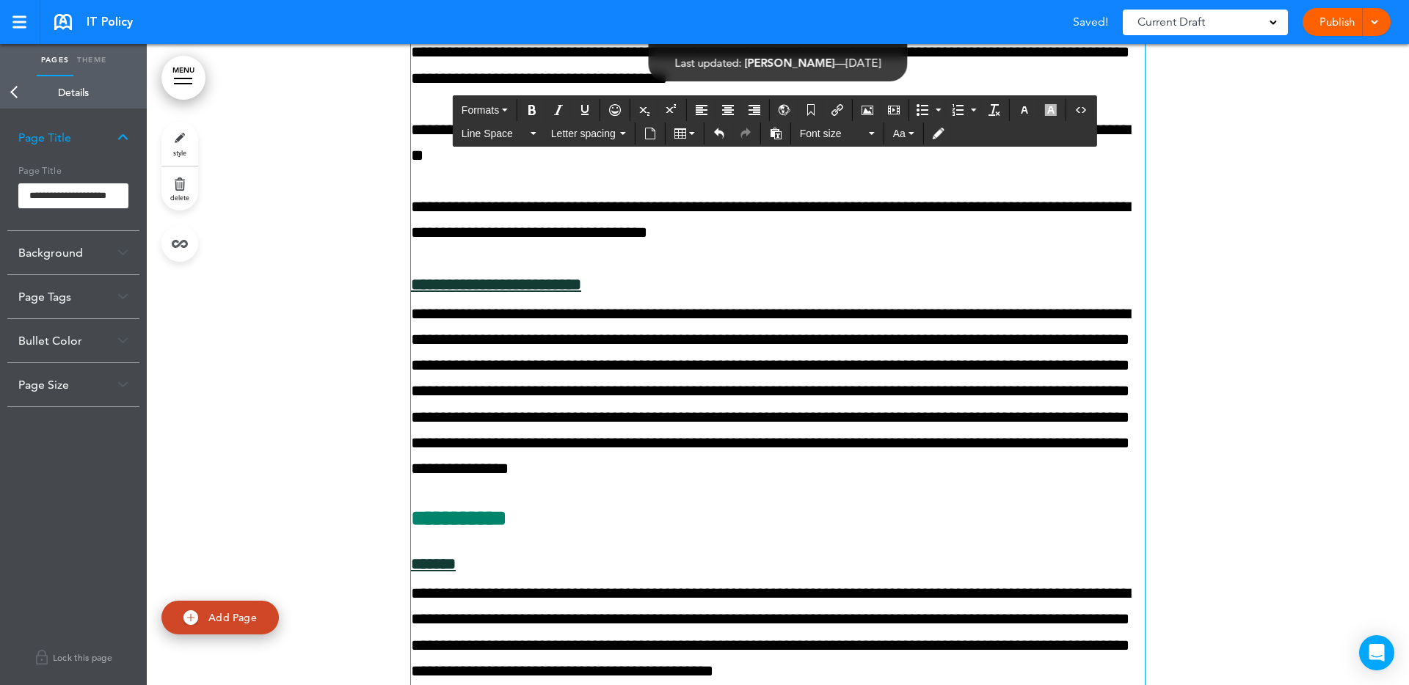
scroll to position [4302, 0]
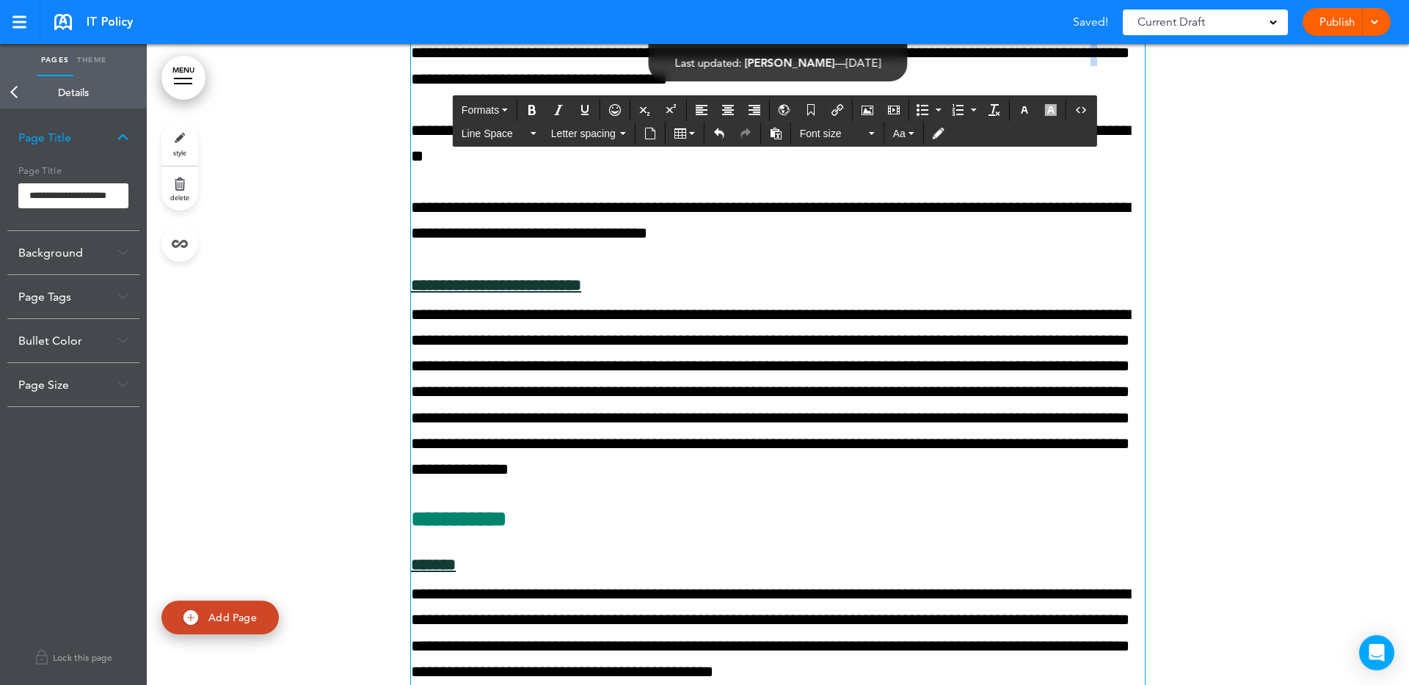
click at [894, 87] on span "**********" at bounding box center [770, 40] width 719 height 94
click at [1004, 87] on span "**********" at bounding box center [770, 40] width 719 height 94
click at [886, 87] on span "**********" at bounding box center [770, 40] width 719 height 94
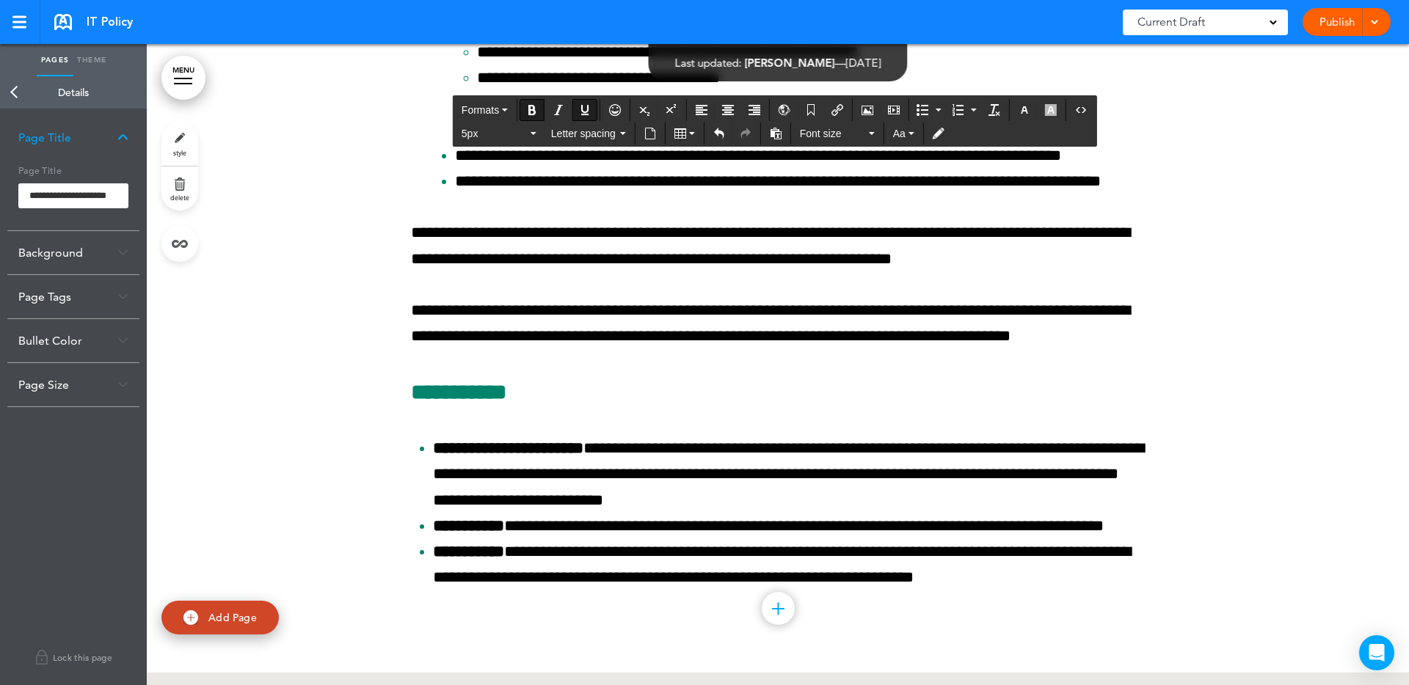
scroll to position [41613, 0]
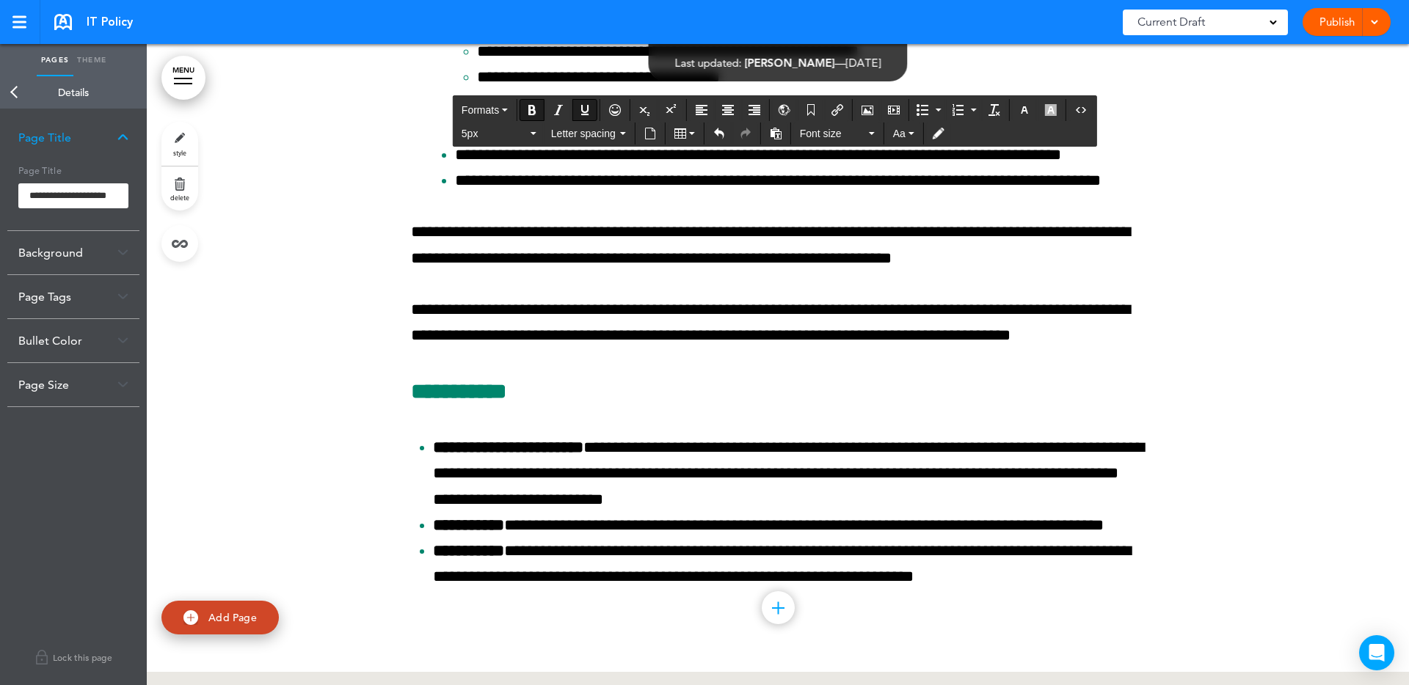
click at [12, 93] on link "Back" at bounding box center [14, 92] width 29 height 32
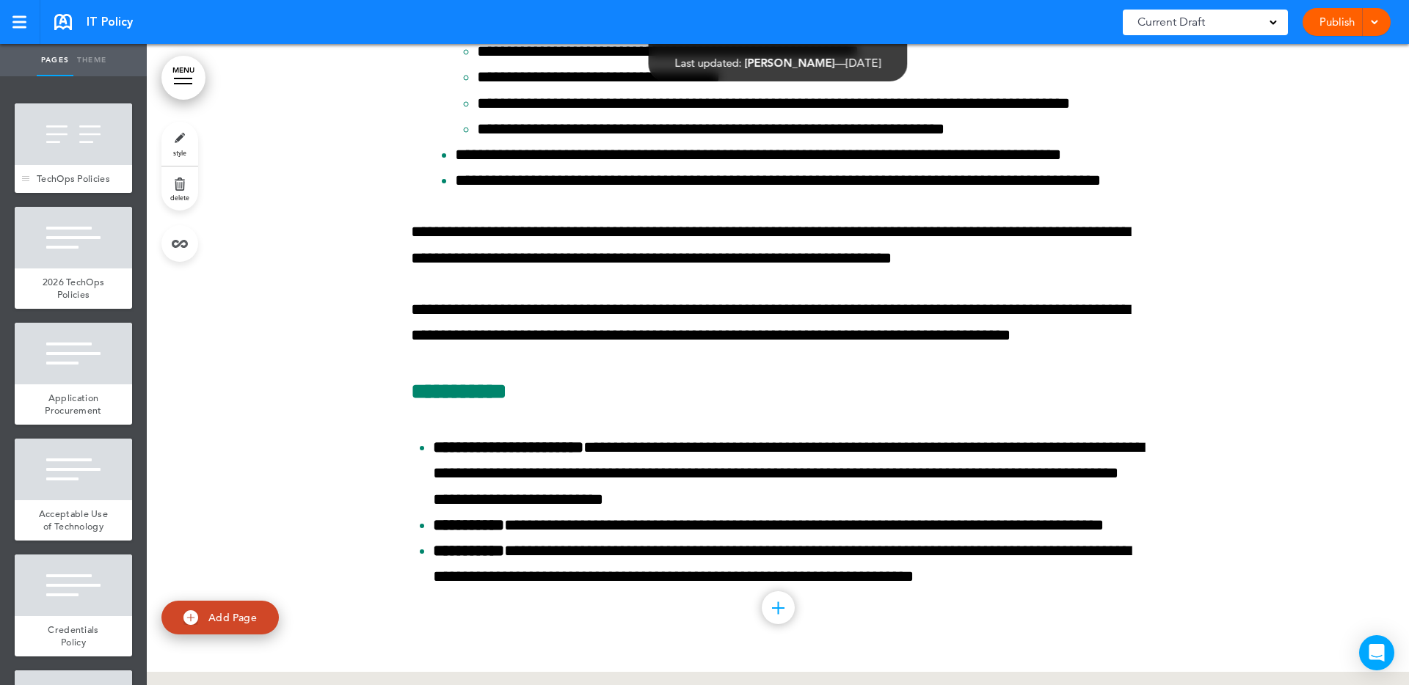
click at [59, 136] on div at bounding box center [73, 134] width 117 height 62
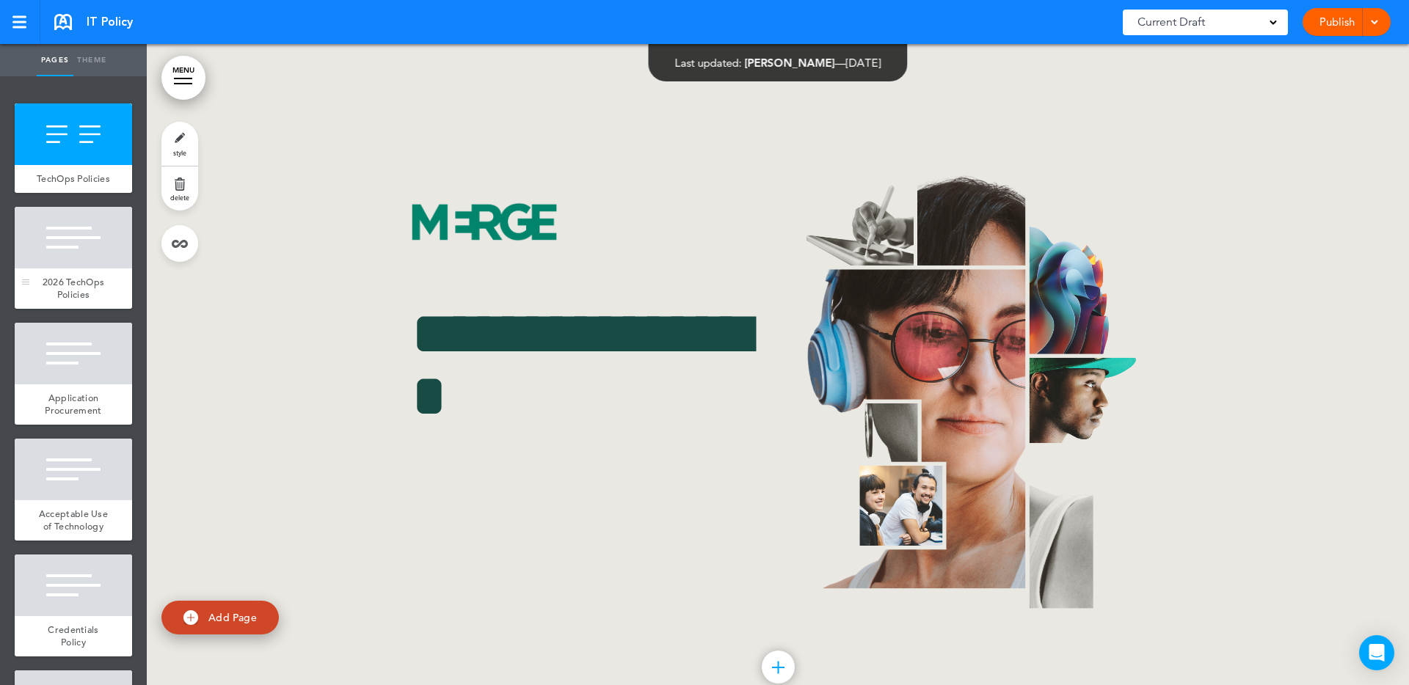
click at [69, 241] on div at bounding box center [73, 238] width 117 height 62
click at [77, 158] on div at bounding box center [73, 134] width 117 height 62
click at [33, 33] on link at bounding box center [20, 22] width 40 height 44
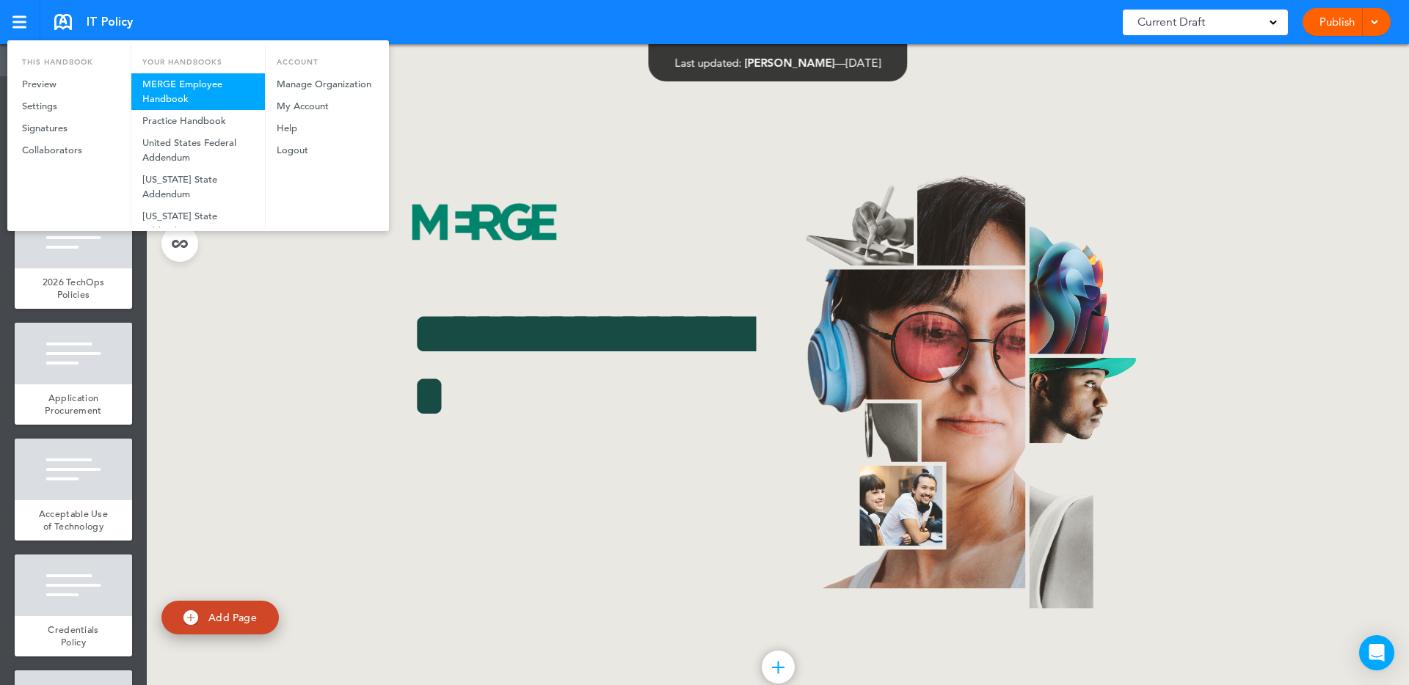
click at [184, 80] on link "MERGE Employee Handbook" at bounding box center [198, 91] width 134 height 37
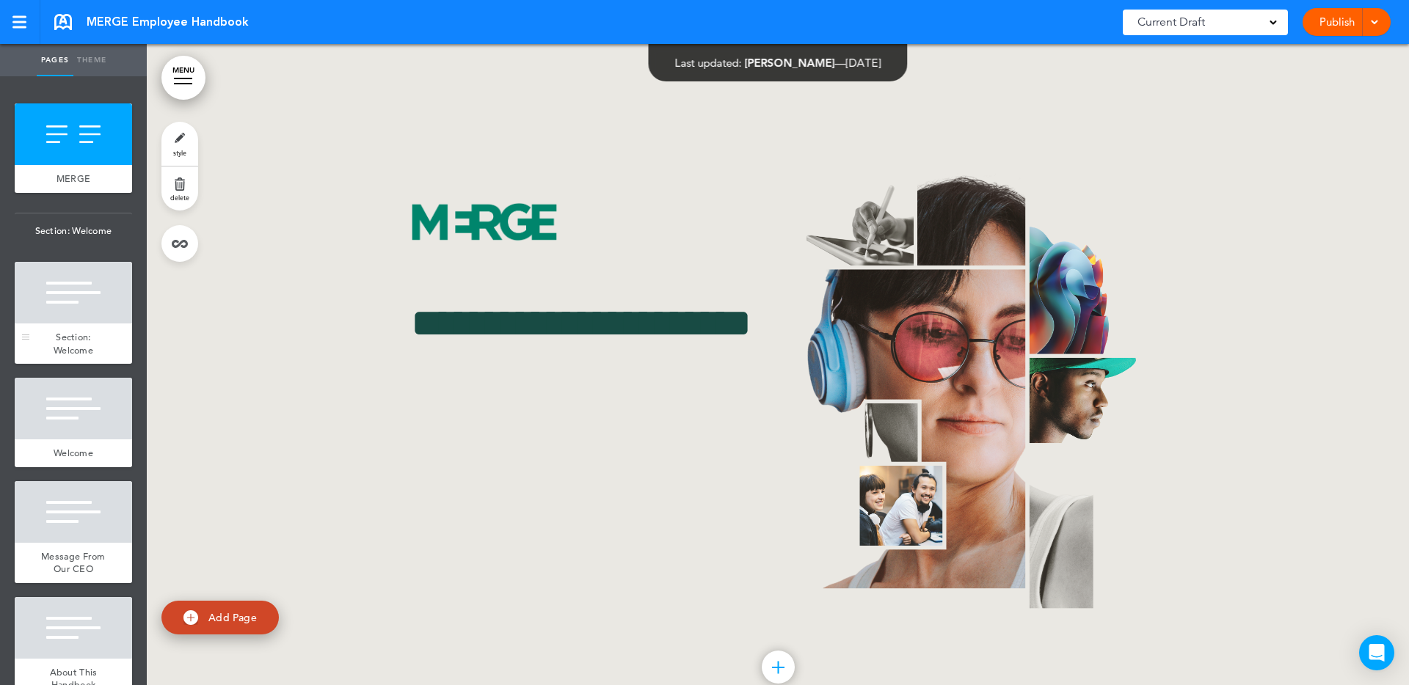
click at [56, 308] on div at bounding box center [73, 293] width 117 height 62
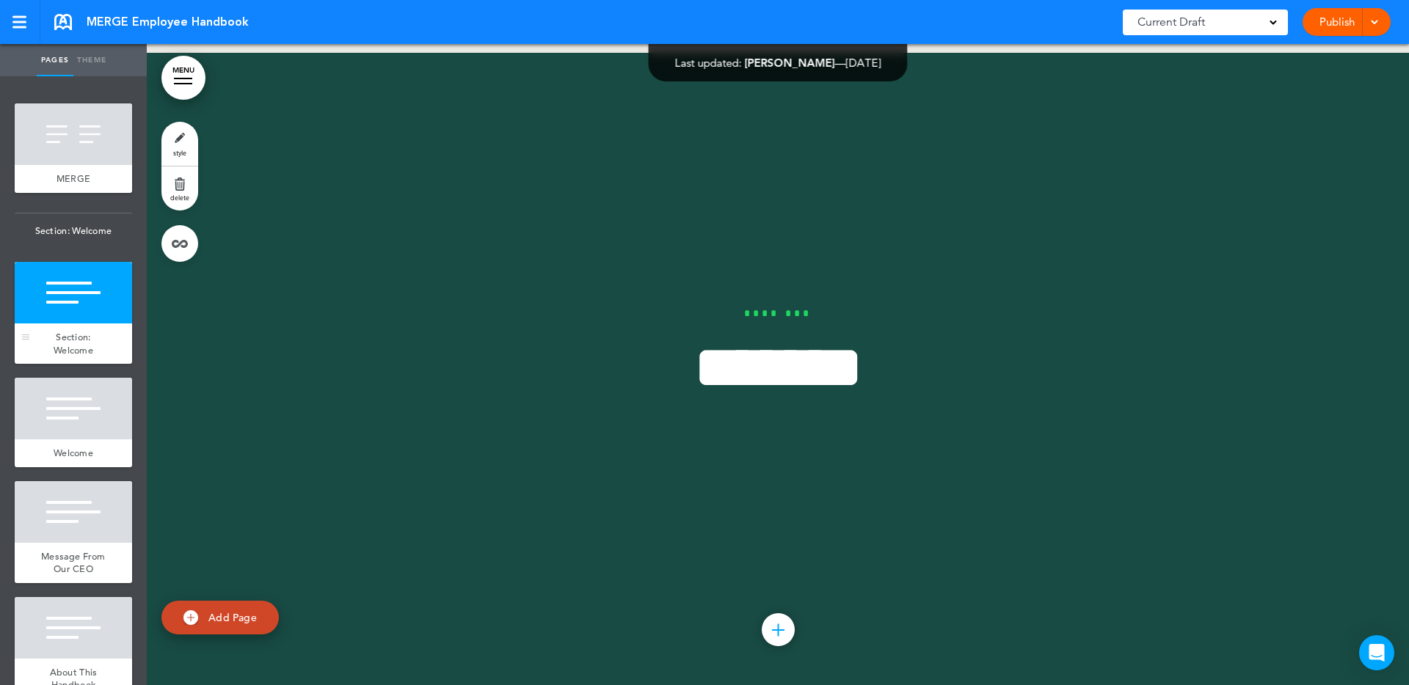
scroll to position [687, 0]
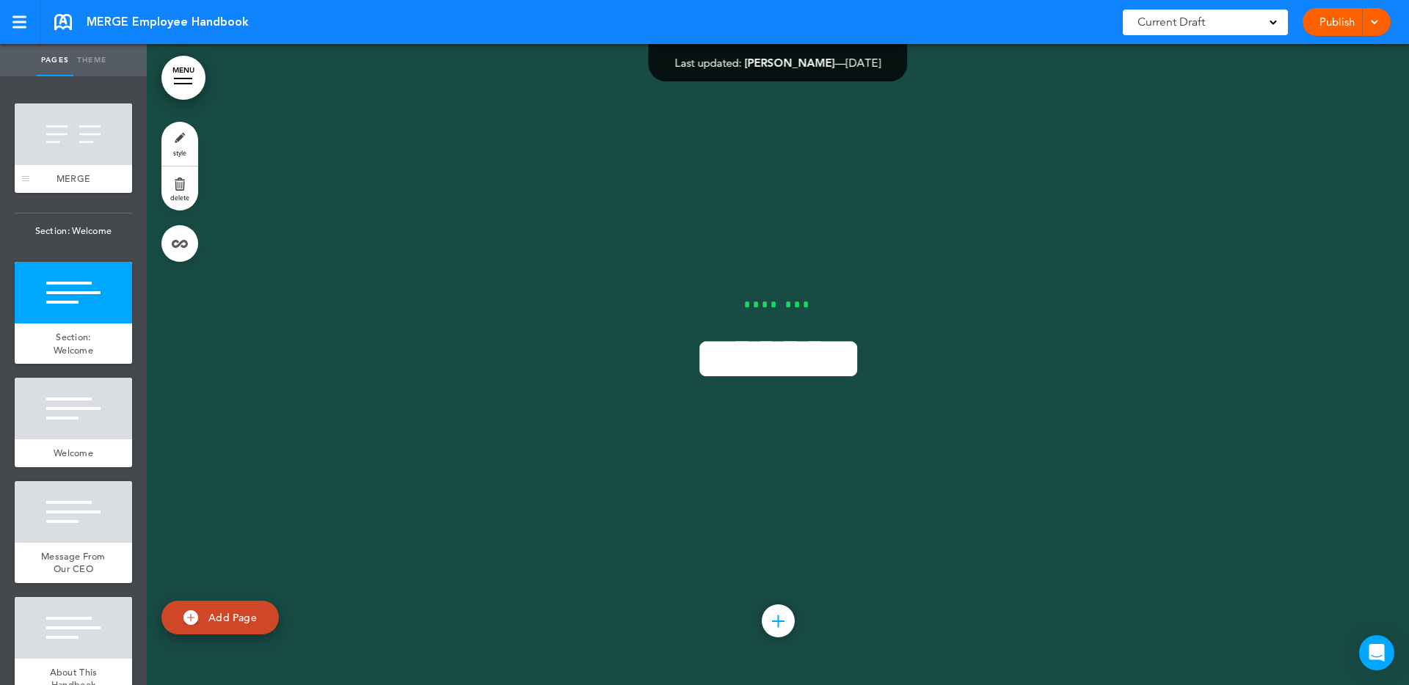
click at [89, 175] on span "MERGE" at bounding box center [73, 178] width 34 height 12
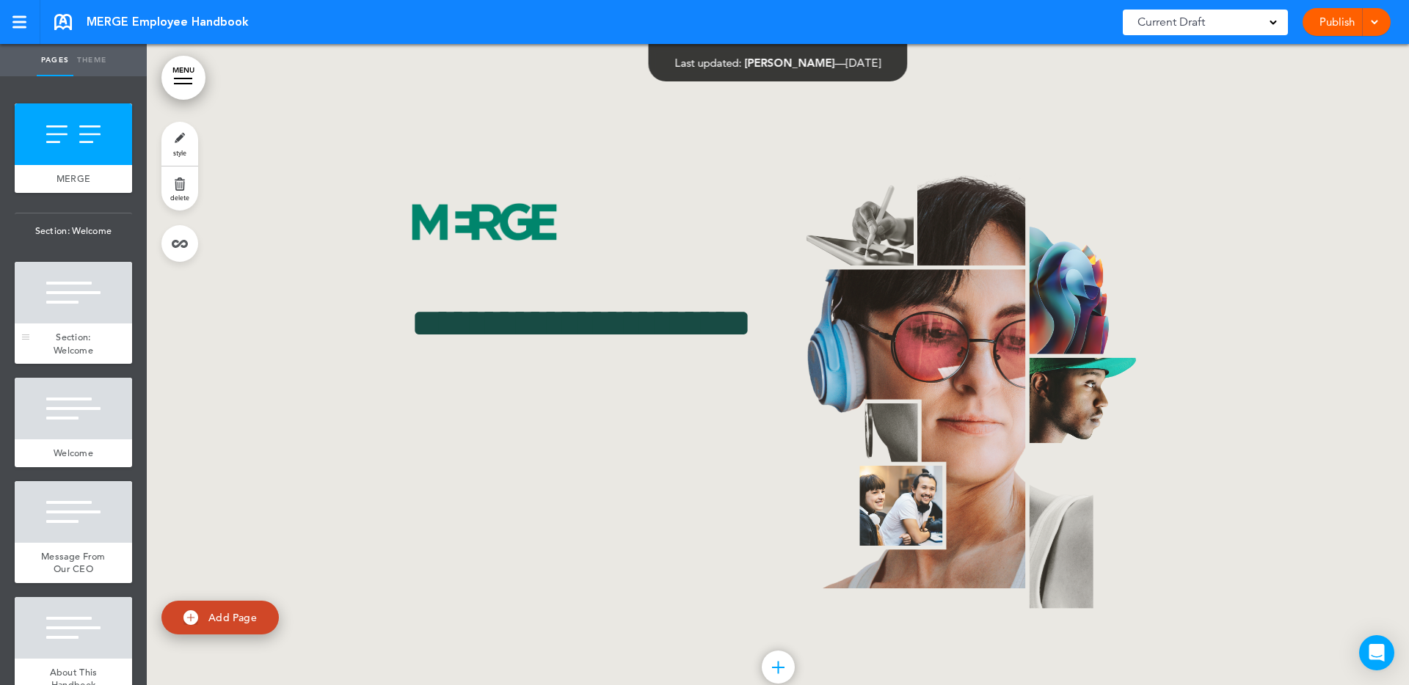
click at [87, 309] on div at bounding box center [73, 293] width 117 height 62
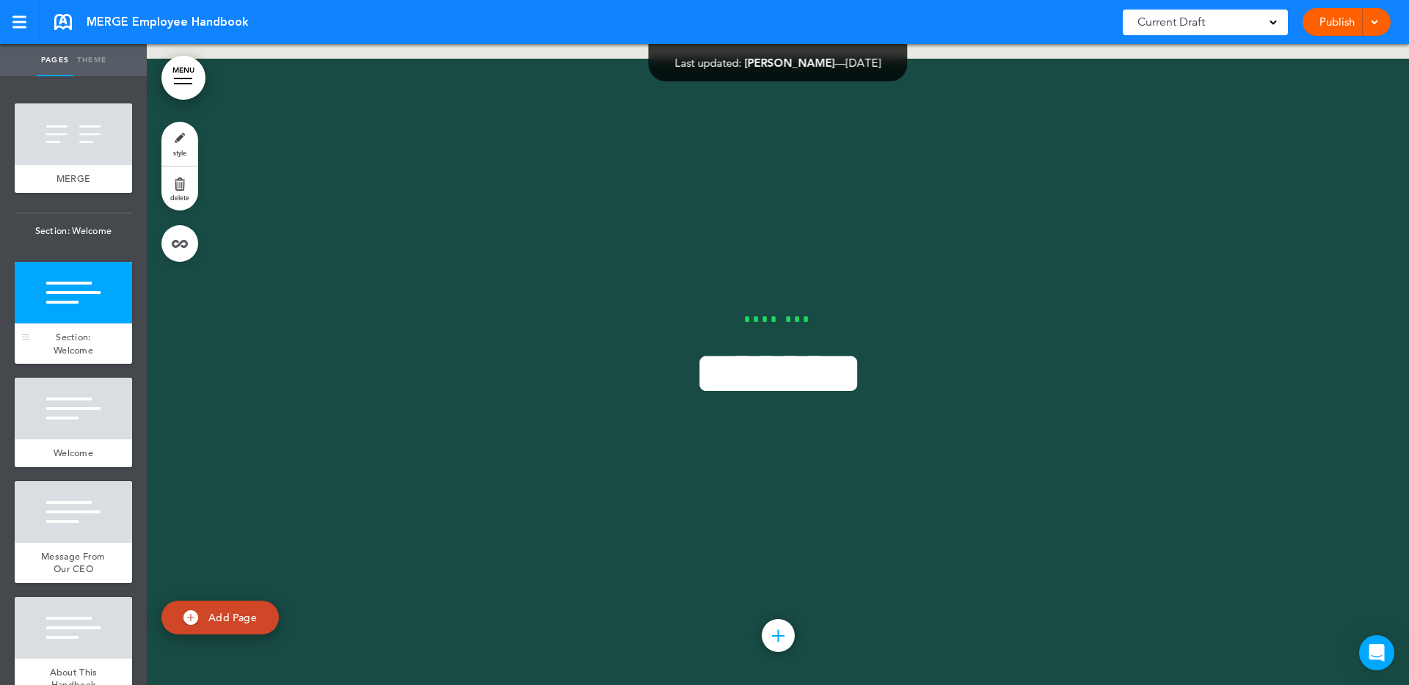
scroll to position [687, 0]
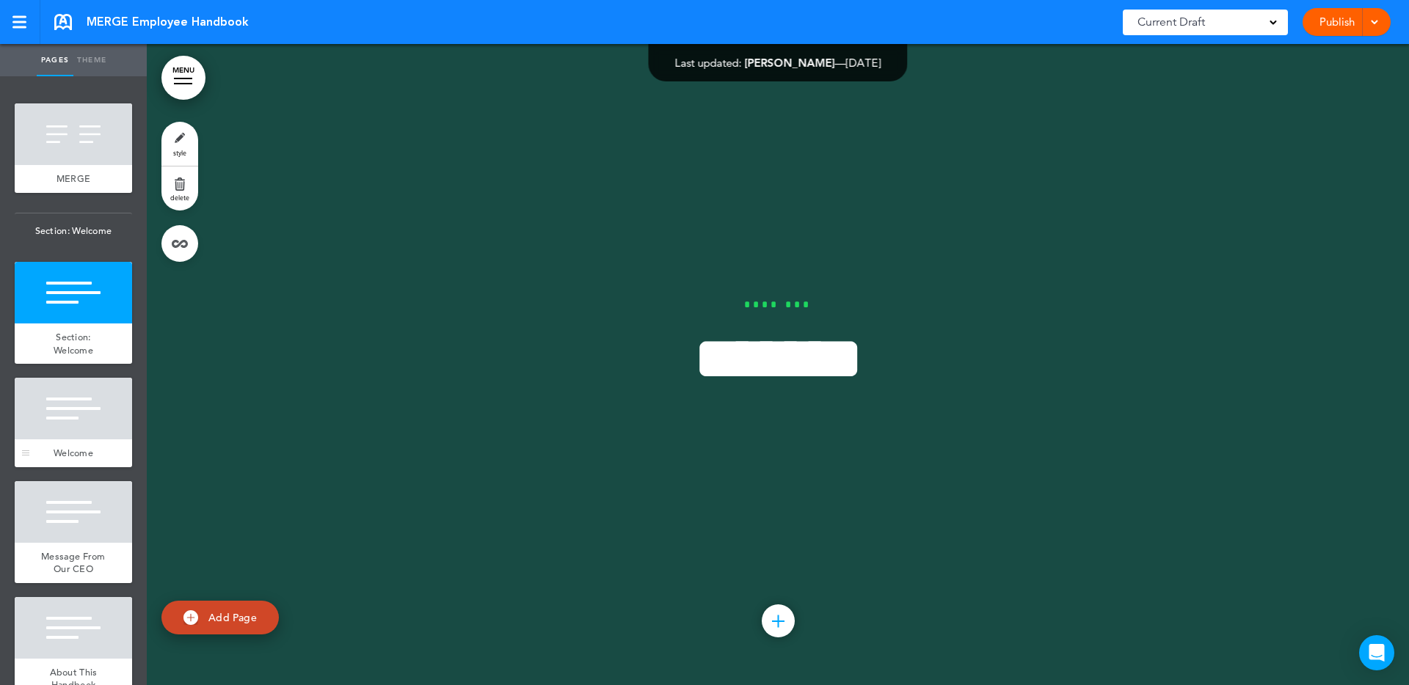
click at [64, 425] on div at bounding box center [73, 409] width 117 height 62
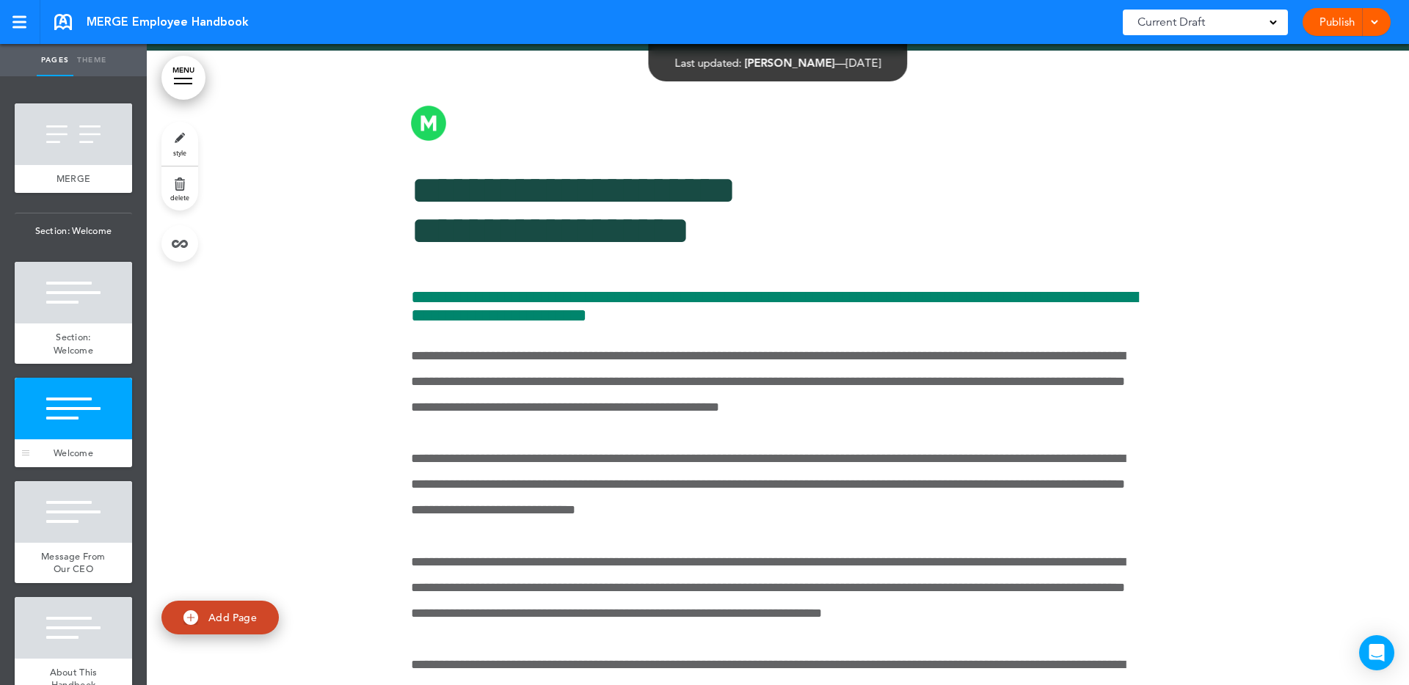
scroll to position [1329, 0]
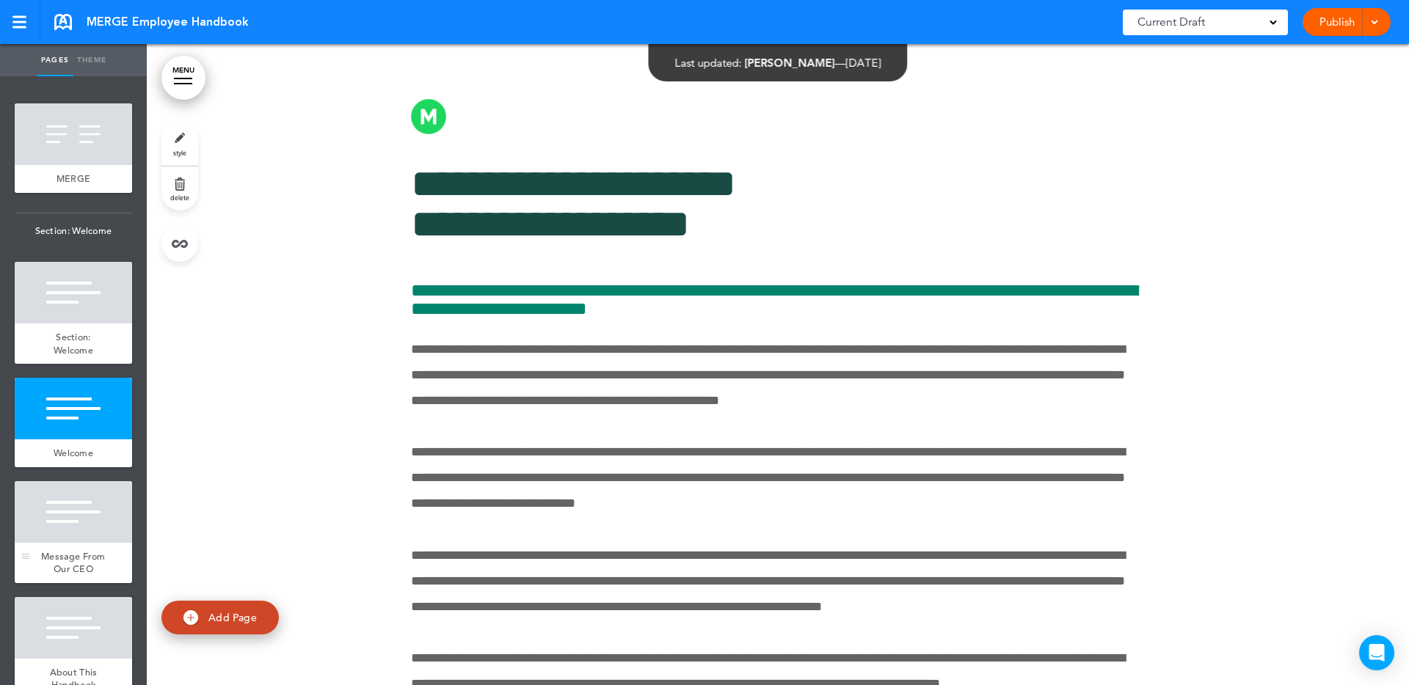
click at [65, 500] on div at bounding box center [73, 512] width 117 height 62
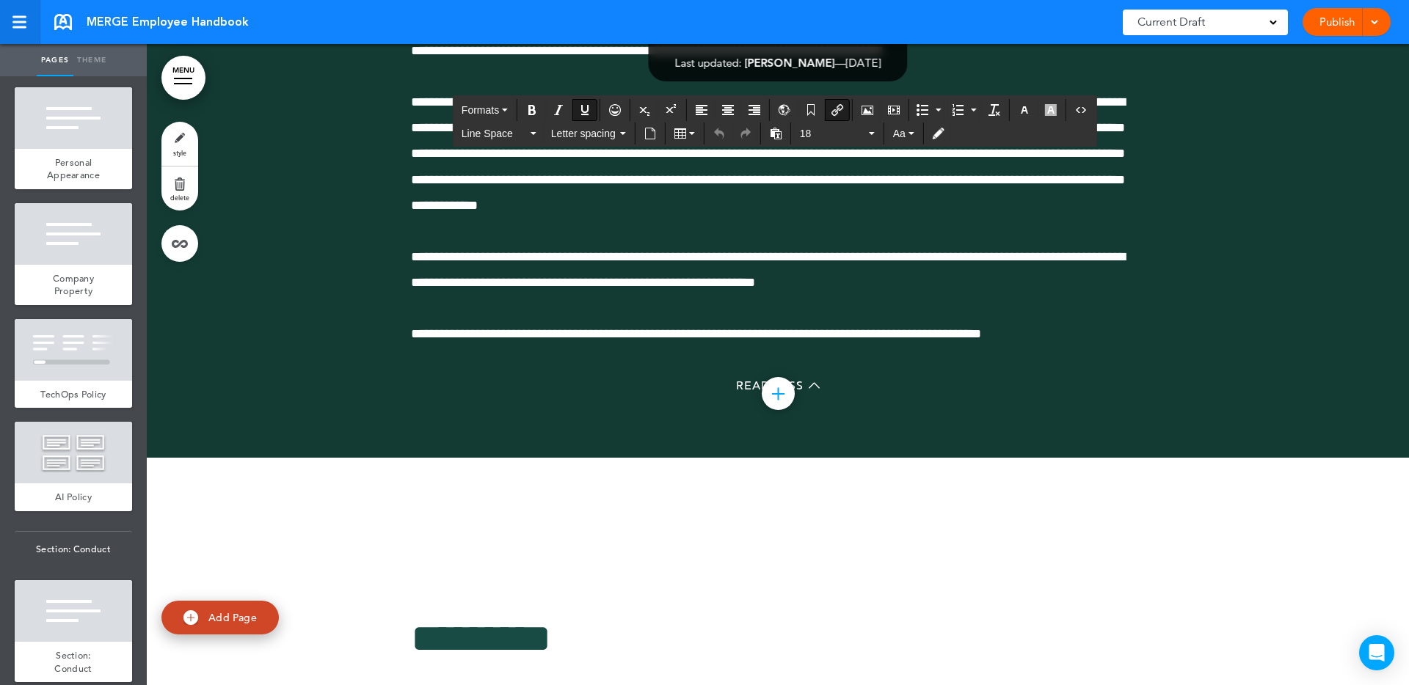
scroll to position [0, 8679]
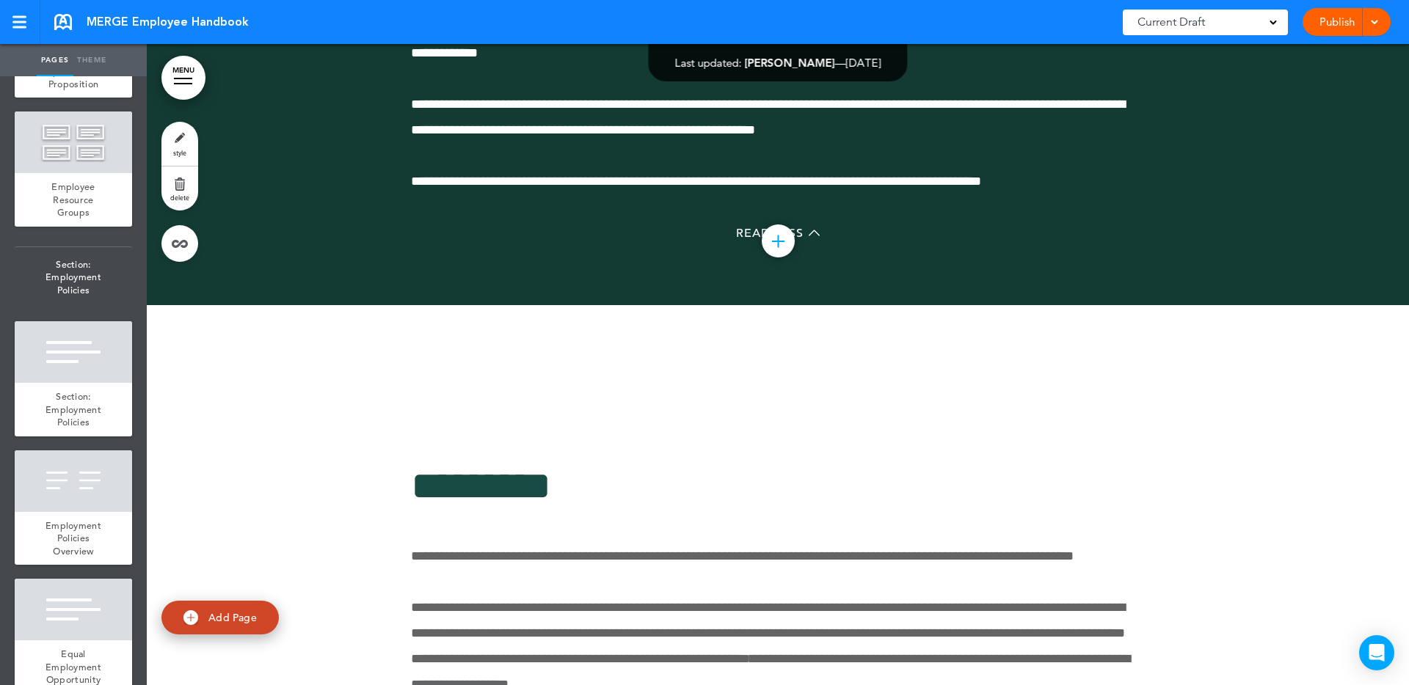
scroll to position [0, 0]
